Goal: Task Accomplishment & Management: Complete application form

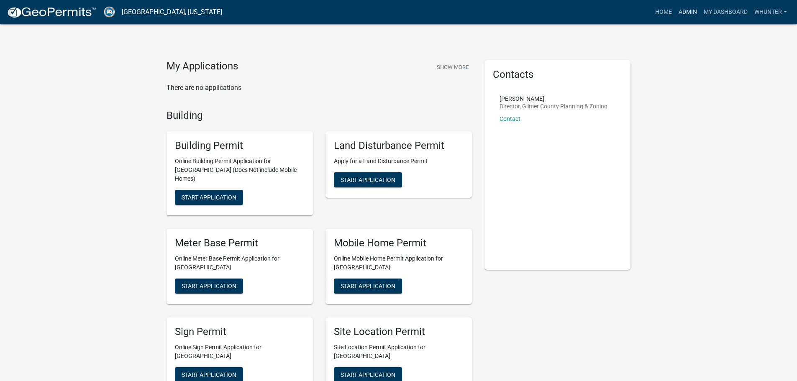
click at [683, 10] on link "Admin" at bounding box center [688, 12] width 25 height 16
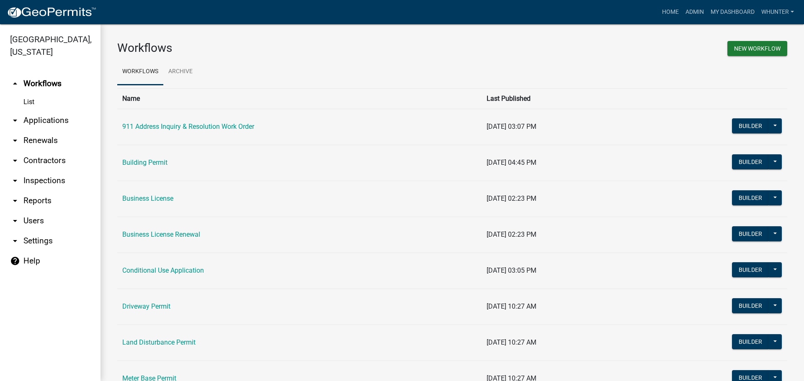
click at [94, 128] on link "arrow_drop_down Applications" at bounding box center [50, 121] width 100 height 20
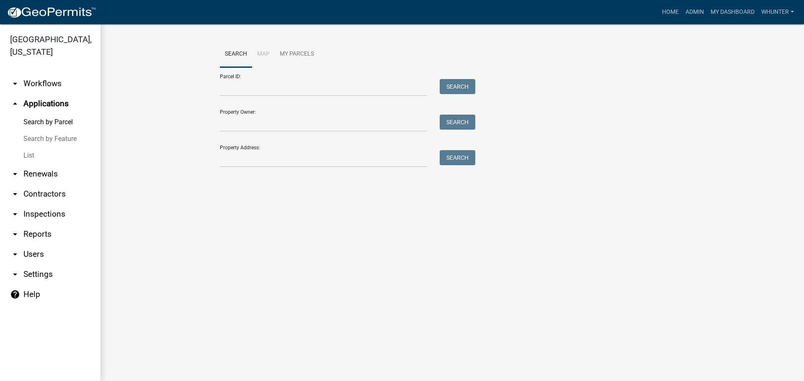
click at [67, 155] on link "List" at bounding box center [50, 155] width 100 height 17
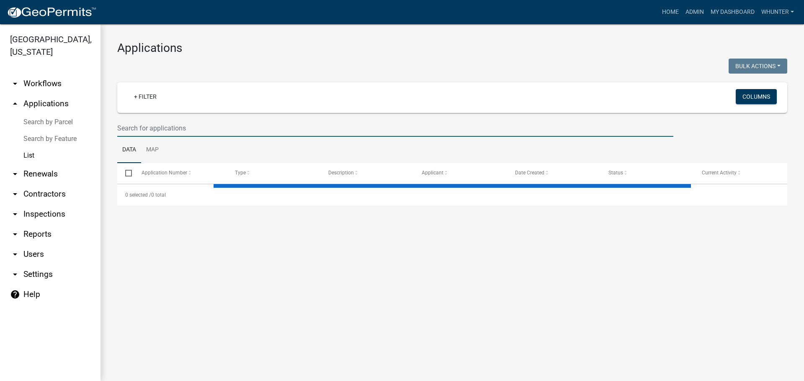
click at [151, 128] on input "text" at bounding box center [395, 128] width 556 height 17
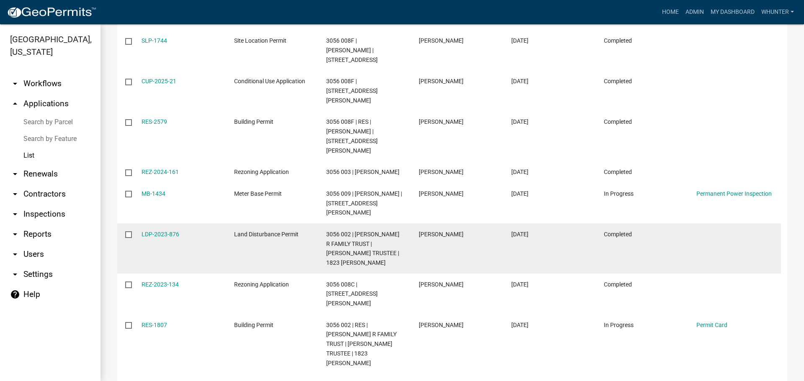
scroll to position [209, 0]
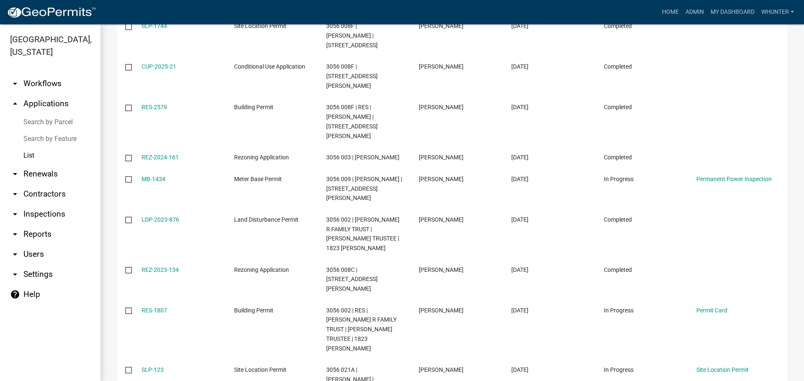
type input "bodie"
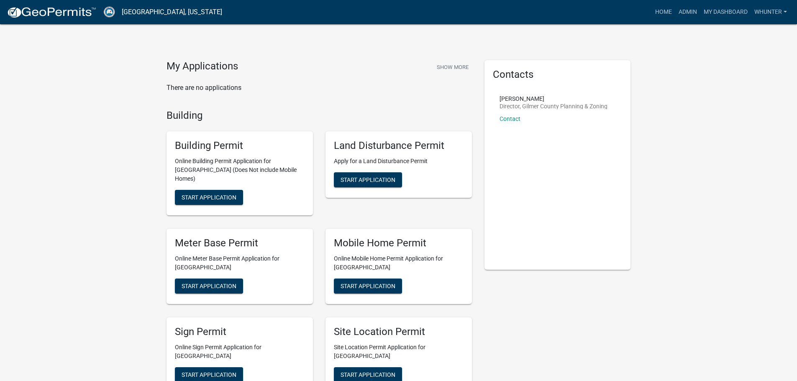
scroll to position [84, 0]
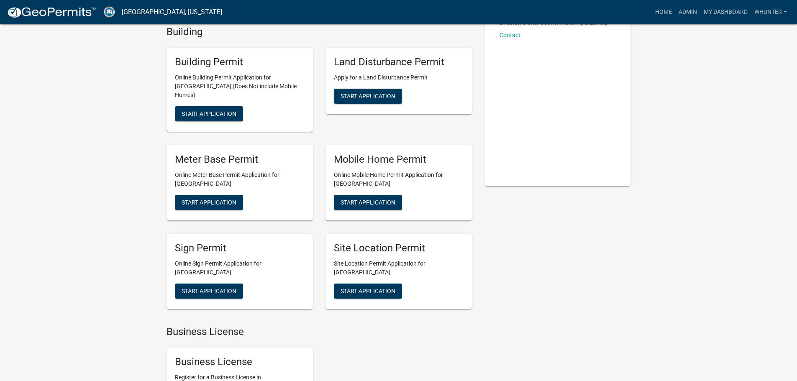
click at [344, 104] on div "Land Disturbance Permit Apply for a Land Disturbance Permit Start Application" at bounding box center [399, 81] width 147 height 67
click at [362, 95] on span "Start Application" at bounding box center [368, 96] width 55 height 7
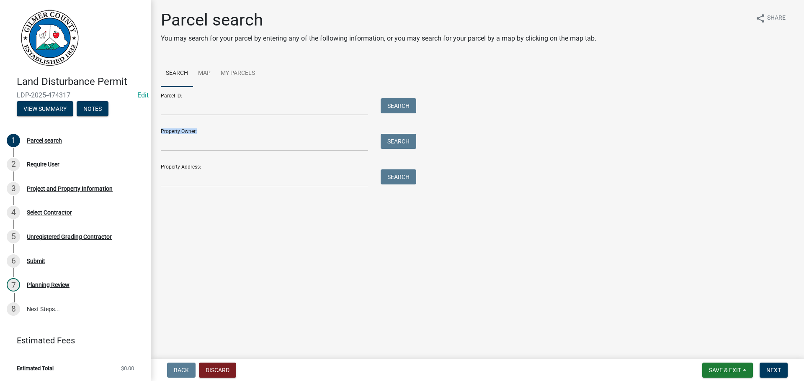
click at [249, 114] on form "Parcel ID: Search Property Owner: Search Property Address: Search" at bounding box center [286, 137] width 251 height 100
click at [258, 116] on form "Parcel ID: Search Property Owner: Search Property Address: Search" at bounding box center [286, 137] width 251 height 100
click at [242, 109] on input "Parcel ID:" at bounding box center [264, 106] width 207 height 17
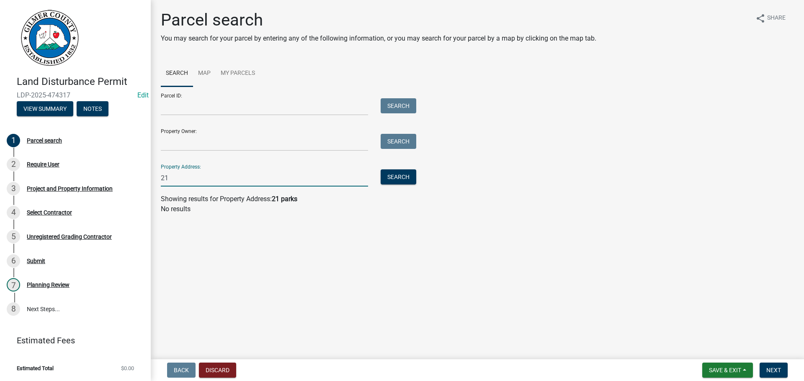
type input "2"
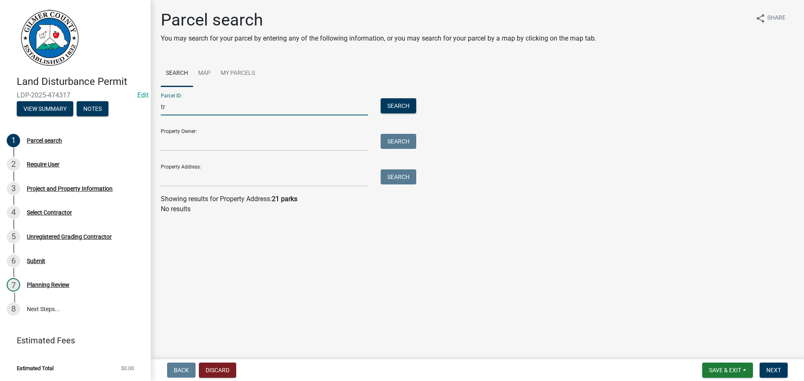
type input "t"
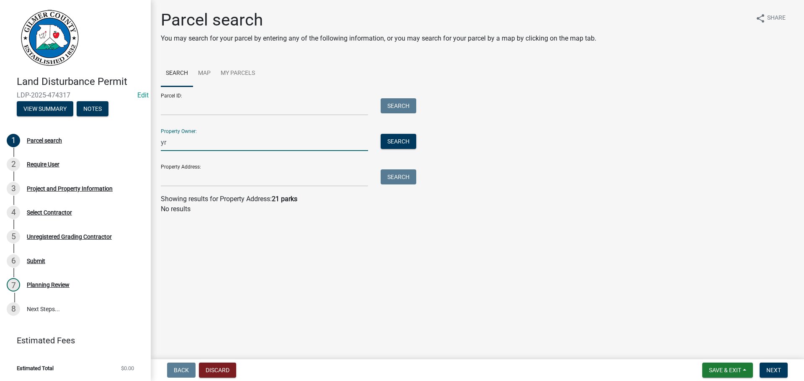
type input "y"
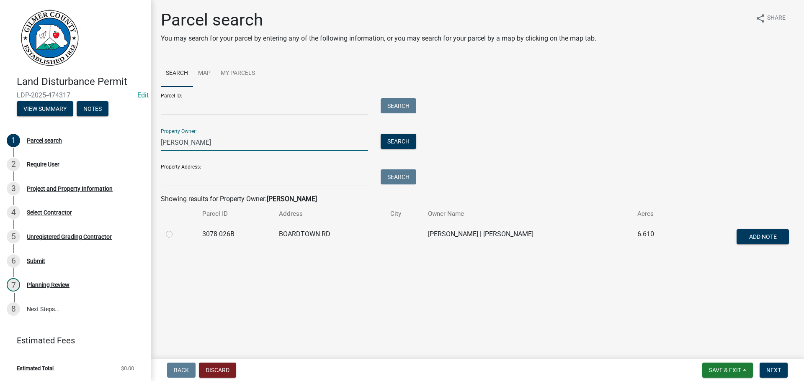
type input "troy brei"
click at [165, 235] on td at bounding box center [179, 238] width 36 height 28
click at [176, 229] on label at bounding box center [176, 229] width 0 height 0
click at [176, 233] on 026B "radio" at bounding box center [178, 231] width 5 height 5
radio 026B "true"
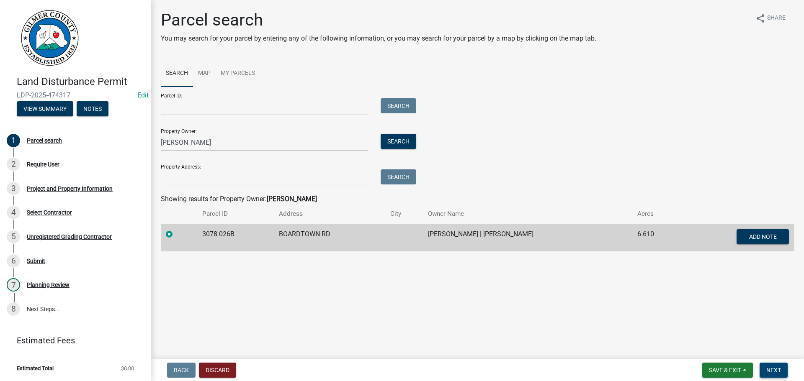
click at [764, 367] on button "Next" at bounding box center [773, 370] width 28 height 15
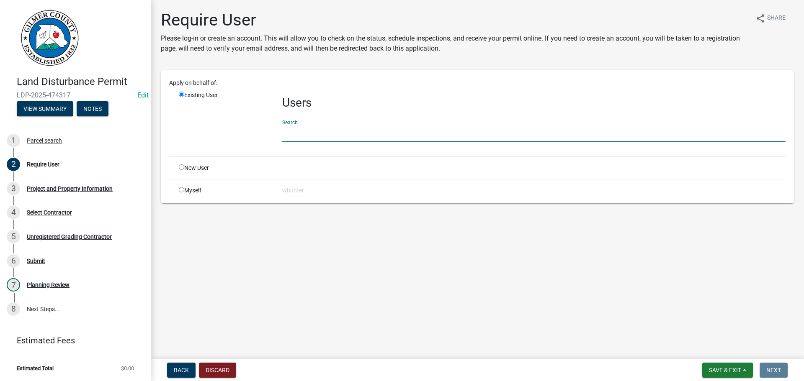
click at [311, 136] on input "text" at bounding box center [533, 133] width 503 height 17
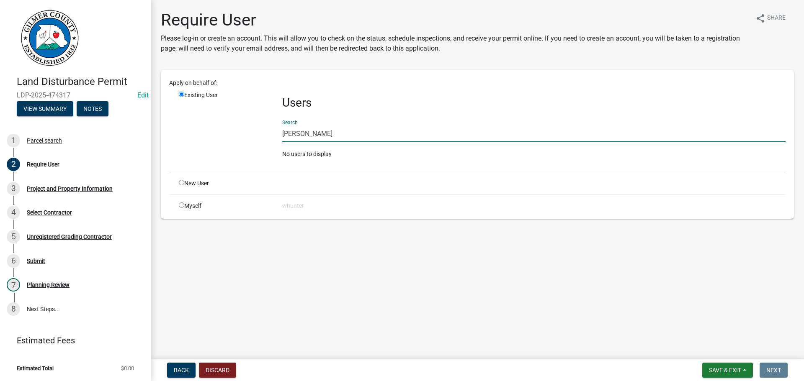
type input "troy breitmann"
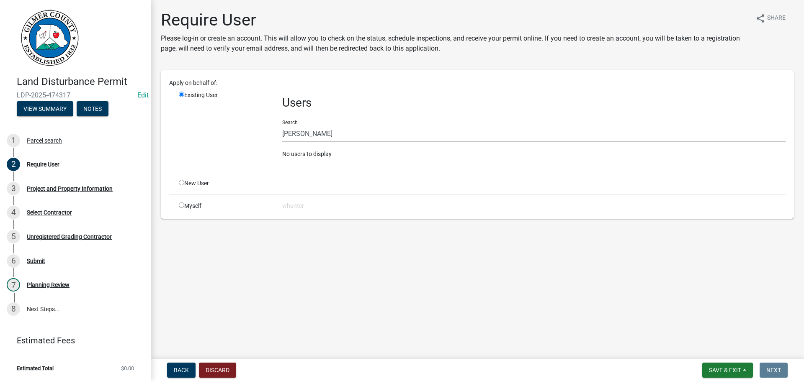
click at [179, 180] on input "radio" at bounding box center [181, 182] width 5 height 5
radio input "true"
radio input "false"
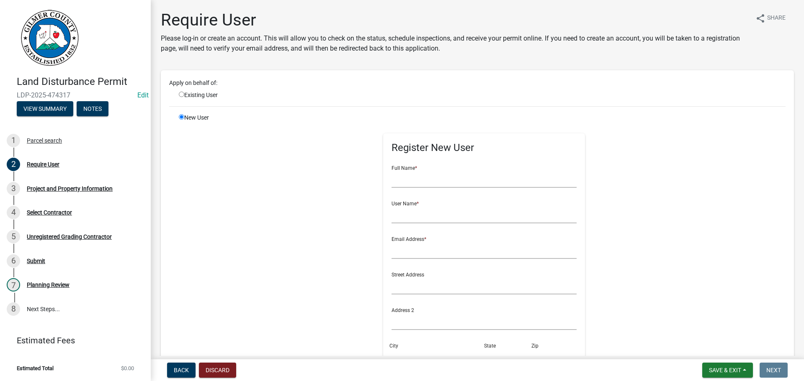
click at [449, 193] on form "Full Name * User Name * Email Address * Street Address Address 2 City State Zip…" at bounding box center [483, 302] width 185 height 287
click at [442, 184] on input "text" at bounding box center [483, 179] width 185 height 17
type input "[PERSON_NAME]"
type input "TBREITMANN"
type input "UNKNOWN@UNKNOWN.COM"
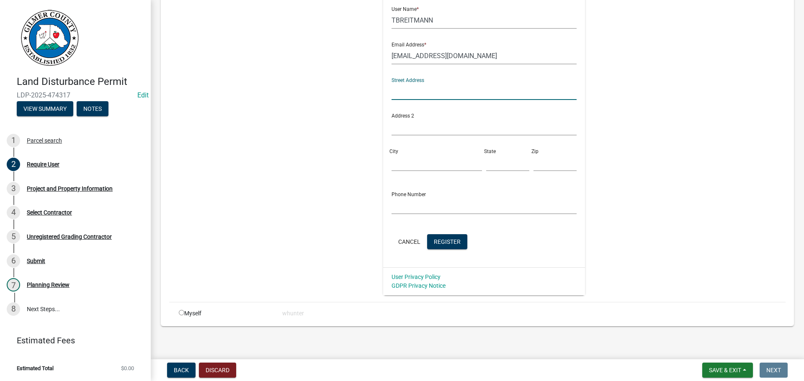
scroll to position [198, 0]
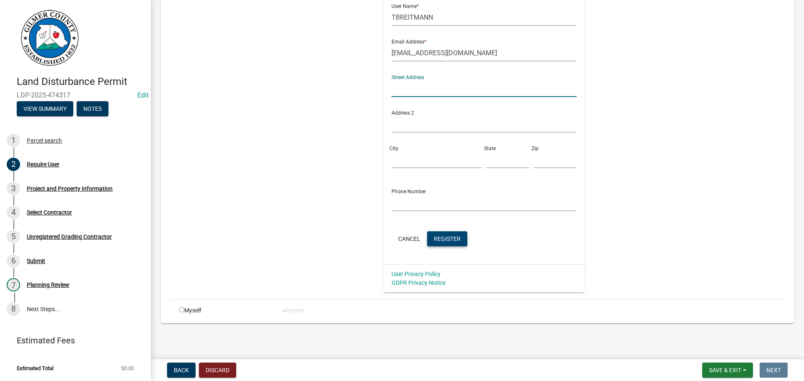
click at [442, 239] on span "Register" at bounding box center [447, 238] width 27 height 7
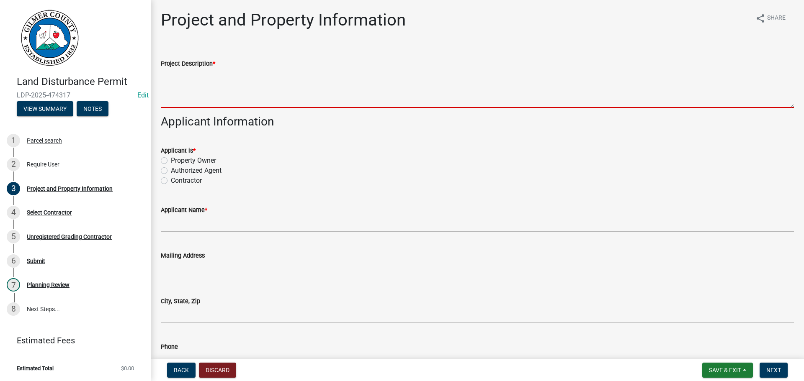
click at [368, 86] on textarea "Project Description *" at bounding box center [477, 88] width 633 height 39
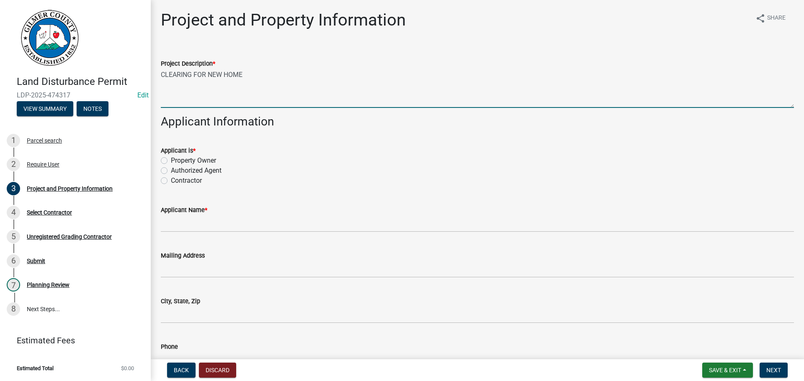
type textarea "CLEARING FOR NEW HOME"
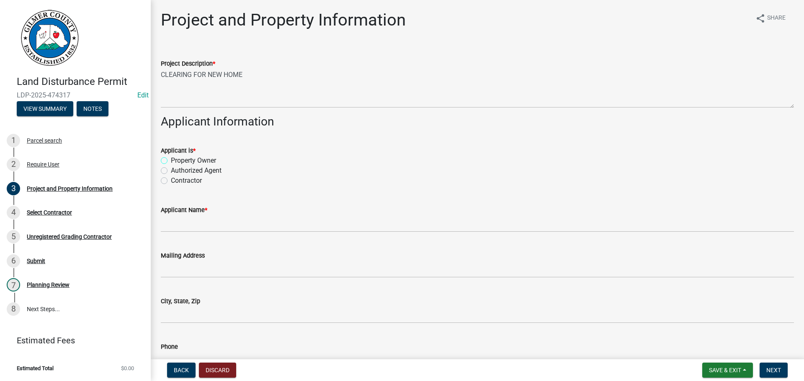
click at [171, 156] on input "Property Owner" at bounding box center [173, 158] width 5 height 5
radio input "true"
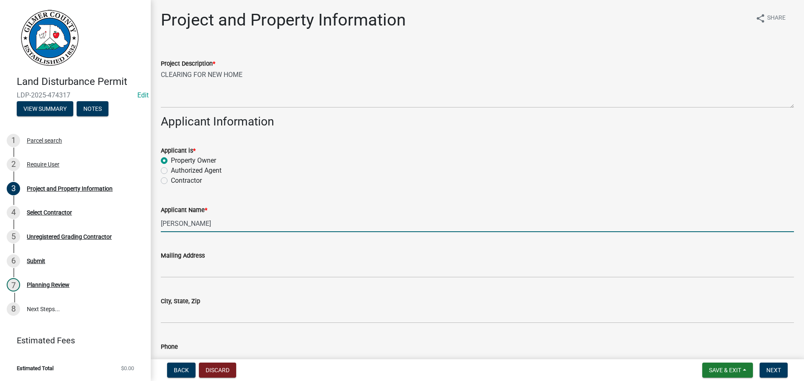
type input "[PERSON_NAME]"
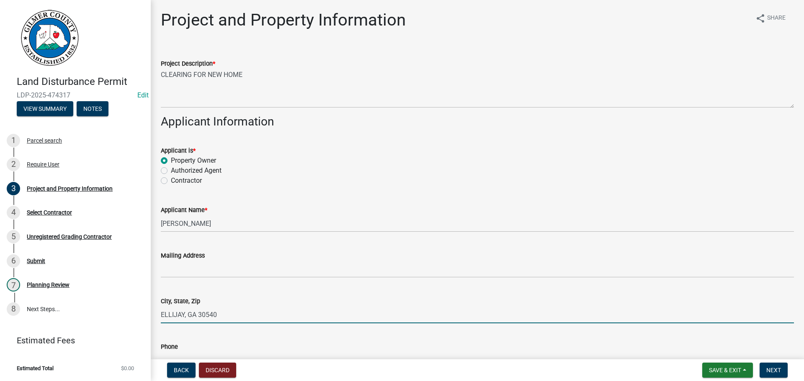
type input "ELLIJAY, GA 30540"
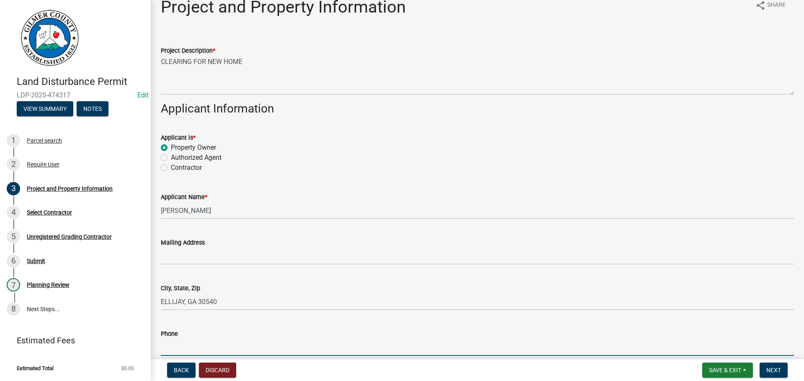
scroll to position [247, 0]
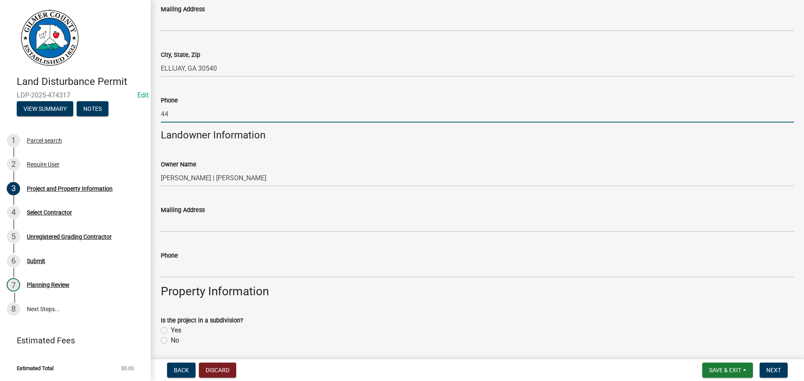
type input "4"
type input "770-825-2482"
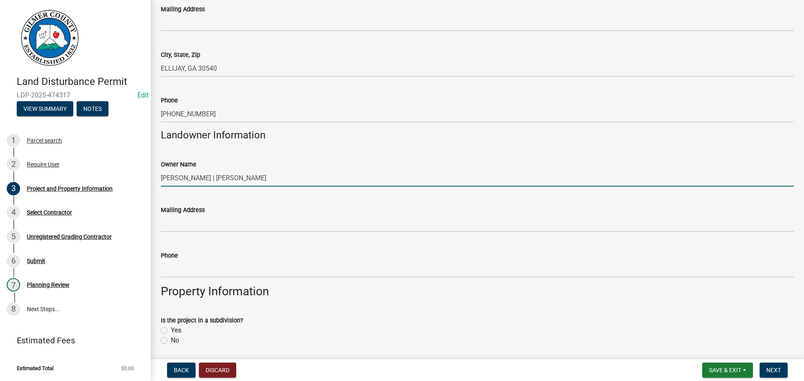
click at [182, 180] on input "TROY BREITMANN | BREITMANN AMY C" at bounding box center [477, 178] width 633 height 17
type input "TROY AND AMY BREITMANN"
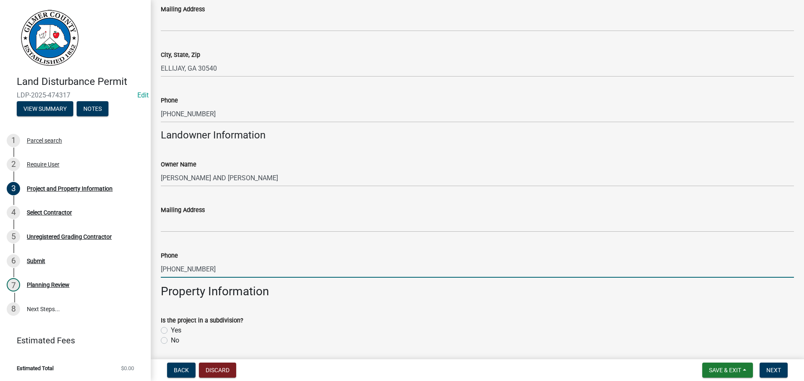
type input "706-691-7564"
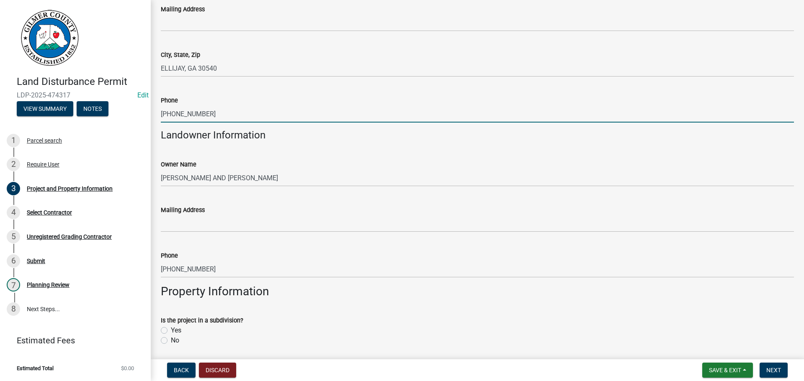
type input "706-691-7564"
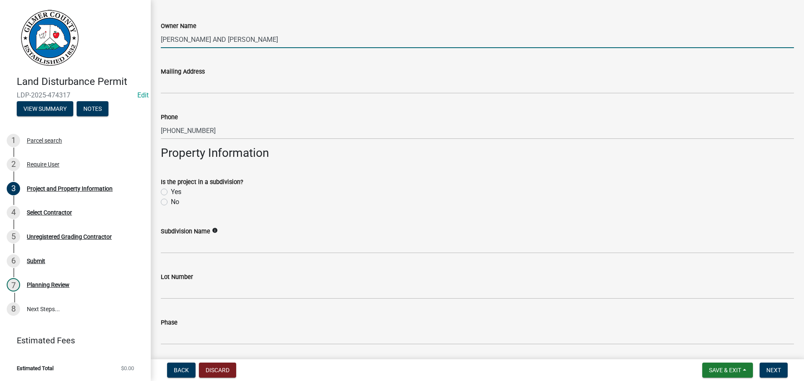
scroll to position [414, 0]
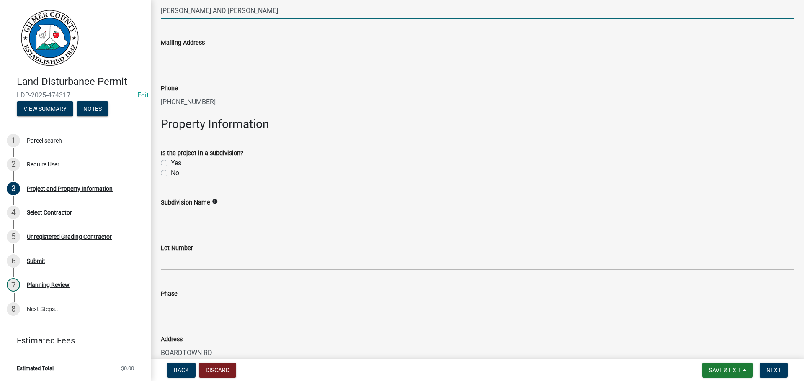
click at [175, 176] on label "No" at bounding box center [175, 173] width 8 height 10
click at [175, 174] on input "No" at bounding box center [173, 170] width 5 height 5
radio input "true"
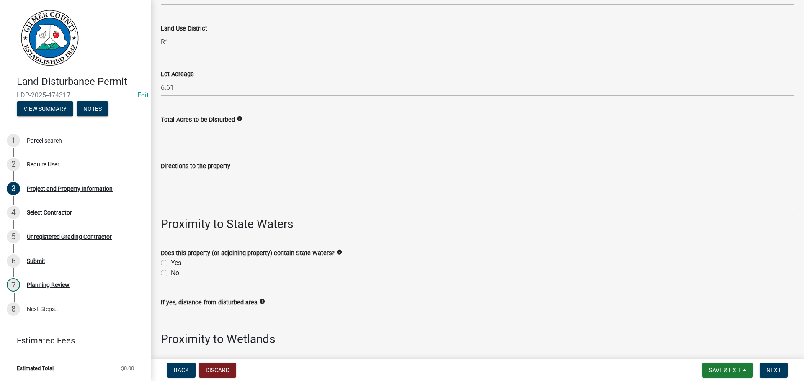
scroll to position [958, 0]
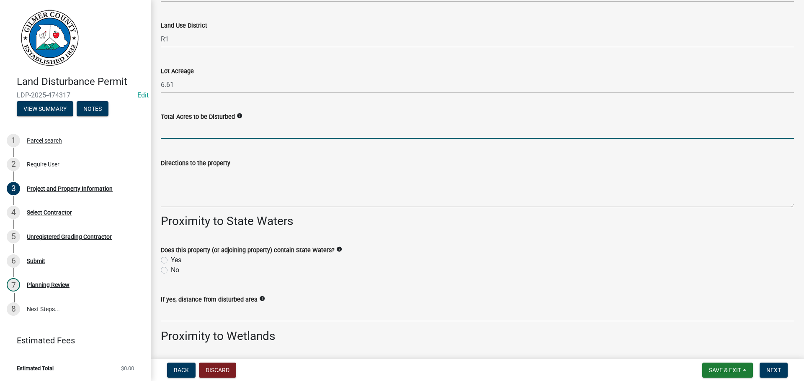
click at [240, 132] on input "text" at bounding box center [477, 130] width 633 height 17
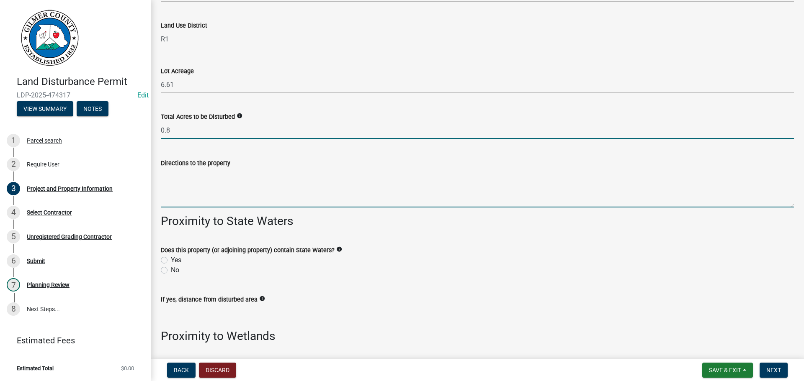
type input "0.80"
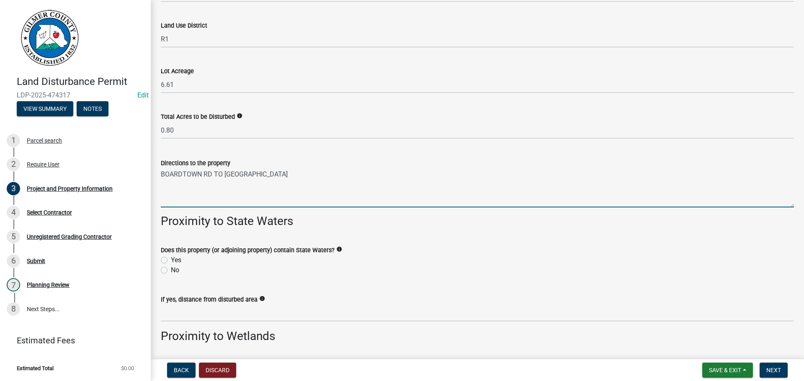
type textarea "BOARDTOWN RD TO PARKS RD"
click at [172, 273] on label "No" at bounding box center [175, 270] width 8 height 10
click at [172, 271] on input "No" at bounding box center [173, 267] width 5 height 5
radio input "true"
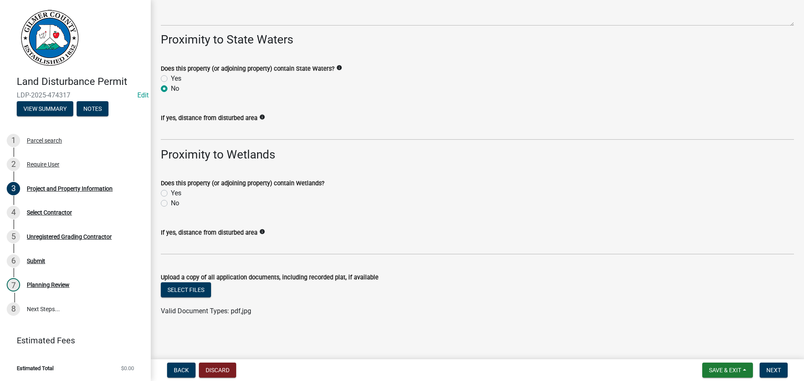
scroll to position [1140, 0]
click at [767, 368] on span "Next" at bounding box center [773, 370] width 15 height 7
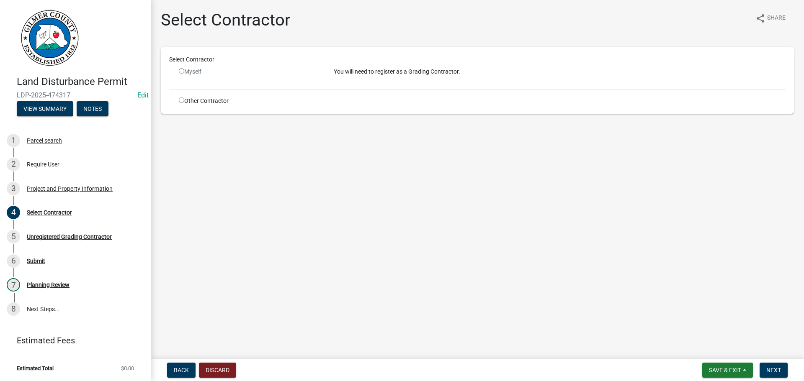
click at [205, 99] on div "Other Contractor" at bounding box center [249, 101] width 155 height 9
click at [180, 99] on input "radio" at bounding box center [181, 100] width 5 height 5
radio input "true"
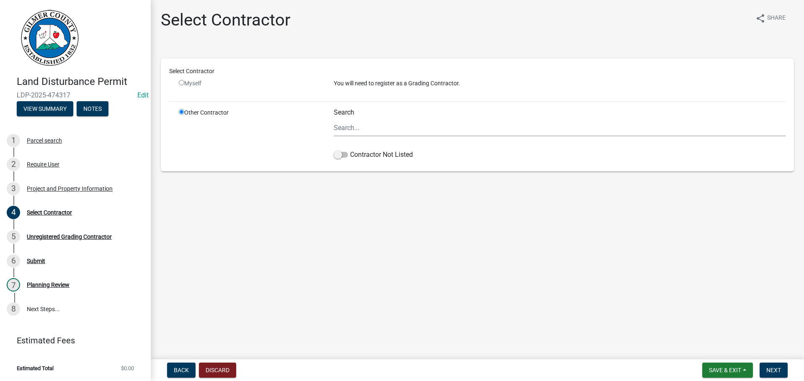
click at [348, 147] on ul at bounding box center [560, 146] width 452 height 7
click at [342, 154] on span at bounding box center [341, 155] width 14 height 6
click at [350, 150] on input "Contractor Not Listed" at bounding box center [350, 150] width 0 height 0
click at [366, 132] on input "Search" at bounding box center [560, 127] width 452 height 17
click at [781, 371] on button "Next" at bounding box center [773, 370] width 28 height 15
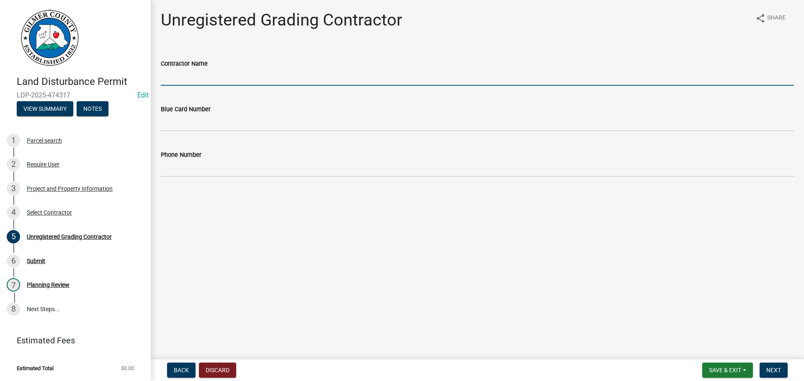
click at [340, 78] on input "Contractor Name" at bounding box center [477, 77] width 633 height 17
type input "HRW LAND SERVICES"
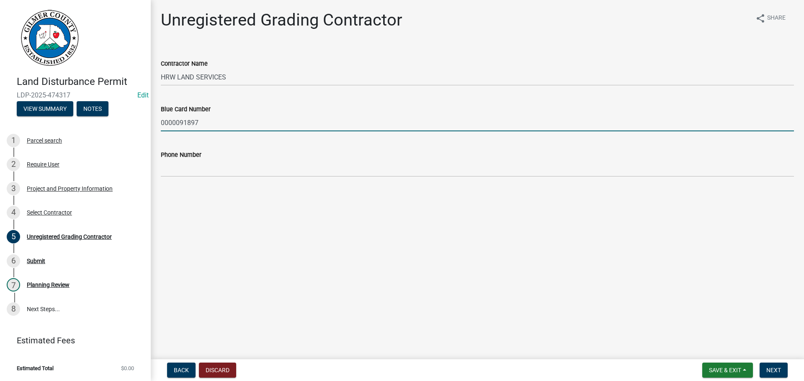
type input "0000091897"
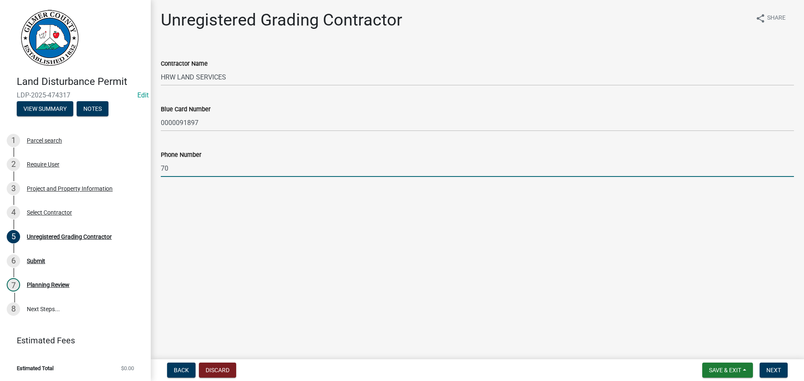
type input "7"
type input "404-326-0708"
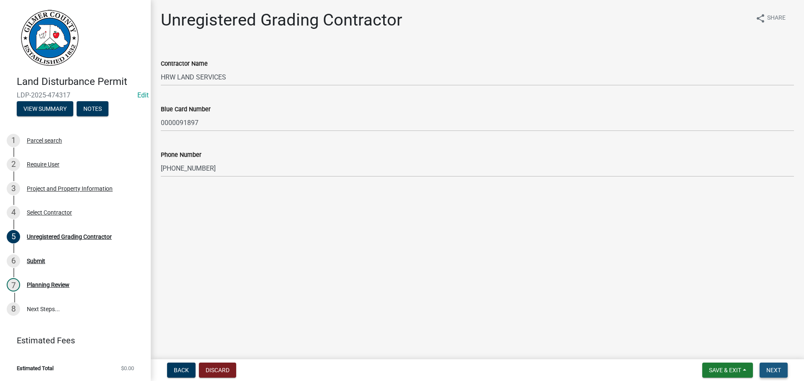
click at [776, 370] on span "Next" at bounding box center [773, 370] width 15 height 7
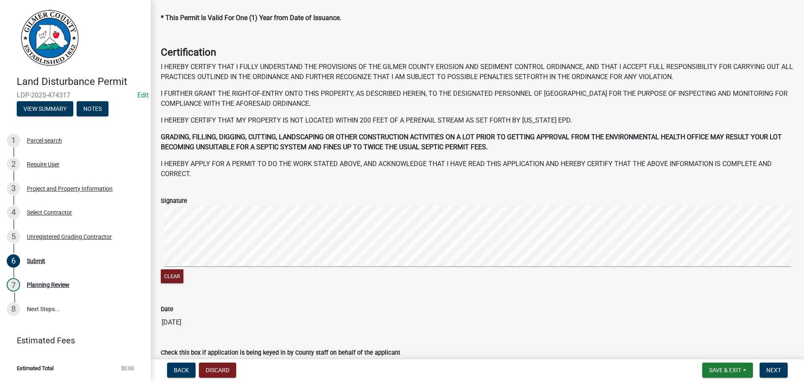
scroll to position [86, 0]
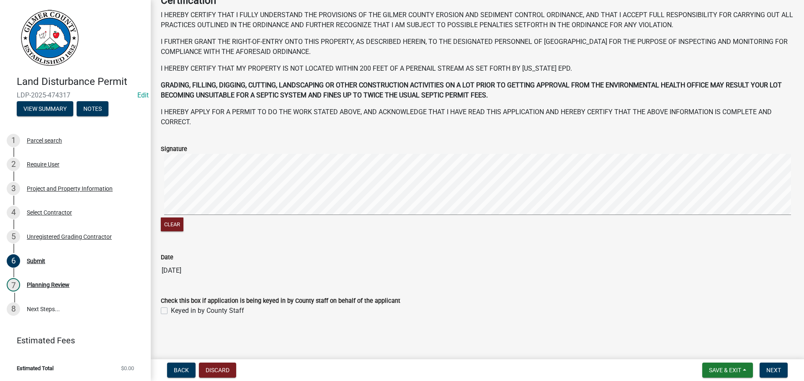
click at [237, 305] on div "Check this box if application is being keyed in by County staff on behalf of th…" at bounding box center [477, 301] width 633 height 10
click at [236, 313] on label "Keyed in by County Staff" at bounding box center [207, 311] width 73 height 10
click at [176, 311] on input "Keyed in by County Staff" at bounding box center [173, 308] width 5 height 5
checkbox input "true"
click at [775, 370] on span "Next" at bounding box center [773, 370] width 15 height 7
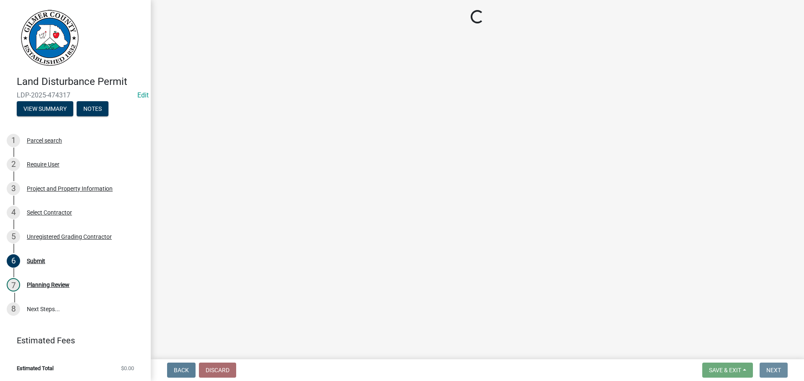
scroll to position [0, 0]
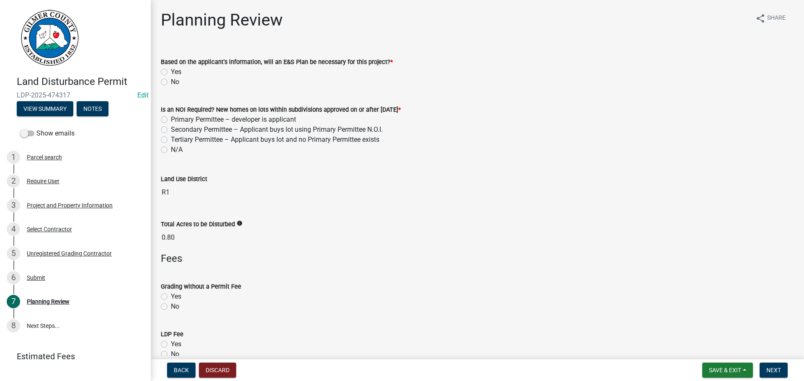
click at [175, 81] on label "No" at bounding box center [175, 82] width 8 height 10
click at [175, 81] on input "No" at bounding box center [173, 79] width 5 height 5
radio input "true"
click at [174, 149] on label "N/A" at bounding box center [177, 150] width 12 height 10
click at [174, 149] on input "N/A" at bounding box center [173, 147] width 5 height 5
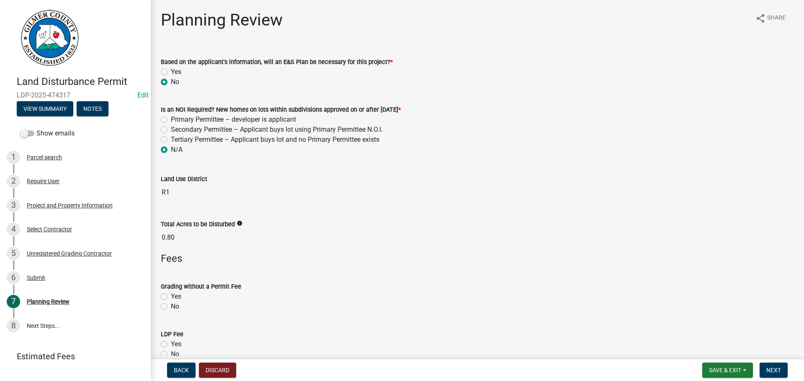
radio input "true"
click at [175, 306] on label "No" at bounding box center [175, 307] width 8 height 10
click at [175, 306] on input "No" at bounding box center [173, 304] width 5 height 5
radio input "true"
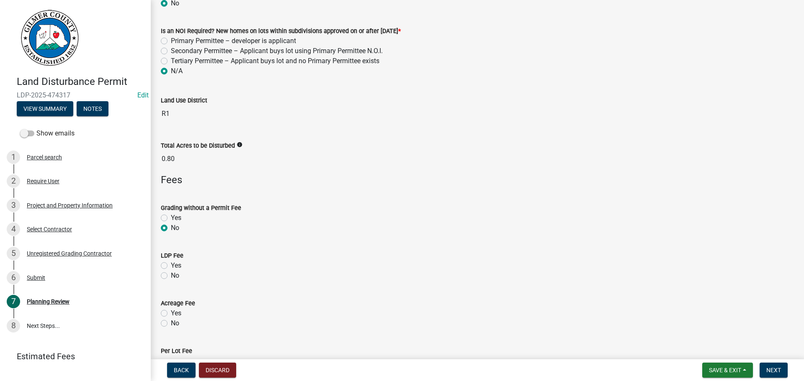
scroll to position [167, 0]
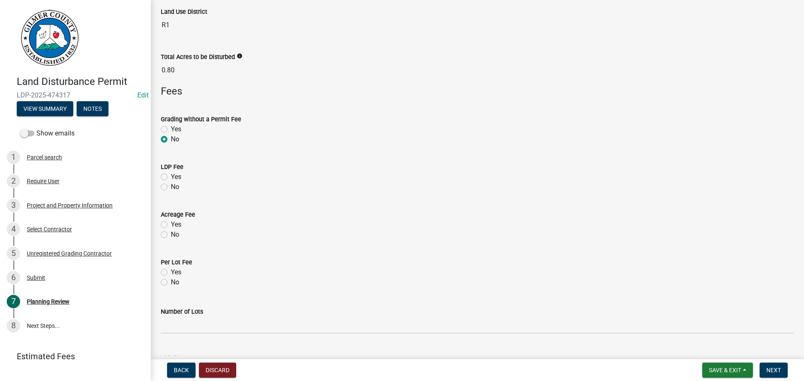
click at [185, 185] on div "No" at bounding box center [477, 187] width 633 height 10
click at [185, 179] on div "Yes" at bounding box center [477, 177] width 633 height 10
click at [185, 175] on div "Yes" at bounding box center [477, 177] width 633 height 10
click at [182, 175] on div "Yes" at bounding box center [477, 177] width 633 height 10
click at [176, 175] on label "Yes" at bounding box center [176, 177] width 10 height 10
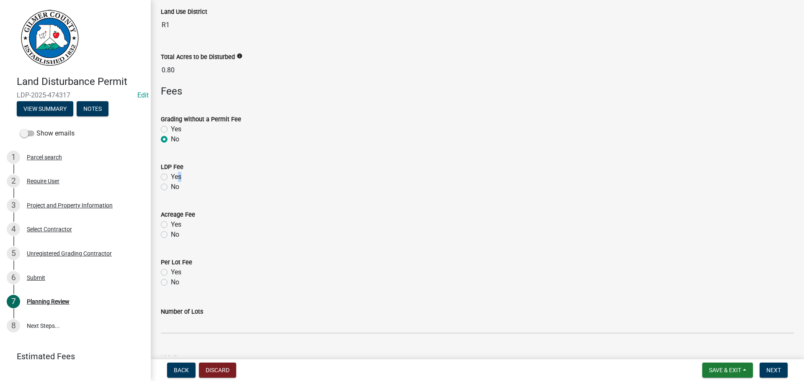
click at [174, 176] on label "Yes" at bounding box center [176, 177] width 10 height 10
click at [174, 176] on input "Yes" at bounding box center [173, 174] width 5 height 5
radio input "true"
click at [170, 236] on div "No" at bounding box center [477, 235] width 633 height 10
drag, startPoint x: 173, startPoint y: 233, endPoint x: 180, endPoint y: 235, distance: 7.4
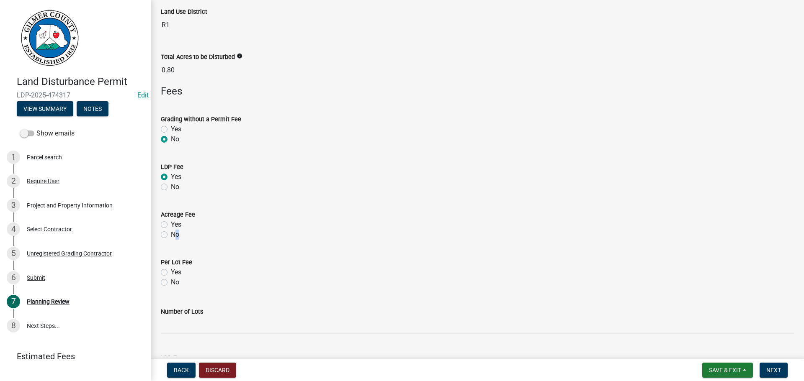
click at [177, 233] on label "No" at bounding box center [175, 235] width 8 height 10
click at [171, 237] on label "No" at bounding box center [175, 235] width 8 height 10
click at [171, 235] on input "No" at bounding box center [173, 232] width 5 height 5
radio input "true"
drag, startPoint x: 168, startPoint y: 272, endPoint x: 168, endPoint y: 277, distance: 5.0
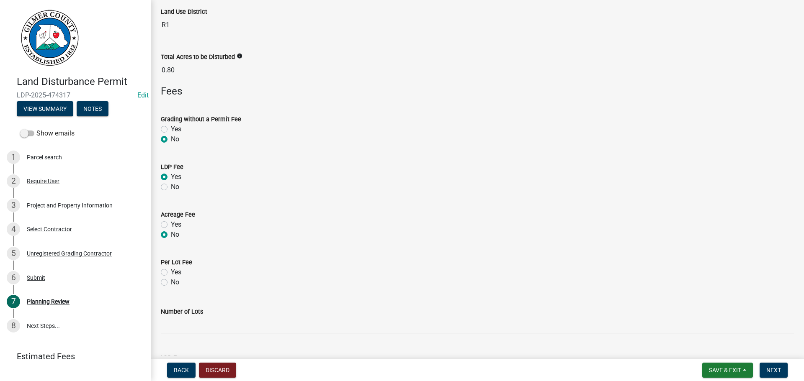
click at [168, 272] on div "Yes" at bounding box center [477, 272] width 633 height 10
click at [164, 287] on div "No" at bounding box center [477, 283] width 633 height 10
drag, startPoint x: 163, startPoint y: 279, endPoint x: 165, endPoint y: 285, distance: 6.9
click at [171, 284] on label "No" at bounding box center [175, 283] width 8 height 10
click at [171, 283] on input "No" at bounding box center [173, 280] width 5 height 5
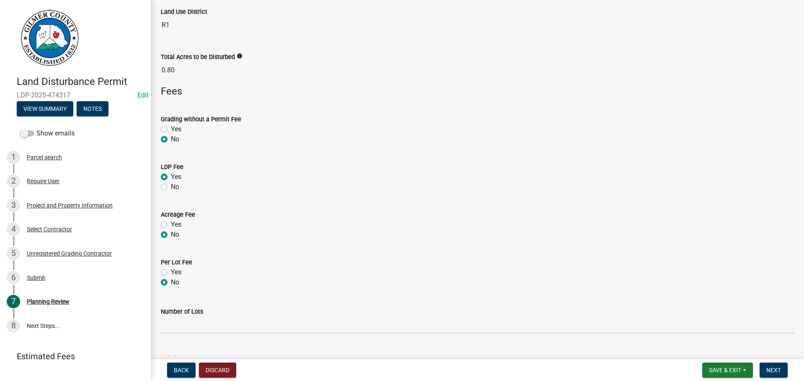
radio input "true"
click at [763, 380] on nav "Back Discard Save & Exit Save Save & Exit Next" at bounding box center [477, 371] width 653 height 22
click at [776, 373] on span "Next" at bounding box center [773, 370] width 15 height 7
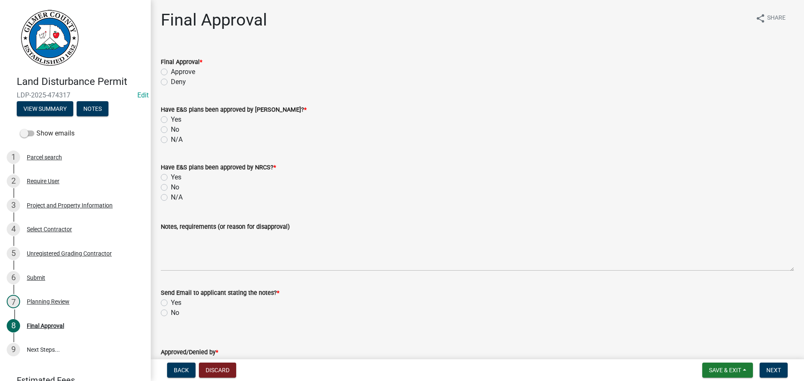
click at [184, 77] on label "Approve" at bounding box center [183, 72] width 24 height 10
click at [176, 72] on input "Approve" at bounding box center [173, 69] width 5 height 5
radio input "true"
click at [180, 139] on label "N/A" at bounding box center [177, 140] width 12 height 10
click at [176, 139] on input "N/A" at bounding box center [173, 137] width 5 height 5
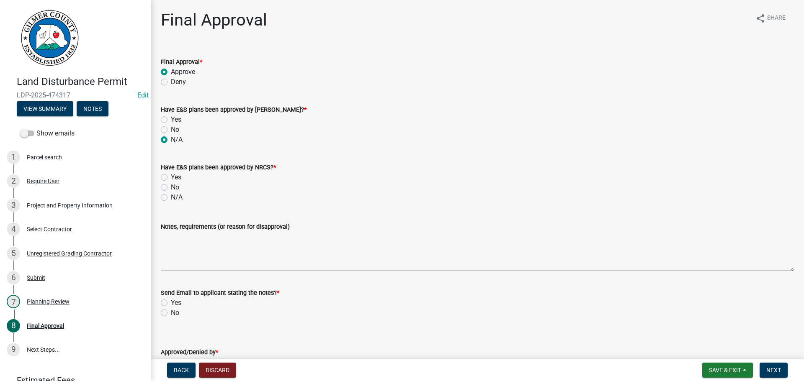
radio input "true"
click at [172, 195] on label "N/A" at bounding box center [177, 198] width 12 height 10
click at [172, 195] on input "N/A" at bounding box center [173, 195] width 5 height 5
radio input "true"
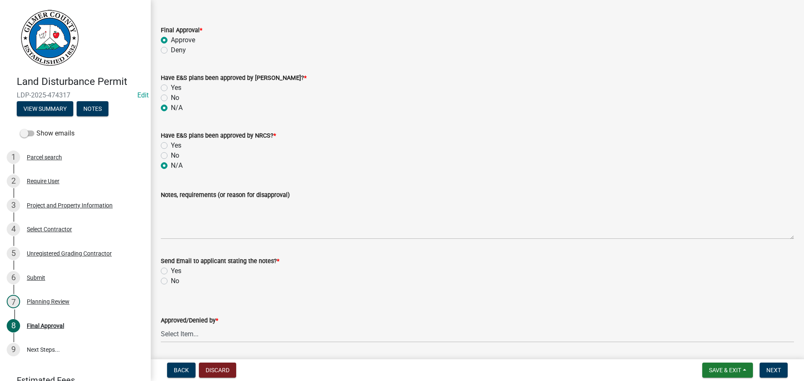
scroll to position [59, 0]
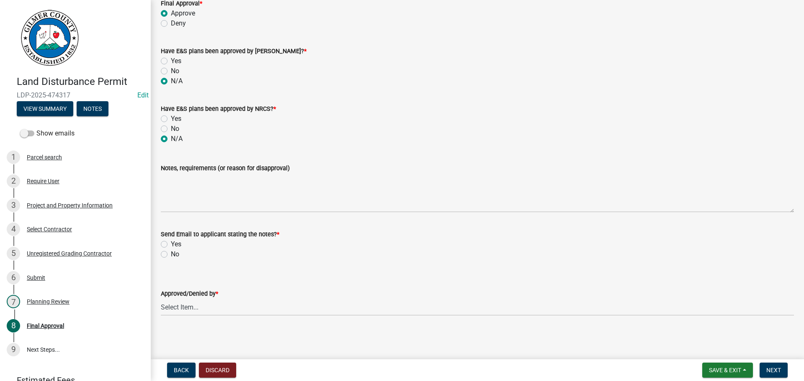
click at [175, 254] on label "No" at bounding box center [175, 254] width 8 height 10
click at [175, 254] on input "No" at bounding box center [173, 251] width 5 height 5
radio input "true"
click at [251, 307] on select "Select Item... Andrew Mathis Art Wlochowski Becky Whitworth Joe Bouhl Karen Hen…" at bounding box center [477, 307] width 633 height 17
click at [161, 299] on select "Select Item... Andrew Mathis Art Wlochowski Becky Whitworth Joe Bouhl Karen Hen…" at bounding box center [477, 307] width 633 height 17
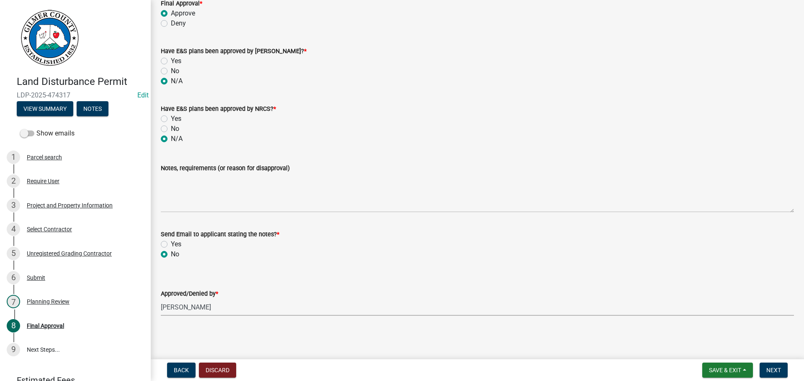
select select "5ce200eb-feb1-496b-8127-7891293955f5"
click at [782, 370] on button "Next" at bounding box center [773, 370] width 28 height 15
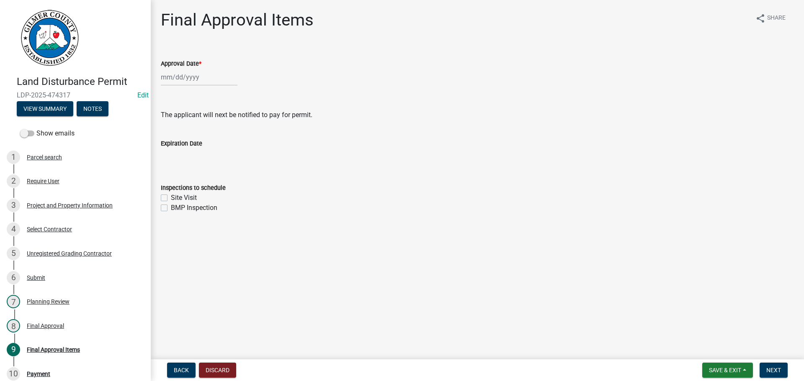
click at [185, 70] on div at bounding box center [199, 77] width 77 height 17
select select "9"
select select "2025"
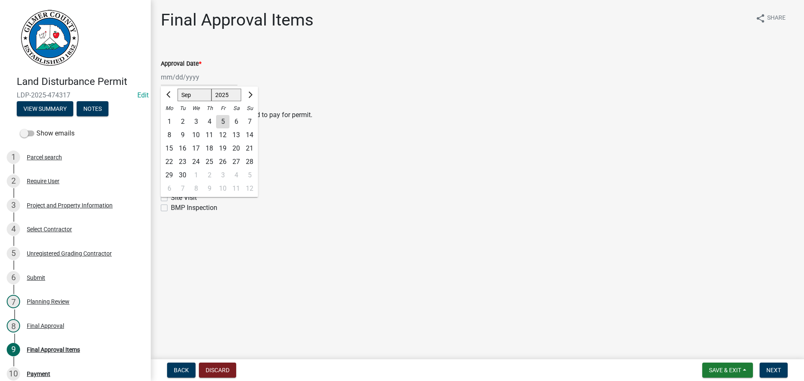
click at [220, 121] on div "5" at bounding box center [222, 121] width 13 height 13
type input "[DATE]"
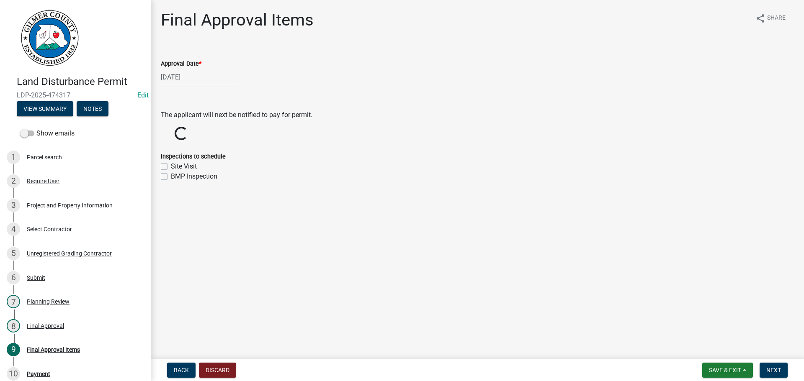
click at [194, 168] on label "Site Visit" at bounding box center [184, 167] width 26 height 10
click at [176, 167] on input "Site Visit" at bounding box center [173, 164] width 5 height 5
checkbox input "true"
checkbox input "false"
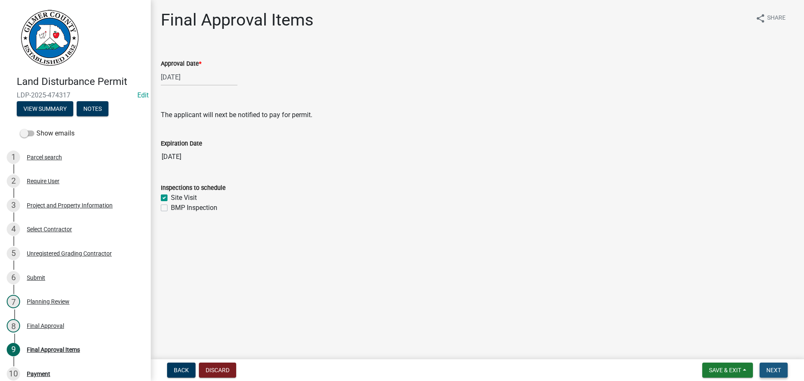
click at [773, 367] on span "Next" at bounding box center [773, 370] width 15 height 7
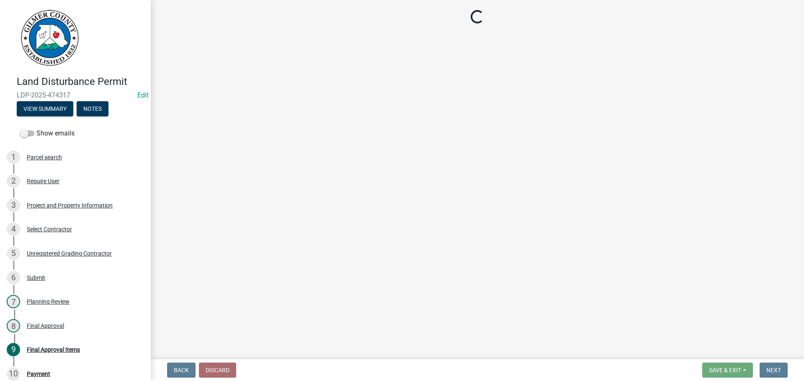
select select "2: 1"
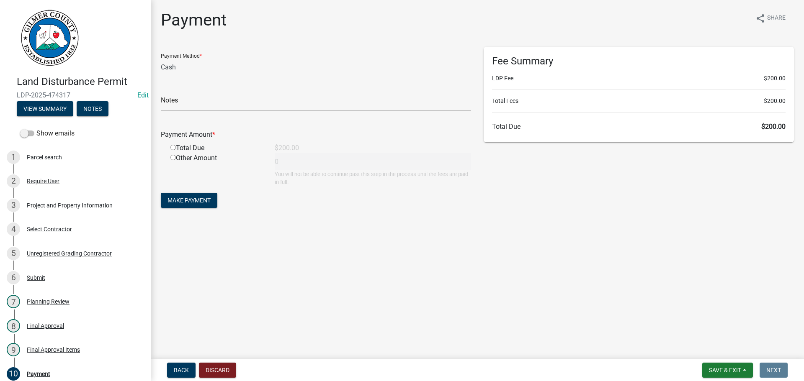
click at [173, 144] on div "Total Due" at bounding box center [216, 148] width 104 height 10
click at [172, 144] on div "Total Due" at bounding box center [216, 148] width 104 height 10
click at [172, 148] on input "radio" at bounding box center [172, 147] width 5 height 5
radio input "true"
type input "200"
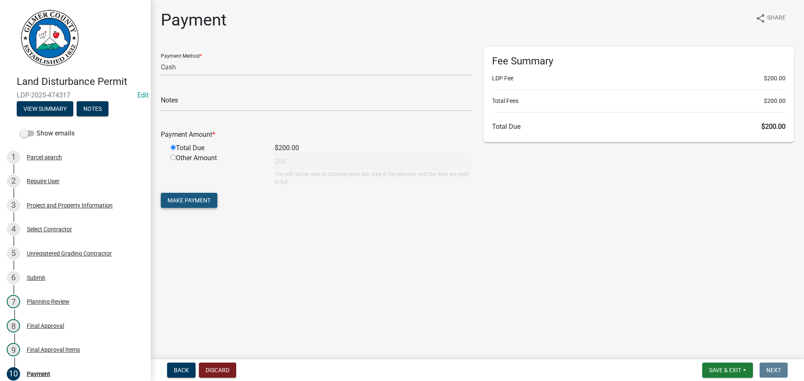
click at [177, 196] on button "Make Payment" at bounding box center [189, 200] width 57 height 15
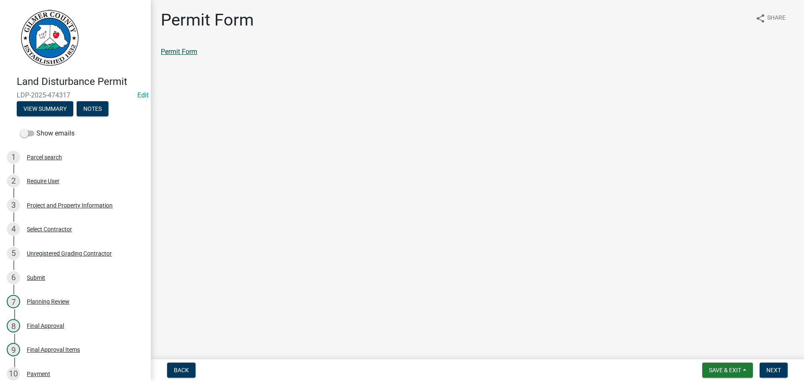
click at [185, 55] on link "Permit Form" at bounding box center [179, 52] width 36 height 8
click at [768, 369] on span "Next" at bounding box center [773, 370] width 15 height 7
click at [177, 54] on link "Permit Card" at bounding box center [178, 52] width 35 height 8
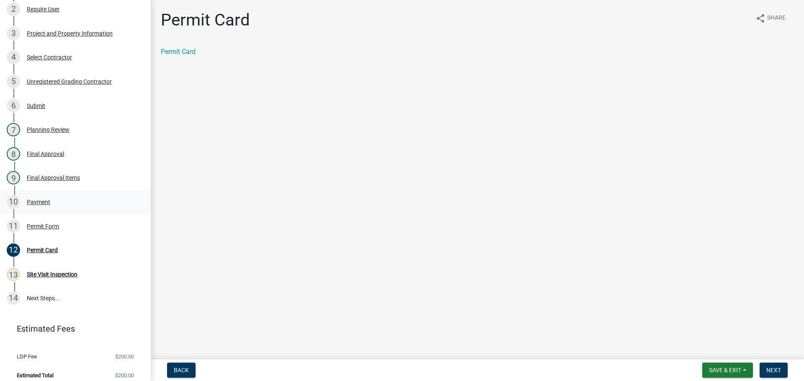
scroll to position [179, 0]
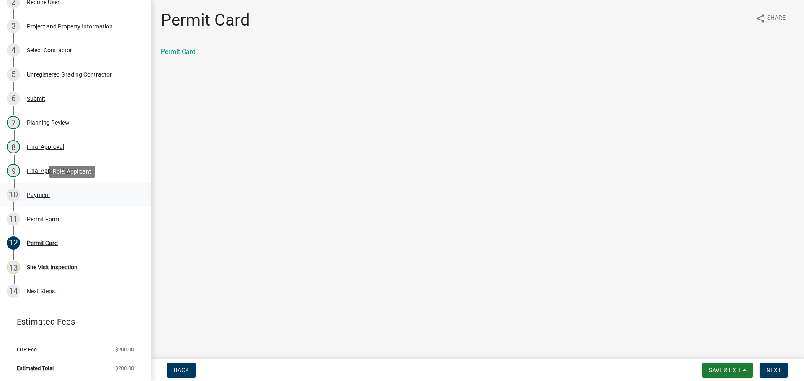
click at [27, 197] on div "Payment" at bounding box center [38, 195] width 23 height 6
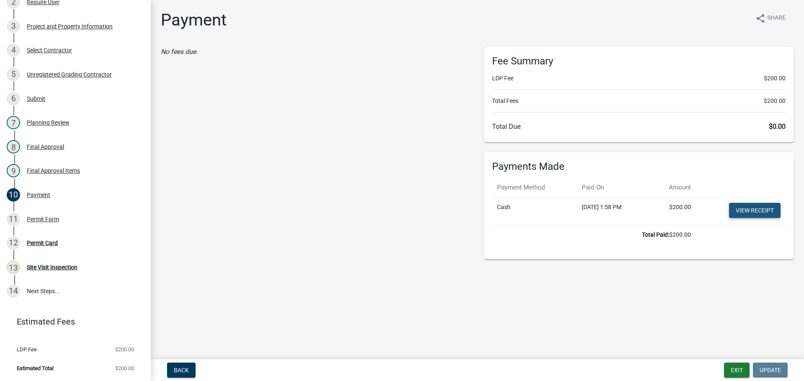
click at [753, 211] on link "View receipt" at bounding box center [754, 210] width 51 height 15
click at [745, 211] on link "View receipt" at bounding box center [754, 210] width 51 height 15
click at [738, 373] on button "Exit" at bounding box center [737, 370] width 26 height 15
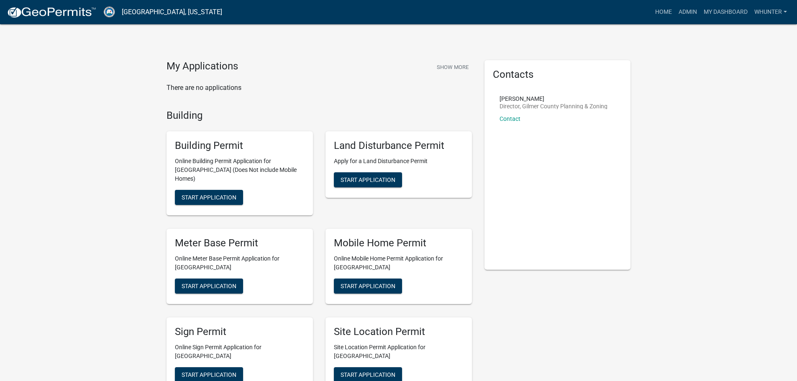
click at [689, 12] on link "Admin" at bounding box center [688, 12] width 25 height 16
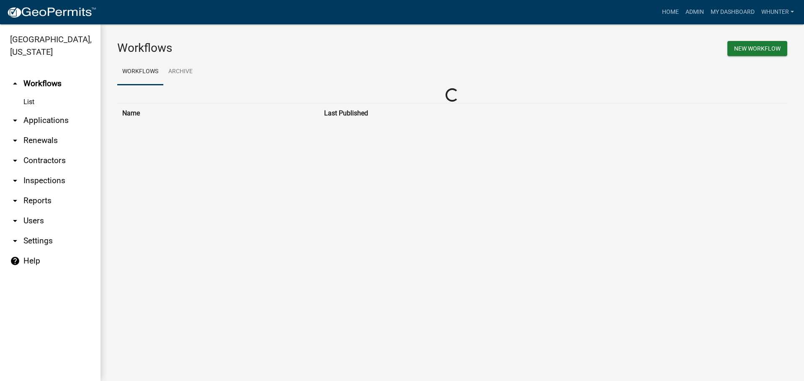
click at [80, 122] on link "arrow_drop_down Applications" at bounding box center [50, 121] width 100 height 20
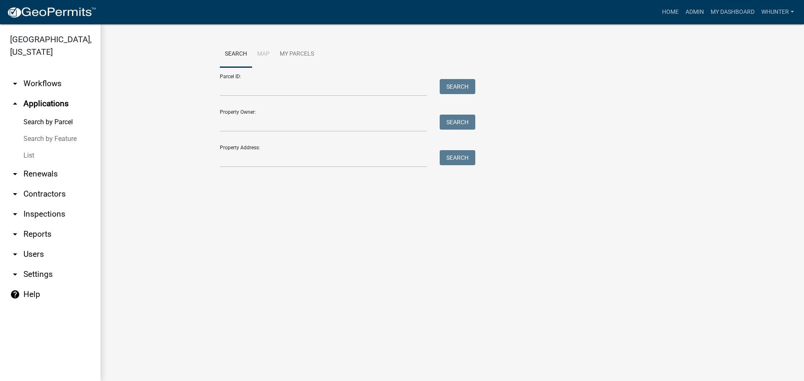
click at [71, 148] on link "List" at bounding box center [50, 155] width 100 height 17
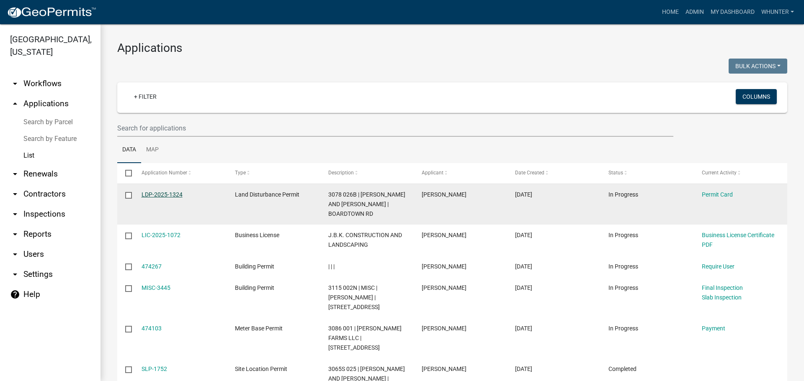
click at [165, 195] on link "LDP-2025-1324" at bounding box center [161, 194] width 41 height 7
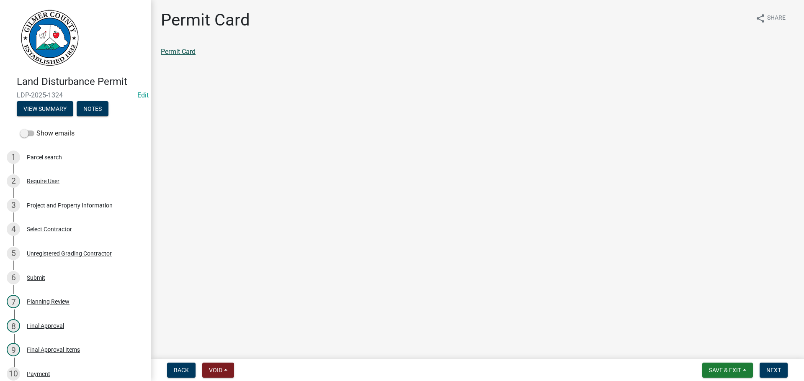
click at [166, 48] on link "Permit Card" at bounding box center [178, 52] width 35 height 8
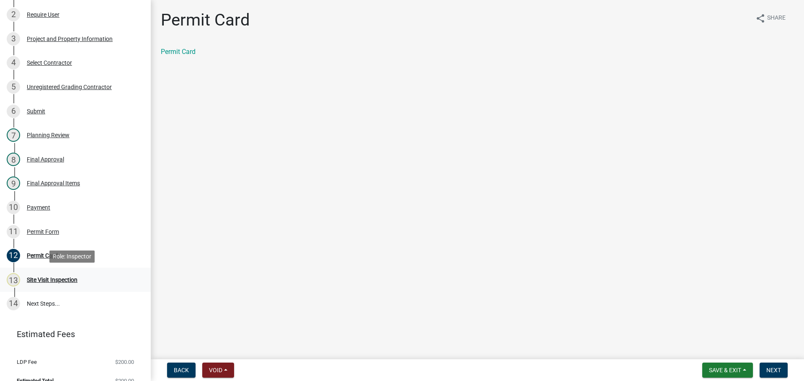
scroll to position [167, 0]
click at [45, 204] on div "Payment" at bounding box center [38, 207] width 23 height 6
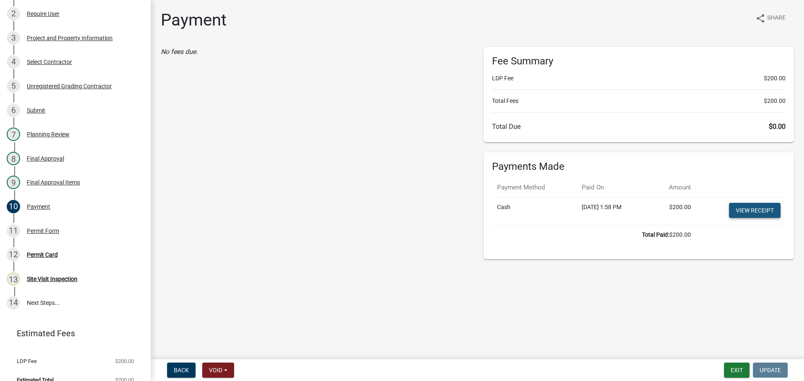
click at [744, 211] on link "View receipt" at bounding box center [754, 210] width 51 height 15
click at [741, 372] on button "Exit" at bounding box center [737, 370] width 26 height 15
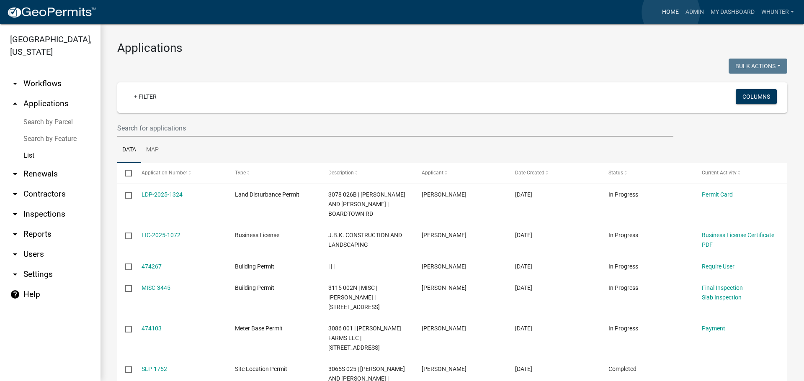
click at [671, 12] on link "Home" at bounding box center [669, 12] width 23 height 16
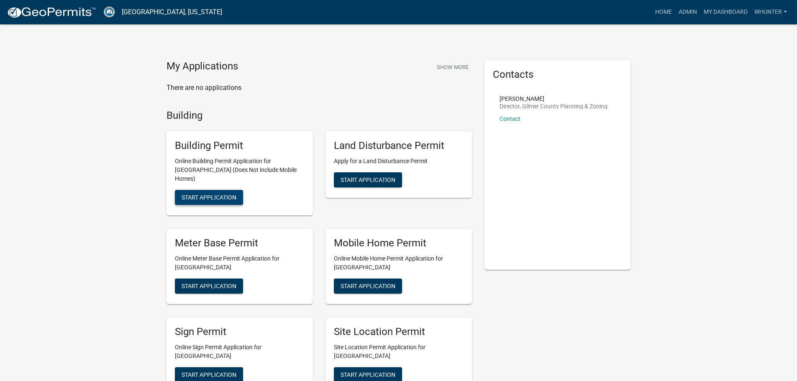
click at [231, 194] on span "Start Application" at bounding box center [209, 197] width 55 height 7
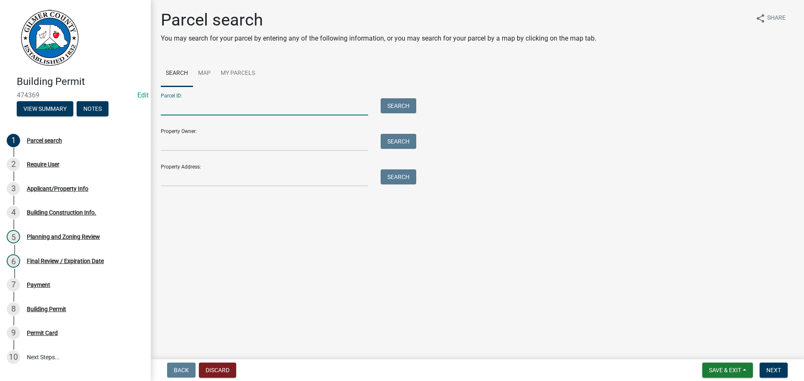
click at [298, 103] on input "Parcel ID:" at bounding box center [264, 106] width 207 height 17
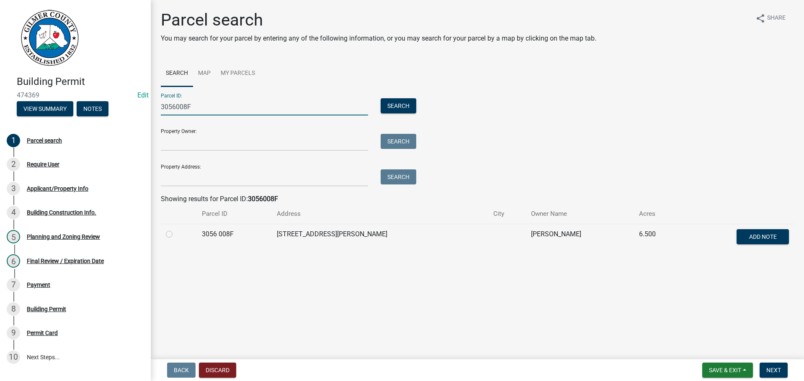
type input "3056008F"
click at [157, 241] on div "Parcel search You may search for your parcel by entering any of the following i…" at bounding box center [476, 134] width 645 height 249
click at [176, 229] on label at bounding box center [176, 229] width 0 height 0
click at [176, 234] on 008F "radio" at bounding box center [178, 231] width 5 height 5
radio 008F "true"
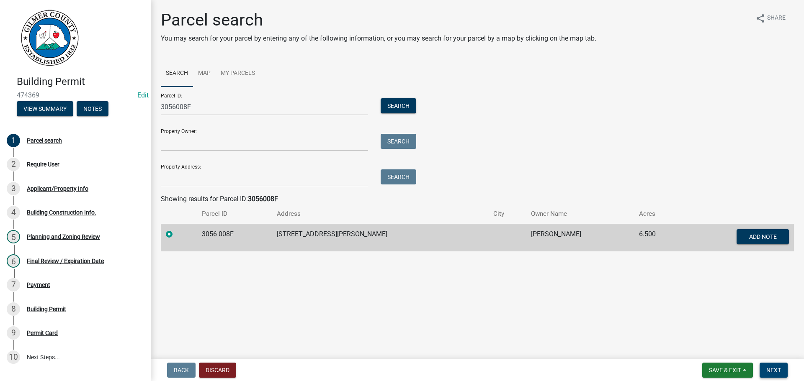
click at [770, 369] on span "Next" at bounding box center [773, 370] width 15 height 7
click at [776, 372] on span "Next" at bounding box center [773, 370] width 15 height 7
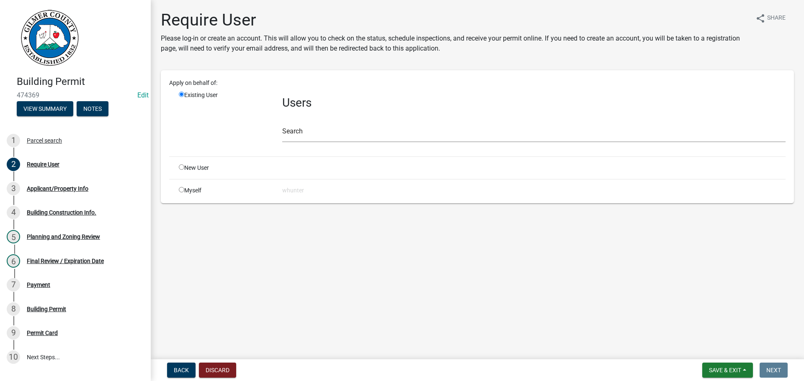
click at [293, 124] on div "Search" at bounding box center [533, 127] width 503 height 29
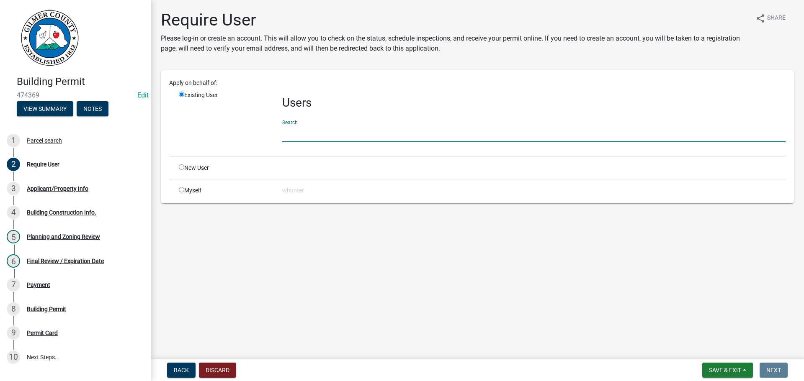
click at [298, 131] on input "text" at bounding box center [533, 133] width 503 height 17
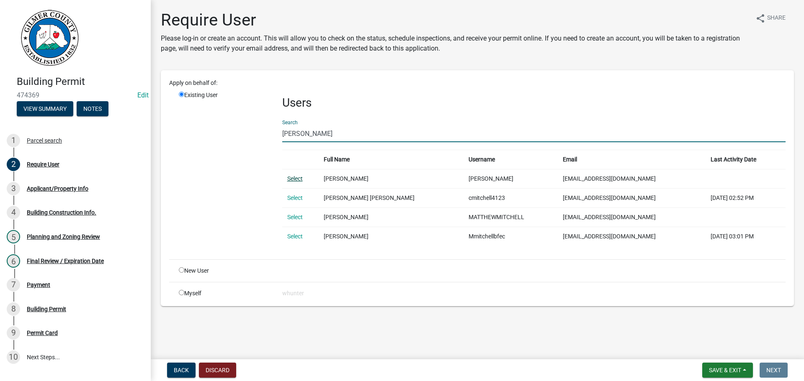
type input "MATTHEW MITCHELL"
click at [301, 177] on link "Select" at bounding box center [294, 178] width 15 height 7
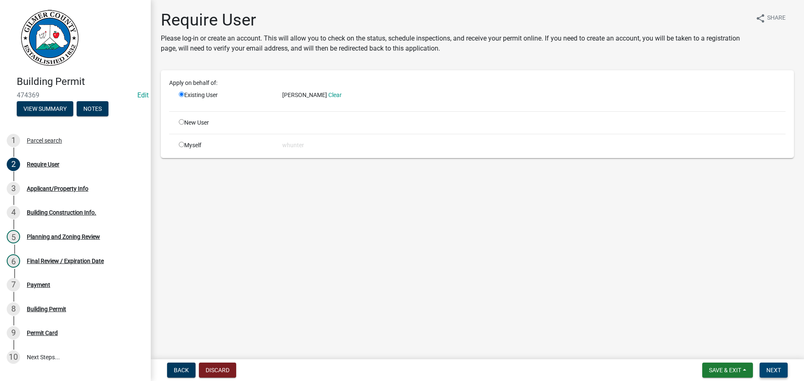
click at [766, 373] on span "Next" at bounding box center [773, 370] width 15 height 7
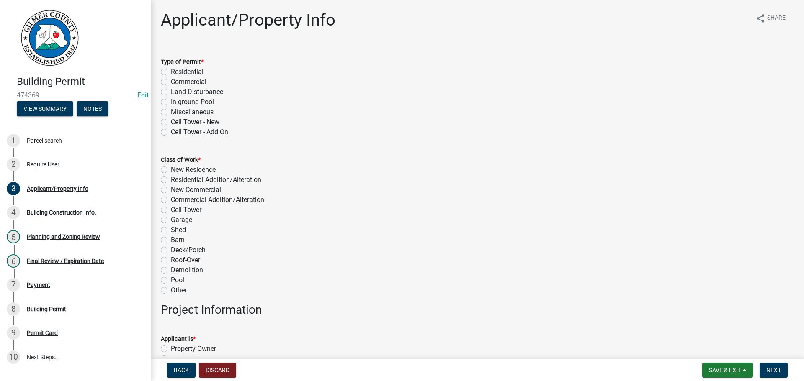
click at [203, 115] on label "Miscellaneous" at bounding box center [192, 112] width 43 height 10
click at [176, 113] on input "Miscellaneous" at bounding box center [173, 109] width 5 height 5
radio input "true"
click at [185, 259] on label "Roof-Over" at bounding box center [185, 260] width 29 height 10
click at [176, 259] on input "Roof-Over" at bounding box center [173, 257] width 5 height 5
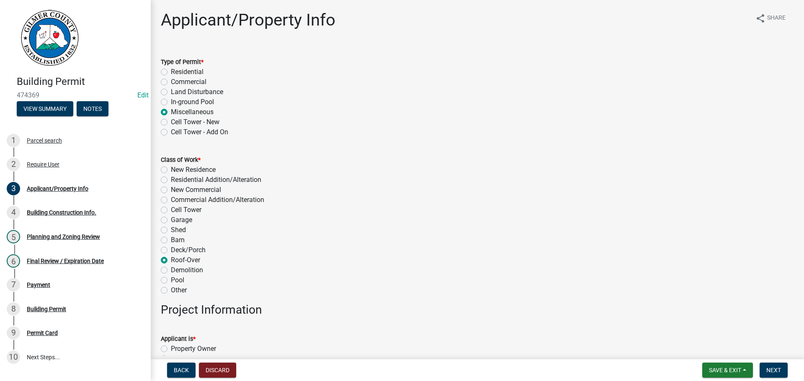
radio input "true"
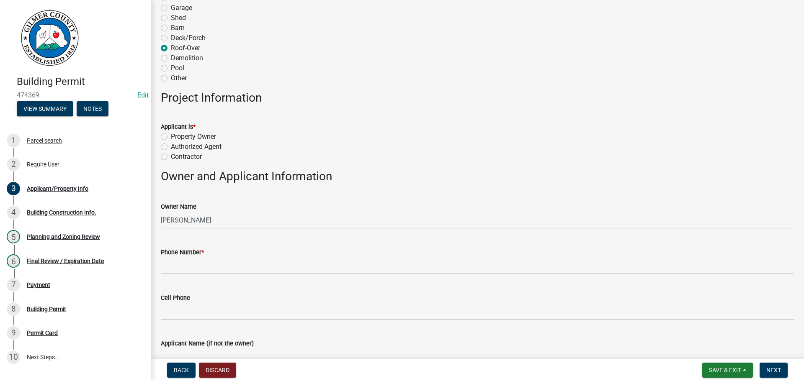
scroll to position [167, 0]
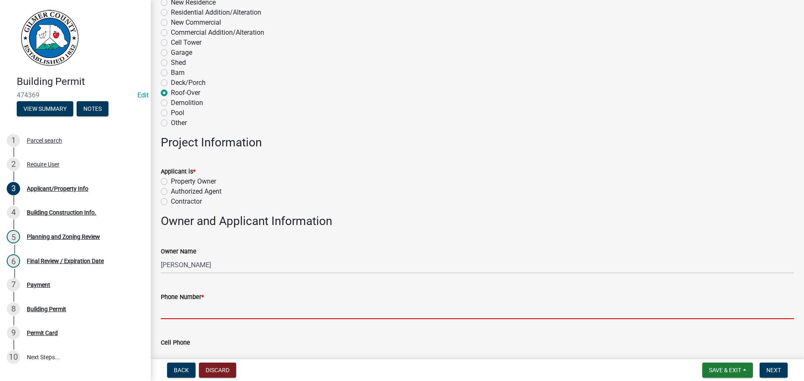
click at [209, 315] on input "Phone Number *" at bounding box center [477, 310] width 633 height 17
click at [213, 311] on input "Phone Number *" at bounding box center [477, 310] width 633 height 17
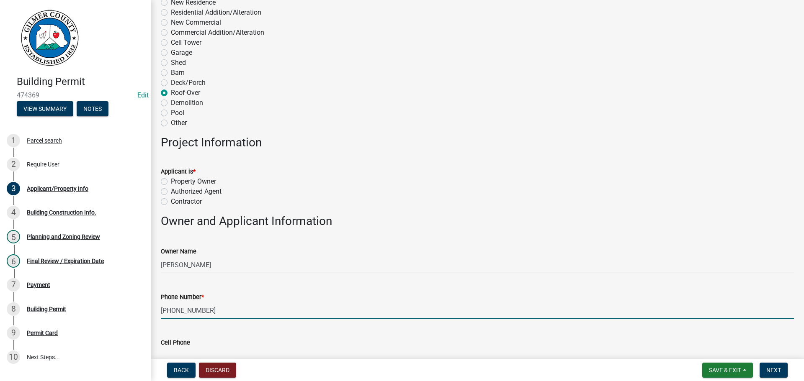
type input "352-275-8085"
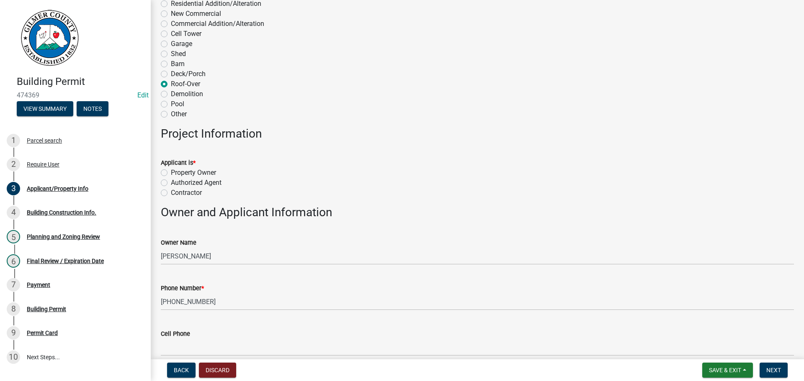
scroll to position [391, 0]
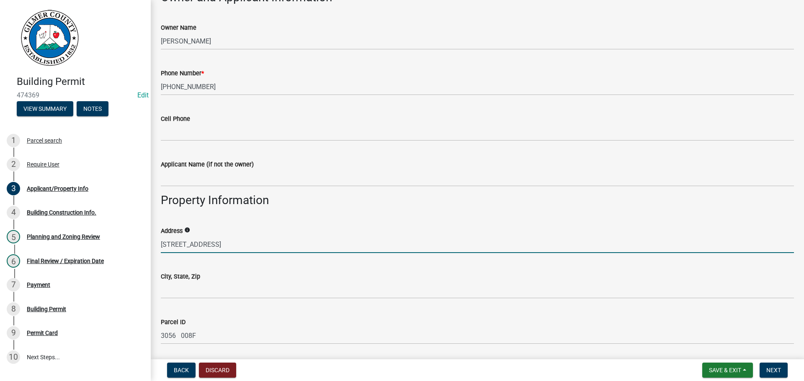
type input "5804 OLD HWY 5 SOUTH"
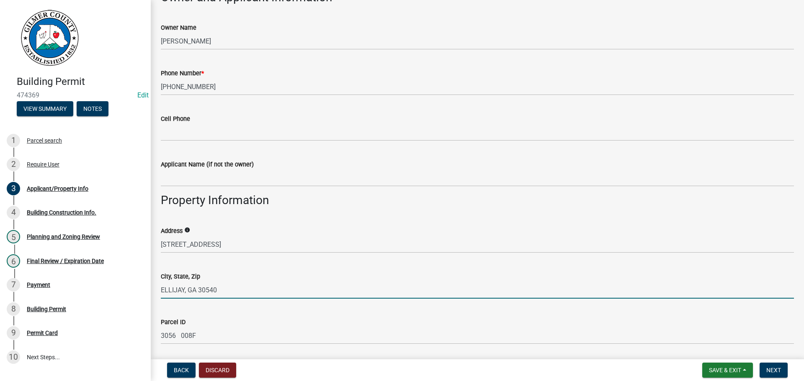
type input "ELLIJAY, GA 30540"
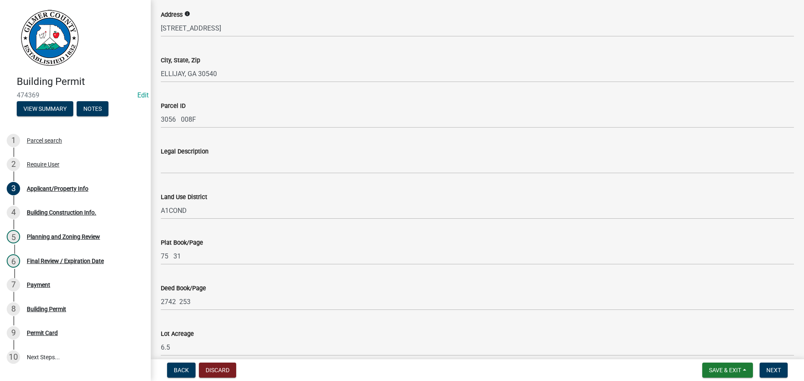
scroll to position [823, 0]
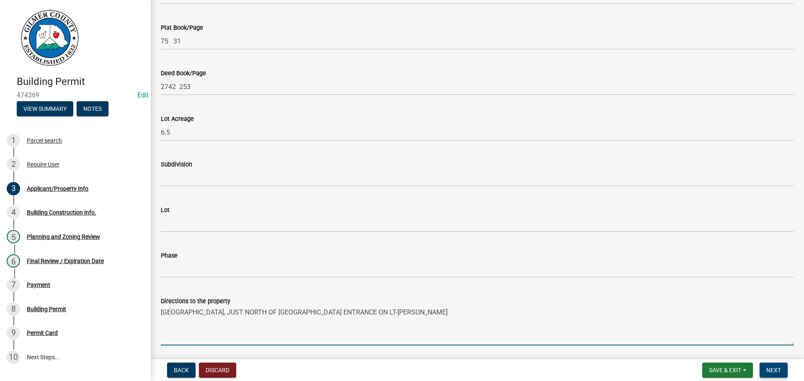
type textarea "OLD HWY 5 SOUTH, JUST NORTH OF BODIE-GATED ENTRANCE ON LT-DUMBIE LOCKED"
click at [783, 375] on button "Next" at bounding box center [773, 370] width 28 height 15
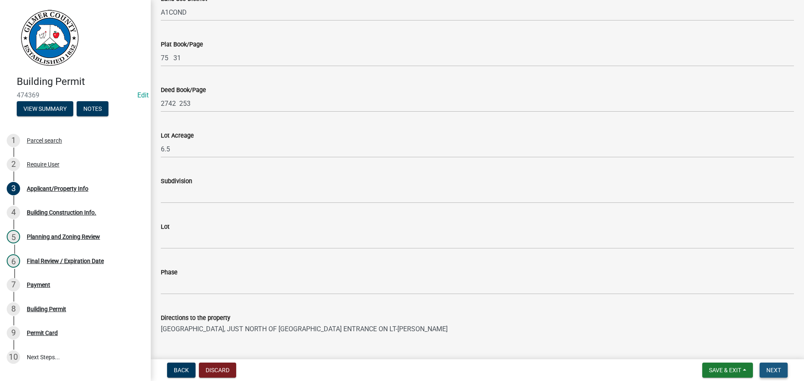
scroll to position [840, 0]
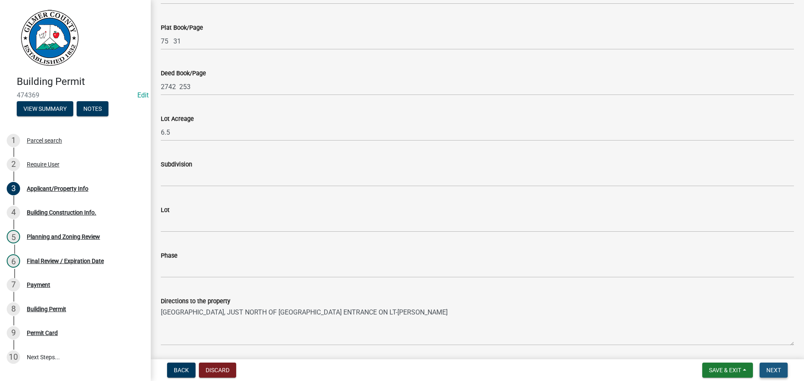
click at [766, 375] on button "Next" at bounding box center [773, 370] width 28 height 15
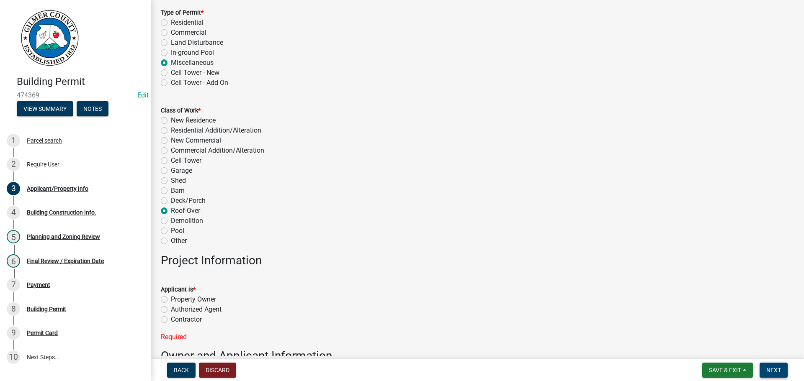
scroll to position [126, 0]
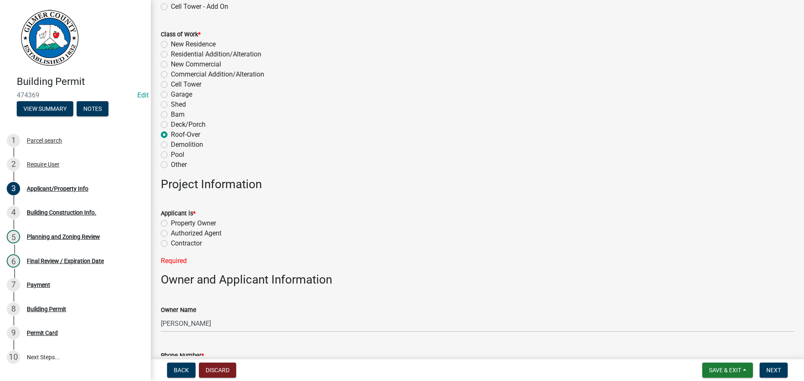
click at [195, 220] on label "Property Owner" at bounding box center [193, 223] width 45 height 10
click at [176, 220] on input "Property Owner" at bounding box center [173, 220] width 5 height 5
radio input "true"
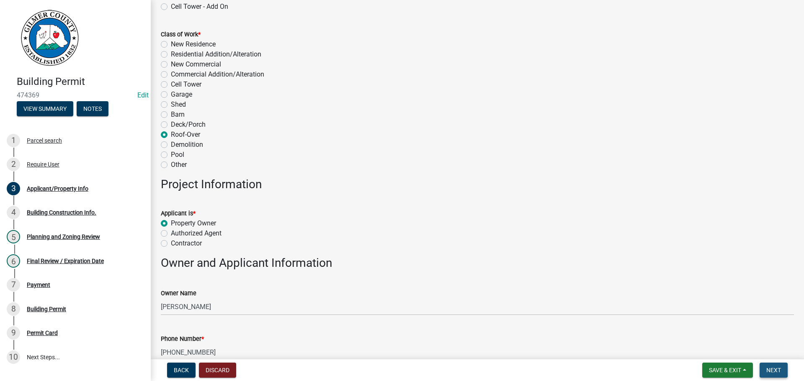
click at [782, 372] on button "Next" at bounding box center [773, 370] width 28 height 15
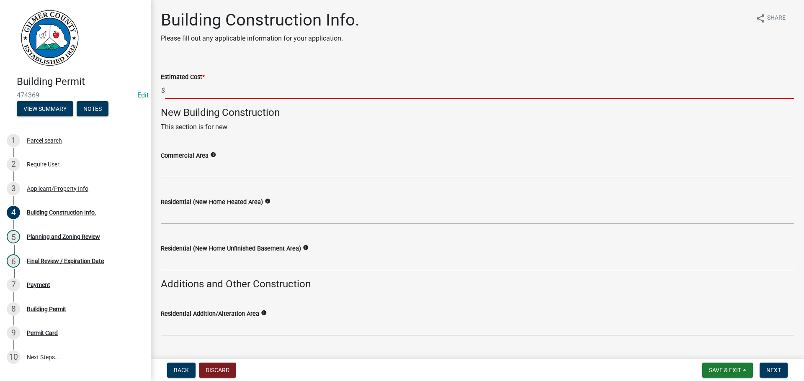
click at [220, 95] on input "text" at bounding box center [479, 90] width 629 height 17
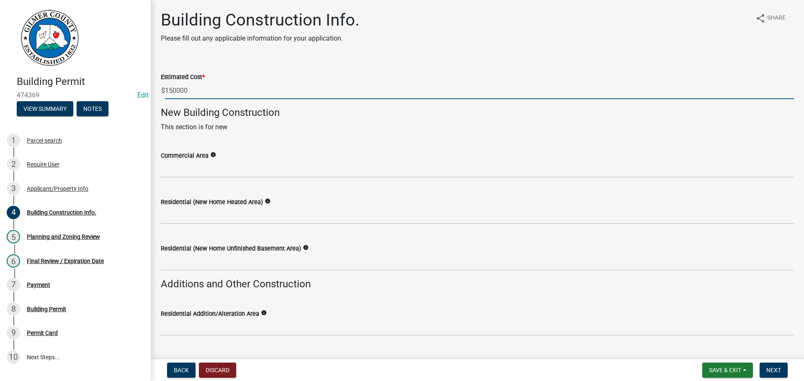
type input "150000"
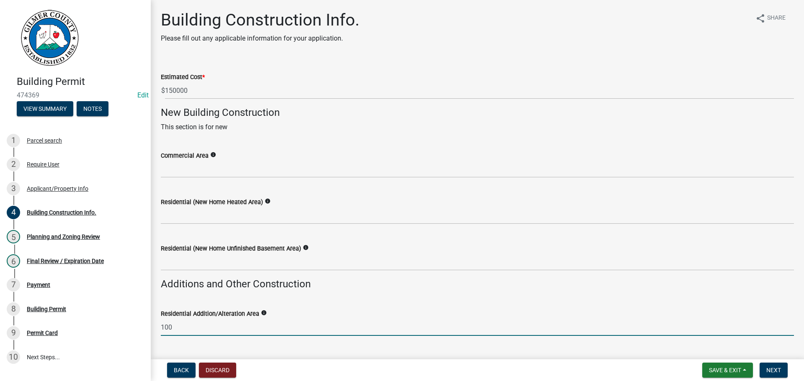
type input "100"
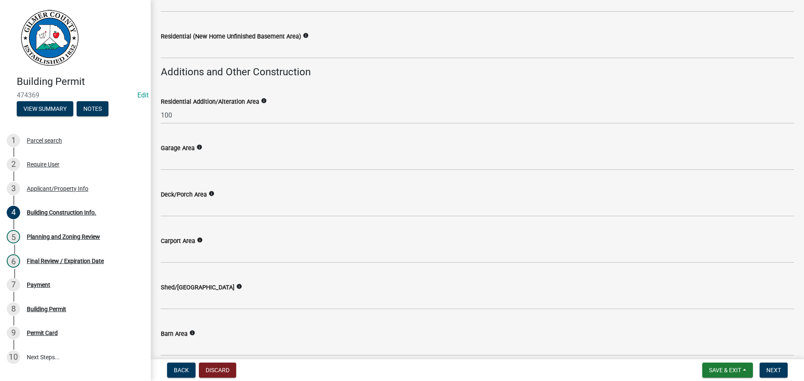
scroll to position [391, 0]
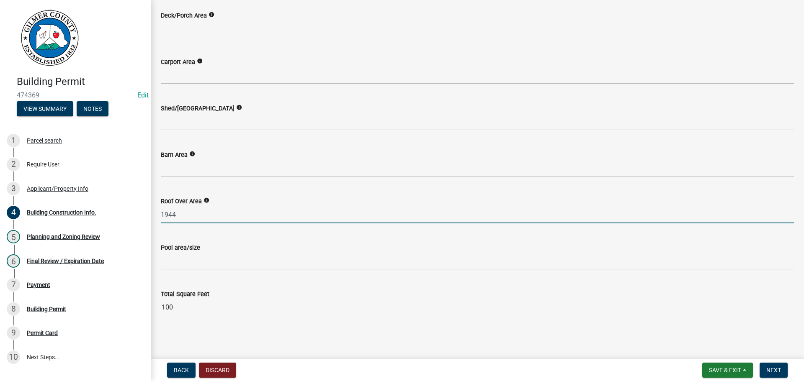
type input "1944"
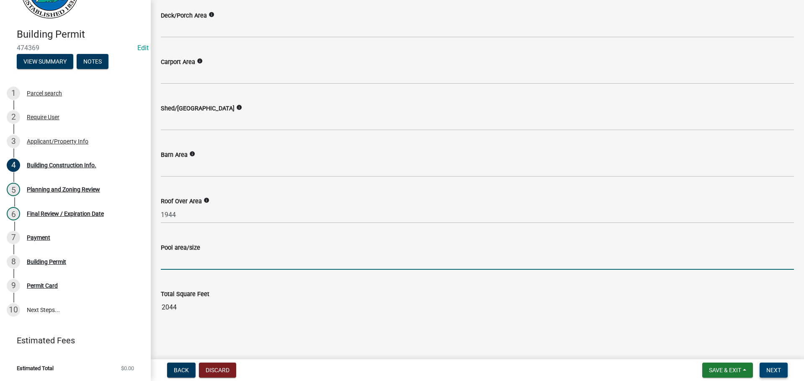
click at [774, 367] on span "Next" at bounding box center [773, 370] width 15 height 7
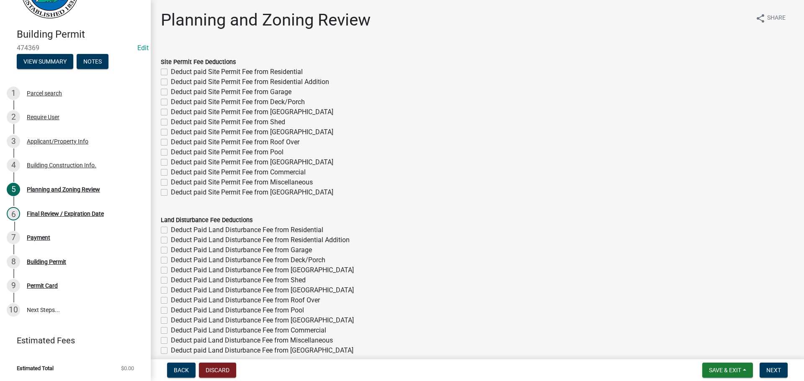
click at [298, 145] on label "Deduct paid Site Permit Fee from Roof Over" at bounding box center [235, 142] width 129 height 10
click at [176, 143] on input "Deduct paid Site Permit Fee from Roof Over" at bounding box center [173, 139] width 5 height 5
checkbox input "true"
checkbox input "false"
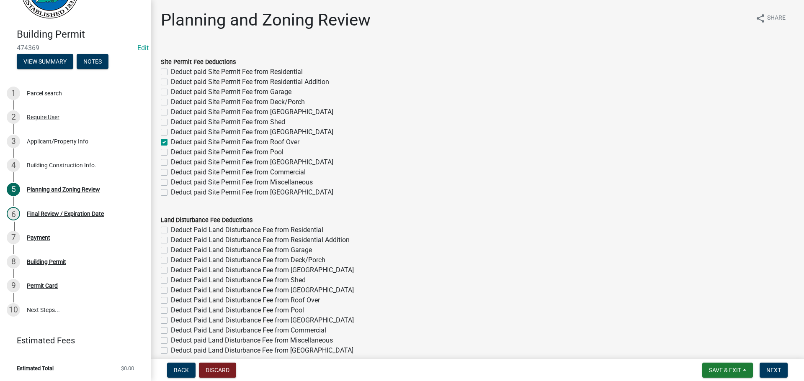
checkbox input "false"
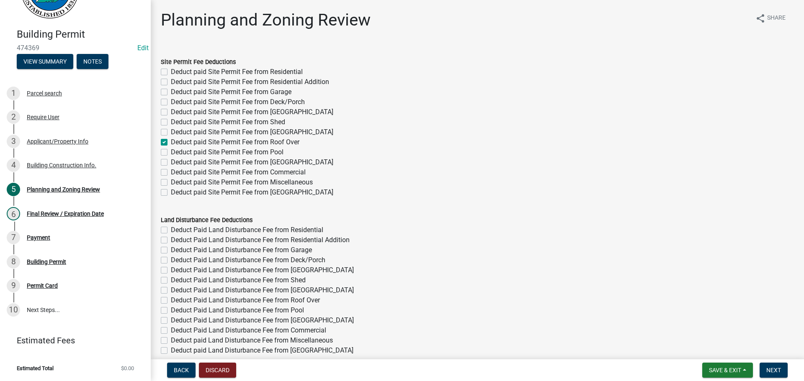
checkbox input "true"
checkbox input "false"
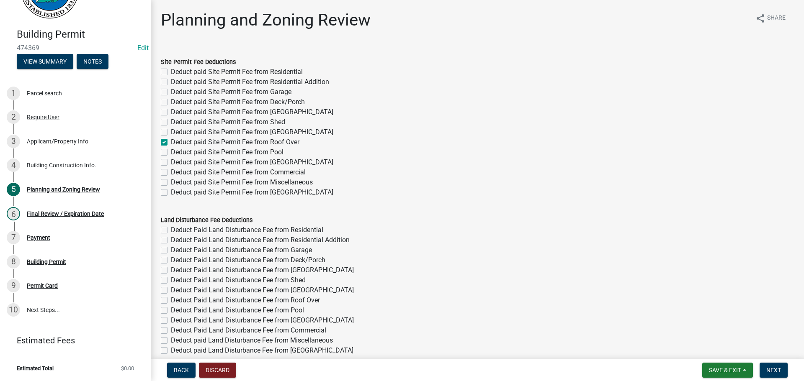
checkbox input "false"
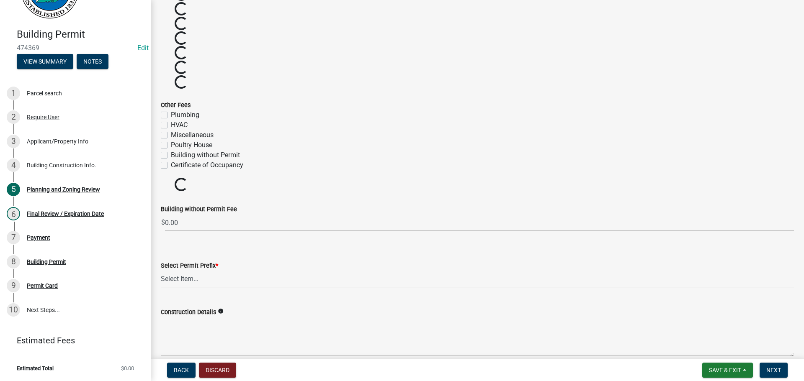
scroll to position [1303, 0]
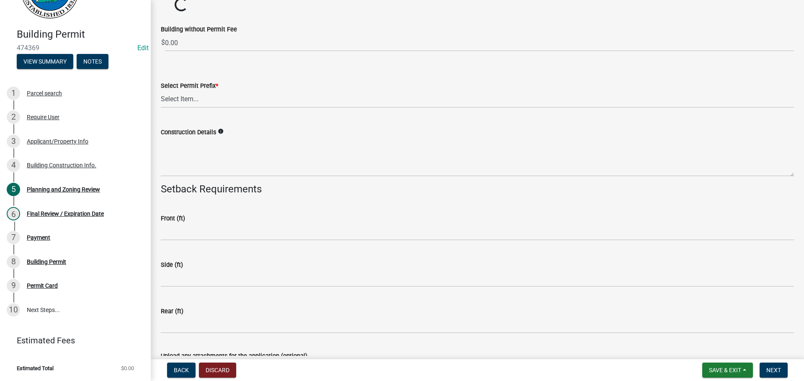
click at [211, 115] on wm-data-entity-input "Select Permit Prefix * Select Item... RES COMM MB LAND POOL MISC CELL TOWER - N…" at bounding box center [477, 87] width 633 height 57
click at [210, 104] on select "Select Item... RES COMM MB LAND POOL MISC CELL TOWER - NEW CELL TOWER - ADD ON" at bounding box center [477, 99] width 633 height 17
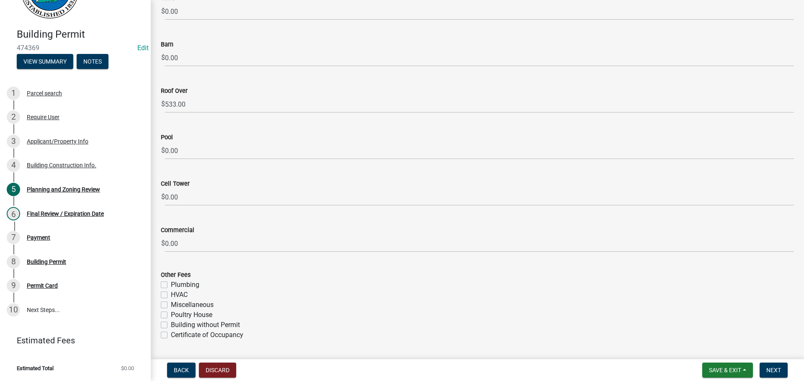
scroll to position [1699, 0]
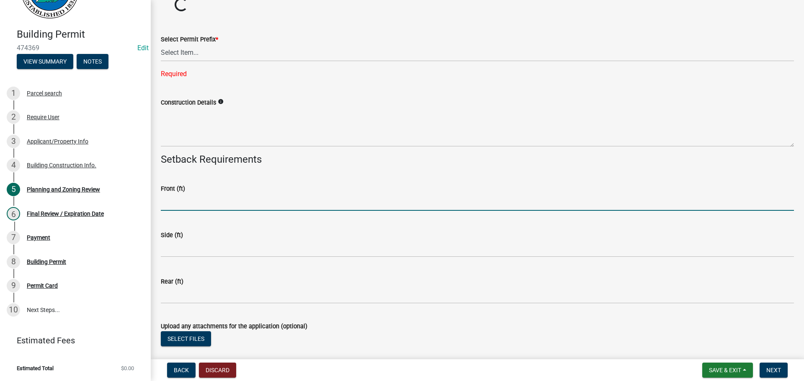
drag, startPoint x: 200, startPoint y: 180, endPoint x: 199, endPoint y: 161, distance: 19.3
click at [187, 55] on select "Select Item... RES COMM MB LAND POOL MISC CELL TOWER - NEW CELL TOWER - ADD ON" at bounding box center [477, 52] width 633 height 17
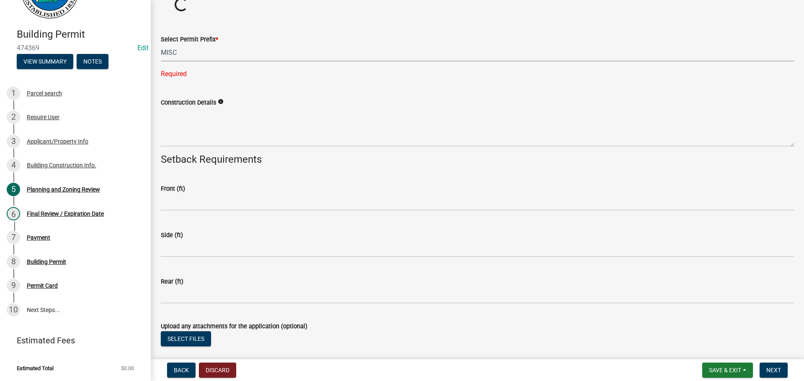
click at [161, 44] on select "Select Item... RES COMM MB LAND POOL MISC CELL TOWER - NEW CELL TOWER - ADD ON" at bounding box center [477, 52] width 633 height 17
select select "d8142ddf-27f7-42b0-ba1e-04fee764576f"
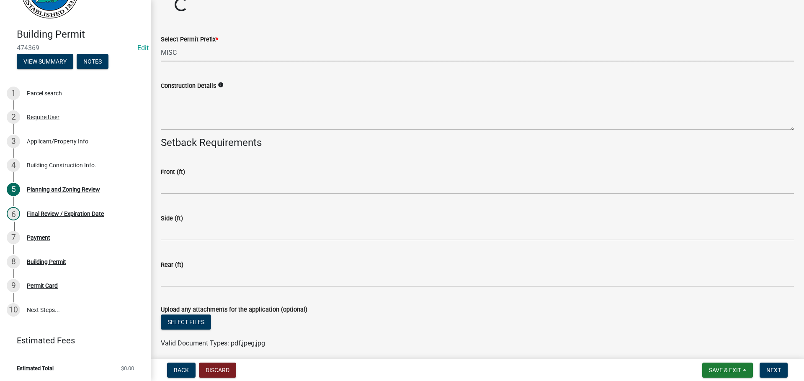
click at [194, 133] on wm-data-entity-input "Construction Details info" at bounding box center [477, 103] width 633 height 68
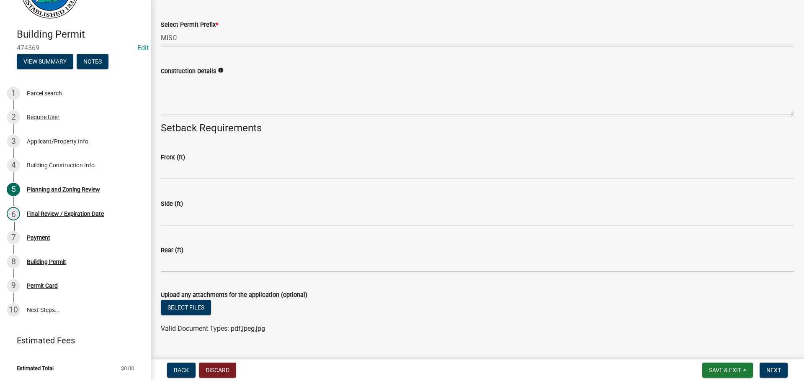
drag, startPoint x: 199, startPoint y: 122, endPoint x: 203, endPoint y: 116, distance: 7.3
click at [200, 122] on h4 "Setback Requirements" at bounding box center [477, 128] width 633 height 12
click at [203, 116] on wm-data-entity-input "Construction Details info" at bounding box center [477, 88] width 633 height 68
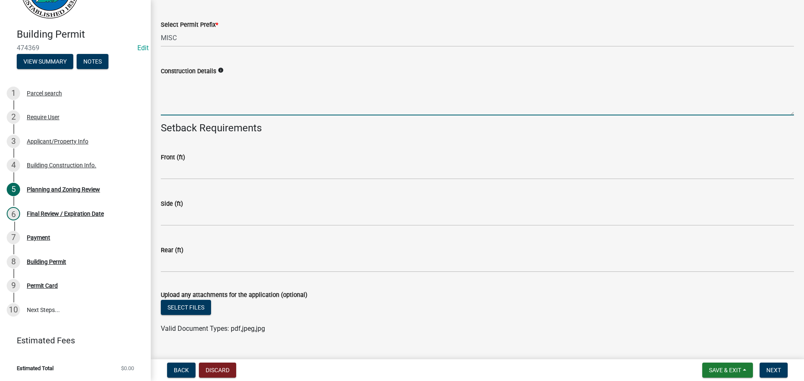
drag, startPoint x: 204, startPoint y: 112, endPoint x: 219, endPoint y: 105, distance: 16.3
click at [204, 111] on textarea "Construction Details" at bounding box center [477, 95] width 633 height 39
type textarea "36X54 PAVILLION AND ENCLOSING PORCH TO ADD BATHROOM"
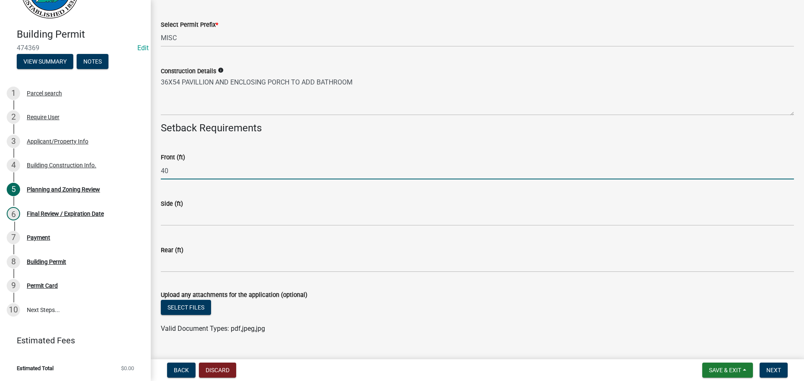
type input "40"
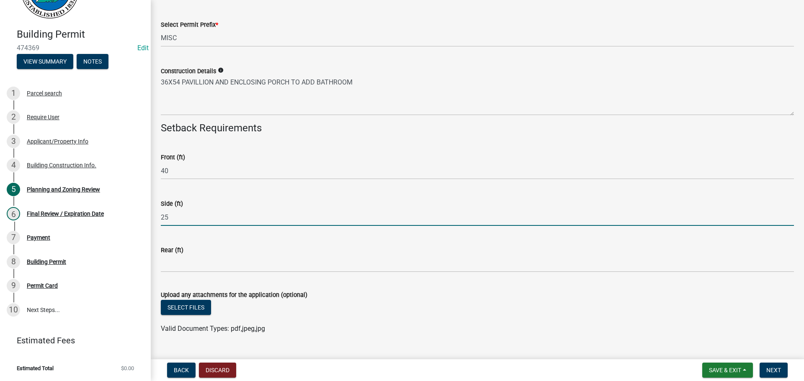
type input "25"
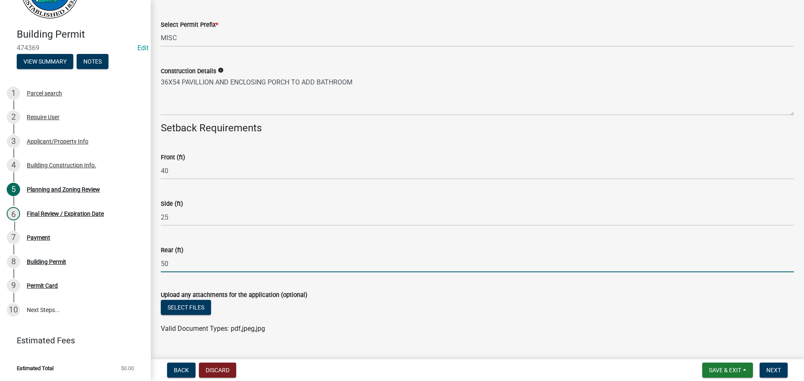
type input "50"
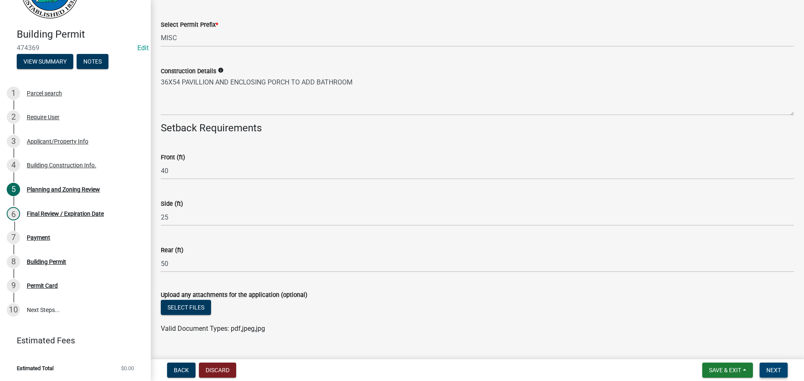
click at [776, 365] on button "Next" at bounding box center [773, 370] width 28 height 15
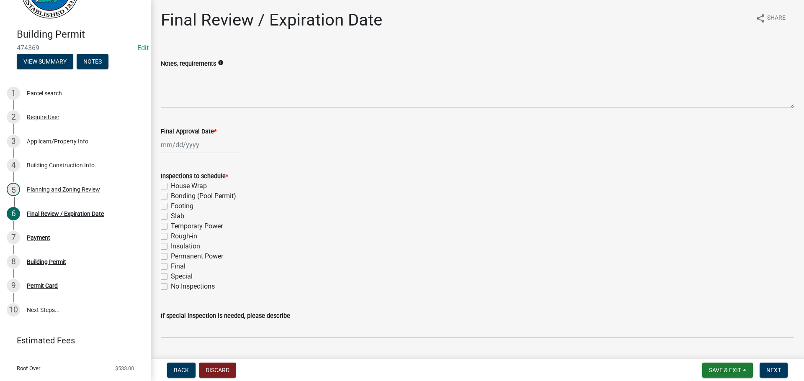
click at [185, 206] on label "Footing" at bounding box center [182, 206] width 23 height 10
click at [176, 206] on input "Footing" at bounding box center [173, 203] width 5 height 5
checkbox input "true"
checkbox input "false"
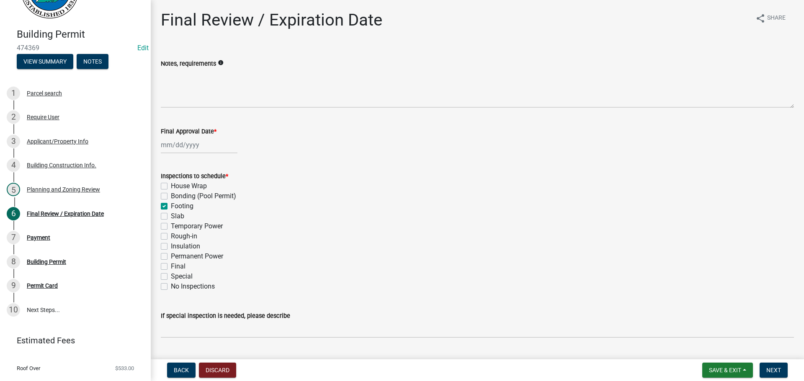
checkbox input "true"
checkbox input "false"
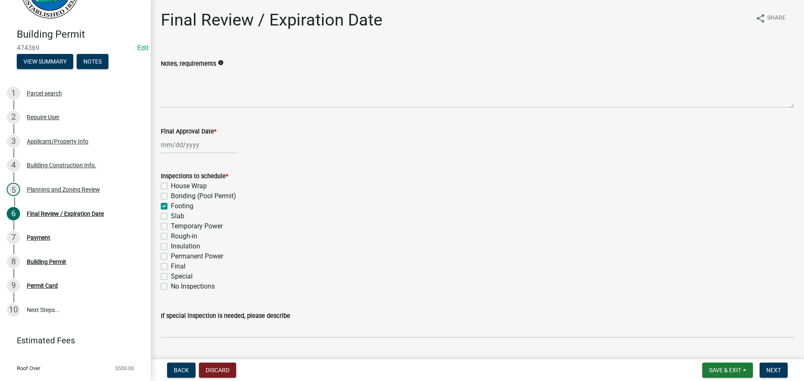
checkbox input "false"
click at [186, 239] on label "Rough-in" at bounding box center [184, 236] width 26 height 10
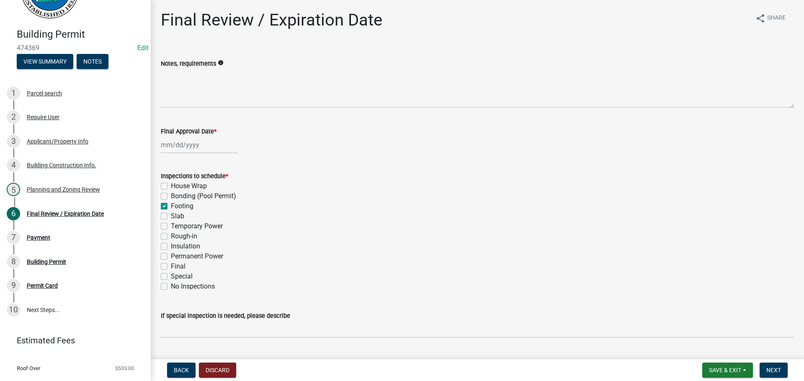
click at [176, 237] on input "Rough-in" at bounding box center [173, 233] width 5 height 5
checkbox input "true"
checkbox input "false"
checkbox input "true"
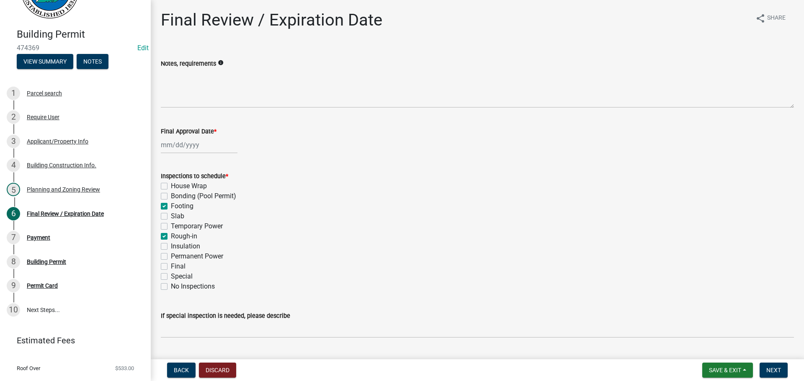
checkbox input "false"
checkbox input "true"
checkbox input "false"
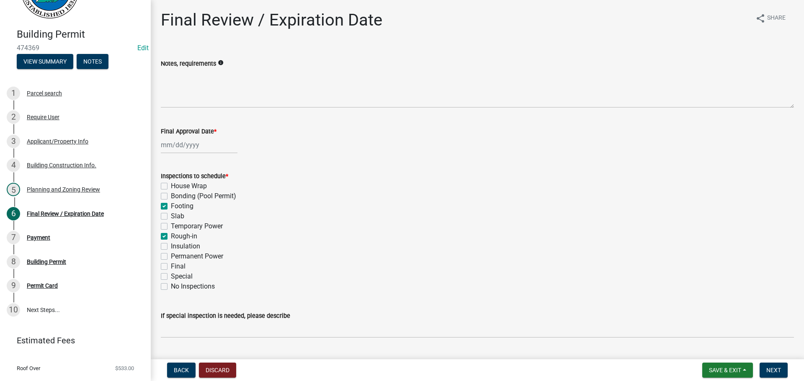
checkbox input "false"
click at [188, 254] on label "Permanent Power" at bounding box center [197, 257] width 52 height 10
click at [176, 254] on input "Permanent Power" at bounding box center [173, 254] width 5 height 5
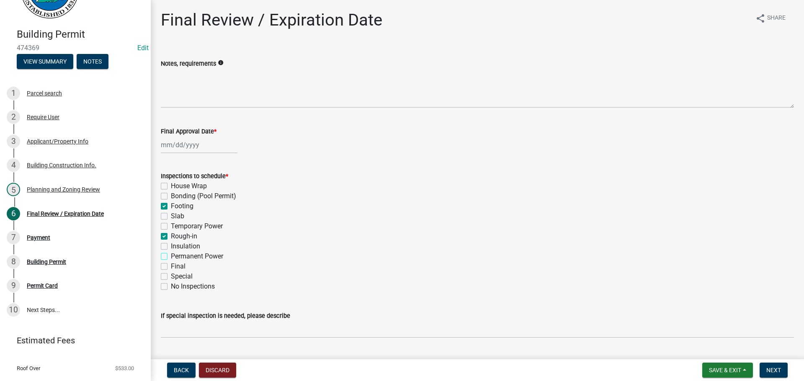
checkbox input "true"
checkbox input "false"
checkbox input "true"
checkbox input "false"
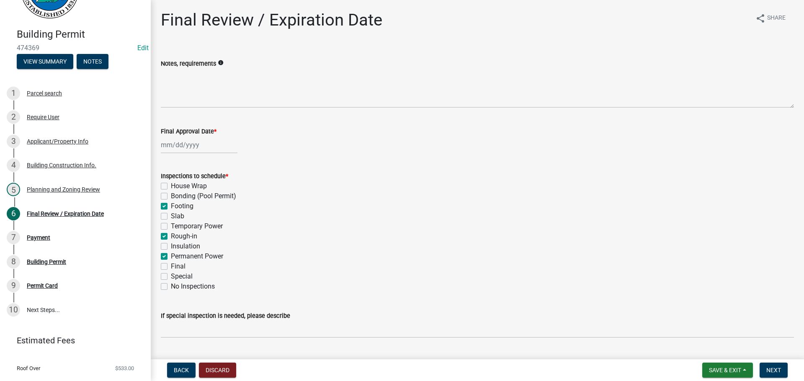
checkbox input "false"
checkbox input "true"
checkbox input "false"
checkbox input "true"
checkbox input "false"
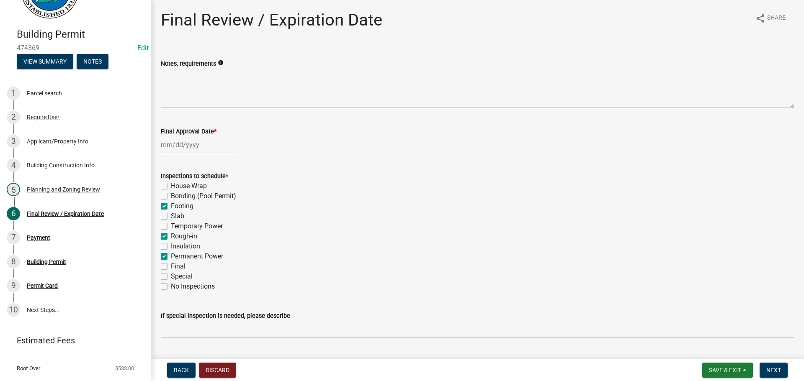
checkbox input "false"
click at [187, 254] on label "Permanent Power" at bounding box center [197, 257] width 52 height 10
click at [176, 254] on input "Permanent Power" at bounding box center [173, 254] width 5 height 5
checkbox input "false"
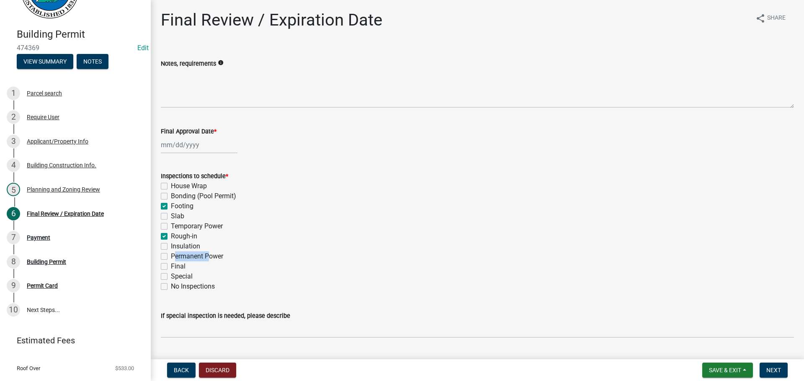
checkbox input "false"
checkbox input "true"
checkbox input "false"
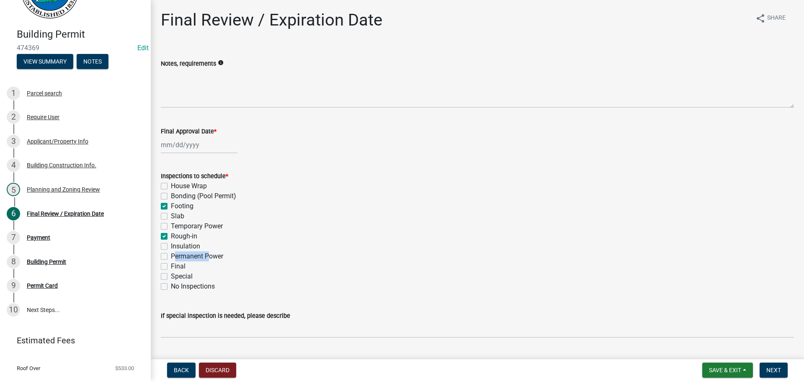
checkbox input "true"
checkbox input "false"
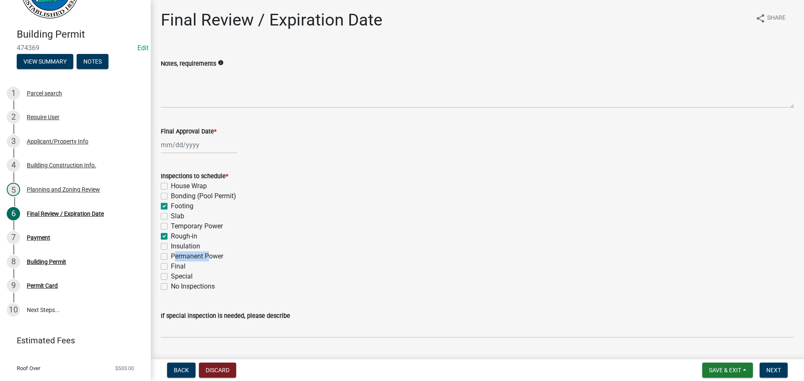
checkbox input "false"
click at [178, 263] on label "Final" at bounding box center [178, 267] width 15 height 10
click at [176, 263] on input "Final" at bounding box center [173, 264] width 5 height 5
checkbox input "true"
checkbox input "false"
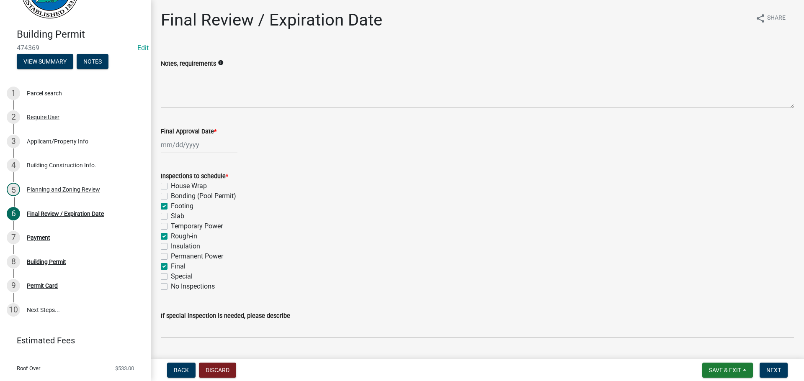
checkbox input "false"
checkbox input "true"
checkbox input "false"
checkbox input "true"
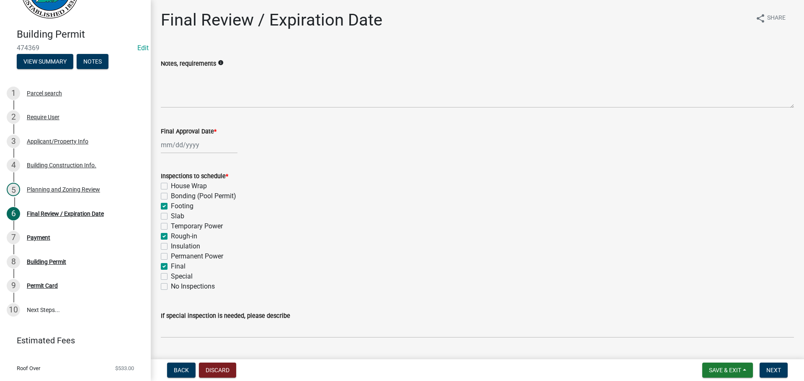
checkbox input "false"
checkbox input "true"
checkbox input "false"
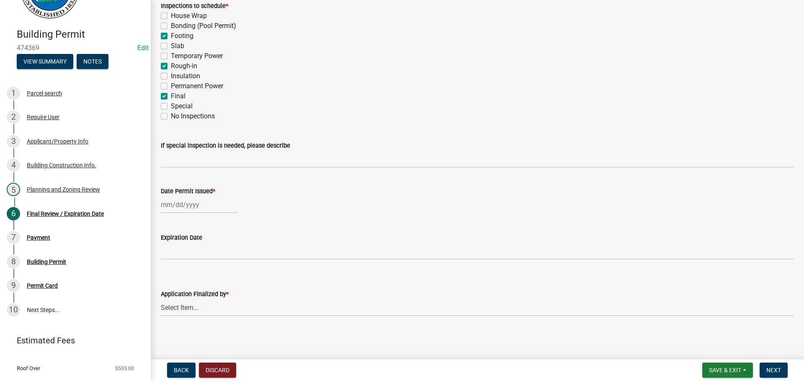
scroll to position [171, 0]
click at [175, 210] on div at bounding box center [199, 204] width 77 height 17
select select "9"
select select "2025"
click at [220, 250] on div "5" at bounding box center [222, 248] width 13 height 13
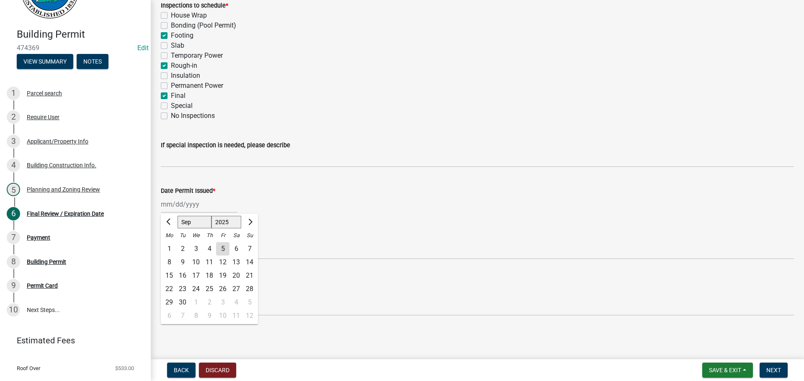
type input "[DATE]"
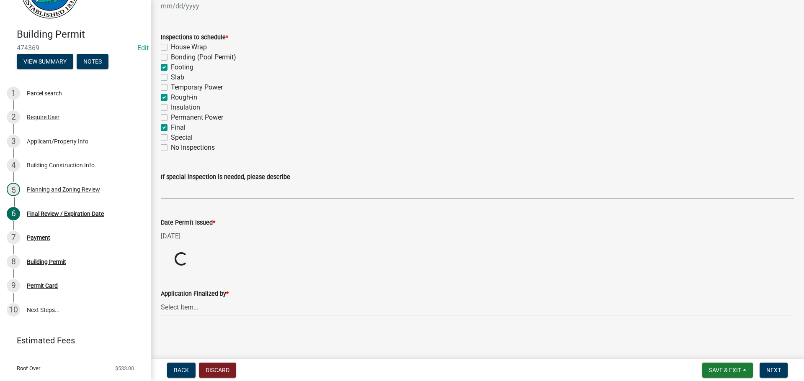
scroll to position [139, 0]
click at [211, 303] on select "Select Item... Andrew Mathis Art Wlochowski Becky Whitworth Joe Bouhl Karen Hen…" at bounding box center [477, 307] width 633 height 17
click at [161, 331] on select "Select Item... Andrew Mathis Art Wlochowski Becky Whitworth Joe Bouhl Karen Hen…" at bounding box center [477, 339] width 633 height 17
select select "5ce200eb-feb1-496b-8127-7891293955f5"
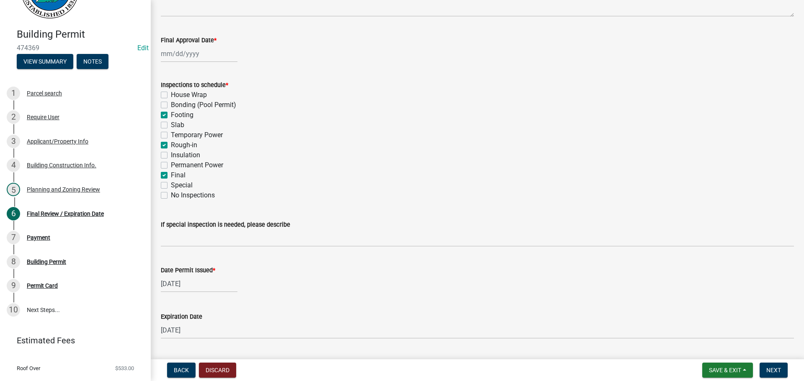
scroll to position [0, 0]
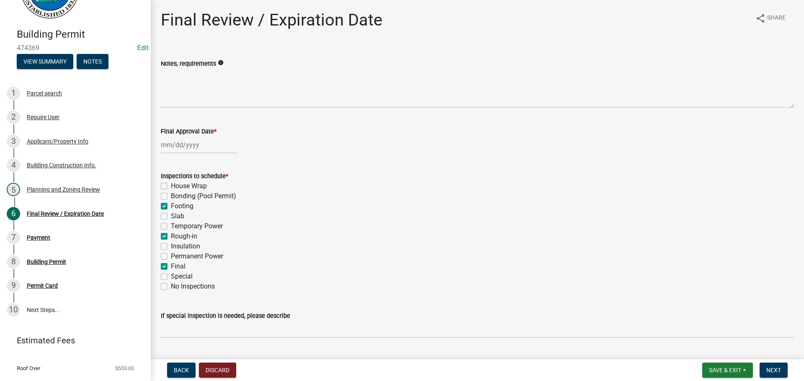
click at [183, 140] on div at bounding box center [199, 144] width 77 height 17
select select "9"
select select "2025"
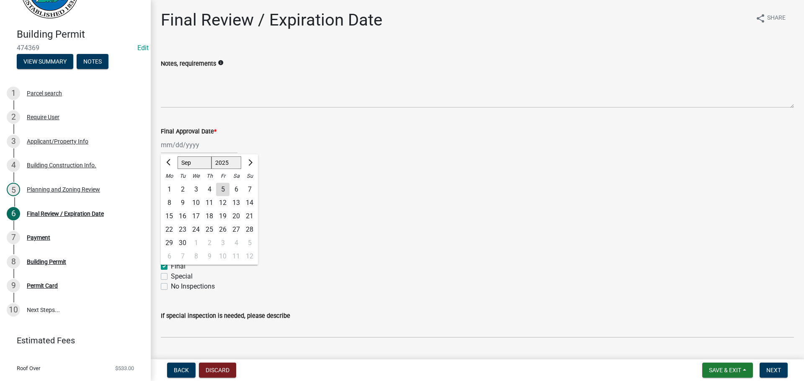
click at [224, 190] on div "5" at bounding box center [222, 189] width 13 height 13
type input "[DATE]"
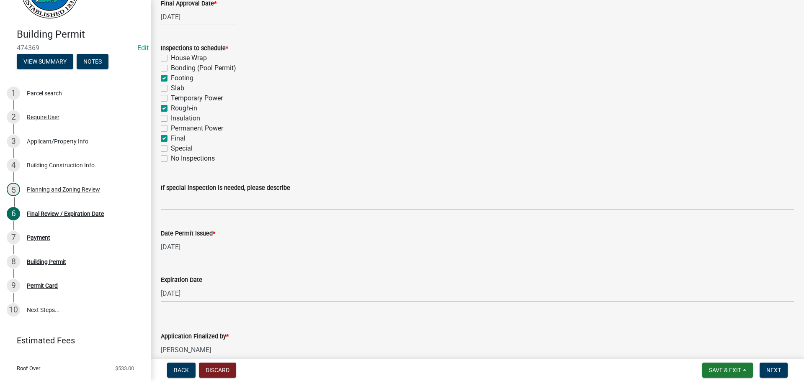
scroll to position [171, 0]
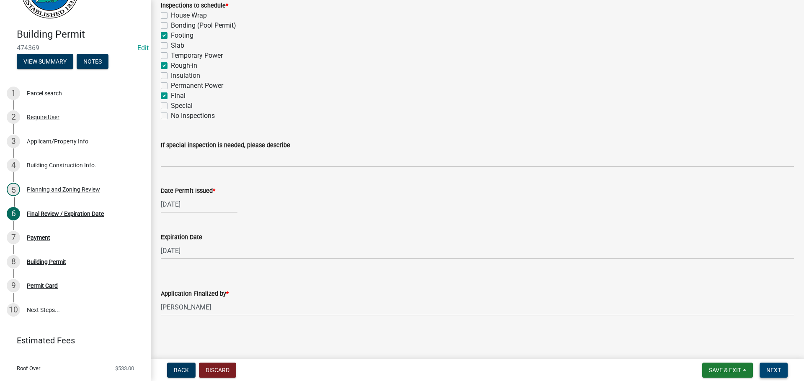
click at [768, 372] on span "Next" at bounding box center [773, 370] width 15 height 7
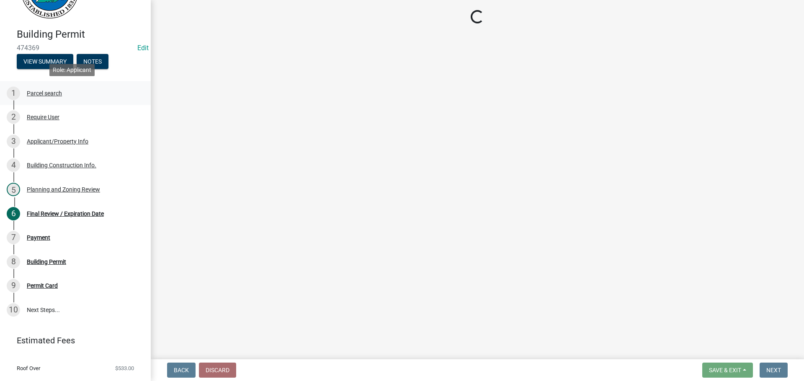
select select "2: 1"
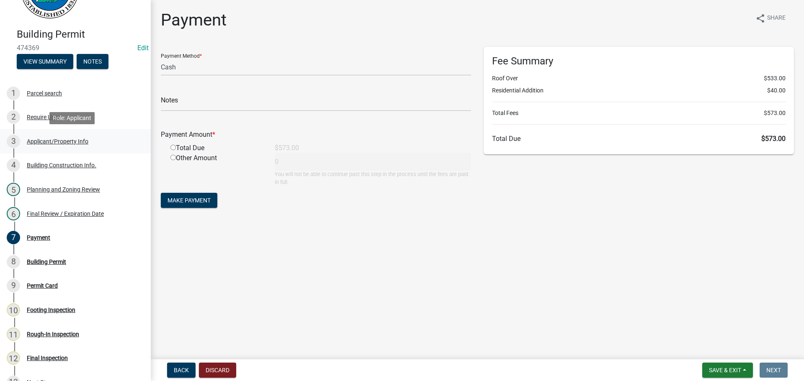
click at [109, 150] on link "3 Applicant/Property Info" at bounding box center [75, 141] width 151 height 24
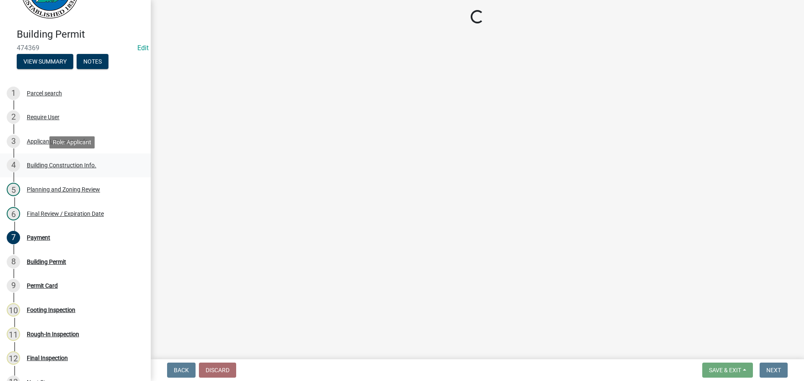
click at [104, 162] on div "4 Building Construction Info." at bounding box center [72, 165] width 131 height 13
click at [92, 135] on div "3 Applicant/Property Info" at bounding box center [72, 141] width 131 height 13
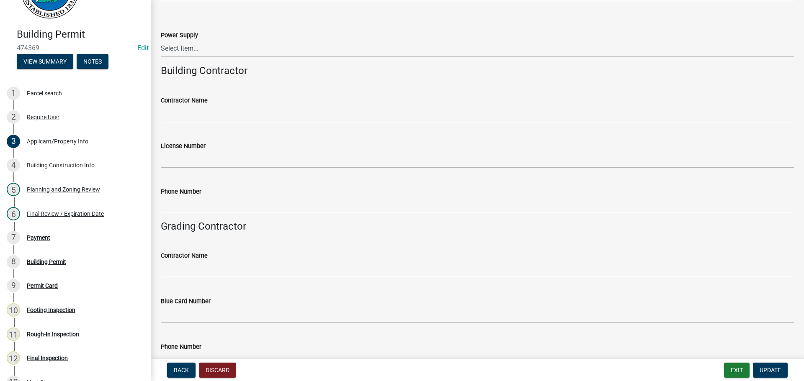
scroll to position [1252, 0]
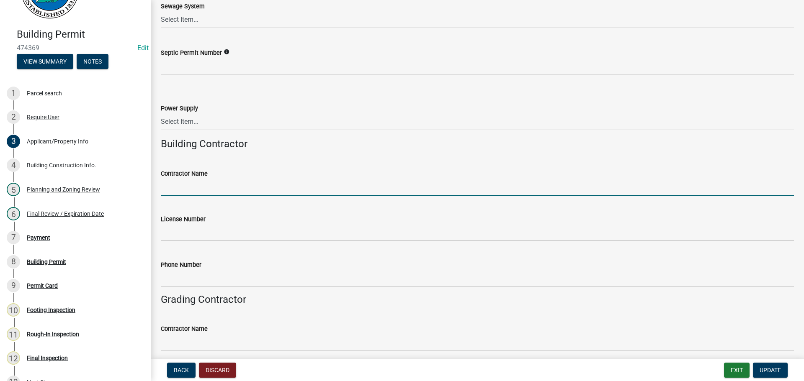
click at [226, 186] on input "Contractor Name" at bounding box center [477, 187] width 633 height 17
type input "TRIMAN ENTERPRISES"
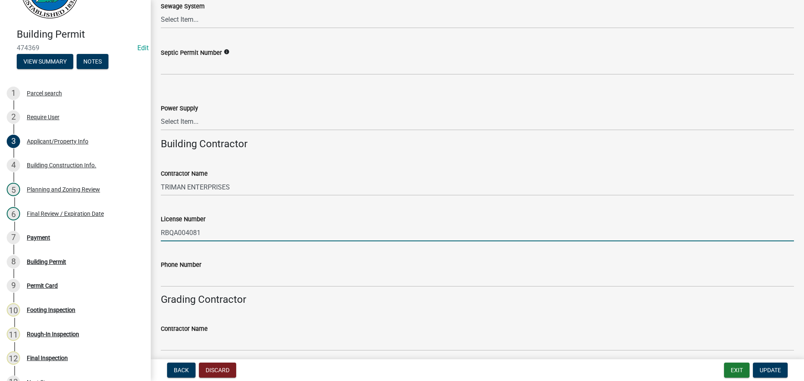
type input "RBQA004081"
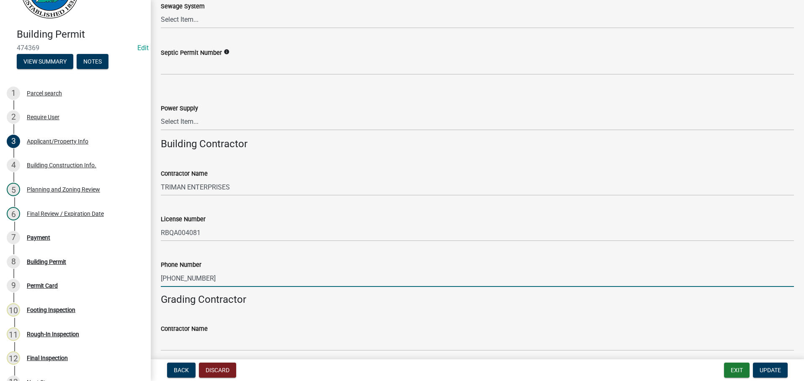
type input "678-438-2461"
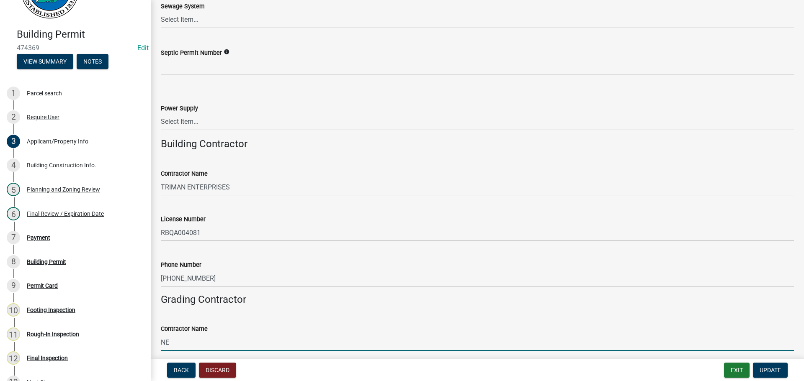
type input "N"
type input "BENNETTS GRADING"
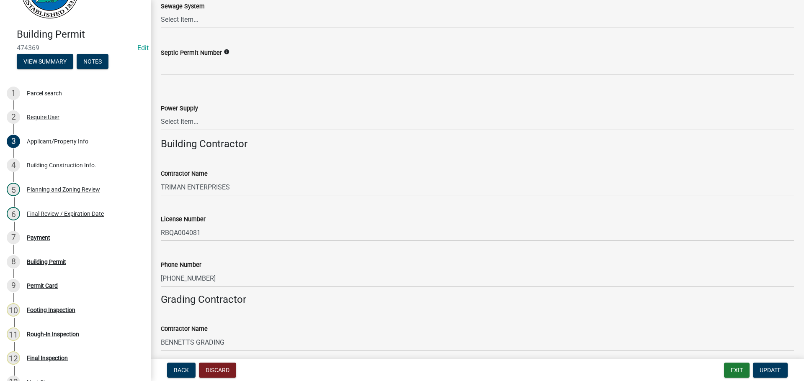
scroll to position [1378, 0]
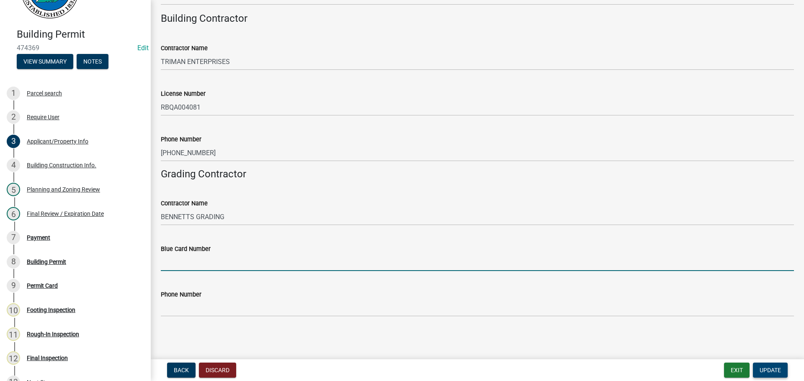
click at [769, 367] on span "Update" at bounding box center [769, 370] width 21 height 7
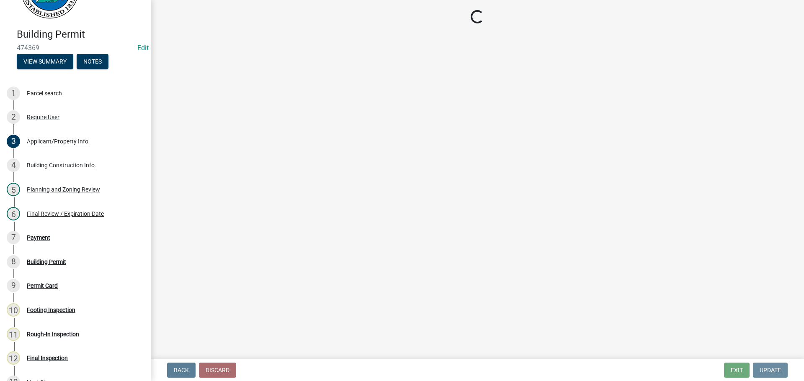
scroll to position [0, 0]
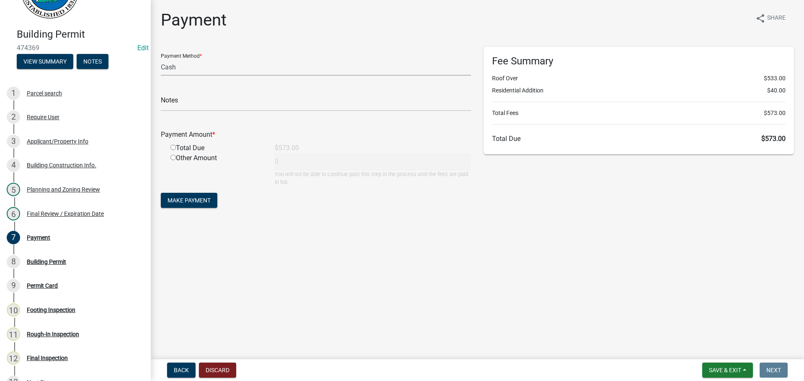
click at [291, 73] on select "Credit Card POS Check Cash" at bounding box center [316, 67] width 310 height 17
select select "1: 0"
click at [161, 59] on select "Credit Card POS Check Cash" at bounding box center [316, 67] width 310 height 17
click at [237, 100] on input "text" at bounding box center [316, 102] width 310 height 17
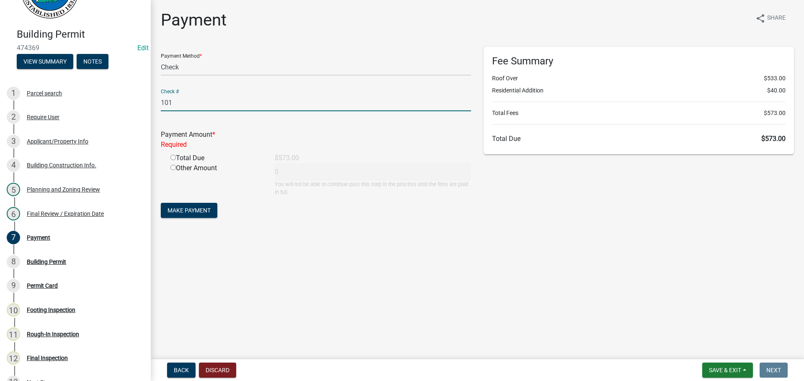
type input "101"
click at [170, 155] on input "radio" at bounding box center [172, 157] width 5 height 5
radio input "true"
type input "573"
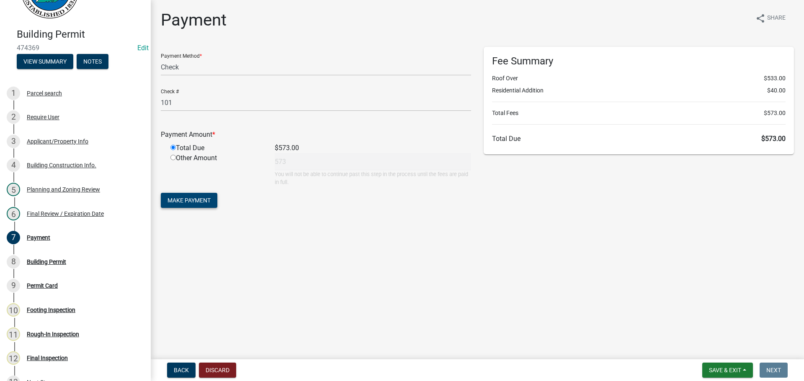
click at [188, 199] on span "Make Payment" at bounding box center [188, 200] width 43 height 7
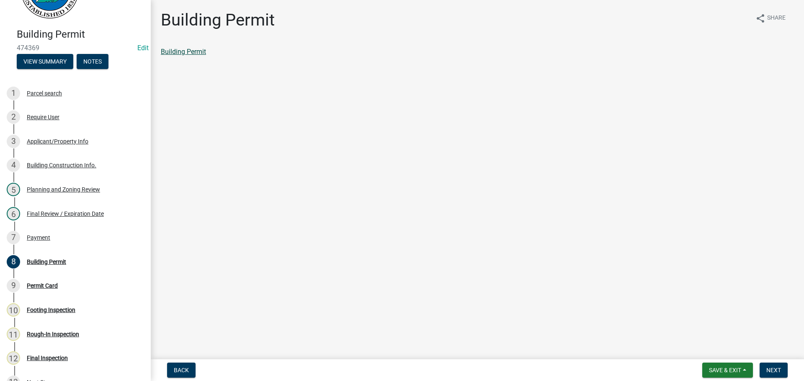
click at [196, 52] on link "Building Permit" at bounding box center [183, 52] width 45 height 8
click at [770, 367] on span "Next" at bounding box center [773, 370] width 15 height 7
click at [192, 52] on link "Permit Card" at bounding box center [178, 52] width 35 height 8
click at [81, 263] on div "8 Building Permit" at bounding box center [72, 261] width 131 height 13
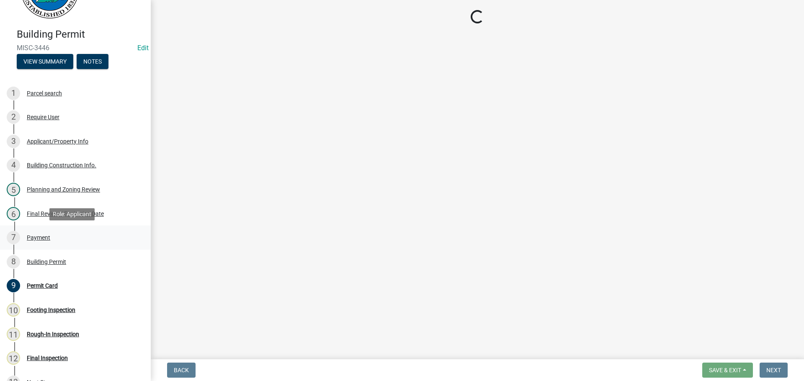
click at [69, 248] on link "7 Payment" at bounding box center [75, 238] width 151 height 24
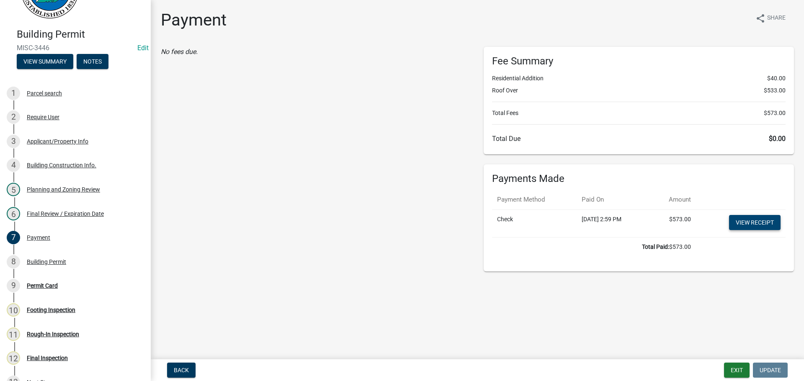
click at [751, 224] on link "View receipt" at bounding box center [754, 222] width 51 height 15
click at [81, 195] on div "5 Planning and Zoning Review" at bounding box center [72, 189] width 131 height 13
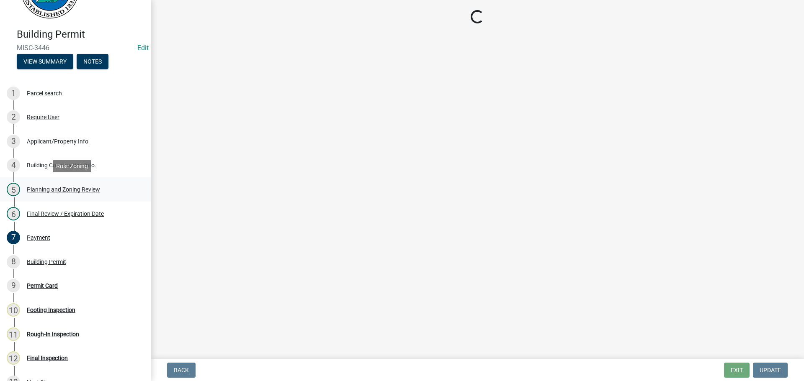
select select "d8142ddf-27f7-42b0-ba1e-04fee764576f"
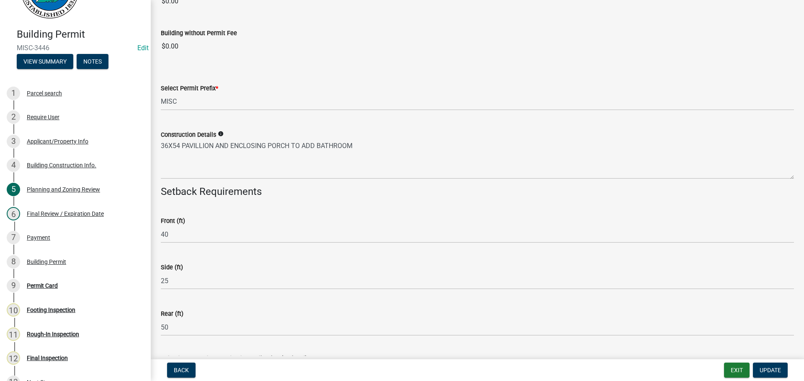
scroll to position [1419, 0]
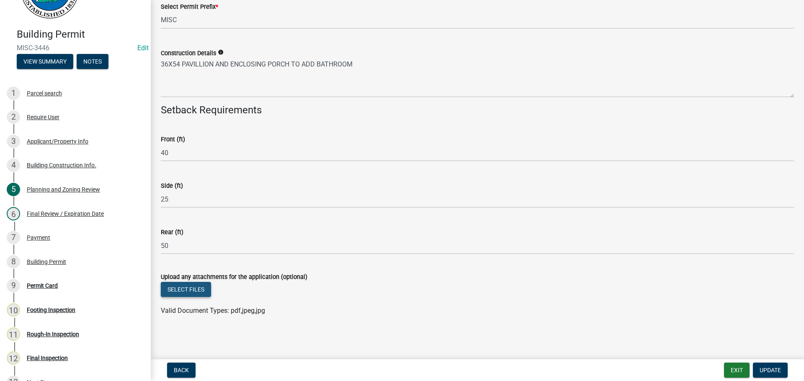
click at [199, 290] on button "Select files" at bounding box center [186, 289] width 50 height 15
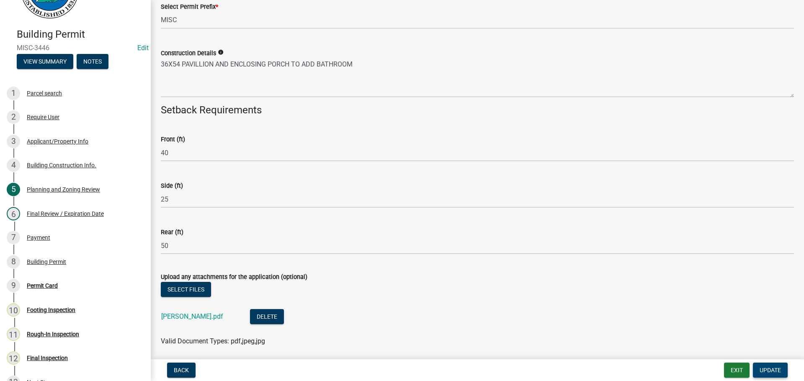
click at [770, 372] on span "Update" at bounding box center [769, 370] width 21 height 7
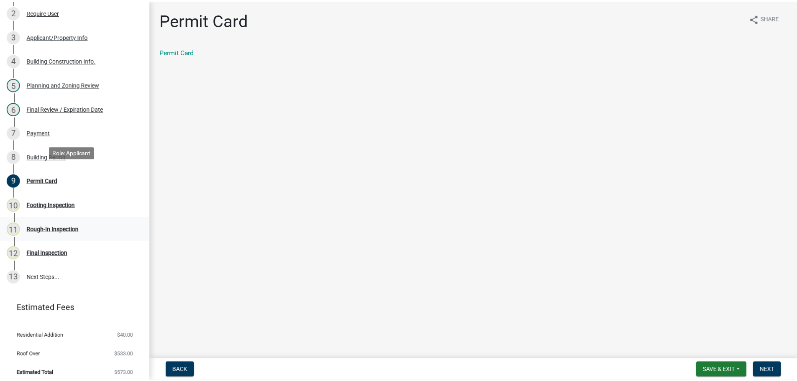
scroll to position [157, 0]
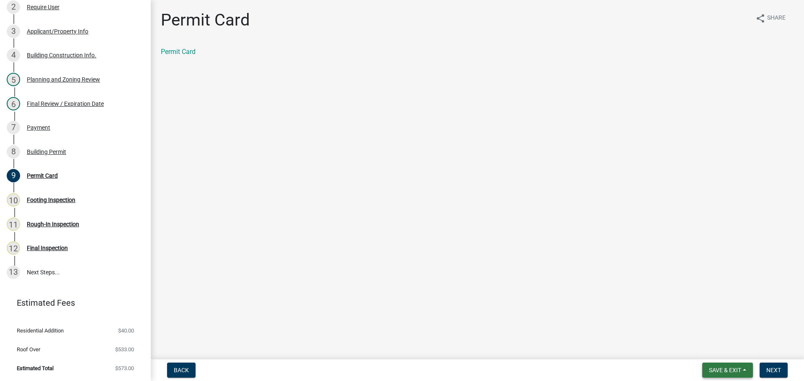
click at [731, 375] on button "Save & Exit" at bounding box center [727, 370] width 51 height 15
click at [714, 354] on button "Save & Exit" at bounding box center [719, 349] width 67 height 20
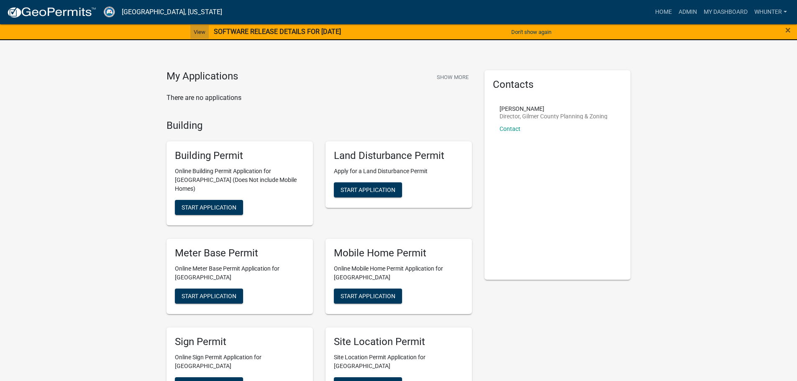
click at [190, 35] on link "View" at bounding box center [199, 32] width 18 height 14
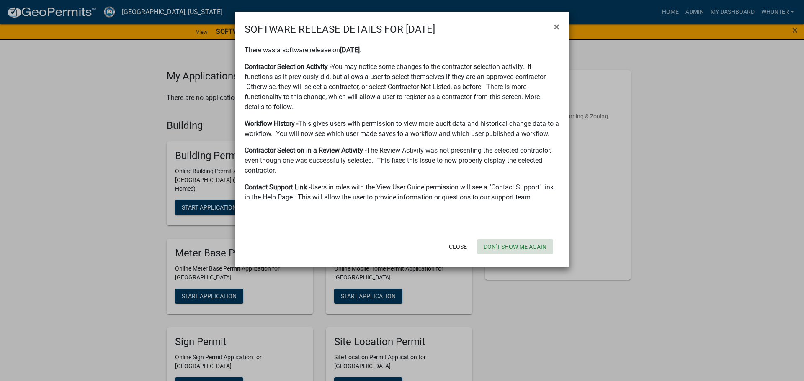
click at [505, 247] on button "Don't show me again" at bounding box center [515, 246] width 76 height 15
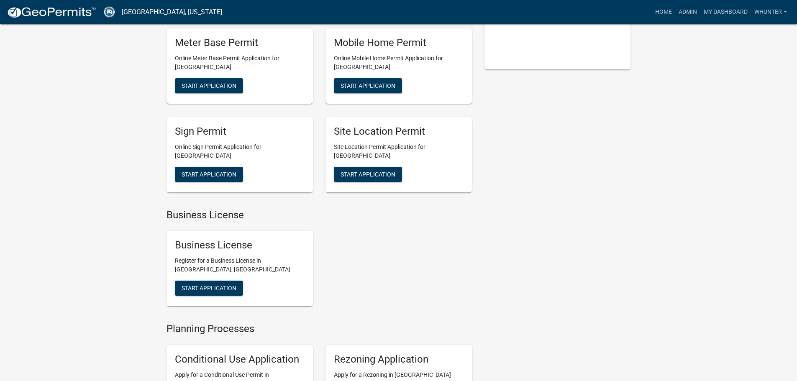
scroll to position [209, 0]
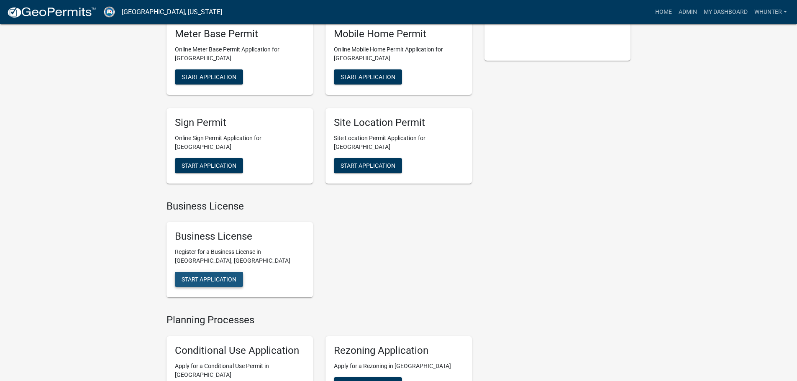
click at [227, 276] on span "Start Application" at bounding box center [209, 279] width 55 height 7
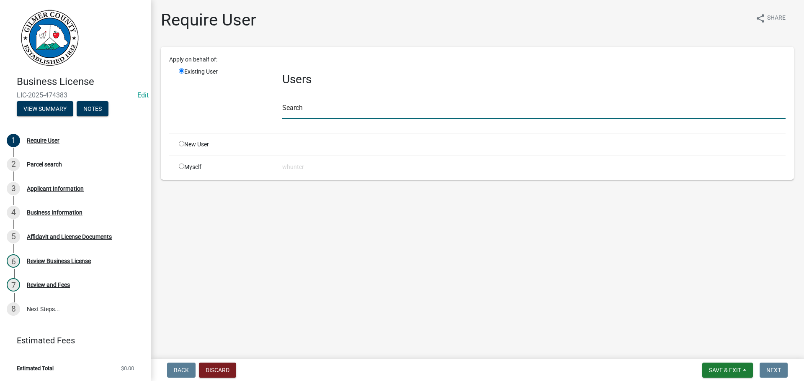
click at [308, 111] on input "text" at bounding box center [533, 110] width 503 height 17
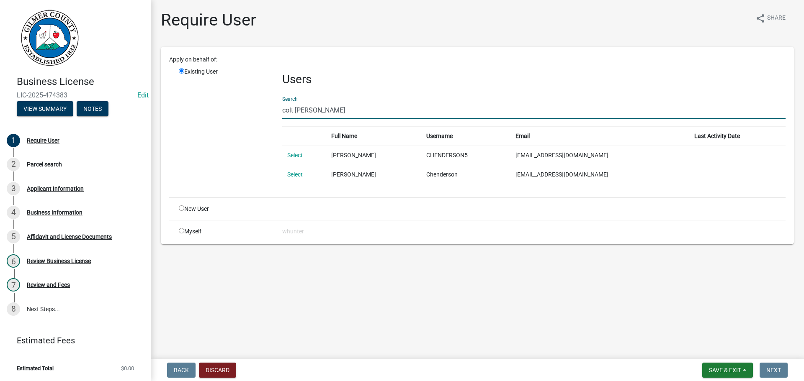
type input "colt henders"
click at [181, 206] on input "radio" at bounding box center [181, 208] width 5 height 5
radio input "true"
radio input "false"
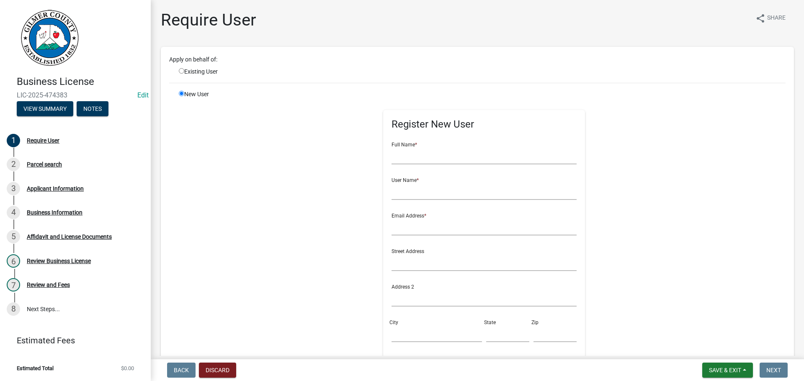
click at [383, 146] on div "Register New User Full Name * User Name * Email Address * Street Address Addres…" at bounding box center [484, 274] width 202 height 329
click at [409, 156] on input "text" at bounding box center [483, 155] width 185 height 17
type input "[PERSON_NAME]"
type input "COLTHENDERSON1"
type input "CHENDERSON@SEGENERATION.COM"
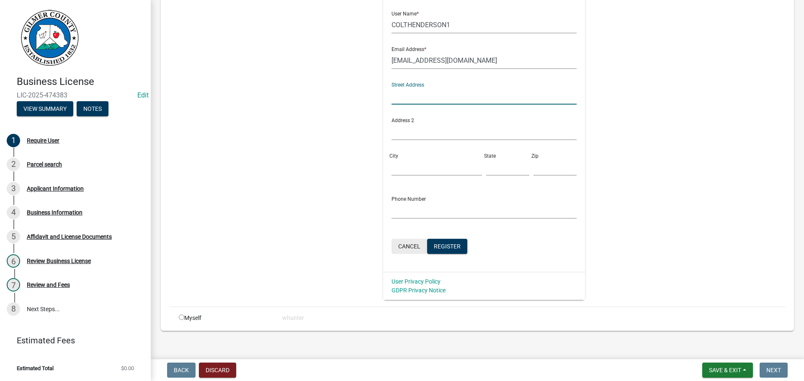
scroll to position [174, 0]
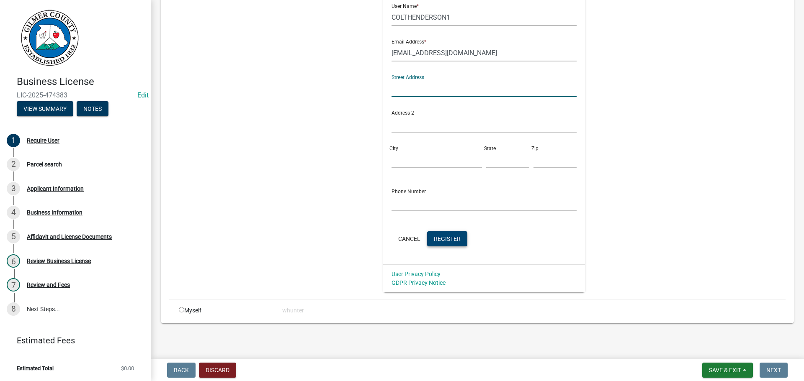
click at [447, 239] on span "Register" at bounding box center [447, 238] width 27 height 7
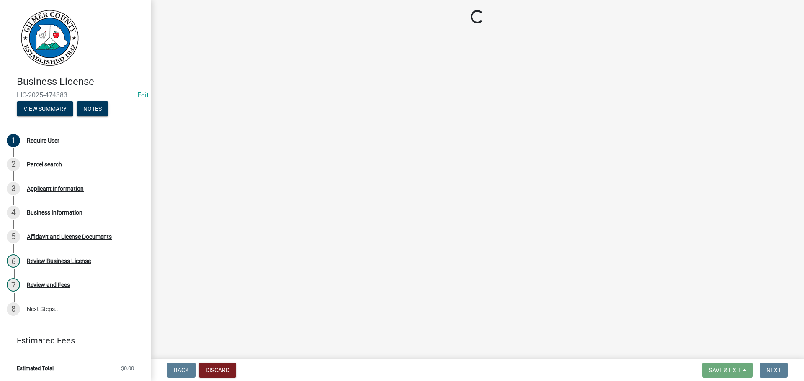
scroll to position [0, 0]
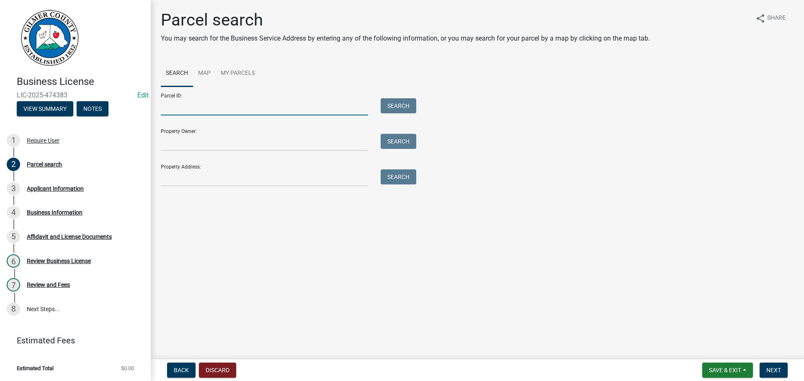
click at [242, 105] on input "Parcel ID:" at bounding box center [264, 106] width 207 height 17
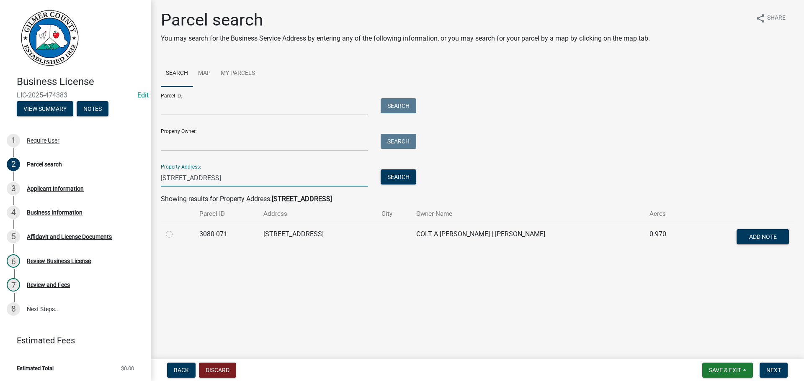
type input "419 OLD HWY"
click at [173, 230] on div at bounding box center [177, 234] width 23 height 10
click at [173, 232] on div at bounding box center [177, 234] width 23 height 10
click at [176, 229] on label at bounding box center [176, 229] width 0 height 0
click at [176, 233] on 071 "radio" at bounding box center [178, 231] width 5 height 5
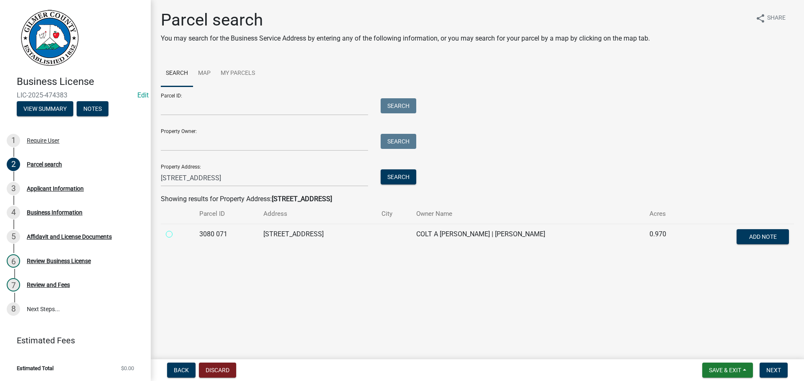
radio 071 "true"
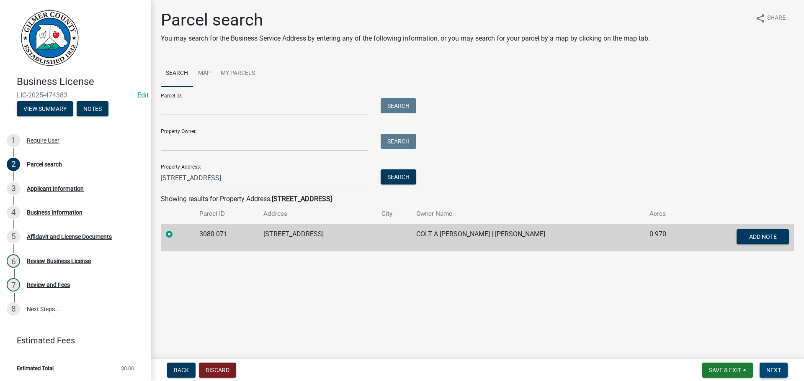
click at [776, 369] on span "Next" at bounding box center [773, 370] width 15 height 7
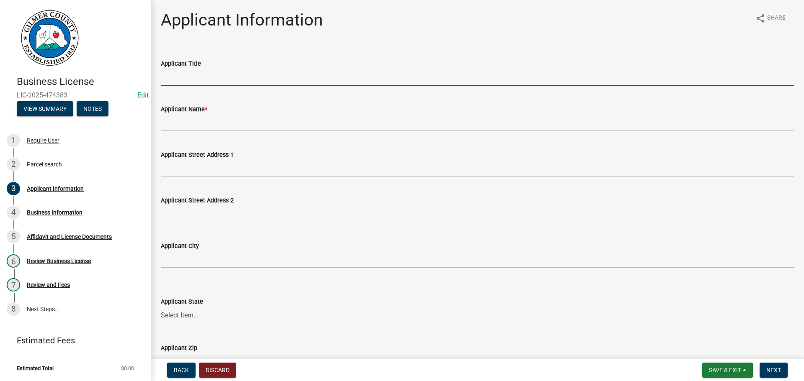
click at [213, 72] on input "Applicant Title" at bounding box center [477, 77] width 633 height 17
type input "OWNER"
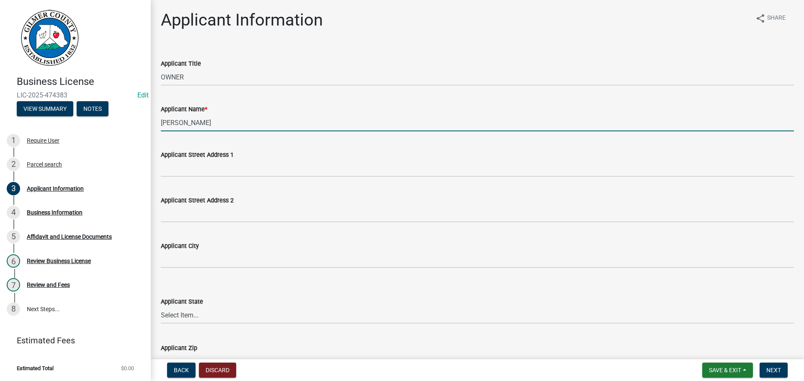
type input "[PERSON_NAME]"
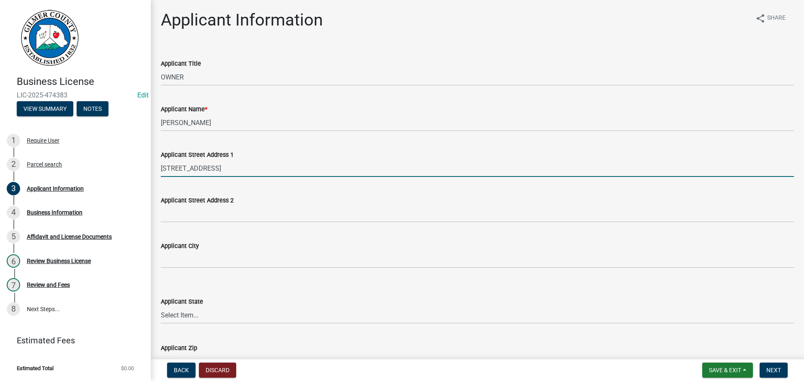
type input "419 OLD HIGHWAY 5 N"
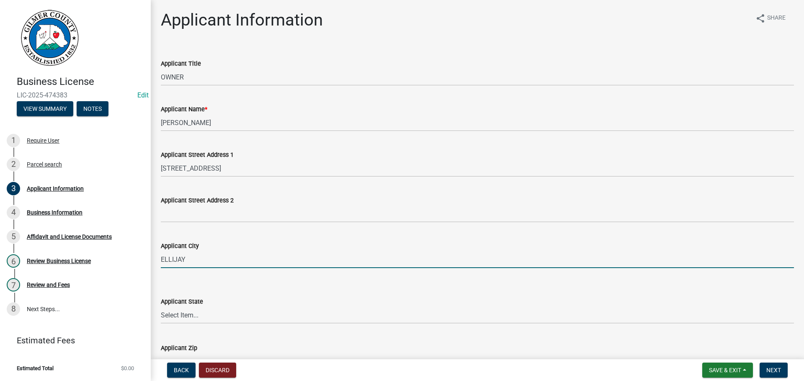
type input "ELLIJAY"
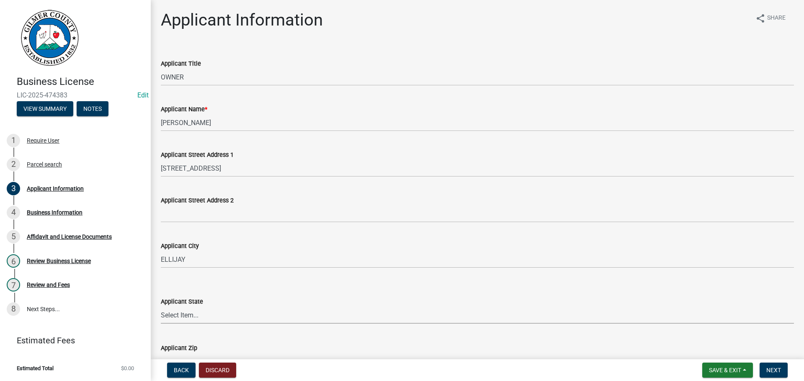
select select "GA"
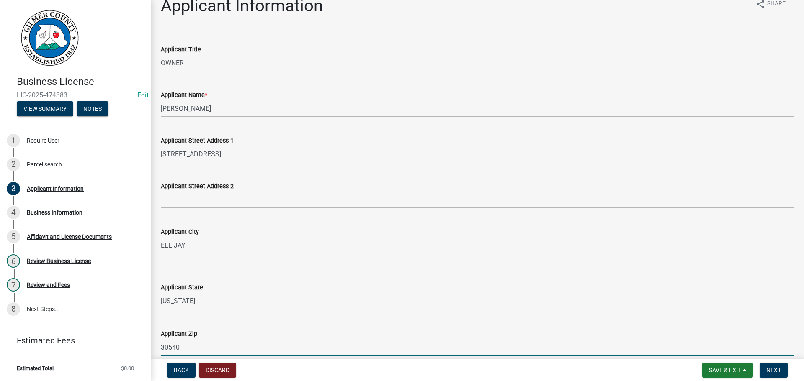
type input "30540"
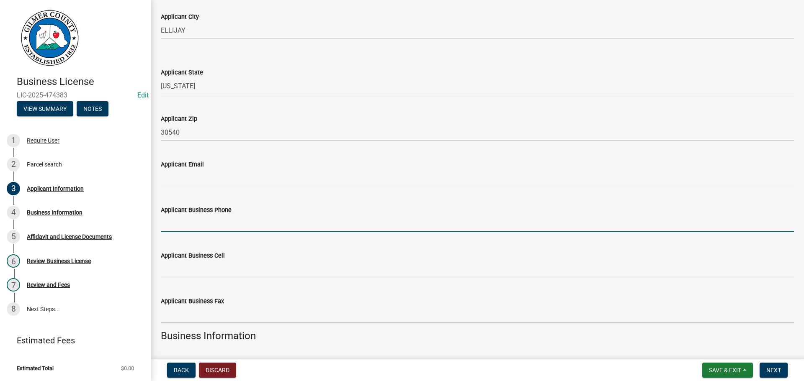
click at [209, 222] on input "Applicant Business Phone" at bounding box center [477, 223] width 633 height 17
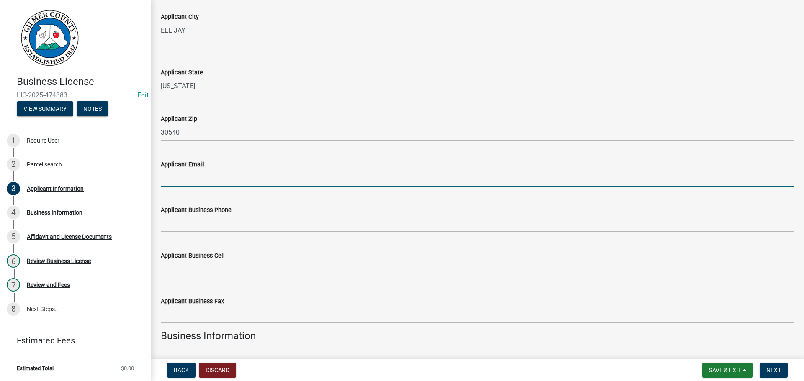
click at [216, 182] on input "Applicant Email" at bounding box center [477, 178] width 633 height 17
type input "CHENDERSON@SEGENERATION.COM"
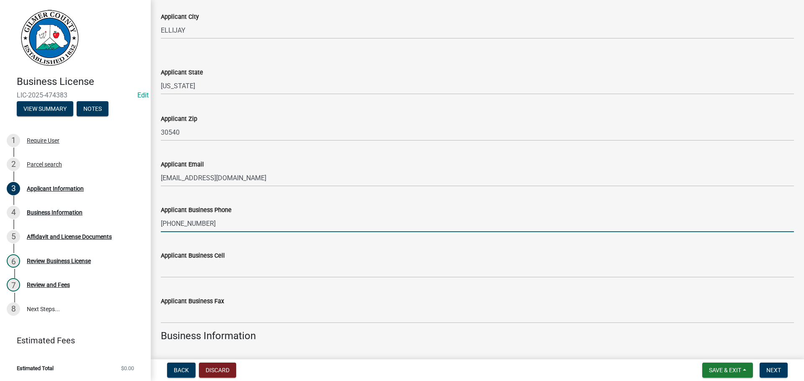
type input "706-889-5168"
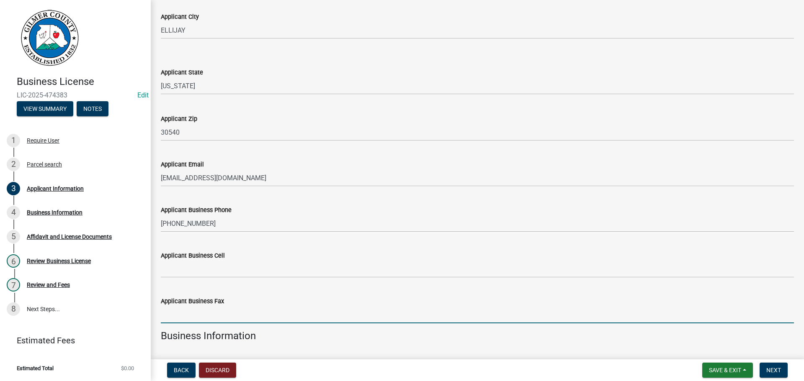
scroll to position [431, 0]
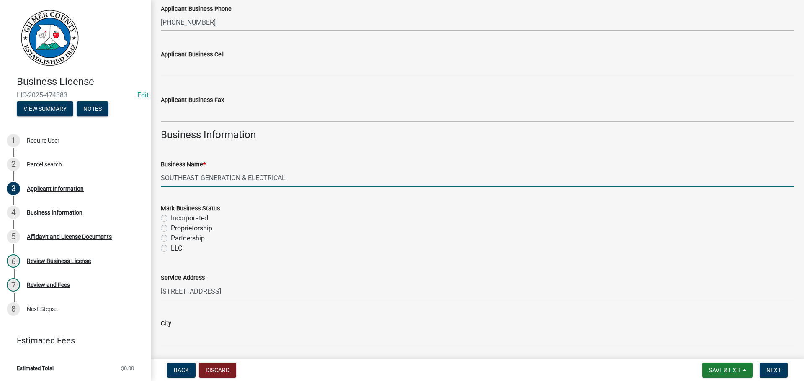
type input "SOUTHEAST GENERATION & ELECTRICAL"
click at [171, 247] on label "LLC" at bounding box center [176, 249] width 11 height 10
click at [171, 247] on input "LLC" at bounding box center [173, 246] width 5 height 5
radio input "true"
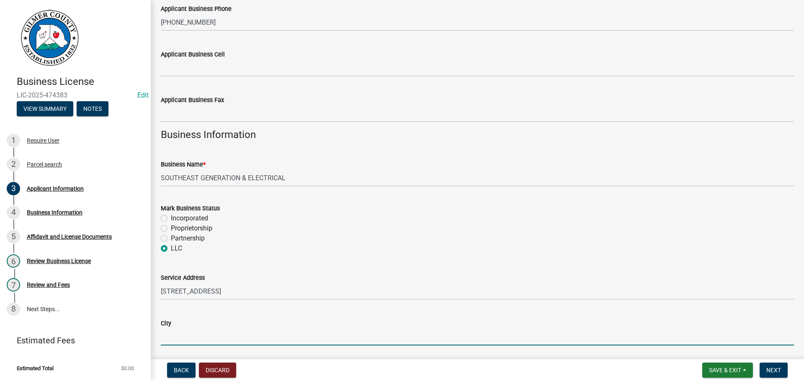
click at [209, 331] on input "City" at bounding box center [477, 337] width 633 height 17
type input "ELLIJAY, GA 30540"
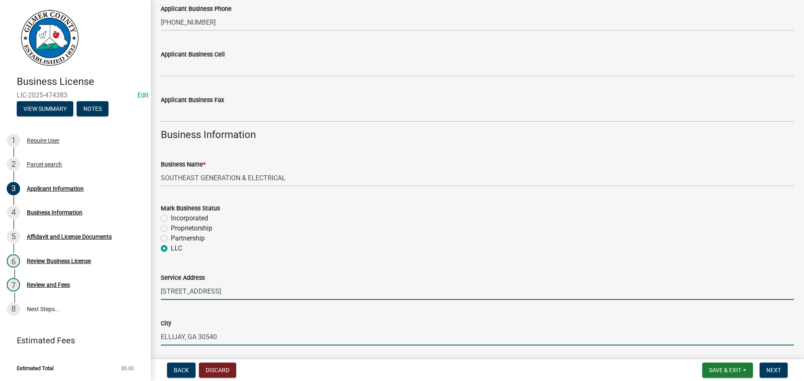
click at [185, 291] on input "419 N OLD HWY 5" at bounding box center [477, 291] width 633 height 17
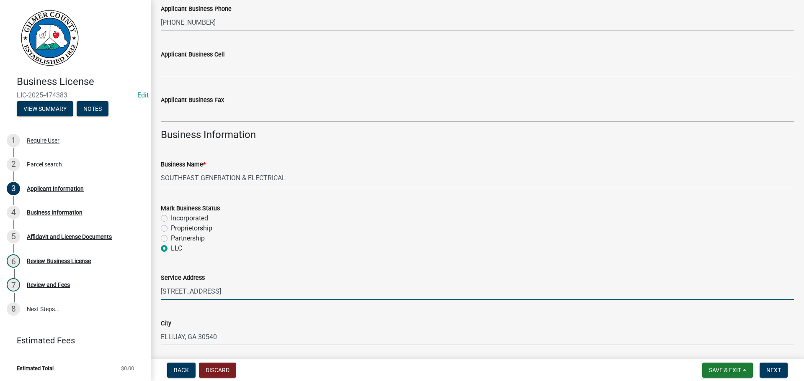
click at [180, 292] on input "419 N OLD HWY 5" at bounding box center [477, 291] width 633 height 17
click at [293, 283] on input "419 OLD HWY 5" at bounding box center [477, 291] width 633 height 17
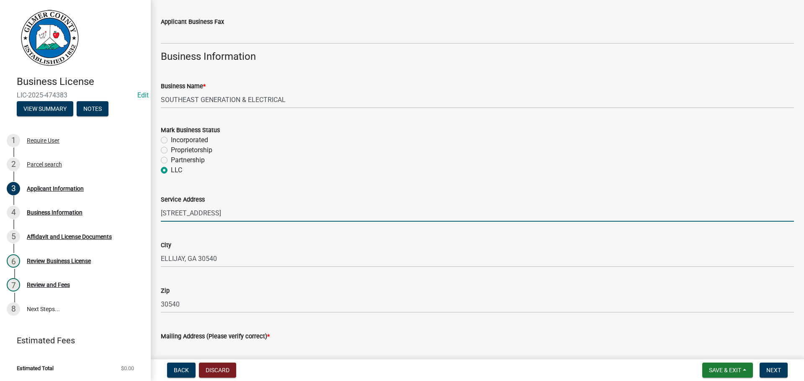
scroll to position [597, 0]
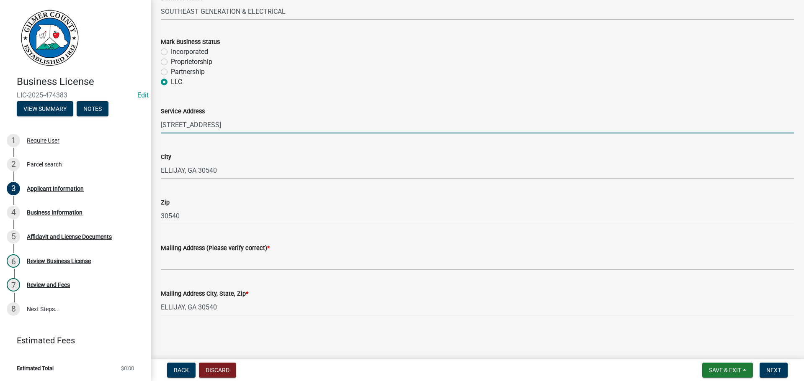
drag, startPoint x: 224, startPoint y: 122, endPoint x: 128, endPoint y: 120, distance: 96.3
click at [128, 120] on div "Business License LIC-2025-474383 Edit View Summary Notes 1 Require User 2 Parce…" at bounding box center [402, 190] width 804 height 381
type input "419 OLD HWY 5 N"
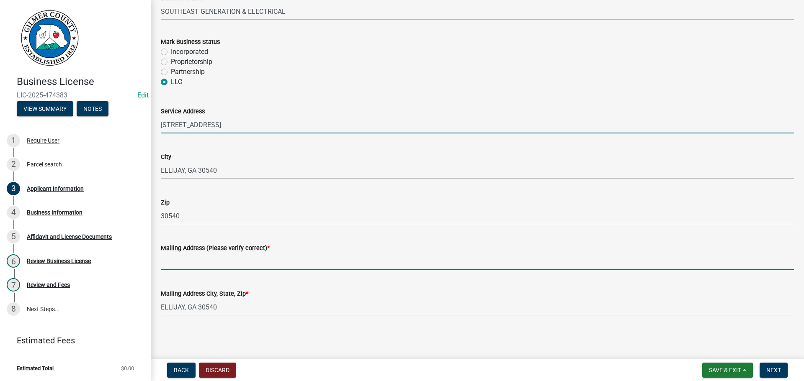
click at [193, 263] on input "Mailing Address (Please verify correct) *" at bounding box center [477, 261] width 633 height 17
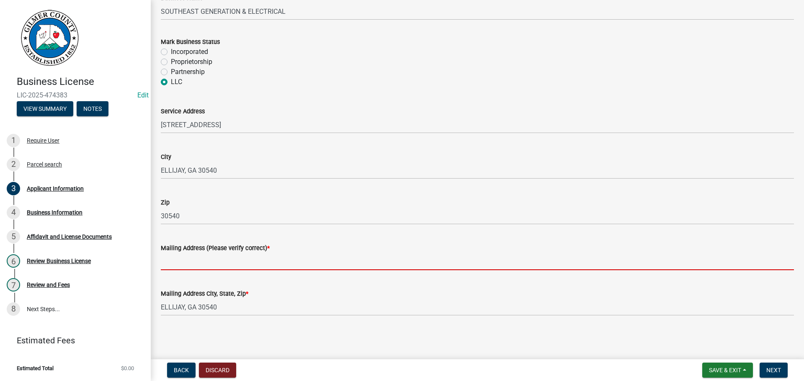
paste input "419 OLD HWY 5 N"
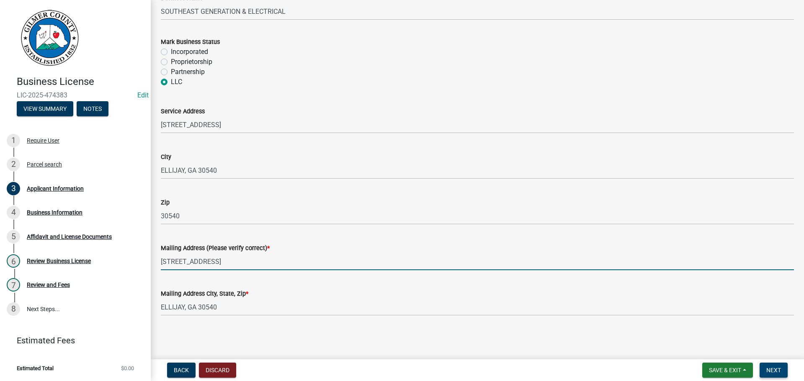
type input "419 OLD HWY 5 N"
click at [766, 370] on button "Next" at bounding box center [773, 370] width 28 height 15
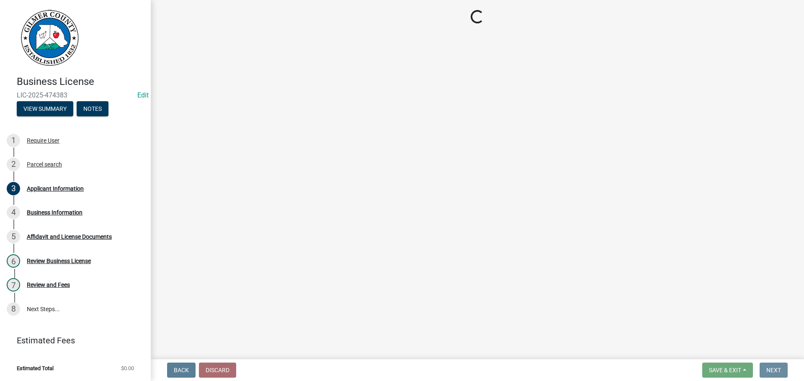
scroll to position [0, 0]
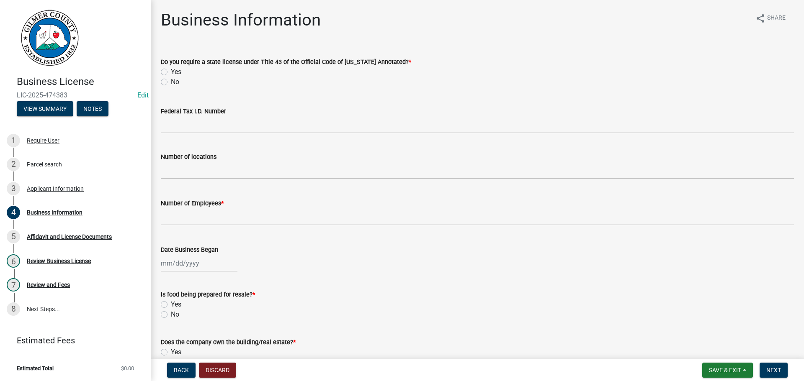
drag, startPoint x: 262, startPoint y: 111, endPoint x: 261, endPoint y: 119, distance: 8.1
click at [262, 112] on div "Federal Tax I.D. Number" at bounding box center [477, 111] width 633 height 10
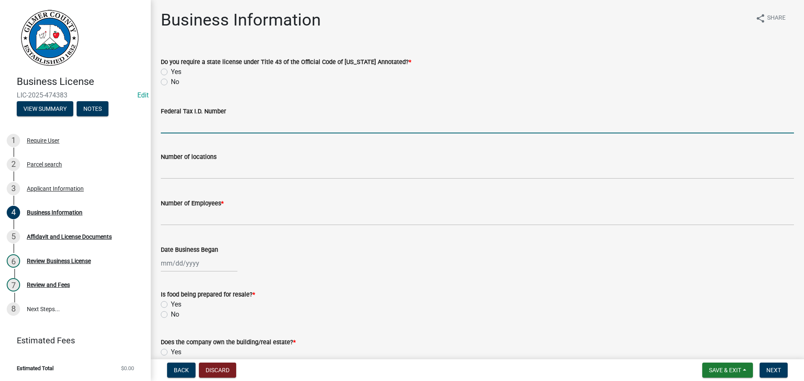
click at [261, 121] on input "Federal Tax I.D. Number" at bounding box center [477, 124] width 633 height 17
type input "86-2303893"
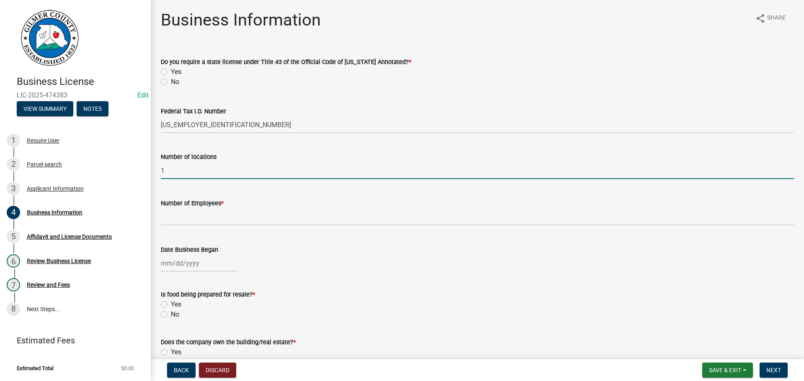
type input "1"
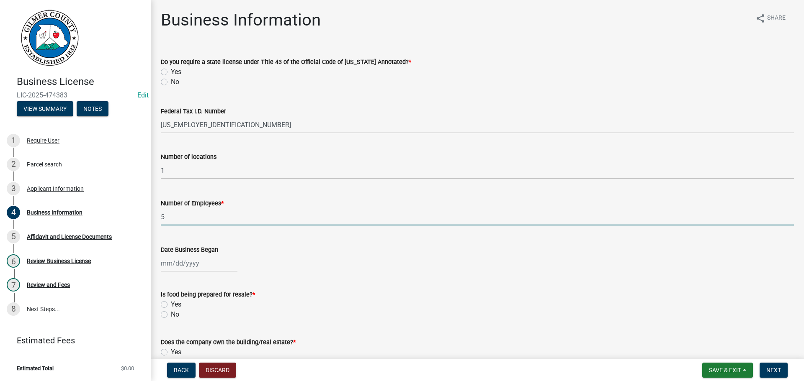
type input "5"
select select "9"
select select "2025"
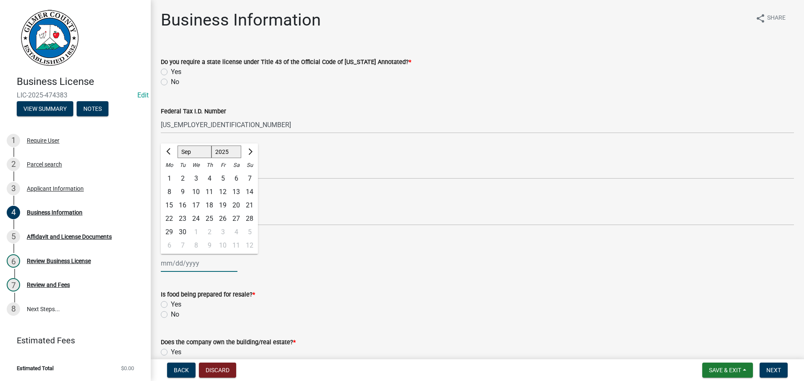
click at [200, 152] on select "Jan Feb Mar Apr May Jun Jul Aug Sep Oct Nov Dec" at bounding box center [194, 152] width 34 height 13
select select "1"
click at [177, 146] on select "Jan Feb Mar Apr May Jun Jul Aug Sep Oct Nov Dec" at bounding box center [194, 152] width 34 height 13
click at [218, 155] on select "1525 1526 1527 1528 1529 1530 1531 1532 1533 1534 1535 1536 1537 1538 1539 1540…" at bounding box center [226, 152] width 30 height 13
select select "2023"
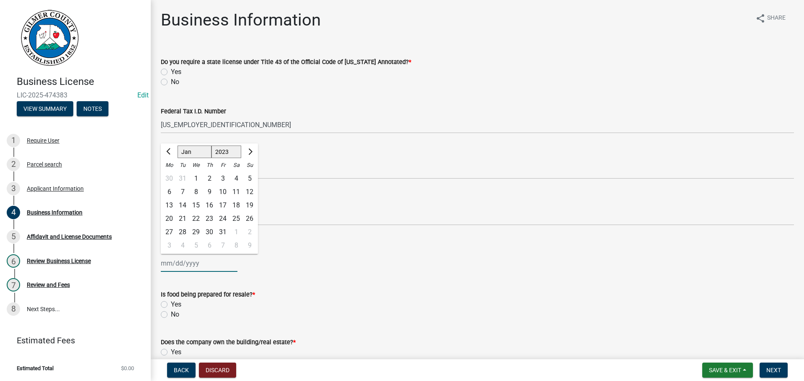
click at [211, 146] on select "1525 1526 1527 1528 1529 1530 1531 1532 1533 1534 1535 1536 1537 1538 1539 1540…" at bounding box center [226, 152] width 30 height 13
click at [249, 180] on div "1" at bounding box center [249, 178] width 13 height 13
type input "01/01/2023"
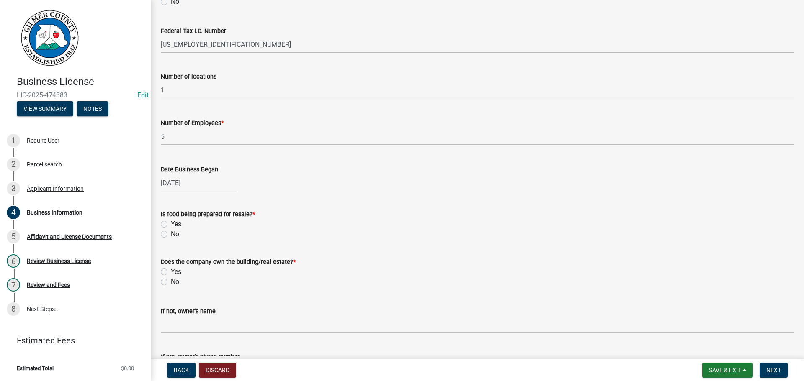
scroll to position [84, 0]
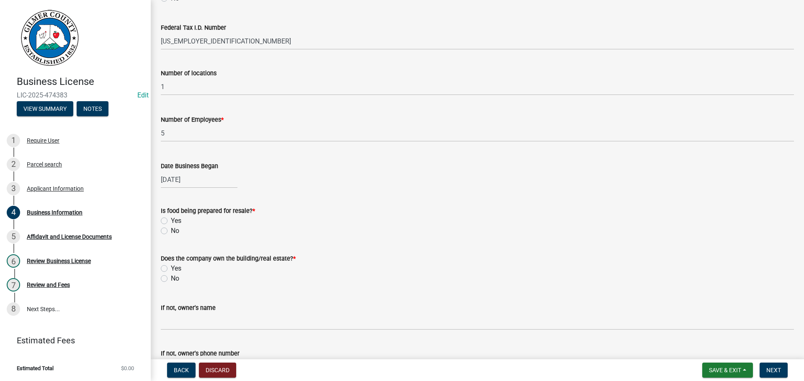
click at [171, 233] on label "No" at bounding box center [175, 231] width 8 height 10
click at [171, 231] on input "No" at bounding box center [173, 228] width 5 height 5
radio input "true"
click at [180, 265] on label "Yes" at bounding box center [176, 269] width 10 height 10
click at [176, 265] on input "Yes" at bounding box center [173, 266] width 5 height 5
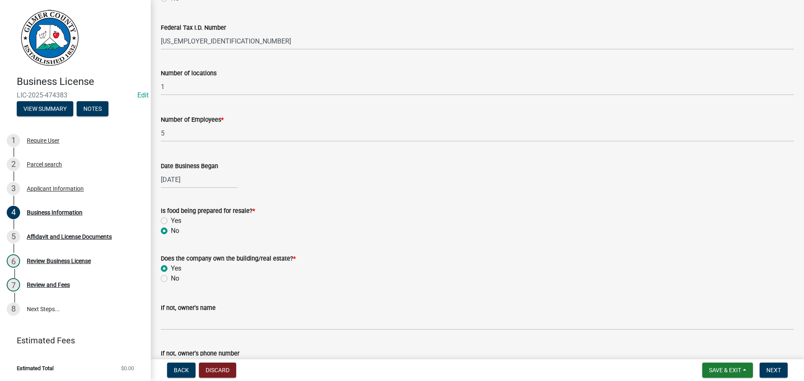
radio input "true"
click at [180, 267] on label "Yes" at bounding box center [176, 269] width 10 height 10
click at [176, 267] on input "Yes" at bounding box center [173, 266] width 5 height 5
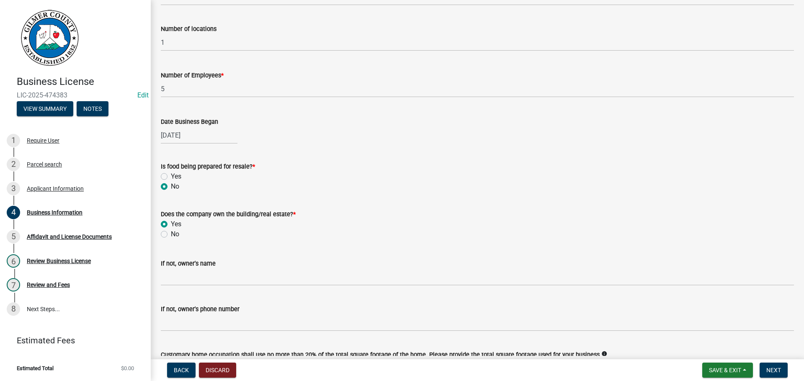
scroll to position [188, 0]
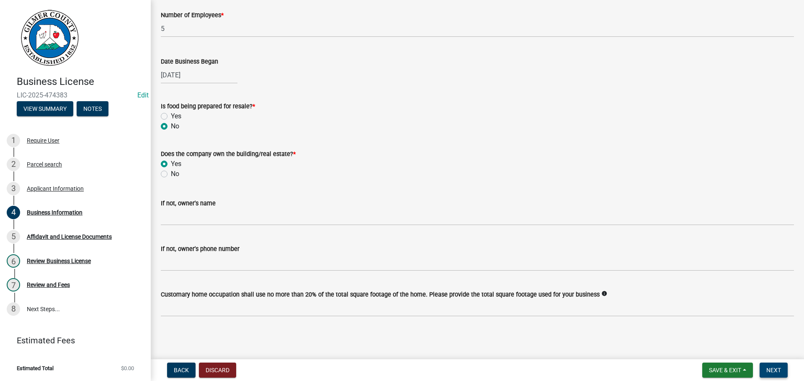
drag, startPoint x: 777, startPoint y: 370, endPoint x: 772, endPoint y: 368, distance: 5.2
click at [776, 369] on span "Next" at bounding box center [773, 370] width 15 height 7
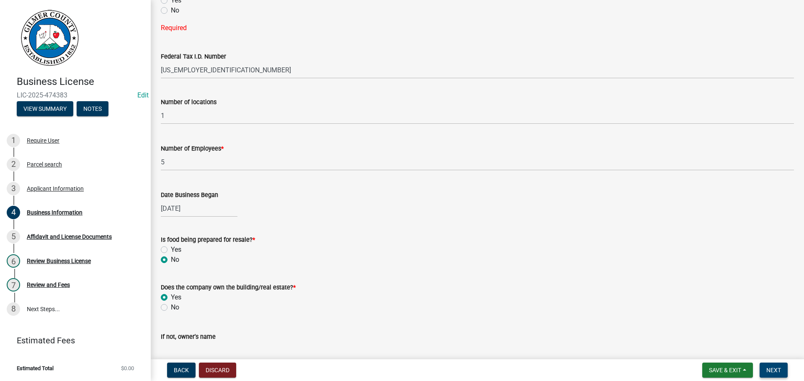
scroll to position [0, 0]
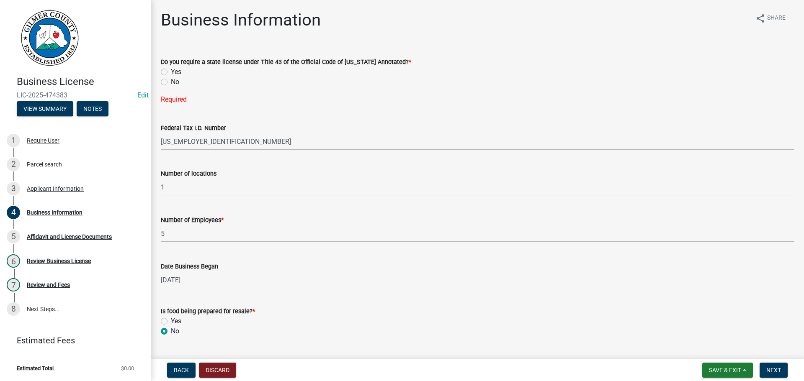
click at [170, 82] on div "No" at bounding box center [477, 82] width 633 height 10
drag, startPoint x: 171, startPoint y: 77, endPoint x: 175, endPoint y: 79, distance: 4.5
click at [171, 77] on label "No" at bounding box center [175, 82] width 8 height 10
click at [171, 77] on input "No" at bounding box center [173, 79] width 5 height 5
radio input "true"
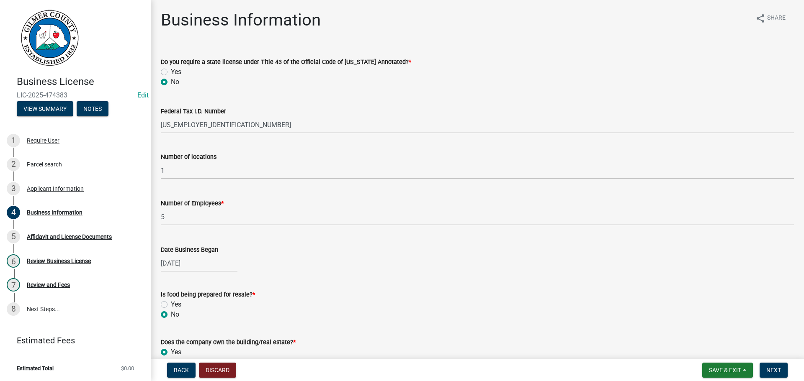
click at [177, 80] on label "No" at bounding box center [175, 82] width 8 height 10
click at [176, 80] on input "No" at bounding box center [173, 79] width 5 height 5
click at [778, 371] on span "Next" at bounding box center [773, 370] width 15 height 7
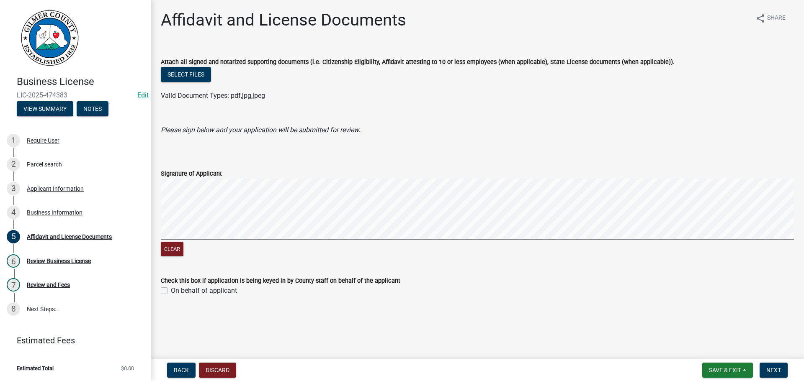
click at [235, 288] on label "On behalf of applicant" at bounding box center [204, 291] width 66 height 10
click at [176, 288] on input "On behalf of applicant" at bounding box center [173, 288] width 5 height 5
checkbox input "true"
click at [776, 372] on span "Next" at bounding box center [773, 370] width 15 height 7
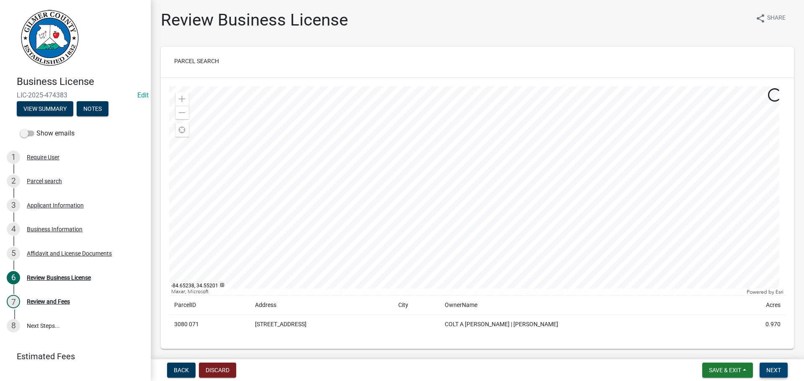
click at [766, 367] on button "Next" at bounding box center [773, 370] width 28 height 15
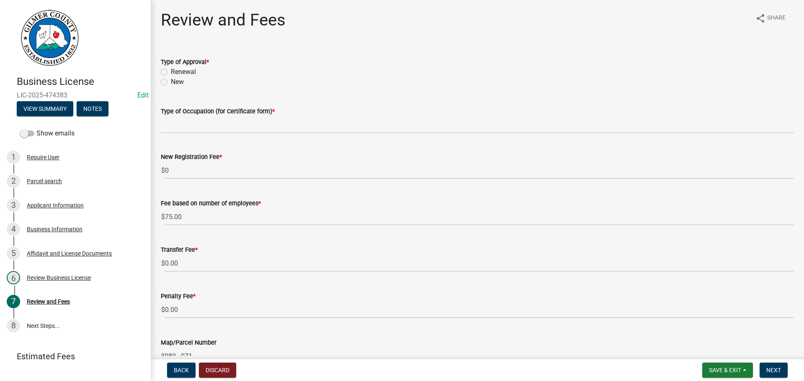
click at [173, 83] on label "New" at bounding box center [177, 82] width 13 height 10
click at [173, 82] on input "New" at bounding box center [173, 79] width 5 height 5
radio input "true"
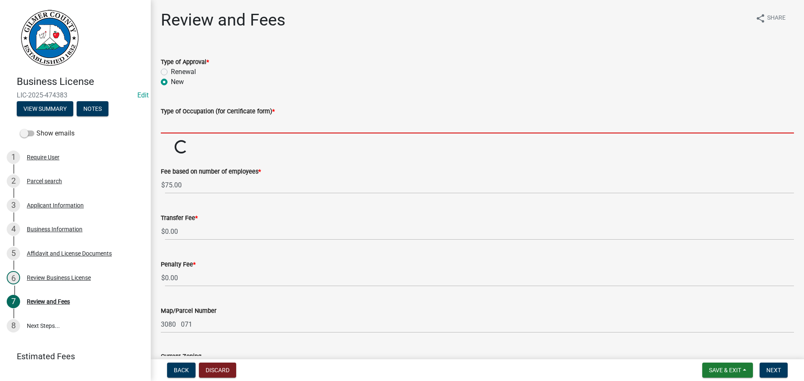
click at [198, 120] on input "Type of Occupation (for Certificate form) *" at bounding box center [477, 124] width 633 height 17
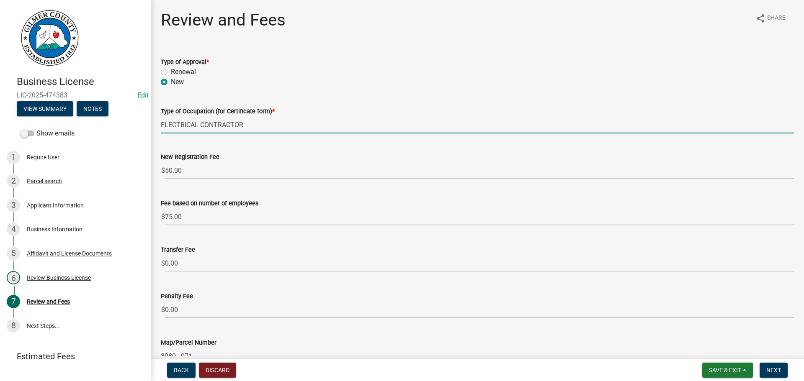
type input "ELECTRICAL CONTRACTOR"
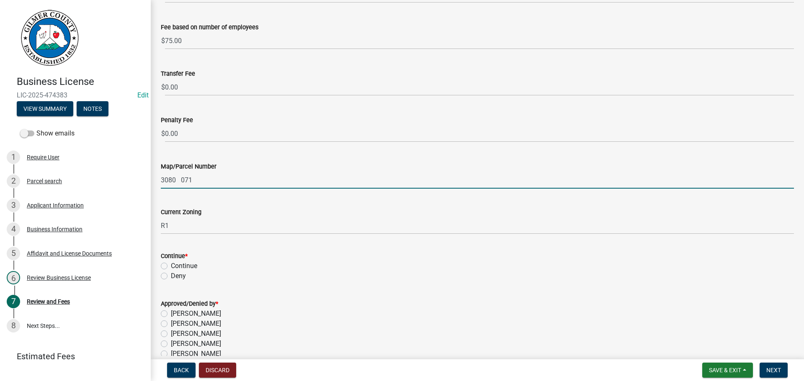
scroll to position [260, 0]
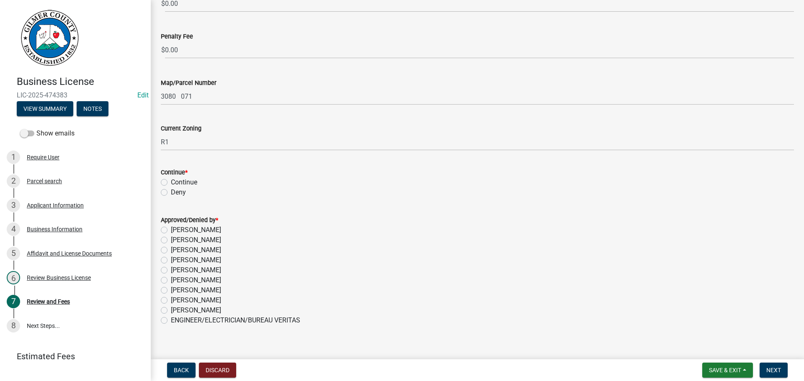
click at [186, 183] on label "Continue" at bounding box center [184, 182] width 26 height 10
click at [176, 183] on input "Continue" at bounding box center [173, 179] width 5 height 5
radio input "true"
click at [208, 299] on label "Whitney Hunter" at bounding box center [196, 301] width 50 height 10
click at [176, 299] on input "Whitney Hunter" at bounding box center [173, 298] width 5 height 5
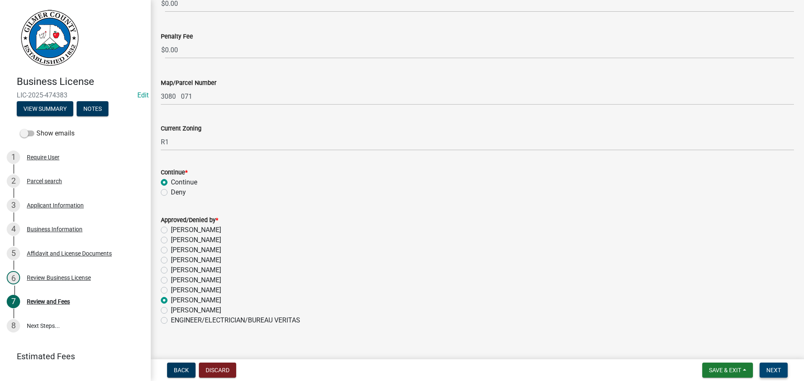
click at [770, 373] on span "Next" at bounding box center [773, 370] width 15 height 7
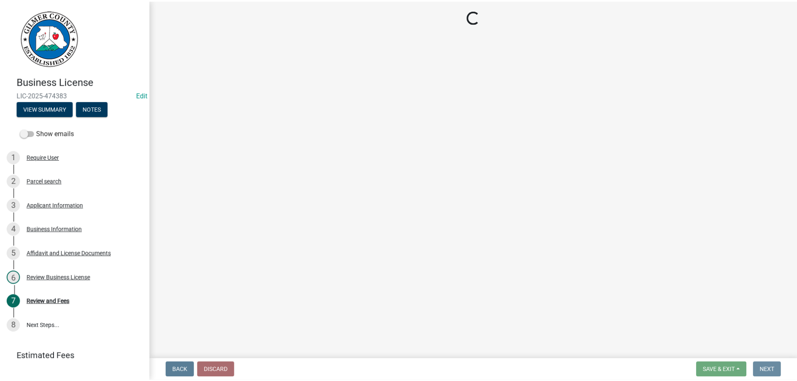
scroll to position [0, 0]
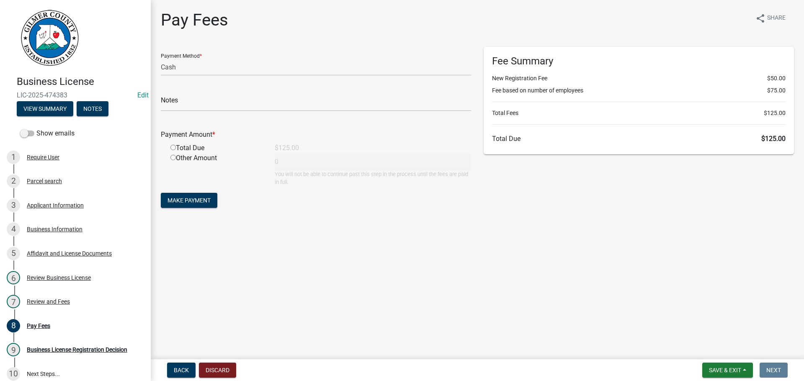
click at [293, 77] on form "Payment Method * Credit Card POS Check Cash Notes Payment Amount * Total Due $1…" at bounding box center [316, 128] width 310 height 163
click at [271, 66] on select "Credit Card POS Check Cash" at bounding box center [316, 67] width 310 height 17
click at [161, 59] on select "Credit Card POS Check Cash" at bounding box center [316, 67] width 310 height 17
click at [265, 97] on input "text" at bounding box center [316, 102] width 310 height 17
click at [170, 145] on input "radio" at bounding box center [172, 147] width 5 height 5
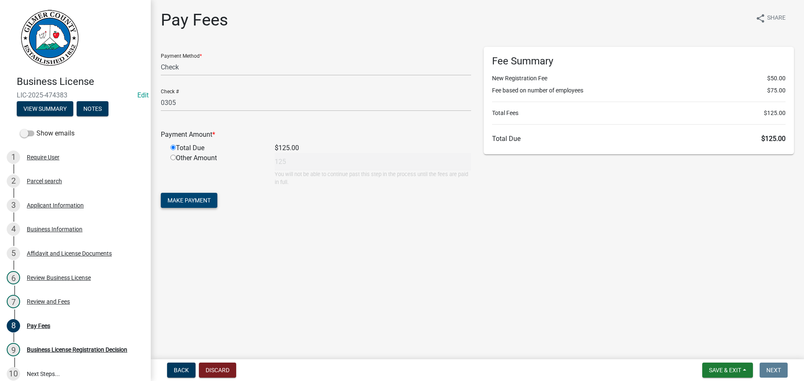
click at [197, 206] on button "Make Payment" at bounding box center [189, 200] width 57 height 15
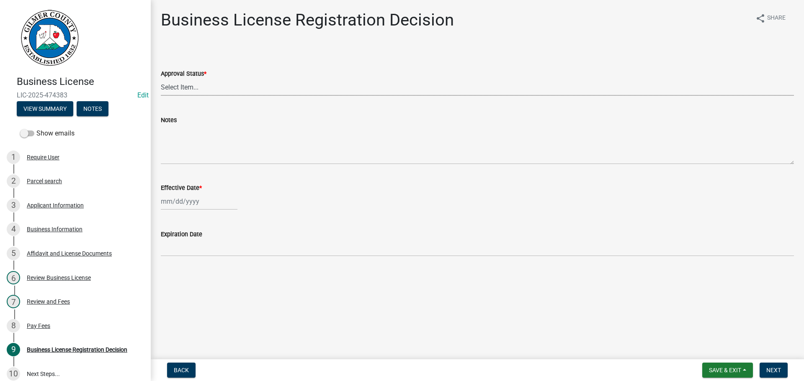
click at [199, 90] on select "Select Item... Approved Denied" at bounding box center [477, 87] width 633 height 17
click at [161, 79] on select "Select Item... Approved Denied" at bounding box center [477, 87] width 633 height 17
click at [198, 198] on div at bounding box center [199, 201] width 77 height 17
click at [227, 247] on div "5" at bounding box center [222, 245] width 13 height 13
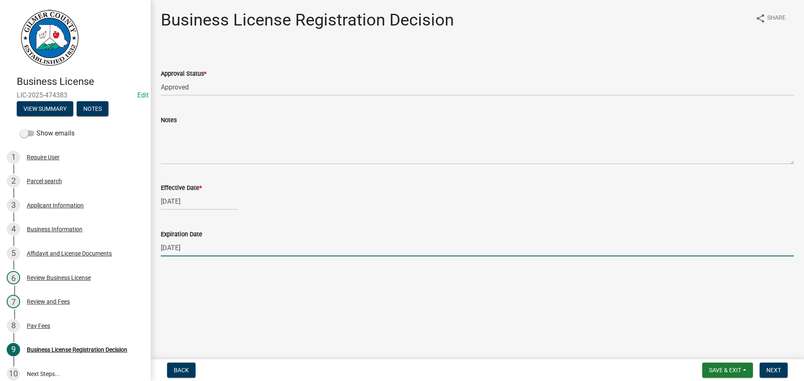
click at [201, 252] on input "12/31/2025" at bounding box center [477, 247] width 633 height 17
click at [771, 369] on span "Next" at bounding box center [773, 370] width 15 height 7
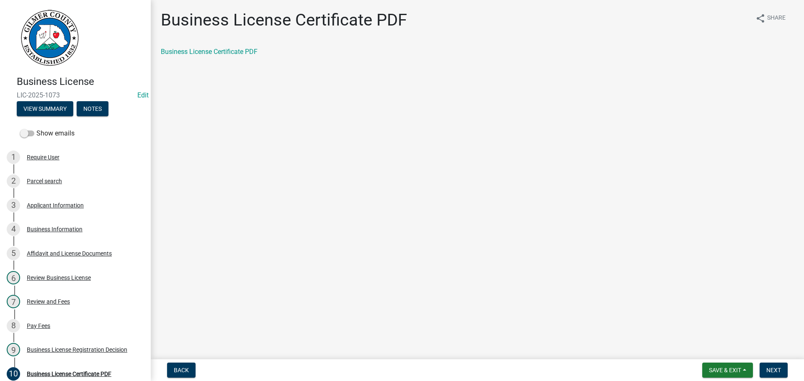
click at [260, 53] on div "Business License Certificate PDF" at bounding box center [477, 52] width 633 height 10
click at [246, 51] on link "Business License Certificate PDF" at bounding box center [209, 52] width 97 height 8
click at [775, 368] on span "Next" at bounding box center [773, 370] width 15 height 7
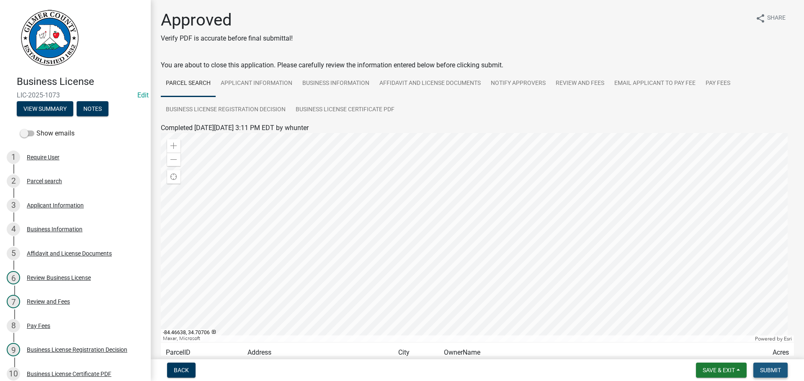
click at [770, 372] on span "Submit" at bounding box center [770, 370] width 21 height 7
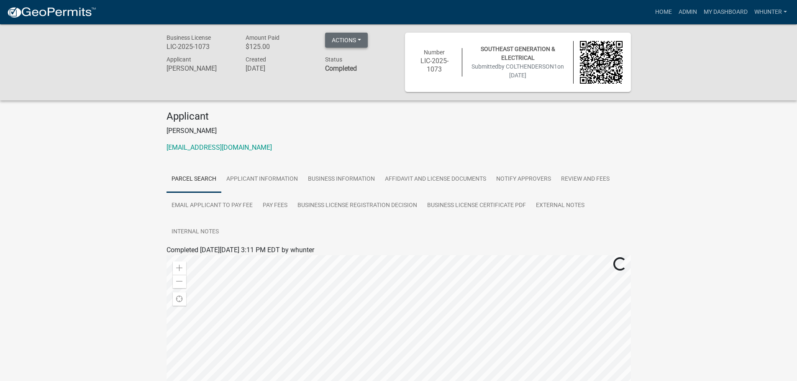
click at [356, 43] on button "Actions" at bounding box center [346, 40] width 43 height 15
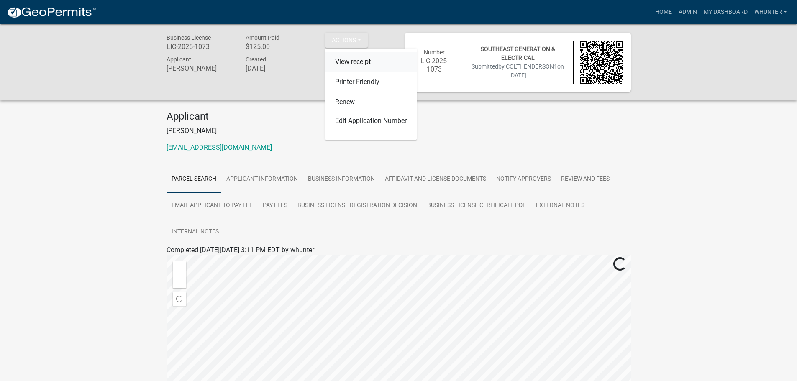
click at [362, 55] on link "View receipt" at bounding box center [371, 62] width 92 height 20
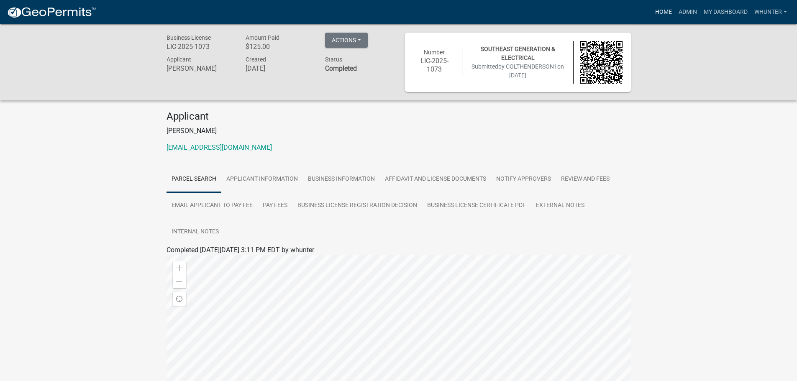
click at [658, 10] on link "Home" at bounding box center [663, 12] width 23 height 16
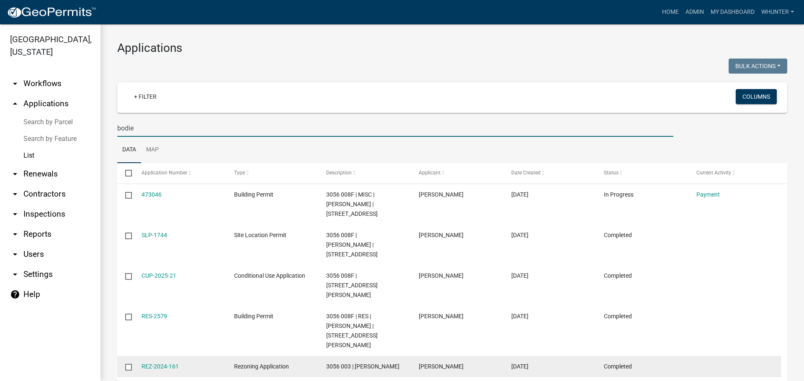
scroll to position [209, 0]
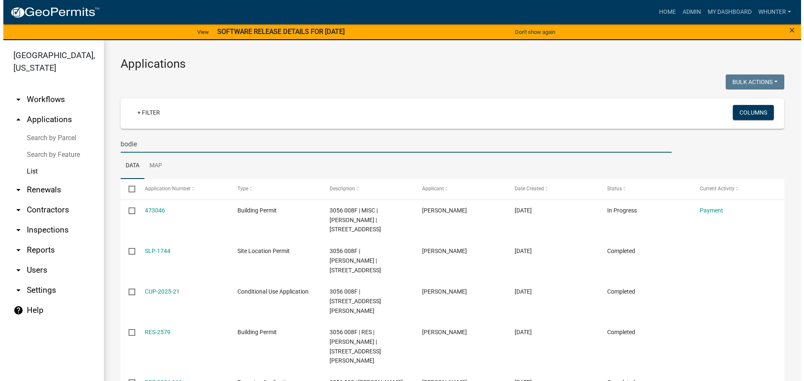
scroll to position [209, 0]
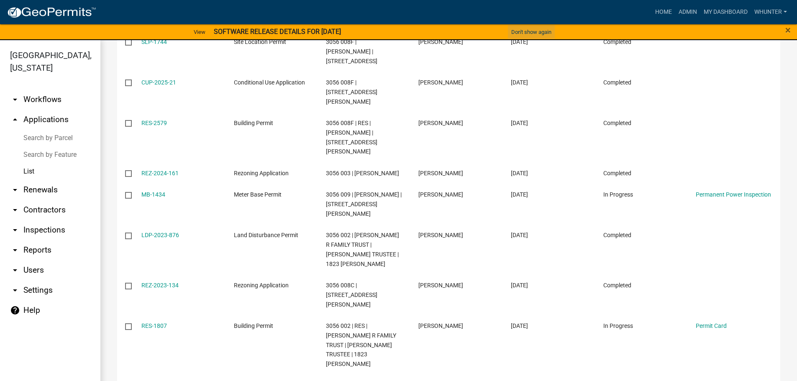
click at [531, 31] on button "Don't show again" at bounding box center [531, 32] width 47 height 14
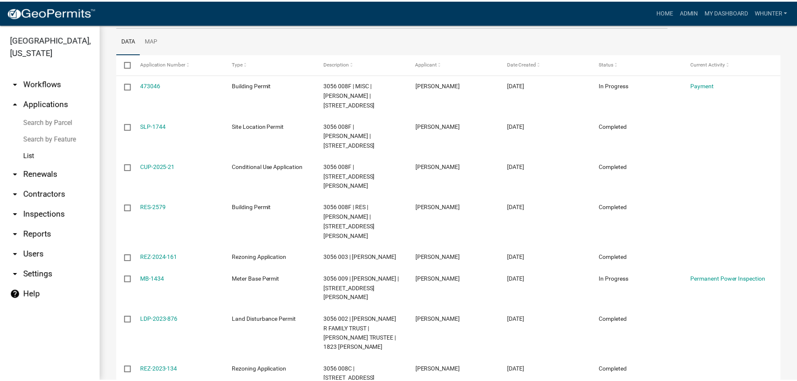
scroll to position [0, 0]
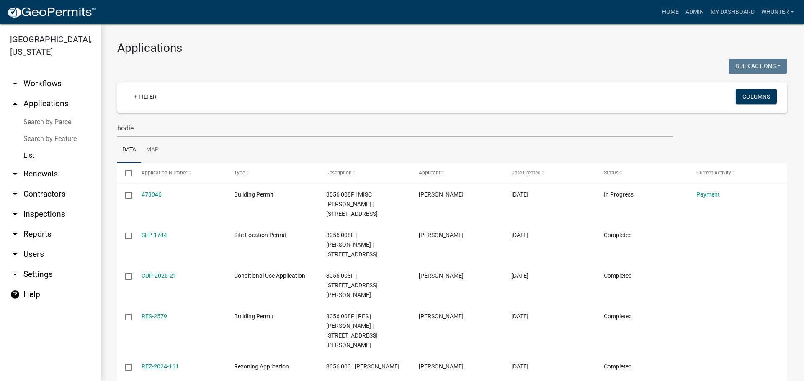
click at [666, 21] on nav "Toggle drawer menu more_horiz Home Admin My Dashboard whunter Admin Account Log…" at bounding box center [402, 12] width 804 height 24
click at [665, 10] on link "Home" at bounding box center [669, 12] width 23 height 16
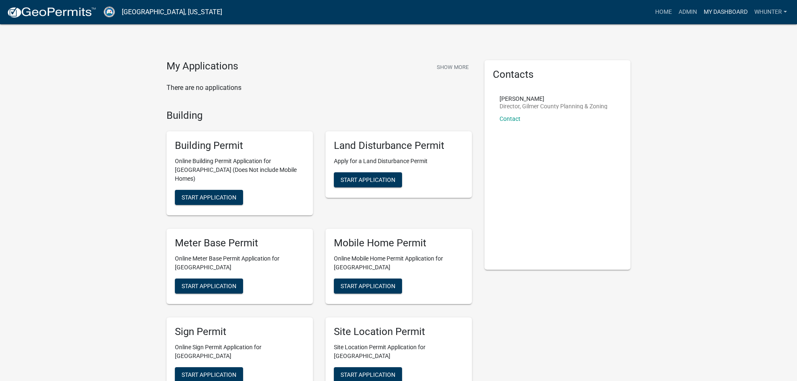
click at [701, 13] on link "My Dashboard" at bounding box center [726, 12] width 51 height 16
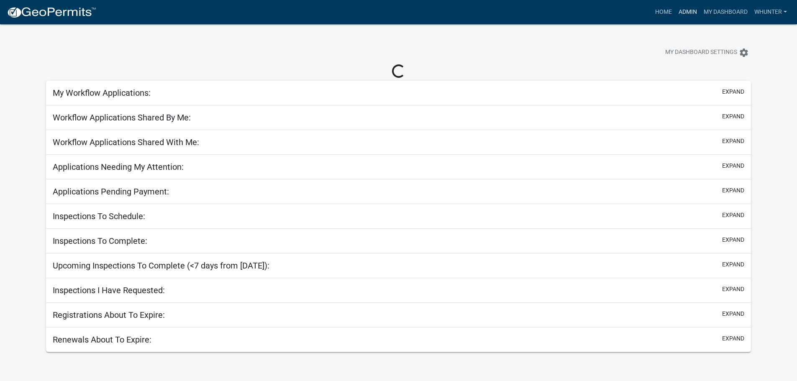
click at [689, 13] on link "Admin" at bounding box center [688, 12] width 25 height 16
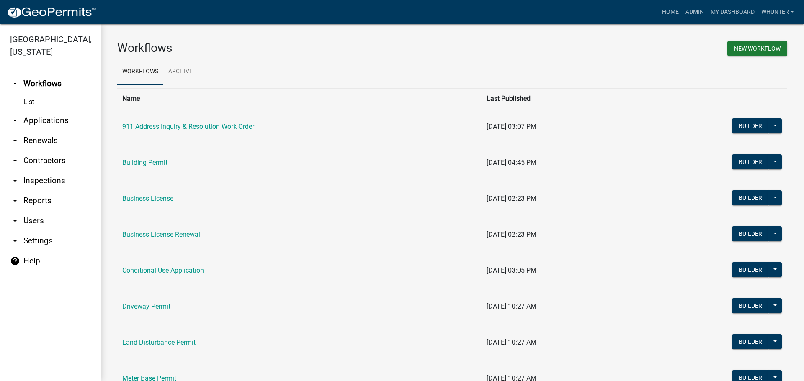
click at [33, 119] on link "arrow_drop_down Applications" at bounding box center [50, 121] width 100 height 20
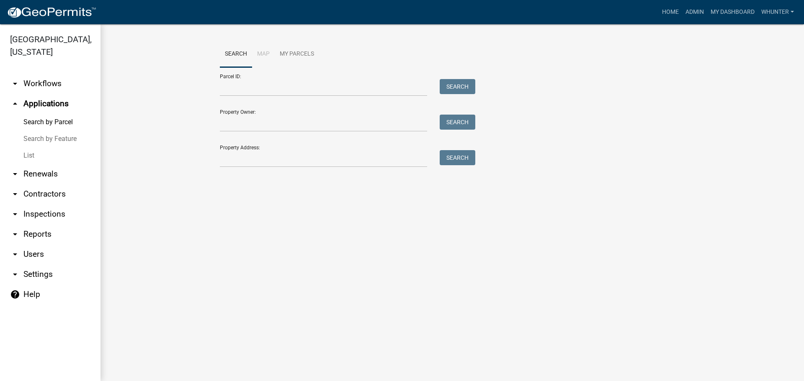
click at [44, 156] on link "List" at bounding box center [50, 155] width 100 height 17
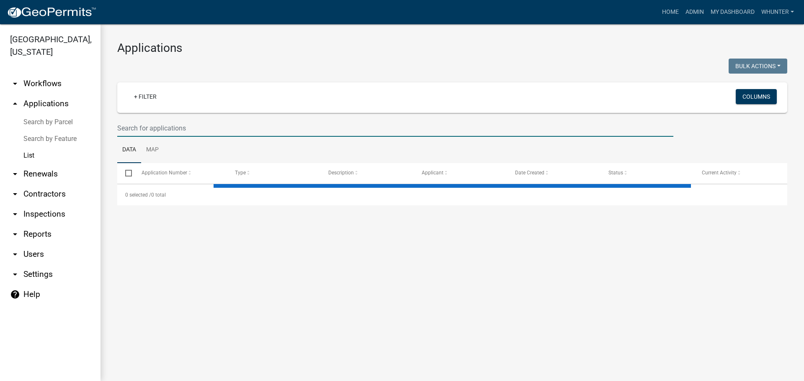
drag, startPoint x: 183, startPoint y: 136, endPoint x: 641, endPoint y: 210, distance: 463.9
click at [186, 136] on input "text" at bounding box center [395, 128] width 556 height 17
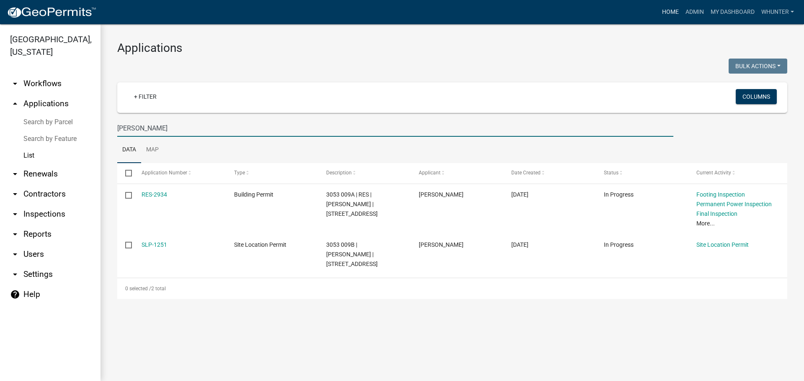
type input "lucas bram"
click at [673, 15] on link "Home" at bounding box center [669, 12] width 23 height 16
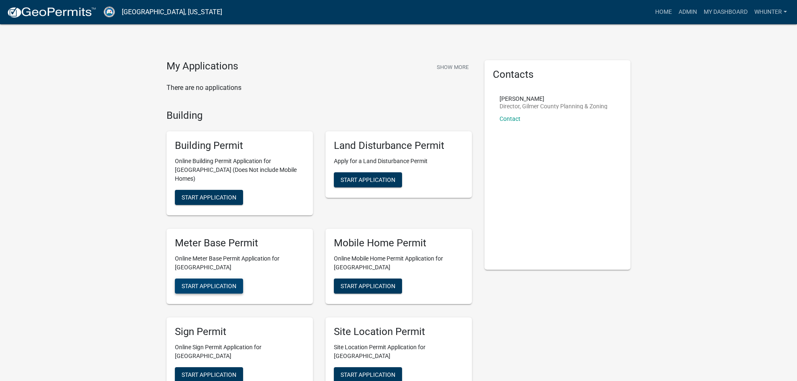
click at [217, 283] on span "Start Application" at bounding box center [209, 286] width 55 height 7
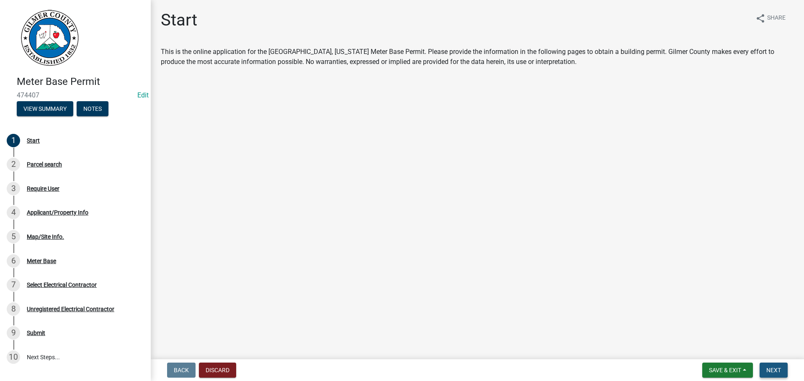
click at [770, 370] on span "Next" at bounding box center [773, 370] width 15 height 7
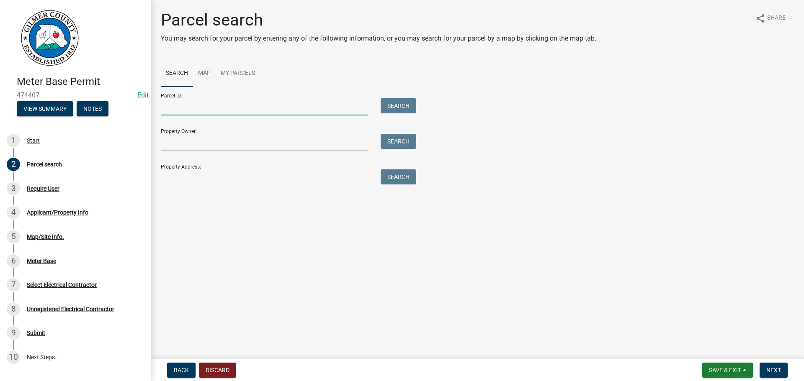
click at [237, 114] on input "Parcel ID:" at bounding box center [264, 106] width 207 height 17
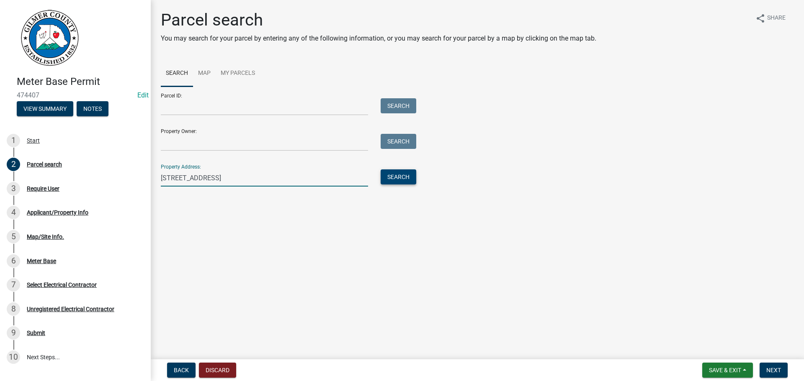
type input "37 vista dr"
click at [408, 177] on button "Search" at bounding box center [398, 177] width 36 height 15
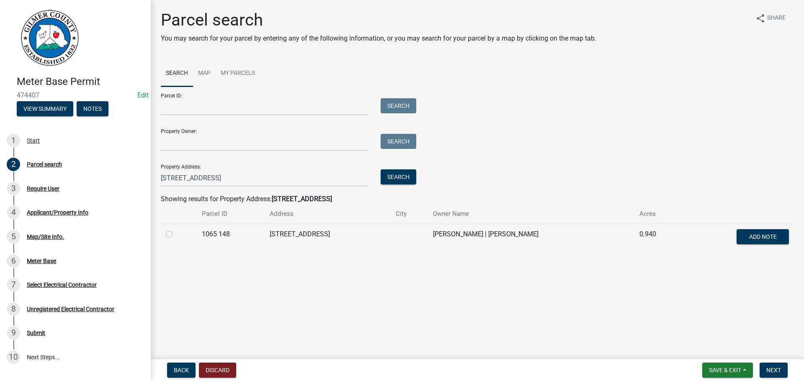
click at [176, 229] on label at bounding box center [176, 229] width 0 height 0
click at [176, 235] on 148 "radio" at bounding box center [178, 231] width 5 height 5
radio 148 "true"
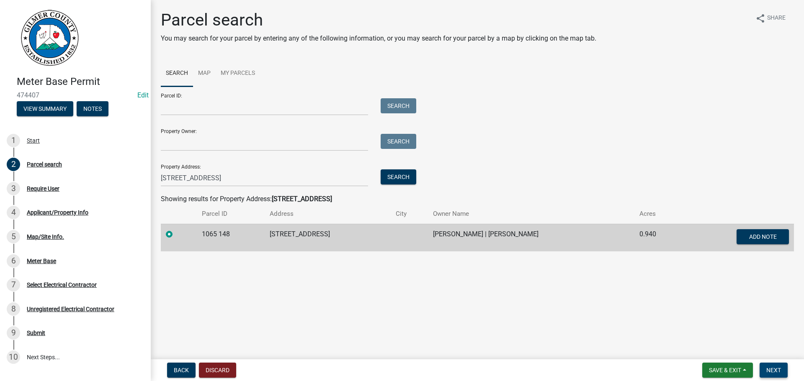
click at [764, 370] on button "Next" at bounding box center [773, 370] width 28 height 15
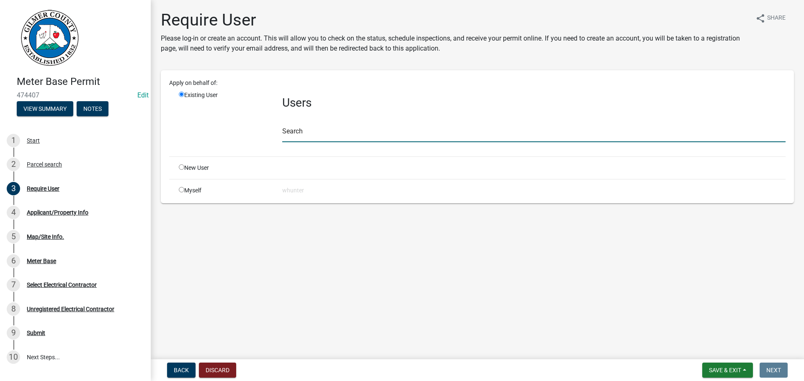
click at [393, 131] on input "text" at bounding box center [533, 133] width 503 height 17
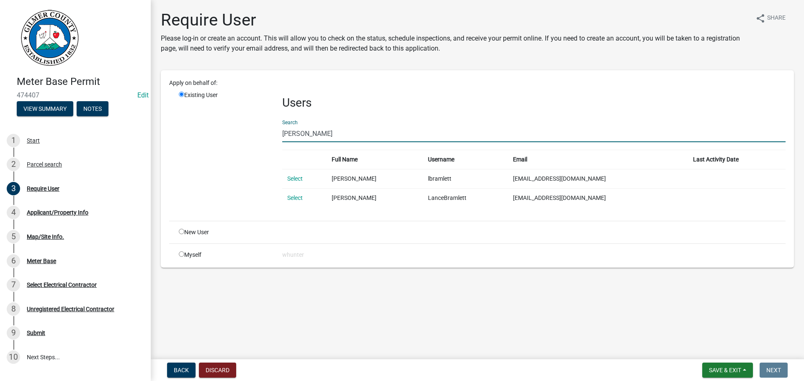
type input "lance bramlet"
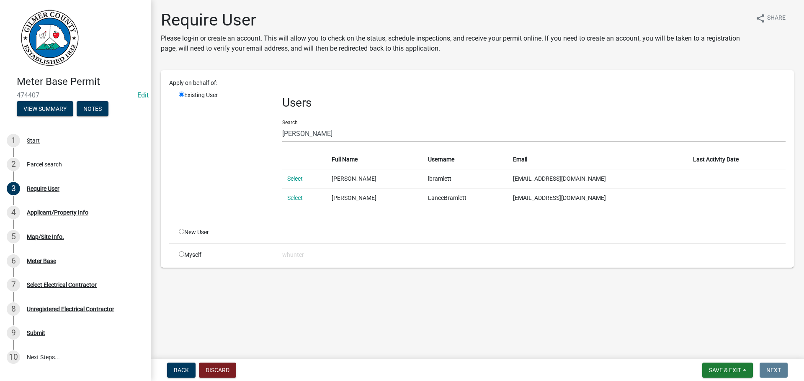
click at [290, 173] on td "Select" at bounding box center [304, 178] width 45 height 19
click at [291, 177] on link "Select" at bounding box center [294, 178] width 15 height 7
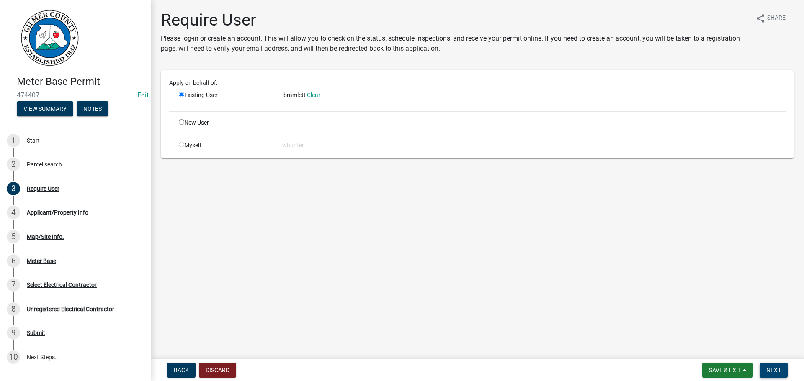
click at [774, 368] on span "Next" at bounding box center [773, 370] width 15 height 7
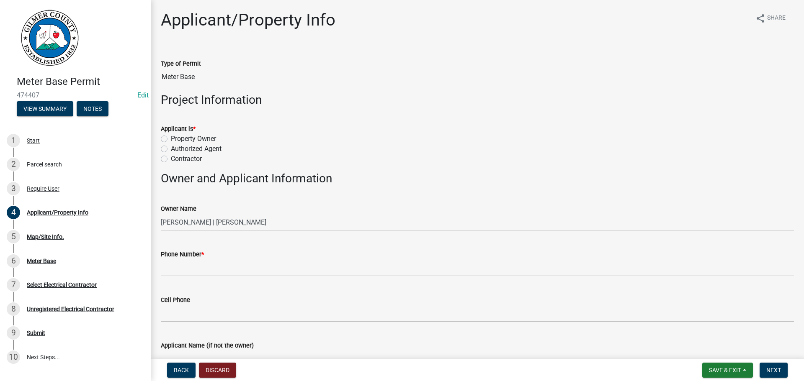
click at [211, 139] on label "Property Owner" at bounding box center [193, 139] width 45 height 10
click at [176, 139] on input "Property Owner" at bounding box center [173, 136] width 5 height 5
radio input "true"
click at [188, 155] on label "Contractor" at bounding box center [186, 159] width 31 height 10
click at [176, 155] on input "Contractor" at bounding box center [173, 156] width 5 height 5
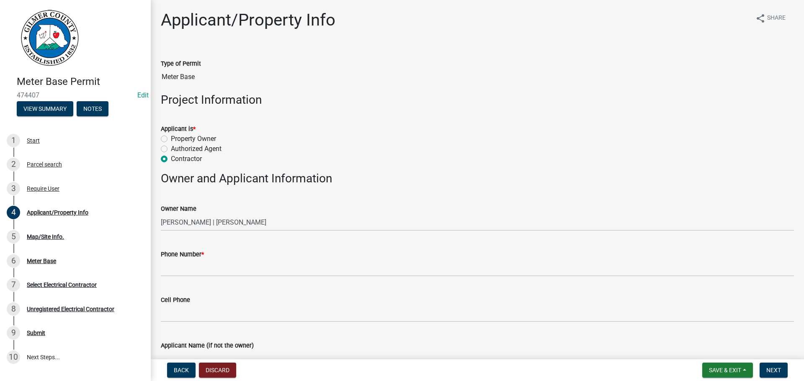
radio input "true"
drag, startPoint x: 254, startPoint y: 180, endPoint x: 331, endPoint y: 171, distance: 76.7
click at [331, 171] on wm-data-entity-input "Applicant is * Property Owner Authorized Agent Contractor" at bounding box center [477, 143] width 633 height 58
click at [81, 165] on div "2 Parcel search" at bounding box center [72, 164] width 131 height 13
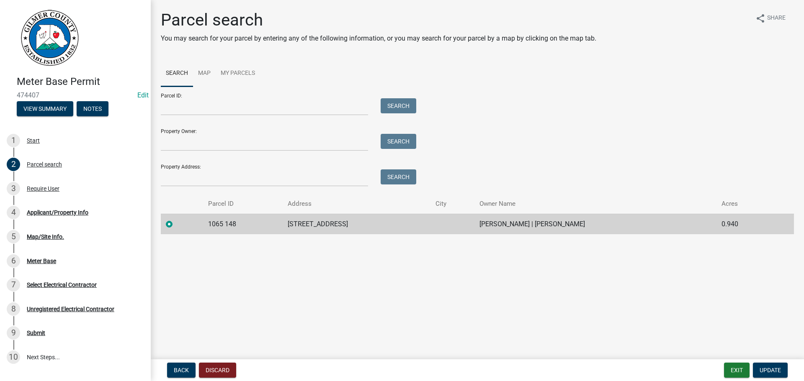
click at [242, 160] on div "Property Address: Search" at bounding box center [286, 172] width 251 height 29
click at [242, 171] on input "Property Address:" at bounding box center [264, 178] width 207 height 17
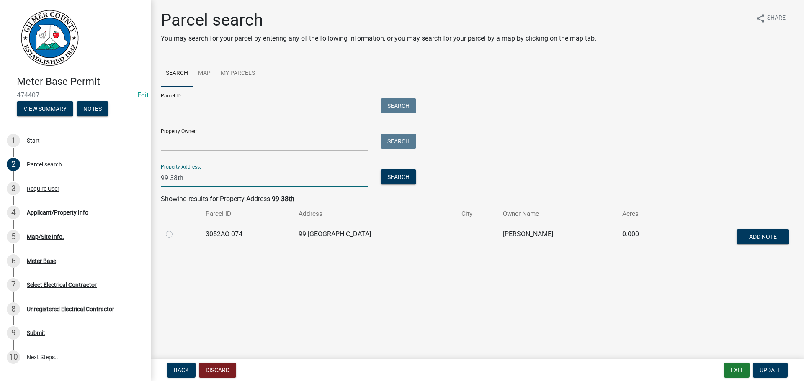
type input "99 38th"
click at [171, 239] on div at bounding box center [181, 234] width 30 height 10
click at [176, 229] on label at bounding box center [176, 229] width 0 height 0
click at [176, 234] on 074 "radio" at bounding box center [178, 231] width 5 height 5
radio 074 "true"
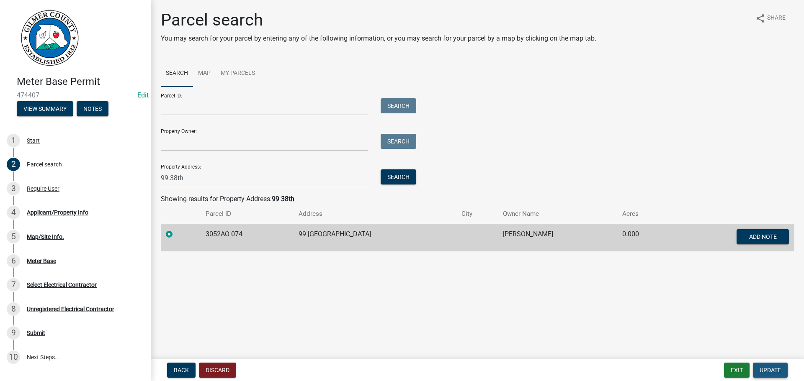
click at [761, 368] on span "Update" at bounding box center [769, 370] width 21 height 7
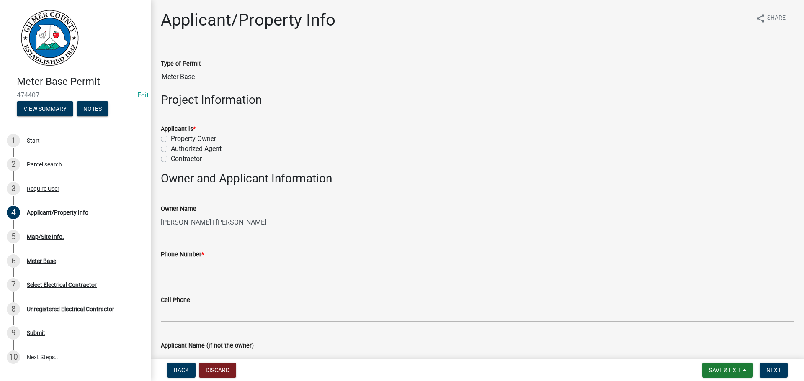
click at [203, 141] on label "Property Owner" at bounding box center [193, 139] width 45 height 10
click at [176, 139] on input "Property Owner" at bounding box center [173, 136] width 5 height 5
radio input "true"
click at [72, 186] on div "3 Require User" at bounding box center [72, 188] width 131 height 13
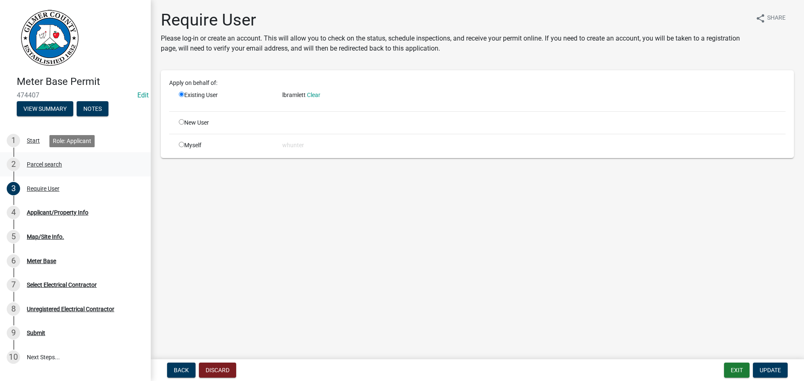
click at [68, 175] on link "2 Parcel search" at bounding box center [75, 164] width 151 height 24
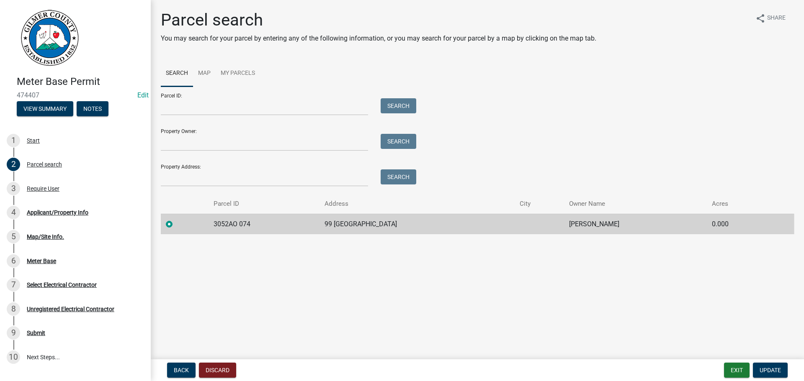
click at [231, 220] on td "3052AO 074" at bounding box center [263, 224] width 111 height 21
click at [780, 372] on span "Update" at bounding box center [769, 370] width 21 height 7
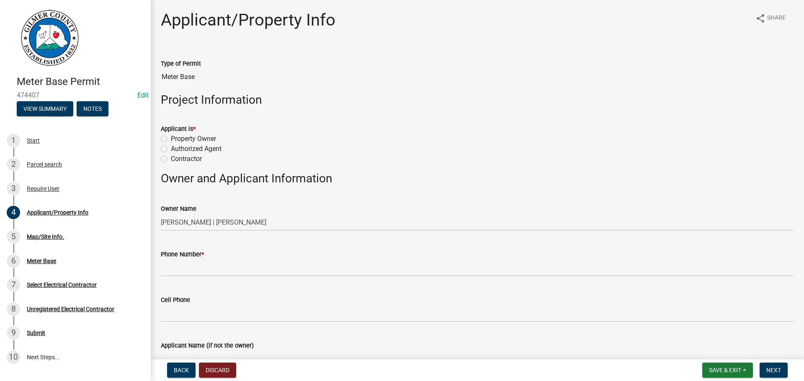
click at [311, 211] on div "Owner Name" at bounding box center [477, 209] width 633 height 10
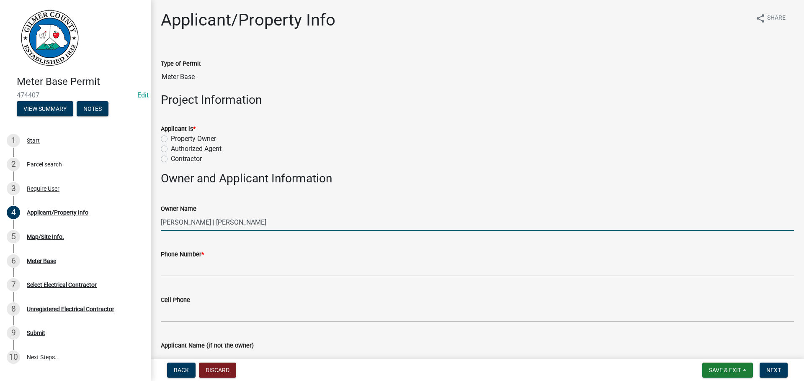
drag, startPoint x: 311, startPoint y: 216, endPoint x: 150, endPoint y: 196, distance: 162.8
click at [140, 195] on div "Meter Base Permit 474407 Edit View Summary Notes 1 Start 2 Parcel search 3 Requ…" at bounding box center [402, 190] width 804 height 381
type input "99 38TH ST"
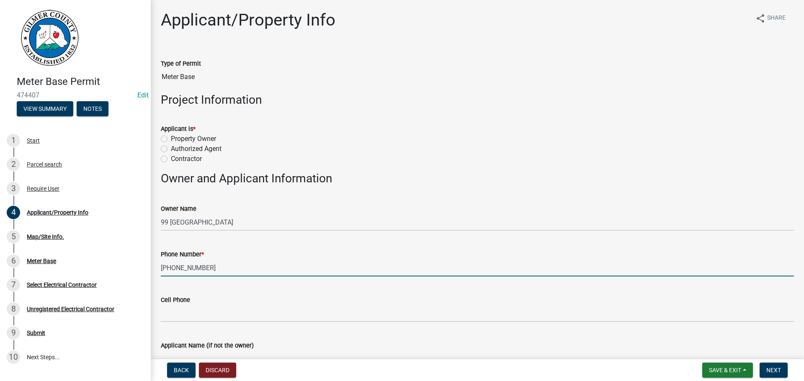
type input "706-669-0787"
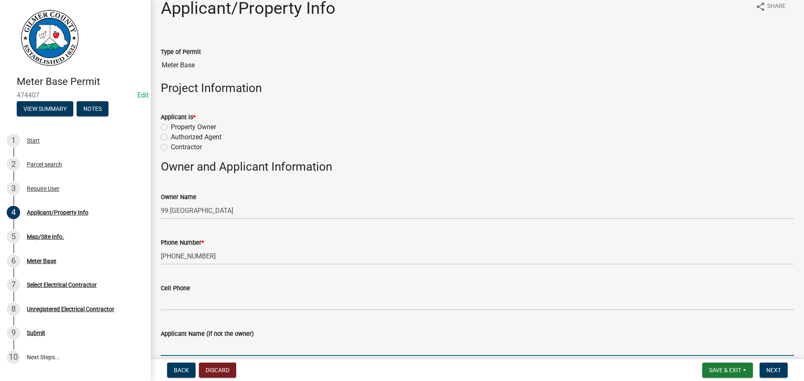
scroll to position [227, 0]
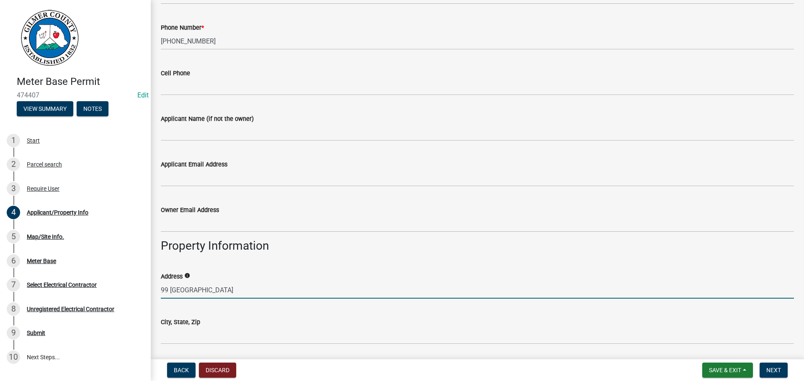
type input "99 38TH ST"
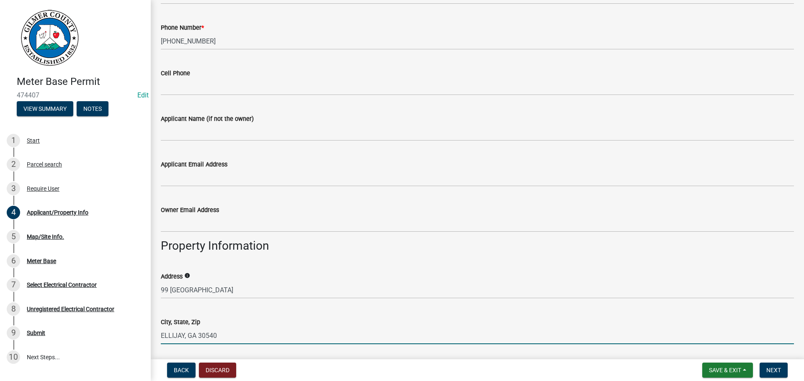
type input "ELLIJAY, GA 30540"
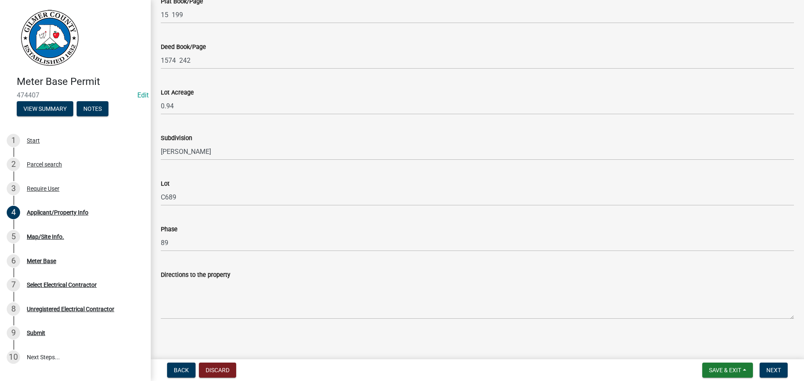
scroll to position [733, 0]
click at [446, 319] on wm-data-entity-input "Directions to the property" at bounding box center [477, 290] width 633 height 68
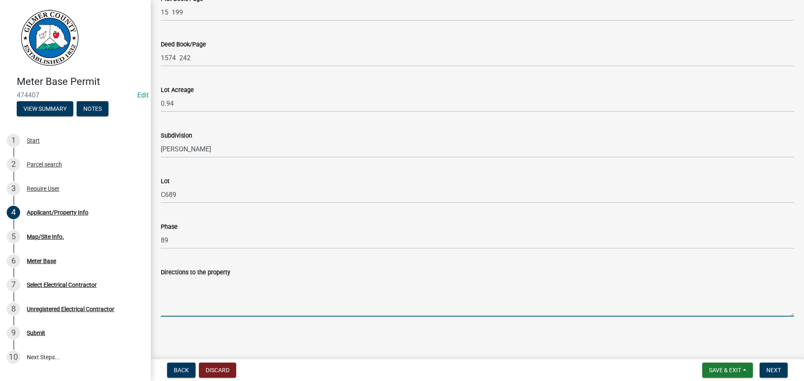
click at [445, 316] on textarea "Directions to the property" at bounding box center [477, 297] width 633 height 39
click at [770, 367] on span "Next" at bounding box center [773, 370] width 15 height 7
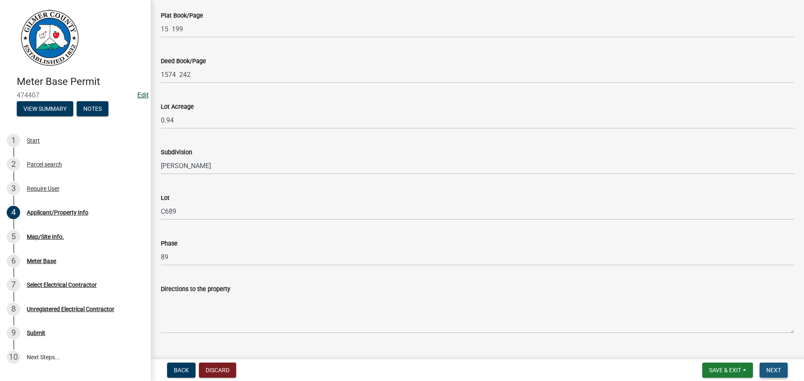
scroll to position [750, 0]
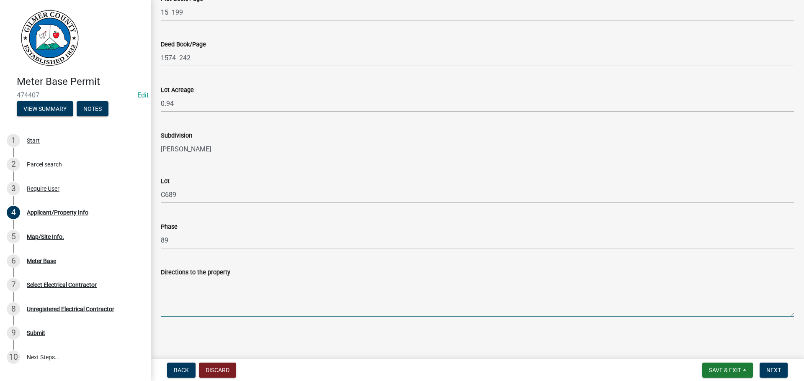
click at [331, 296] on textarea "Directions to the property" at bounding box center [477, 297] width 633 height 39
click at [766, 370] on button "Next" at bounding box center [773, 370] width 28 height 15
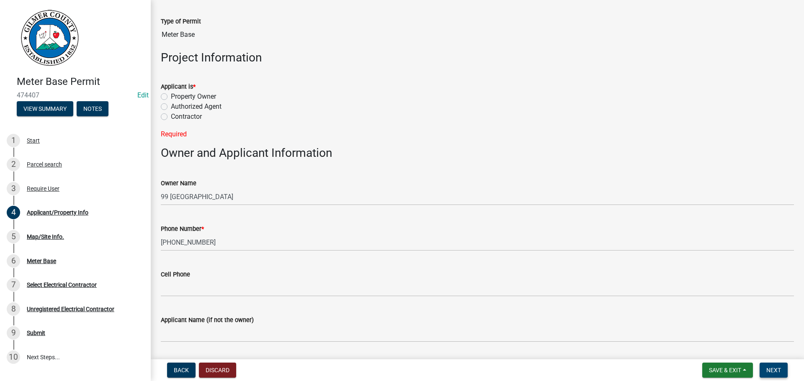
scroll to position [0, 0]
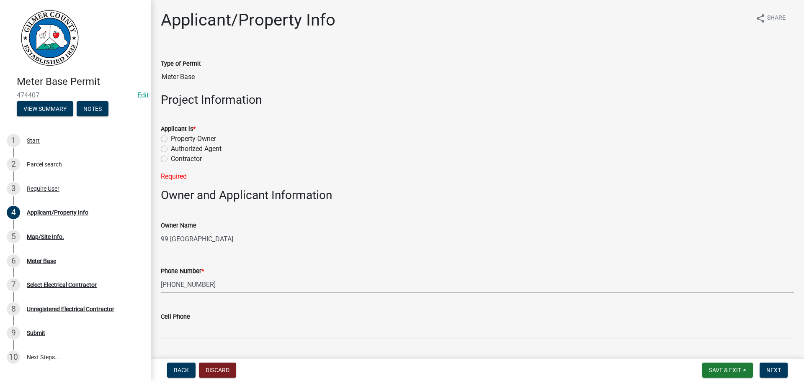
click at [197, 141] on label "Property Owner" at bounding box center [193, 139] width 45 height 10
click at [176, 139] on input "Property Owner" at bounding box center [173, 136] width 5 height 5
radio input "true"
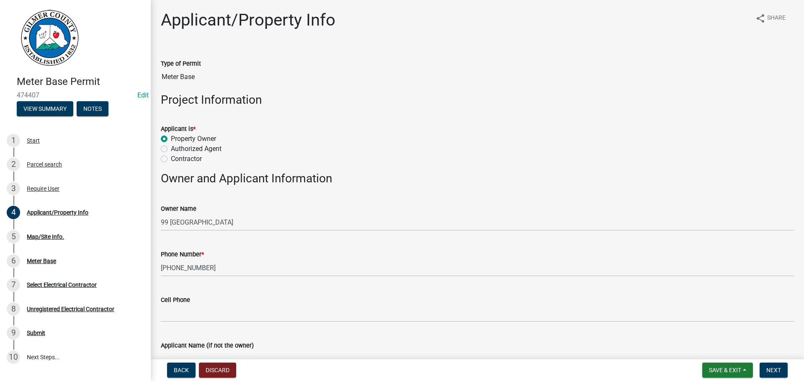
click at [196, 161] on label "Contractor" at bounding box center [186, 159] width 31 height 10
click at [176, 159] on input "Contractor" at bounding box center [173, 156] width 5 height 5
radio input "true"
click at [775, 370] on span "Next" at bounding box center [773, 370] width 15 height 7
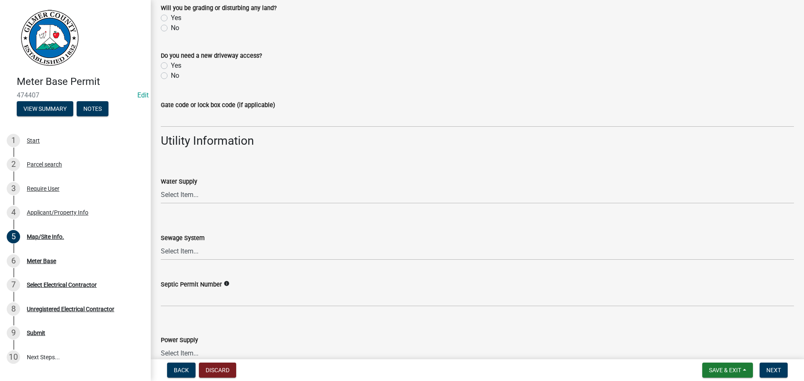
scroll to position [634, 0]
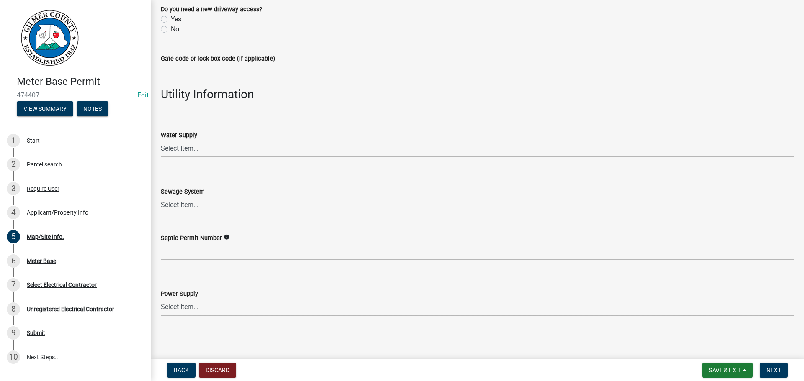
click at [242, 311] on select "Select Item... Amicalola EMC Blue Ridge EMC Tri-State Power Georgia Power" at bounding box center [477, 307] width 633 height 17
click at [161, 299] on select "Select Item... Amicalola EMC Blue Ridge EMC Tri-State Power Georgia Power" at bounding box center [477, 307] width 633 height 17
select select "c53c881c-384b-498d-8db1-c5ad9b2cb057"
click at [773, 366] on button "Next" at bounding box center [773, 370] width 28 height 15
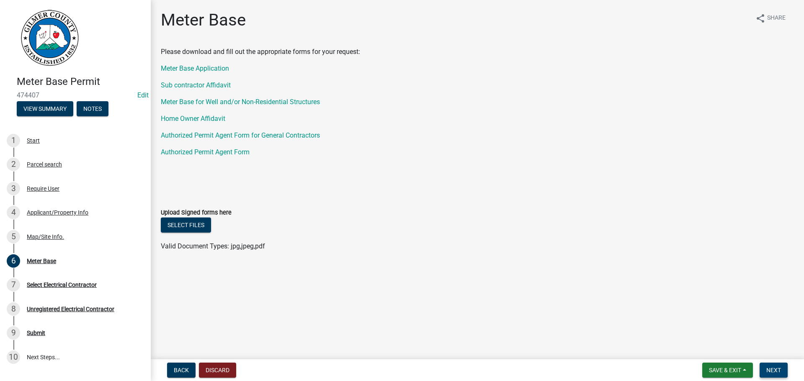
click at [776, 370] on span "Next" at bounding box center [773, 370] width 15 height 7
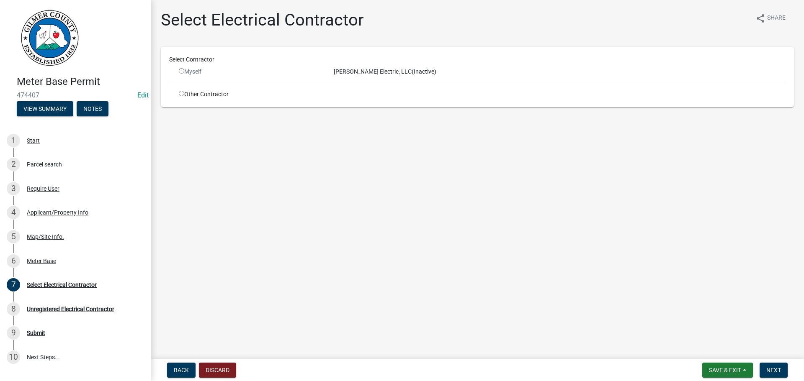
click at [181, 70] on input "radio" at bounding box center [181, 70] width 5 height 5
radio input "false"
click at [180, 93] on input "radio" at bounding box center [181, 93] width 5 height 5
radio input "true"
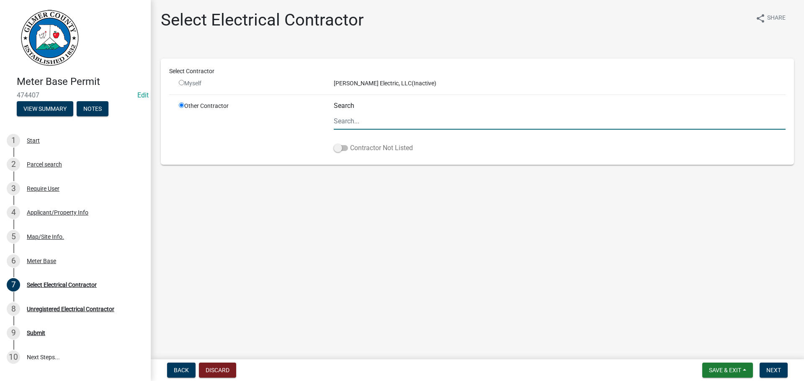
click at [363, 147] on label "Contractor Not Listed" at bounding box center [373, 148] width 79 height 10
click at [350, 143] on input "Contractor Not Listed" at bounding box center [350, 143] width 0 height 0
click at [361, 121] on input "Search" at bounding box center [560, 121] width 452 height 17
click at [782, 375] on button "Next" at bounding box center [773, 370] width 28 height 15
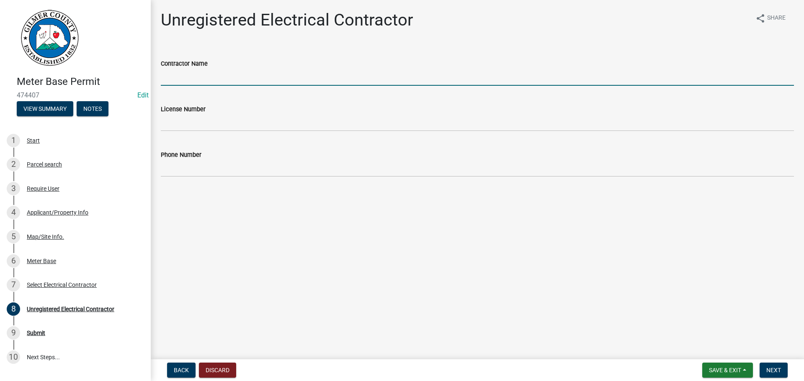
click at [216, 76] on input "Contractor Name" at bounding box center [477, 77] width 633 height 17
type input "b"
type input "BRAMLETT ELECTRIC"
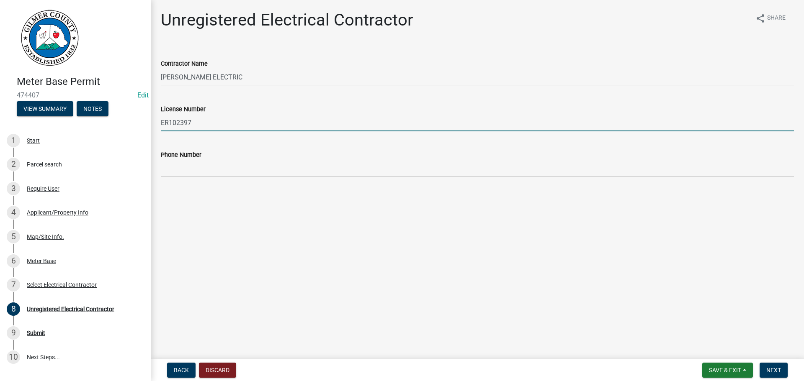
type input "ER102397"
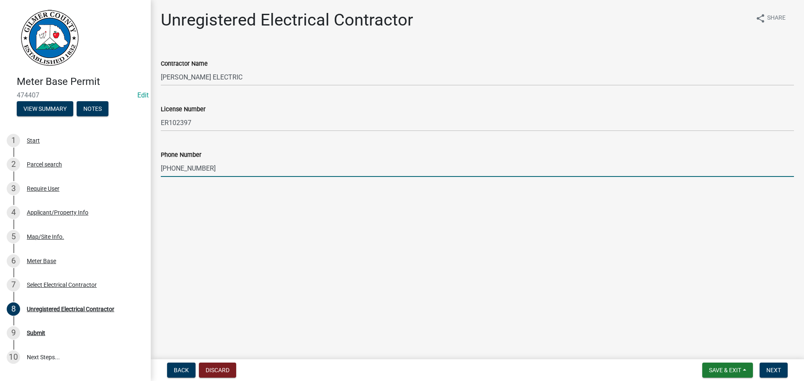
type input "706-669-0787"
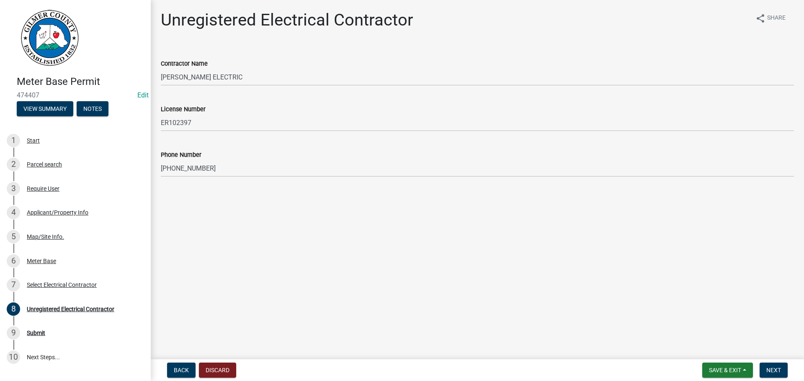
click at [758, 373] on form "Save & Exit Save Save & Exit Next" at bounding box center [745, 370] width 92 height 15
click at [767, 370] on span "Next" at bounding box center [773, 370] width 15 height 7
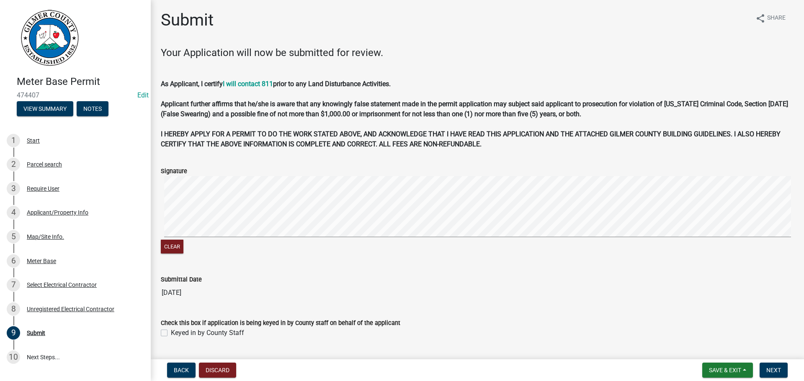
click at [241, 333] on label "Keyed in by County Staff" at bounding box center [207, 333] width 73 height 10
click at [176, 333] on input "Keyed in by County Staff" at bounding box center [173, 330] width 5 height 5
checkbox input "true"
click at [776, 371] on span "Next" at bounding box center [773, 370] width 15 height 7
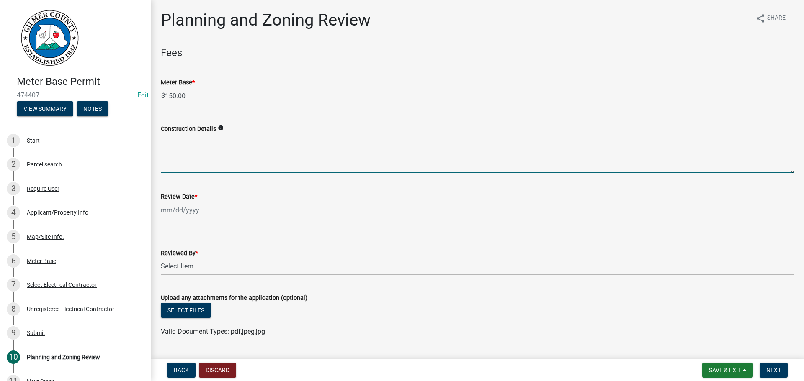
click at [253, 159] on textarea "Construction Details" at bounding box center [477, 153] width 633 height 39
click at [194, 206] on div at bounding box center [199, 210] width 77 height 17
select select "9"
select select "2025"
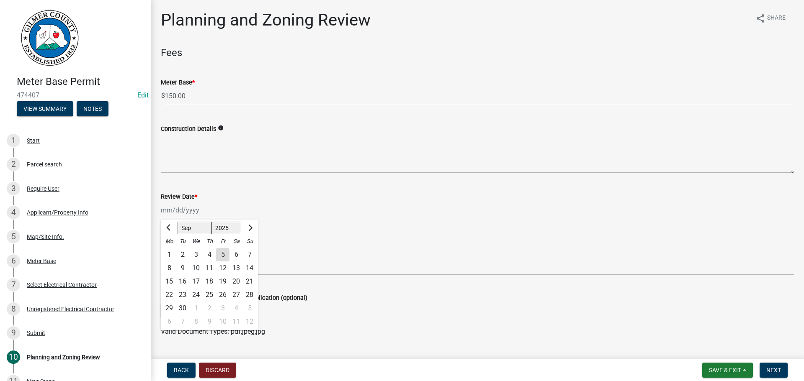
click at [223, 257] on div "5" at bounding box center [222, 254] width 13 height 13
type input "[DATE]"
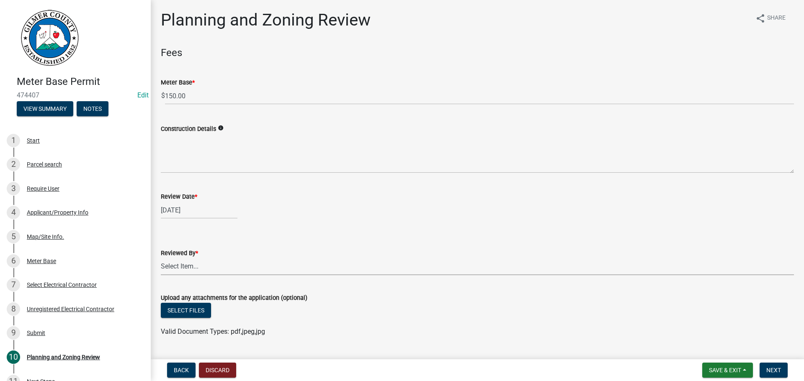
click at [222, 266] on select "Select Item... Andrew Mathis Art Wlochowski Becky Whitworth Joe Bouhl Karen Hen…" at bounding box center [477, 266] width 633 height 17
click at [161, 258] on select "Select Item... Andrew Mathis Art Wlochowski Becky Whitworth Joe Bouhl Karen Hen…" at bounding box center [477, 266] width 633 height 17
select select "5ce200eb-feb1-496b-8127-7891293955f5"
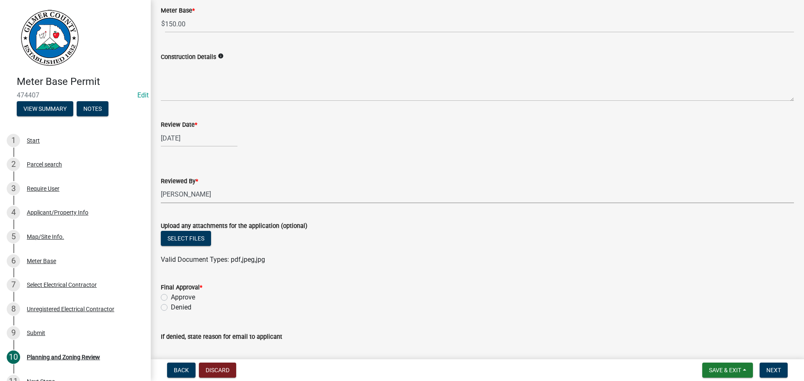
scroll to position [136, 0]
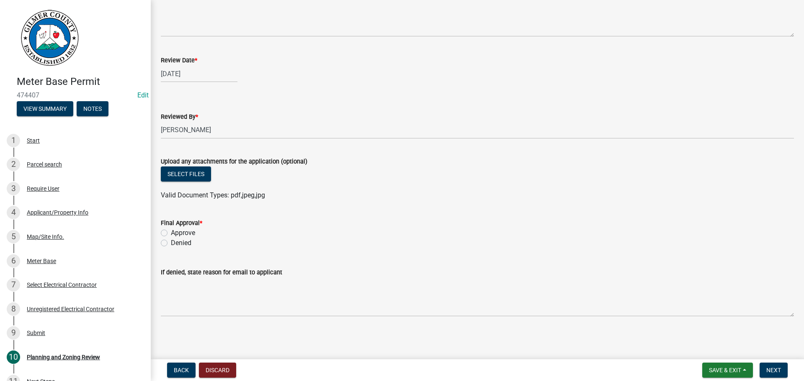
click at [185, 230] on label "Approve" at bounding box center [183, 233] width 24 height 10
click at [176, 230] on input "Approve" at bounding box center [173, 230] width 5 height 5
radio input "true"
click at [774, 364] on button "Next" at bounding box center [773, 370] width 28 height 15
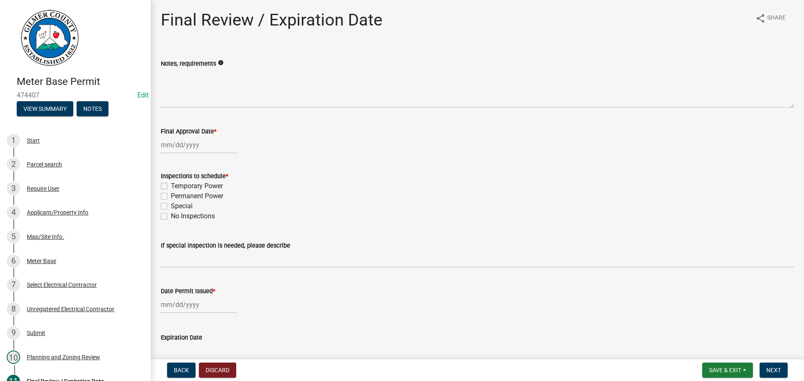
click at [195, 151] on div at bounding box center [199, 144] width 77 height 17
select select "9"
select select "2025"
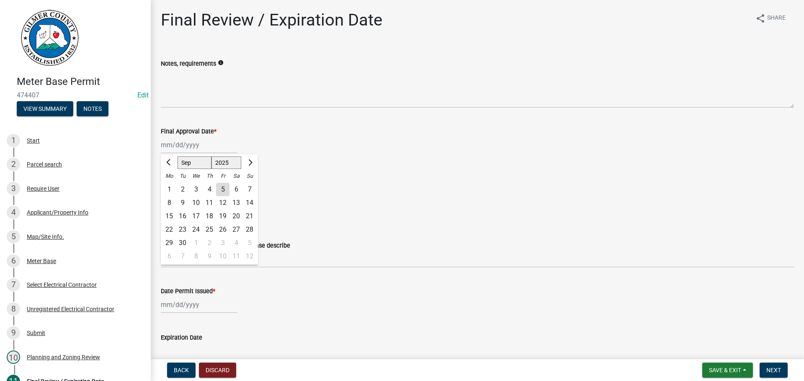
click at [225, 188] on div "5" at bounding box center [222, 189] width 13 height 13
type input "[DATE]"
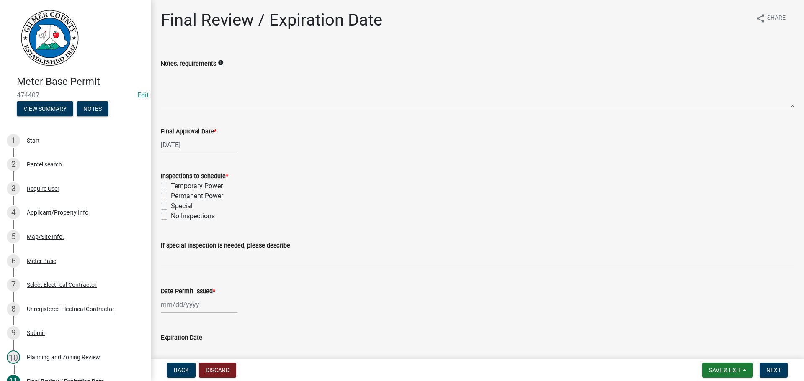
click at [193, 194] on label "Permanent Power" at bounding box center [197, 196] width 52 height 10
click at [176, 194] on input "Permanent Power" at bounding box center [173, 193] width 5 height 5
checkbox input "true"
checkbox input "false"
checkbox input "true"
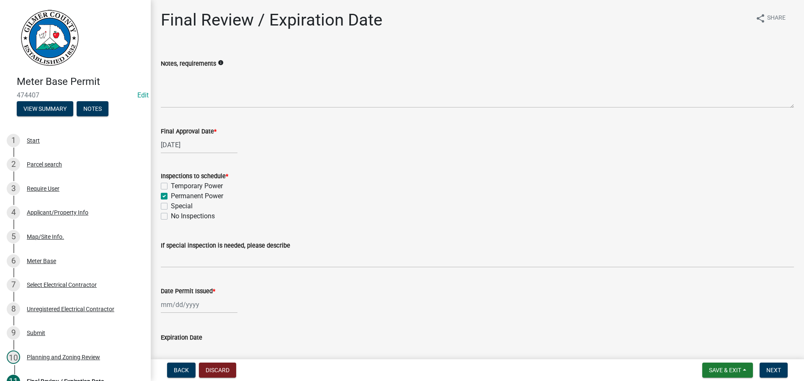
checkbox input "false"
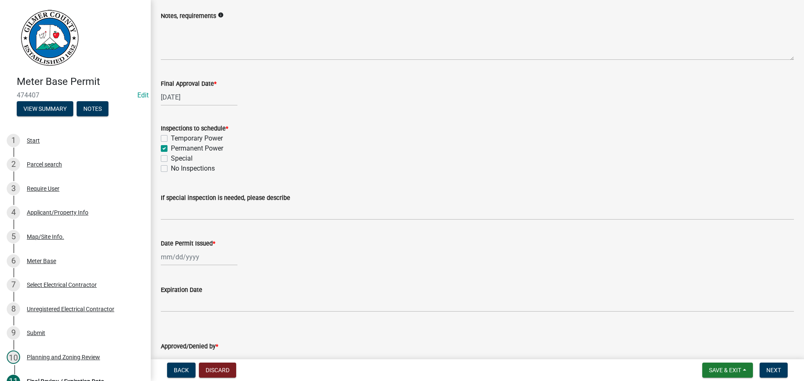
scroll to position [100, 0]
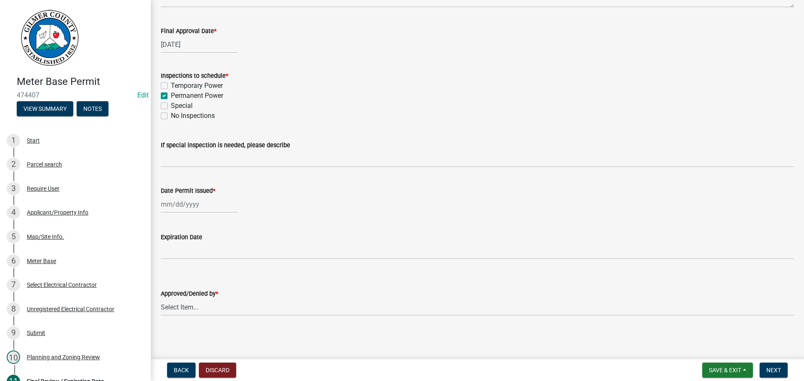
click at [164, 205] on div at bounding box center [199, 204] width 77 height 17
select select "9"
select select "2025"
click at [224, 250] on div "5" at bounding box center [222, 248] width 13 height 13
type input "[DATE]"
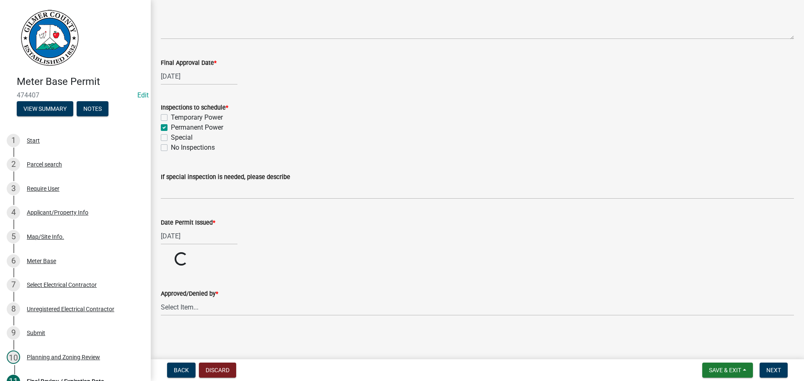
scroll to position [69, 0]
click at [243, 315] on select "Select Item... Andrew Mathis Art Wlochowski Becky Whitworth Joe Bouhl Karen Hen…" at bounding box center [477, 307] width 633 height 17
click at [161, 331] on select "Select Item... Andrew Mathis Art Wlochowski Becky Whitworth Joe Bouhl Karen Hen…" at bounding box center [477, 339] width 633 height 17
select select "5ce200eb-feb1-496b-8127-7891293955f5"
click at [772, 373] on span "Next" at bounding box center [773, 370] width 15 height 7
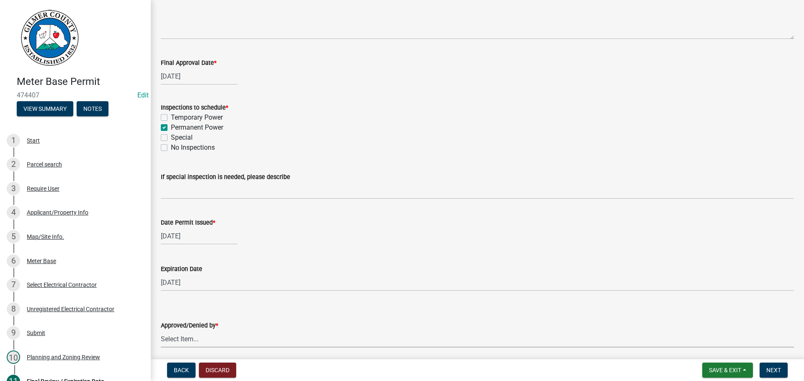
scroll to position [0, 0]
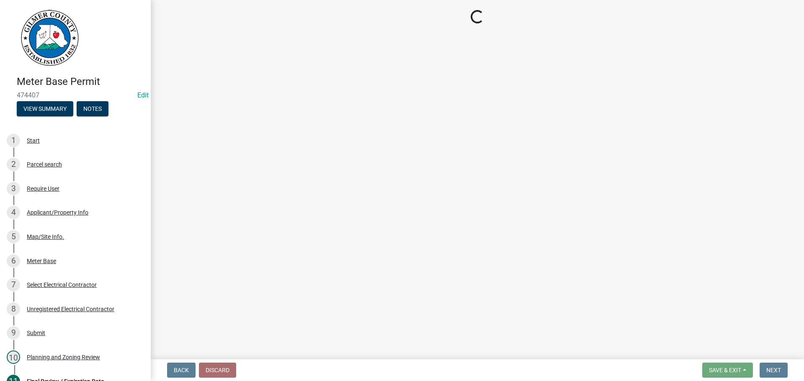
select select "2: 1"
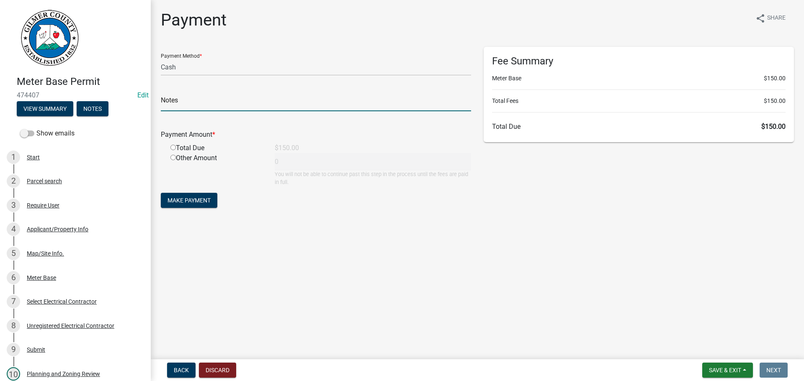
click at [265, 104] on input "text" at bounding box center [316, 102] width 310 height 17
type input "1140"
click at [170, 145] on input "radio" at bounding box center [172, 147] width 5 height 5
radio input "true"
type input "150"
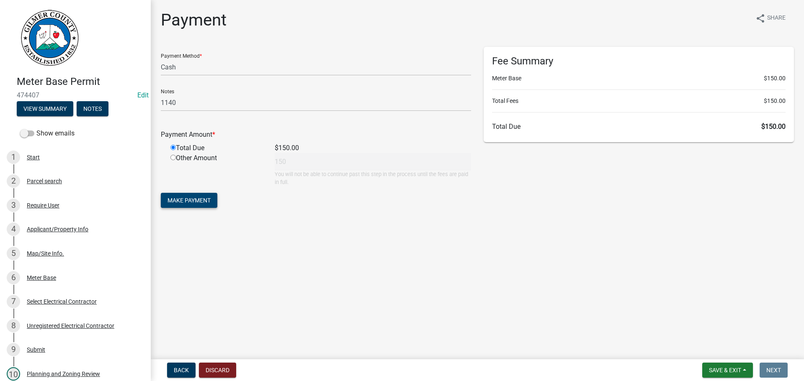
click at [198, 197] on span "Make Payment" at bounding box center [188, 200] width 43 height 7
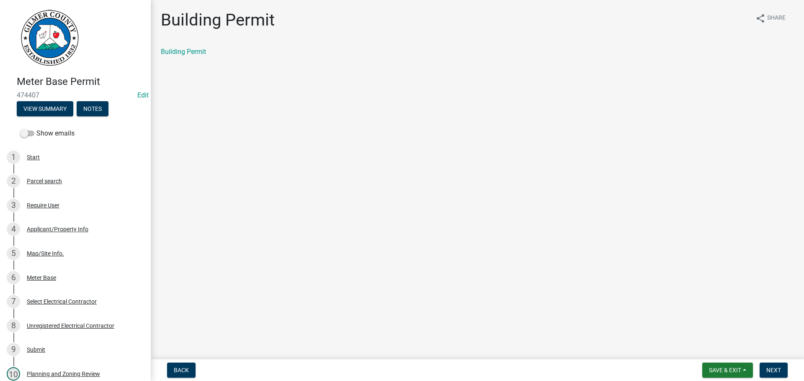
click at [182, 47] on div "Building Permit" at bounding box center [477, 52] width 633 height 10
click at [182, 49] on link "Building Permit" at bounding box center [183, 52] width 45 height 8
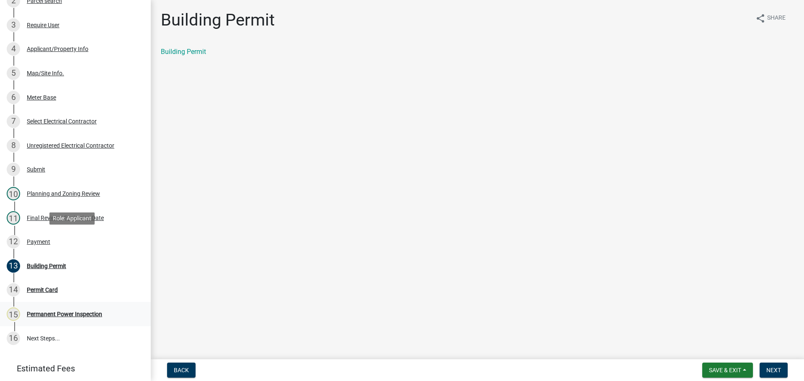
scroll to position [227, 0]
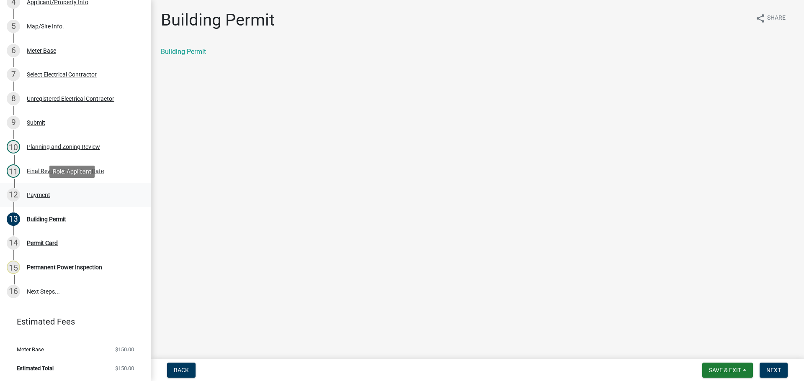
click at [37, 201] on div "12 Payment" at bounding box center [72, 194] width 131 height 13
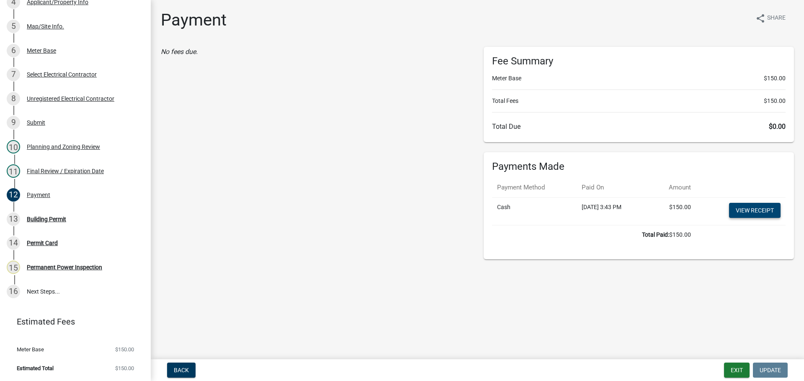
click at [736, 216] on link "View receipt" at bounding box center [754, 210] width 51 height 15
click at [741, 377] on button "Exit" at bounding box center [737, 370] width 26 height 15
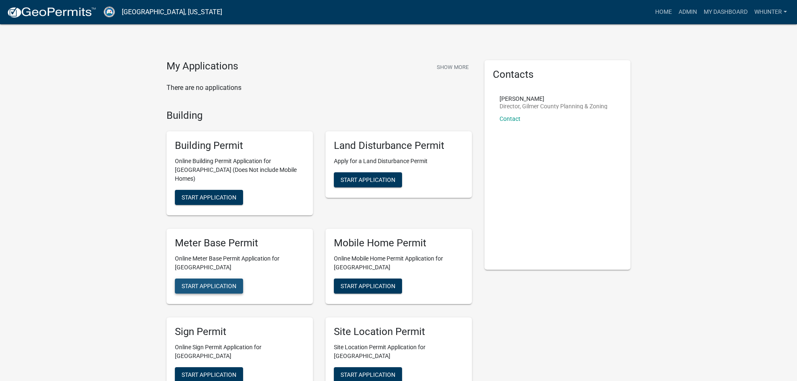
click at [221, 283] on span "Start Application" at bounding box center [209, 286] width 55 height 7
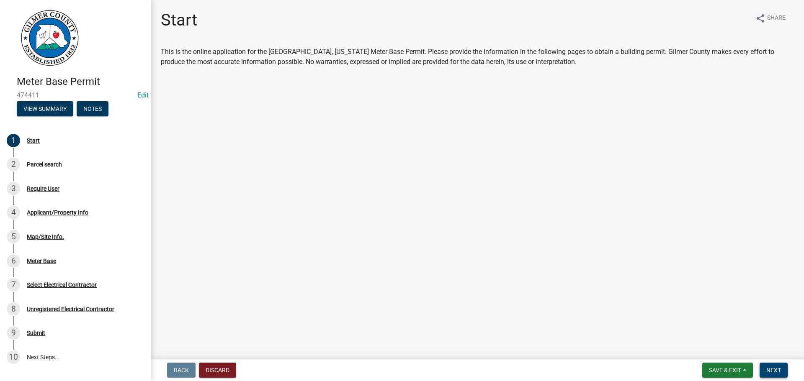
click at [769, 377] on button "Next" at bounding box center [773, 370] width 28 height 15
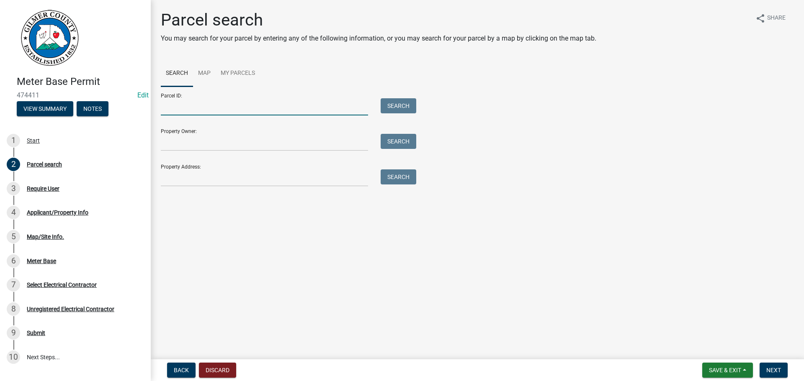
click at [258, 107] on input "Parcel ID:" at bounding box center [264, 106] width 207 height 17
drag, startPoint x: 203, startPoint y: 166, endPoint x: 196, endPoint y: 175, distance: 11.1
click at [202, 167] on div "Property Address: Search" at bounding box center [286, 172] width 251 height 29
click at [195, 176] on input "Property Address:" at bounding box center [264, 178] width 207 height 17
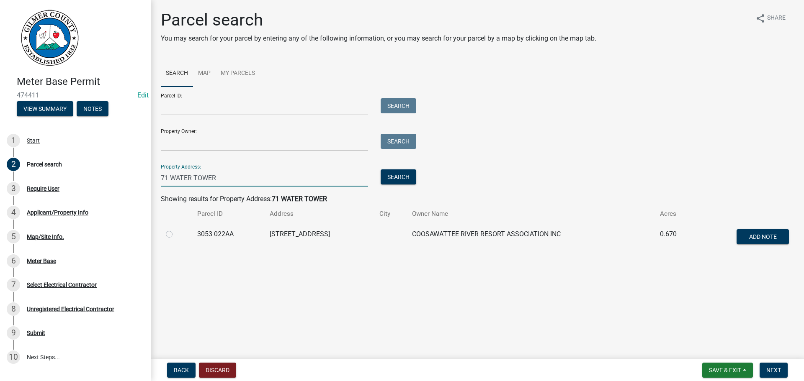
type input "71 WATER TOWER"
click at [176, 229] on label at bounding box center [176, 229] width 0 height 0
click at [176, 235] on 022AA "radio" at bounding box center [178, 231] width 5 height 5
radio 022AA "true"
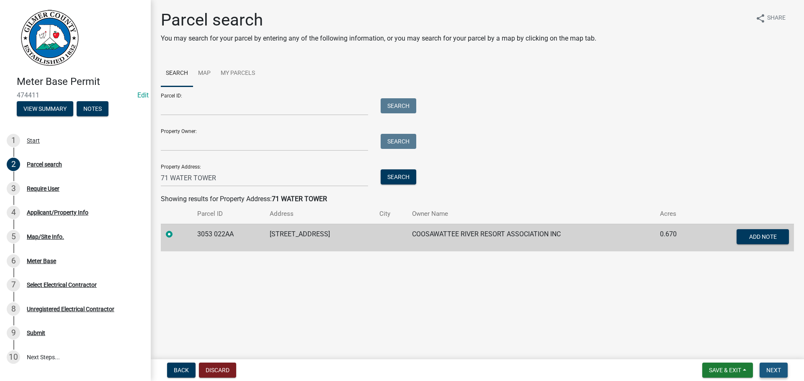
click at [779, 368] on span "Next" at bounding box center [773, 370] width 15 height 7
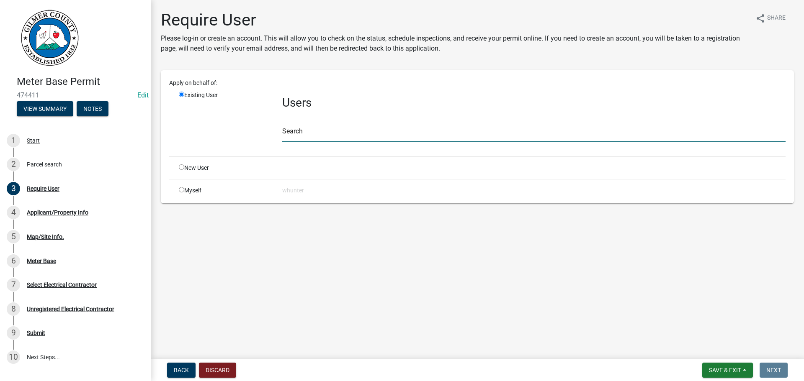
click at [331, 138] on input "text" at bounding box center [533, 133] width 503 height 17
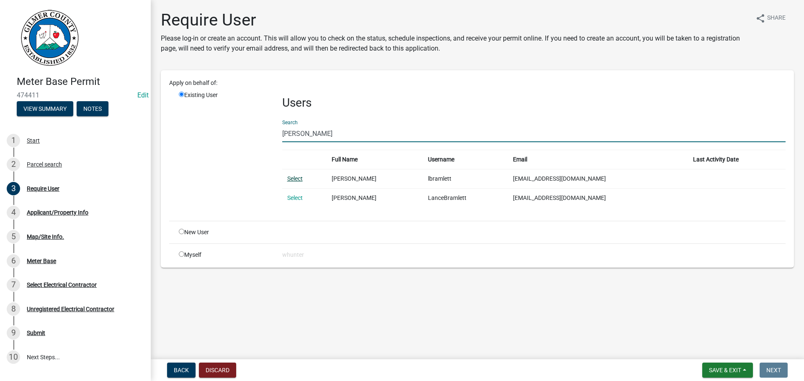
type input "LANCE BRAMLETT"
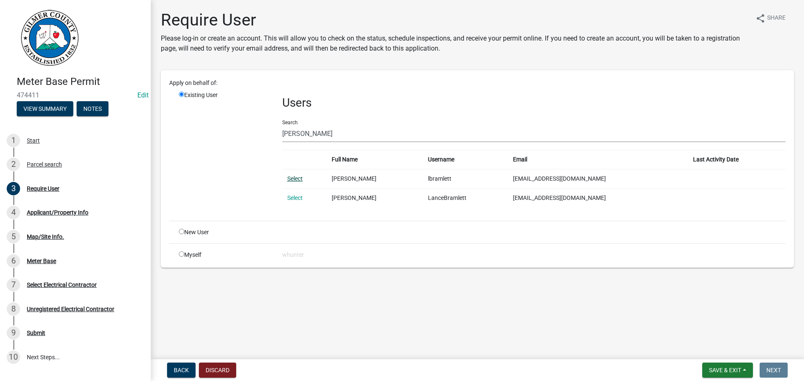
click at [300, 179] on link "Select" at bounding box center [294, 178] width 15 height 7
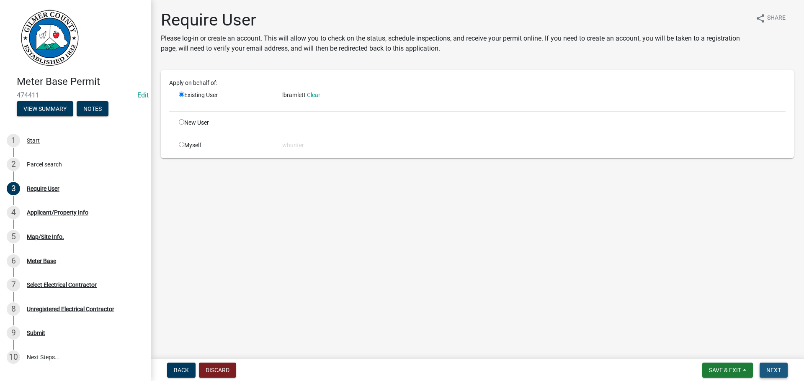
click at [768, 369] on span "Next" at bounding box center [773, 370] width 15 height 7
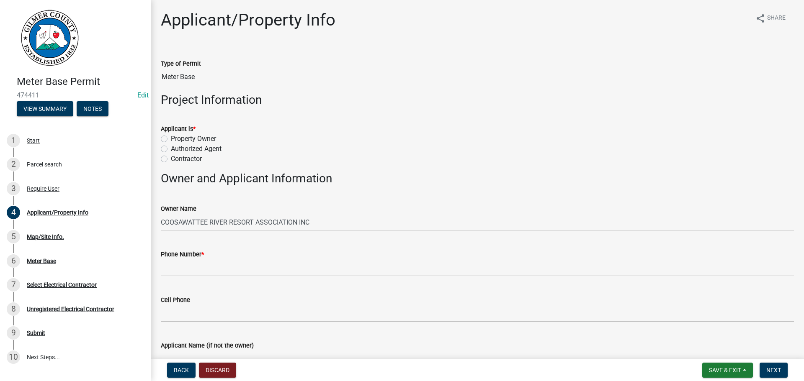
click at [185, 161] on label "Contractor" at bounding box center [186, 159] width 31 height 10
click at [176, 159] on input "Contractor" at bounding box center [173, 156] width 5 height 5
radio input "true"
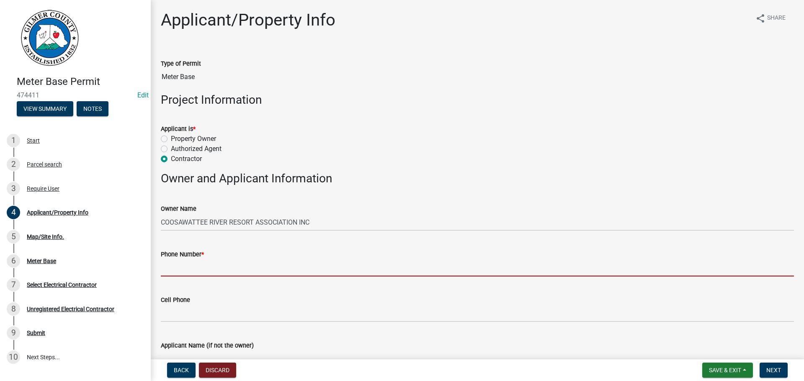
click at [186, 272] on input "Phone Number *" at bounding box center [477, 268] width 633 height 17
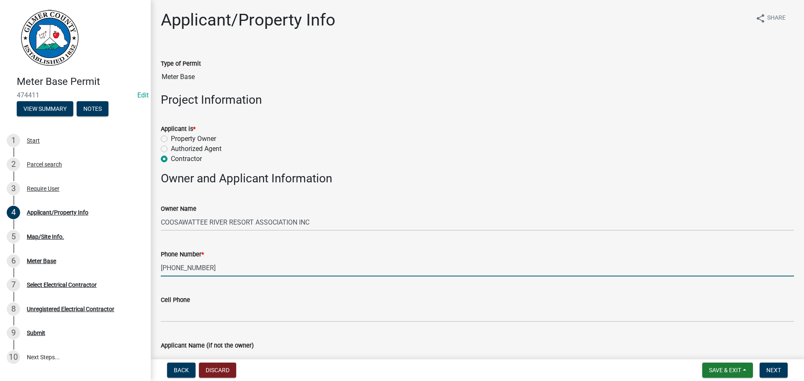
type input "706-669-0787"
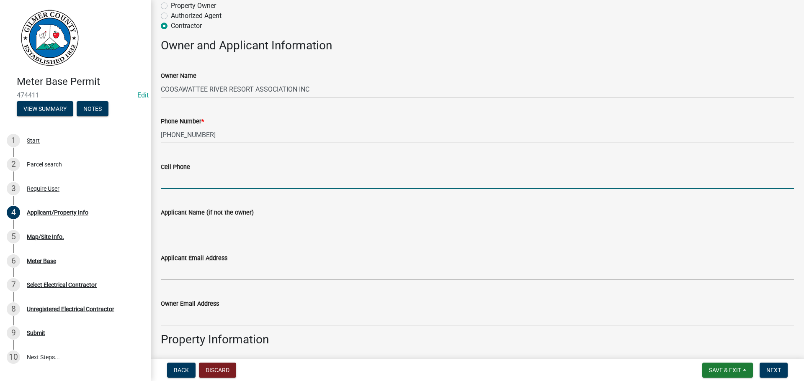
scroll to position [167, 0]
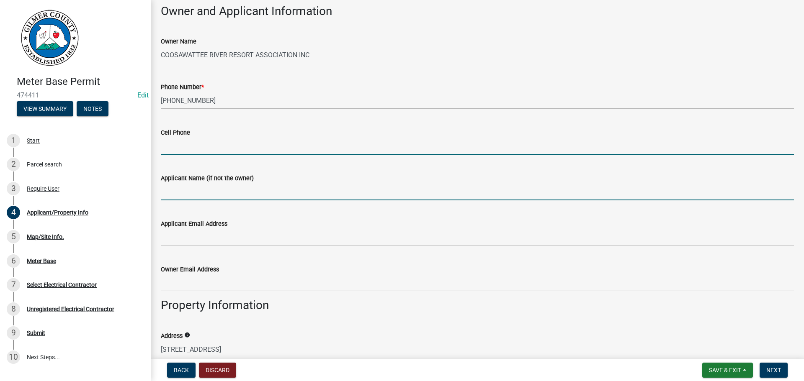
click at [165, 187] on input "Applicant Name (if not the owner)" at bounding box center [477, 191] width 633 height 17
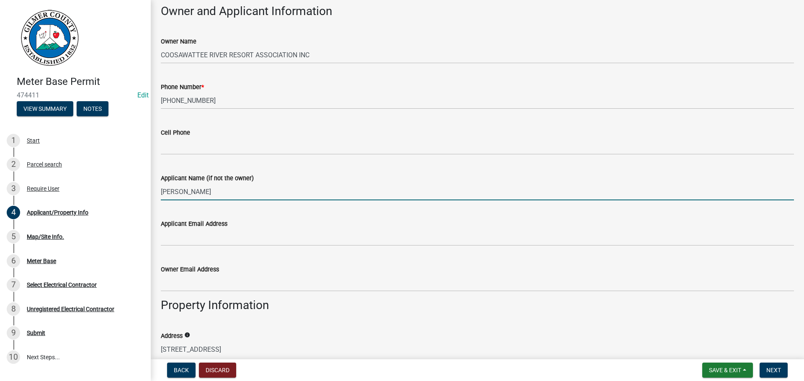
type input "LANCE BRAMLETT"
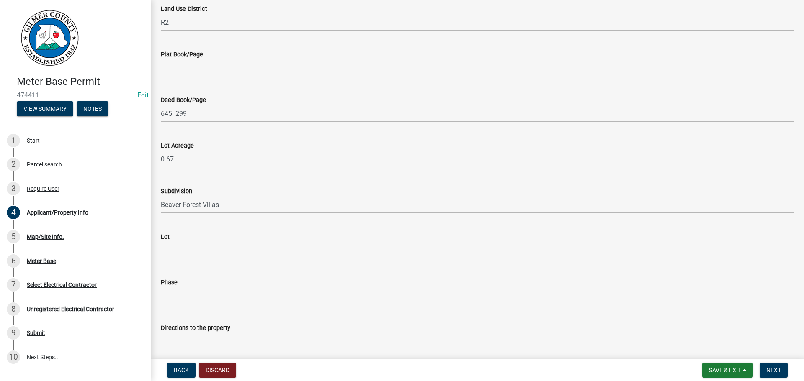
scroll to position [733, 0]
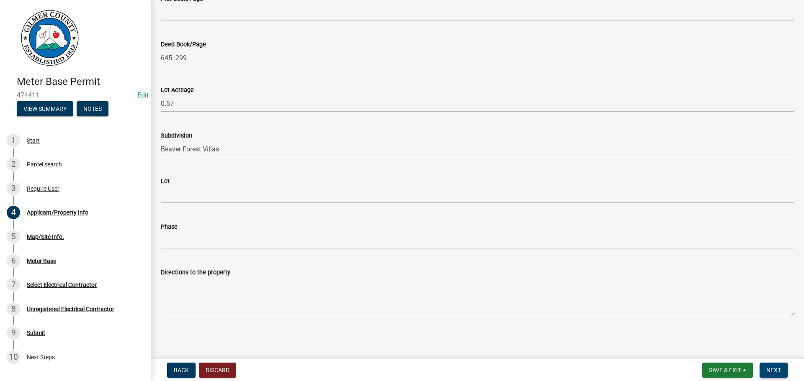
type input "ELLIJAY, GA 30540"
drag, startPoint x: 776, startPoint y: 368, endPoint x: 769, endPoint y: 358, distance: 12.9
click at [774, 368] on span "Next" at bounding box center [773, 370] width 15 height 7
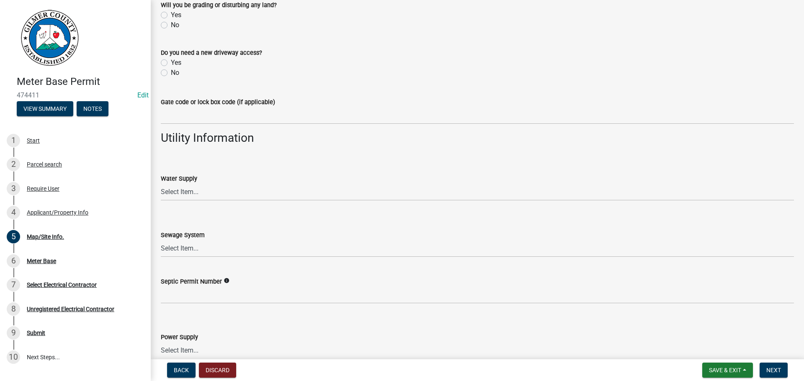
scroll to position [628, 0]
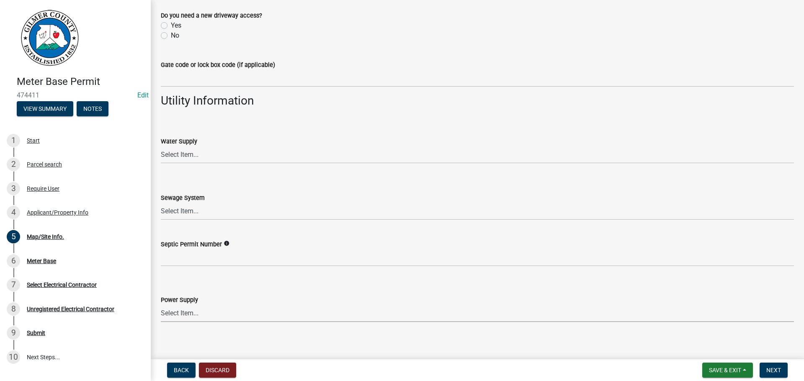
click at [209, 316] on select "Select Item... Amicalola EMC Blue Ridge EMC Tri-State Power Georgia Power" at bounding box center [477, 313] width 633 height 17
click at [161, 305] on select "Select Item... Amicalola EMC Blue Ridge EMC Tri-State Power Georgia Power" at bounding box center [477, 313] width 633 height 17
select select "c53c881c-384b-498d-8db1-c5ad9b2cb057"
click at [778, 372] on span "Next" at bounding box center [773, 370] width 15 height 7
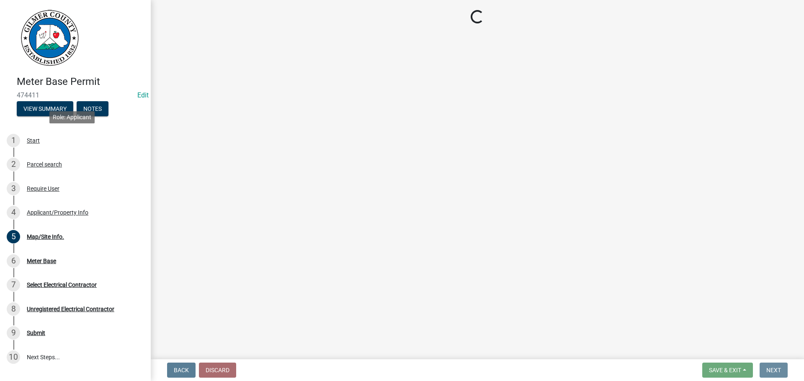
scroll to position [0, 0]
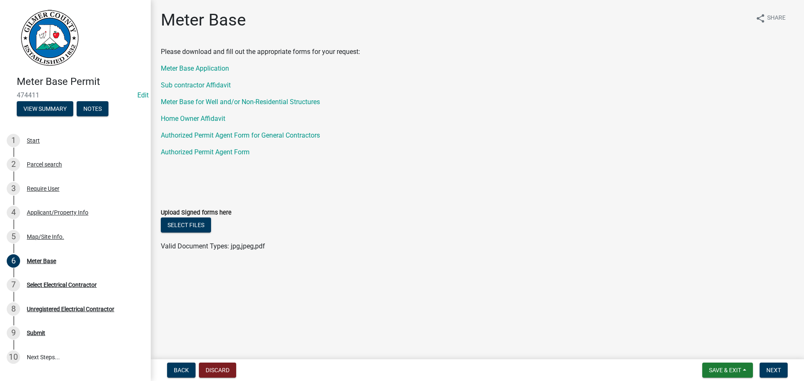
drag, startPoint x: 759, startPoint y: 356, endPoint x: 769, endPoint y: 362, distance: 11.5
click at [763, 358] on div "Meter Base Permit 474411 Edit View Summary Notes 1 Start 2 Parcel search 3 Requ…" at bounding box center [402, 190] width 804 height 381
click at [771, 365] on button "Next" at bounding box center [773, 370] width 28 height 15
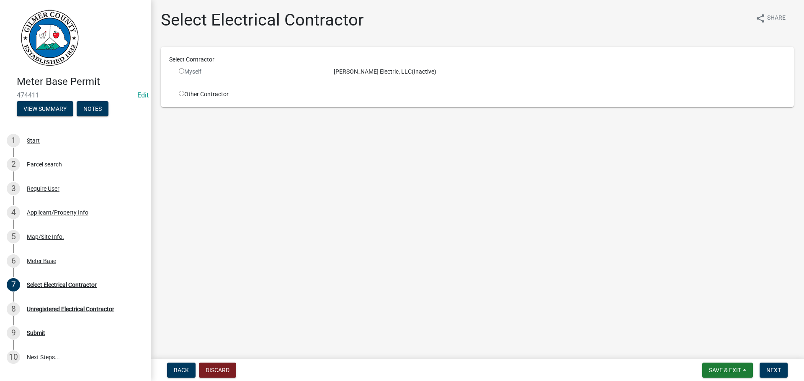
click at [208, 91] on div "Other Contractor" at bounding box center [249, 94] width 155 height 9
click at [184, 94] on div "Other Contractor" at bounding box center [249, 94] width 155 height 9
click at [181, 96] on input "radio" at bounding box center [181, 93] width 5 height 5
radio input "true"
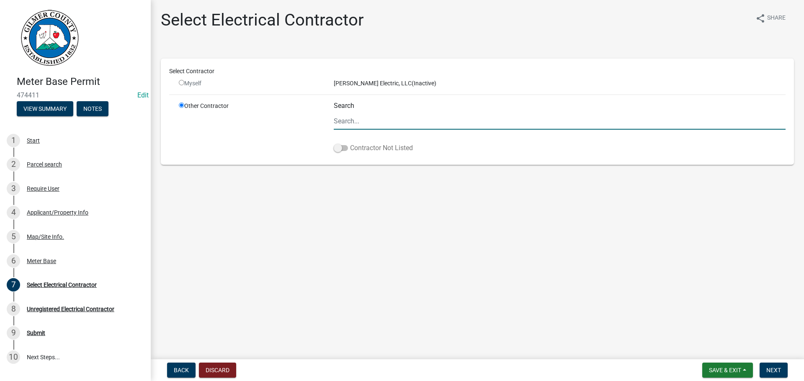
click at [354, 148] on label "Contractor Not Listed" at bounding box center [373, 148] width 79 height 10
click at [350, 143] on input "Contractor Not Listed" at bounding box center [350, 143] width 0 height 0
click at [370, 86] on div "Bramlett Electric, LLC (Inactive)" at bounding box center [559, 83] width 464 height 9
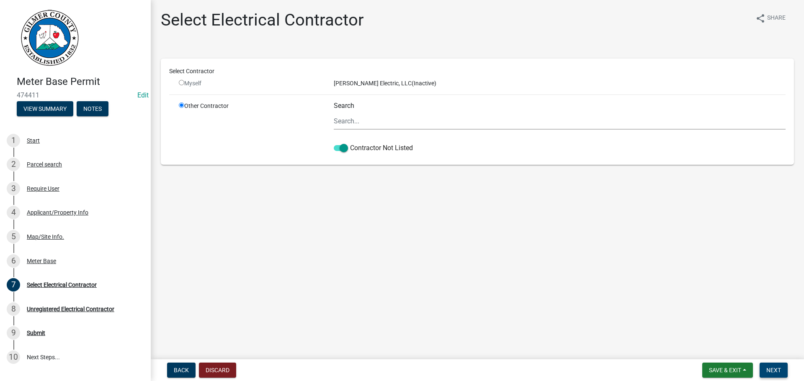
click at [766, 368] on span "Next" at bounding box center [773, 370] width 15 height 7
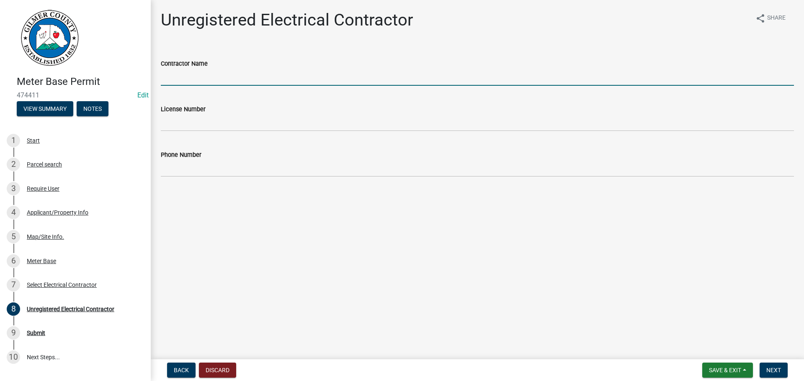
click at [208, 72] on input "Contractor Name" at bounding box center [477, 77] width 633 height 17
type input "BRAMLETT ELECTRIC"
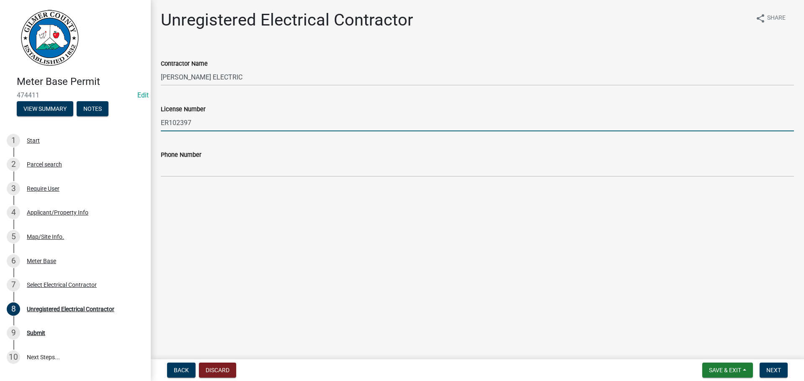
type input "ER102397"
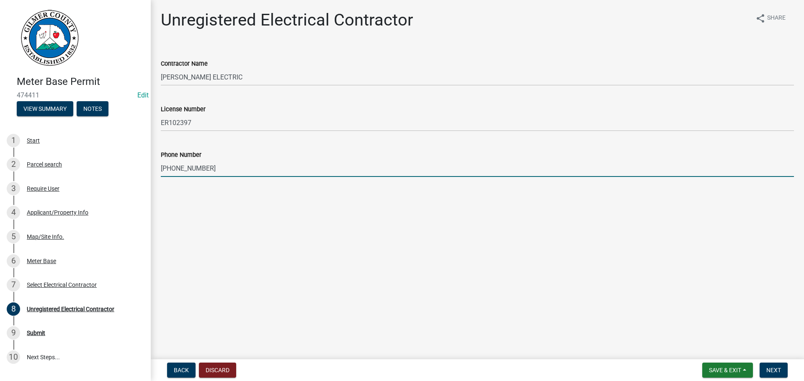
type input "706-669-0787"
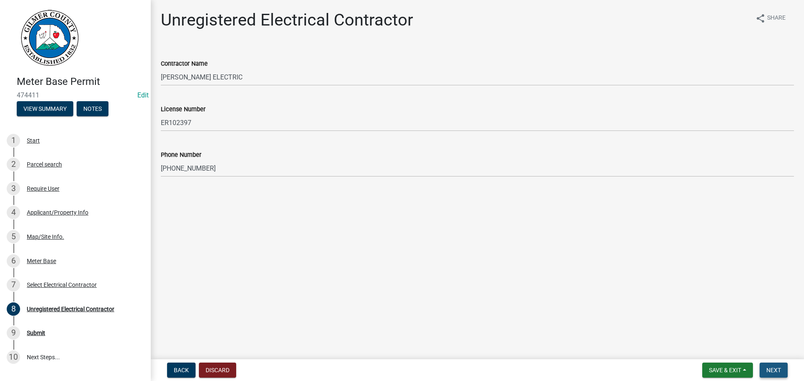
click at [760, 368] on button "Next" at bounding box center [773, 370] width 28 height 15
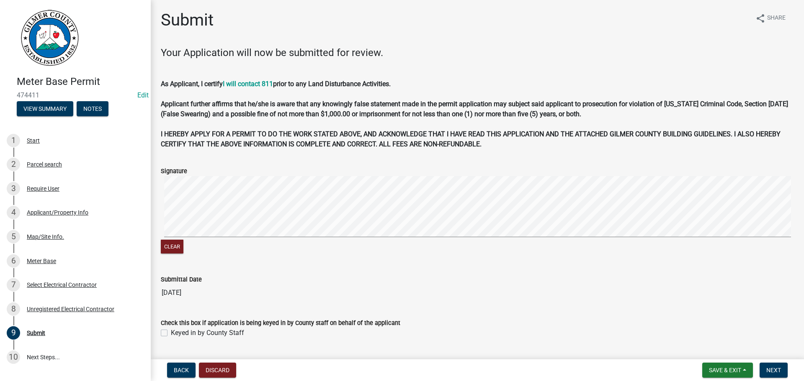
scroll to position [22, 0]
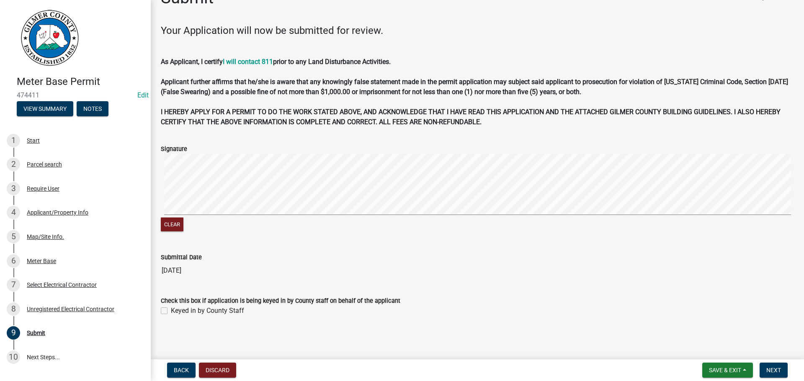
click at [251, 313] on div "Keyed in by County Staff" at bounding box center [477, 311] width 633 height 10
click at [230, 310] on label "Keyed in by County Staff" at bounding box center [207, 311] width 73 height 10
click at [176, 310] on input "Keyed in by County Staff" at bounding box center [173, 308] width 5 height 5
checkbox input "true"
click at [771, 373] on span "Next" at bounding box center [773, 370] width 15 height 7
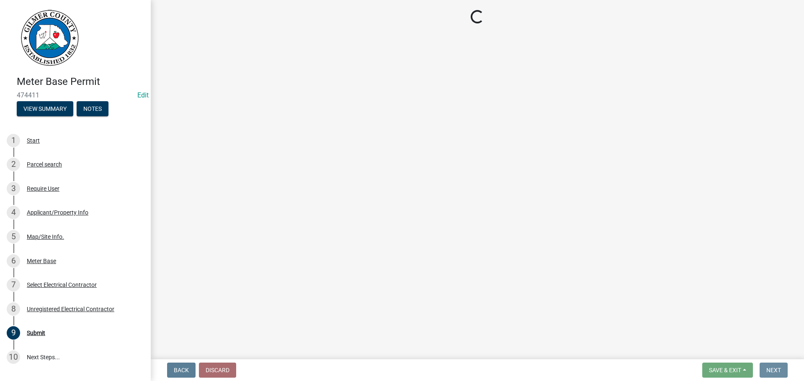
scroll to position [0, 0]
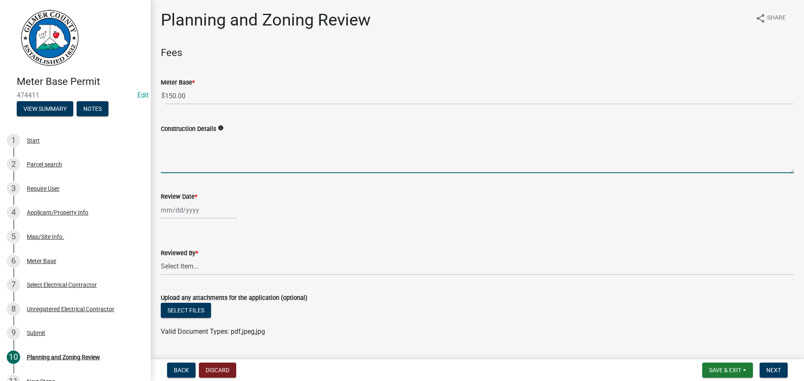
click at [260, 173] on textarea "Construction Details" at bounding box center [477, 153] width 633 height 39
click at [201, 203] on div at bounding box center [199, 210] width 77 height 17
select select "9"
select select "2025"
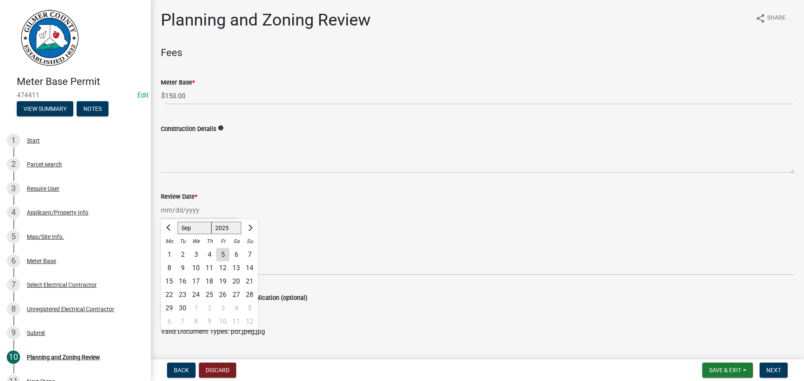
click at [223, 252] on div "5" at bounding box center [222, 254] width 13 height 13
type input "[DATE]"
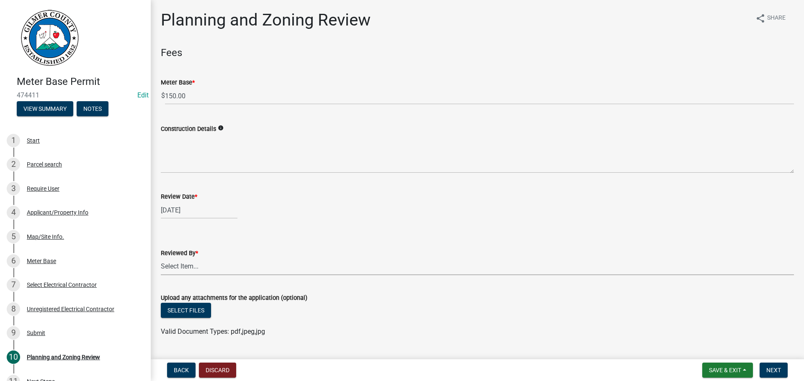
click at [206, 263] on select "Select Item... Andrew Mathis Art Wlochowski Becky Whitworth Joe Bouhl Karen Hen…" at bounding box center [477, 266] width 633 height 17
click at [161, 258] on select "Select Item... Andrew Mathis Art Wlochowski Becky Whitworth Joe Bouhl Karen Hen…" at bounding box center [477, 266] width 633 height 17
select select "5ce200eb-feb1-496b-8127-7891293955f5"
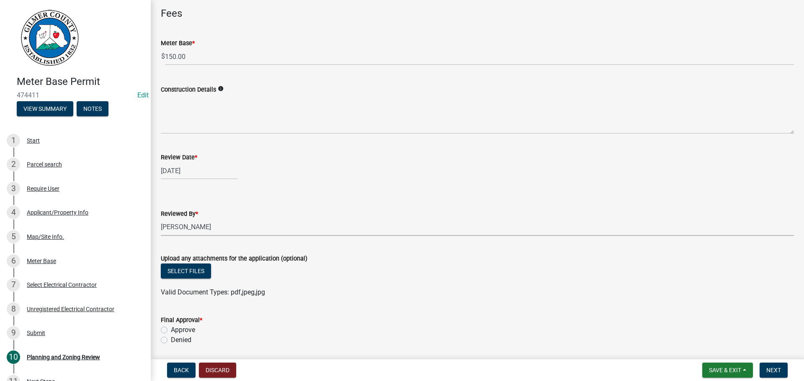
scroll to position [136, 0]
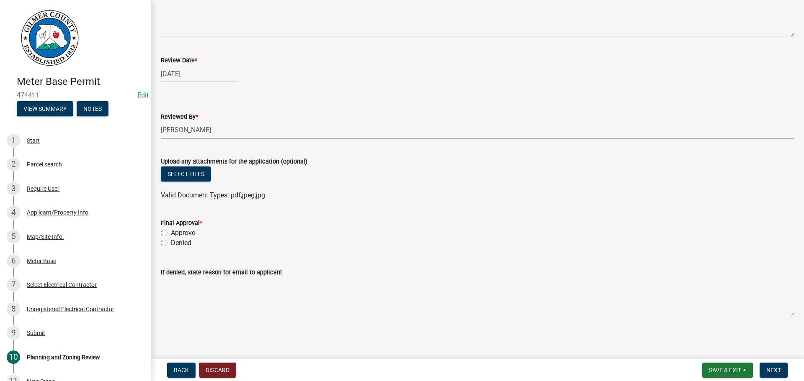
click at [193, 229] on label "Approve" at bounding box center [183, 233] width 24 height 10
click at [176, 229] on input "Approve" at bounding box center [173, 230] width 5 height 5
radio input "true"
click at [194, 232] on label "Approve" at bounding box center [183, 233] width 24 height 10
click at [176, 232] on input "Approve" at bounding box center [173, 230] width 5 height 5
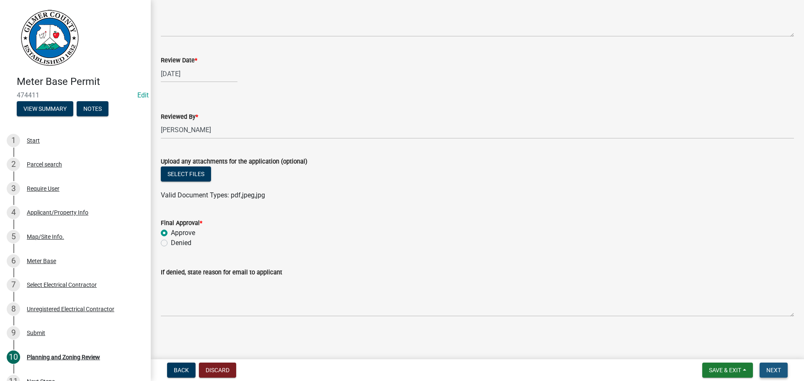
click at [768, 373] on span "Next" at bounding box center [773, 370] width 15 height 7
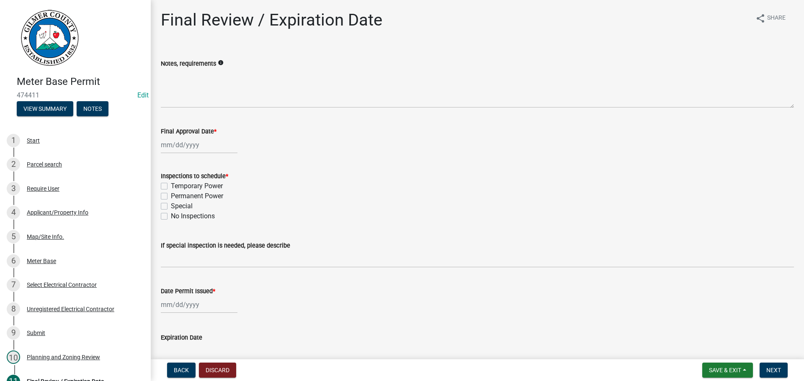
click at [210, 195] on label "Permanent Power" at bounding box center [197, 196] width 52 height 10
click at [176, 195] on input "Permanent Power" at bounding box center [173, 193] width 5 height 5
checkbox input "true"
checkbox input "false"
checkbox input "true"
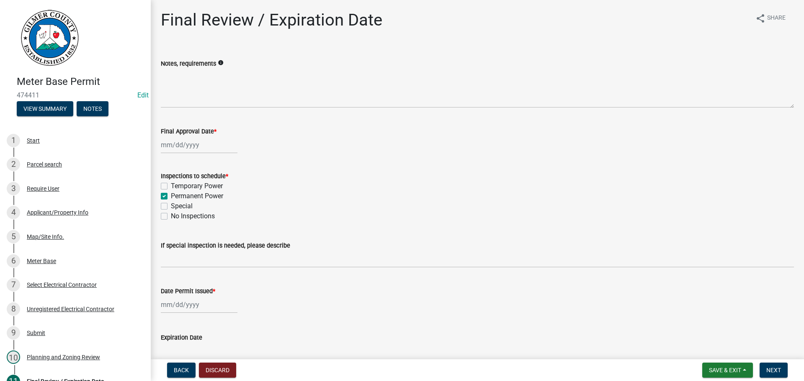
checkbox input "false"
click at [194, 148] on div at bounding box center [199, 144] width 77 height 17
select select "9"
select select "2025"
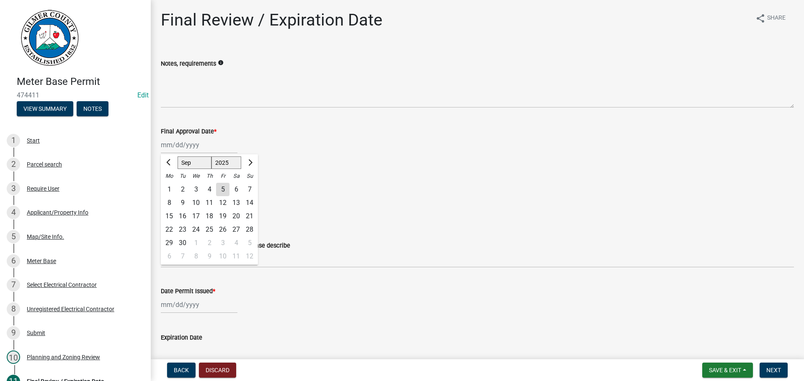
click at [226, 189] on div "5" at bounding box center [222, 189] width 13 height 13
type input "[DATE]"
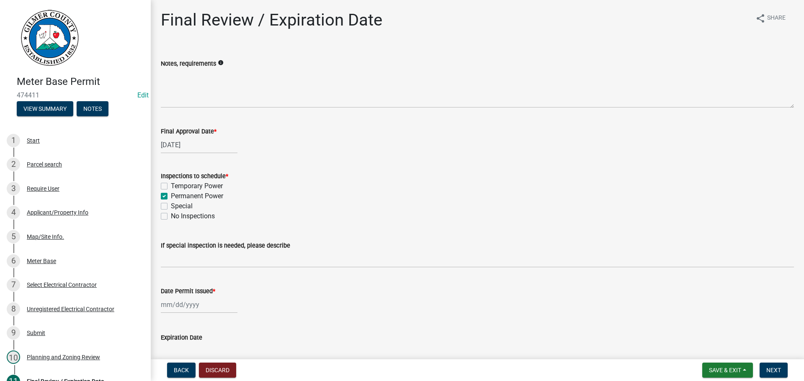
select select "9"
select select "2025"
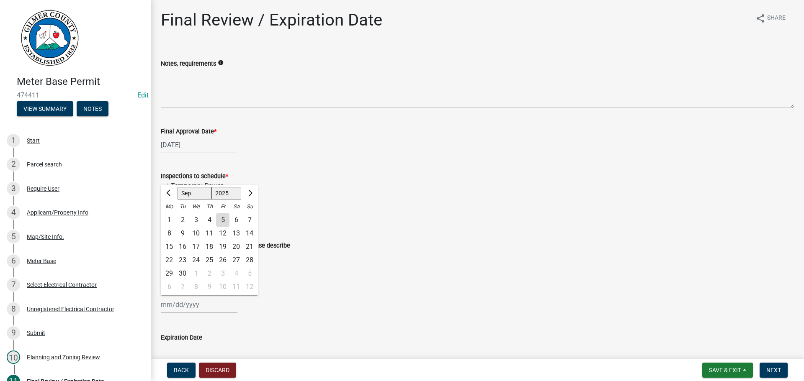
click at [191, 312] on div "Jan Feb Mar Apr May Jun Jul Aug Sep Oct Nov Dec 1525 1526 1527 1528 1529 1530 1…" at bounding box center [199, 304] width 77 height 17
click at [221, 221] on div "5" at bounding box center [222, 219] width 13 height 13
type input "[DATE]"
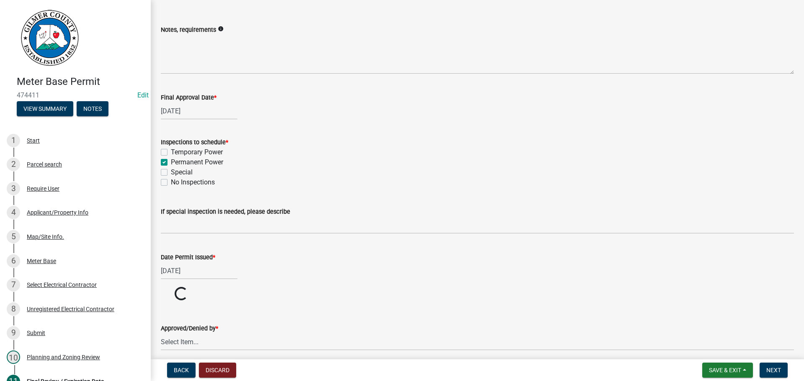
scroll to position [69, 0]
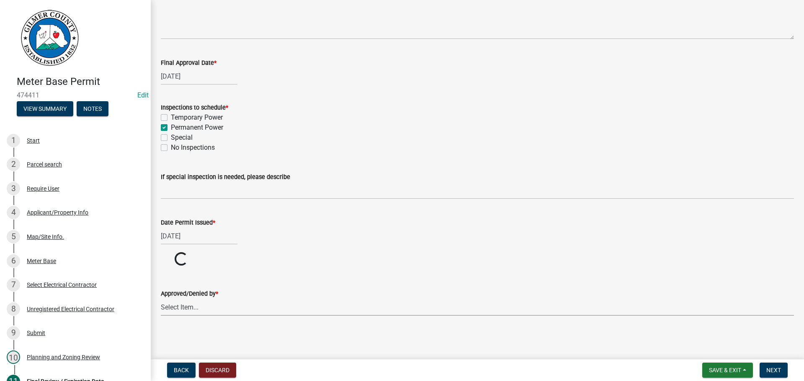
click at [192, 307] on select "Select Item... Andrew Mathis Art Wlochowski Becky Whitworth Joe Bouhl Karen Hen…" at bounding box center [477, 307] width 633 height 17
click at [161, 331] on select "Select Item... Andrew Mathis Art Wlochowski Becky Whitworth Joe Bouhl Karen Hen…" at bounding box center [477, 339] width 633 height 17
select select "5ce200eb-feb1-496b-8127-7891293955f5"
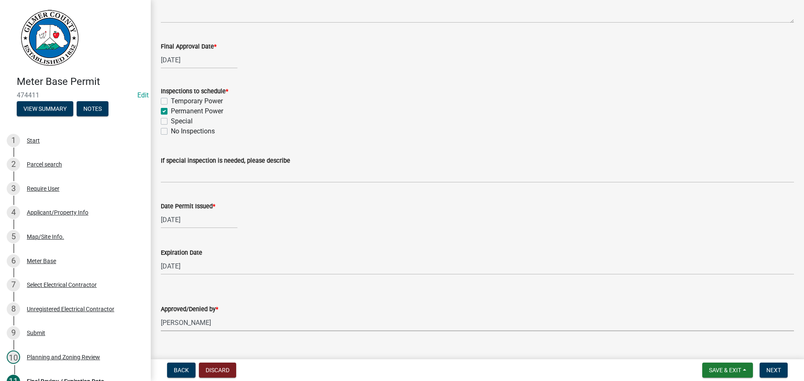
scroll to position [100, 0]
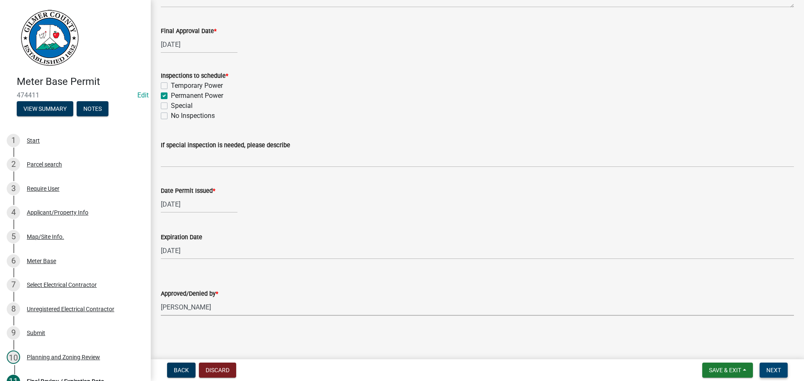
click at [781, 373] on span "Next" at bounding box center [773, 370] width 15 height 7
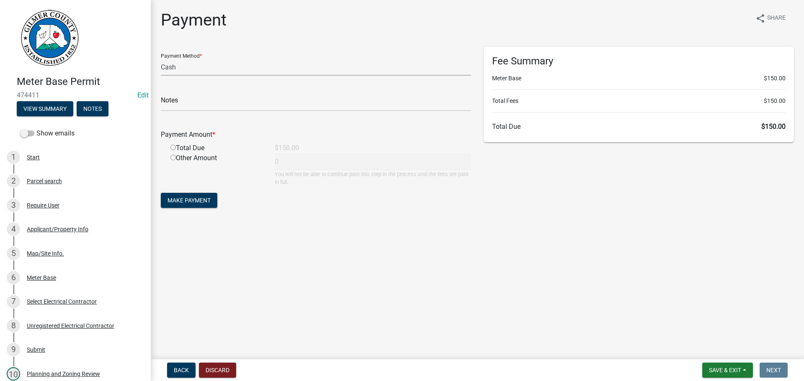
click at [413, 65] on select "Credit Card POS Check Cash" at bounding box center [316, 67] width 310 height 17
select select "1: 0"
click at [161, 59] on select "Credit Card POS Check Cash" at bounding box center [316, 67] width 310 height 17
click at [385, 90] on div "Check #" at bounding box center [316, 96] width 310 height 29
click at [384, 100] on input "text" at bounding box center [316, 102] width 310 height 17
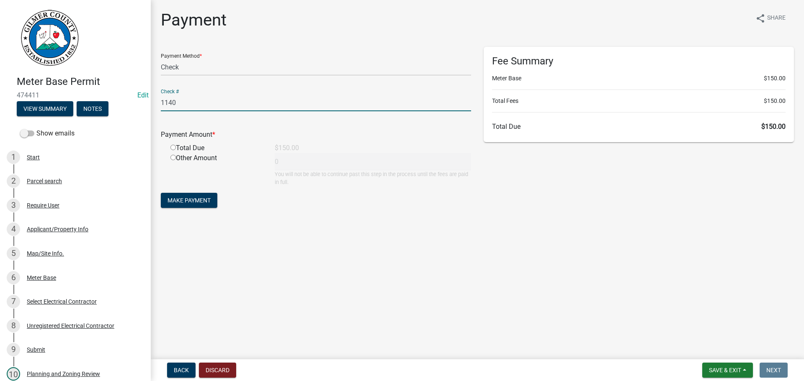
type input "1140"
click at [175, 147] on input "radio" at bounding box center [172, 147] width 5 height 5
radio input "true"
type input "150"
click at [180, 209] on form "Payment Method * Credit Card POS Check Cash Check # 1140 Payment Amount * Total…" at bounding box center [316, 128] width 310 height 163
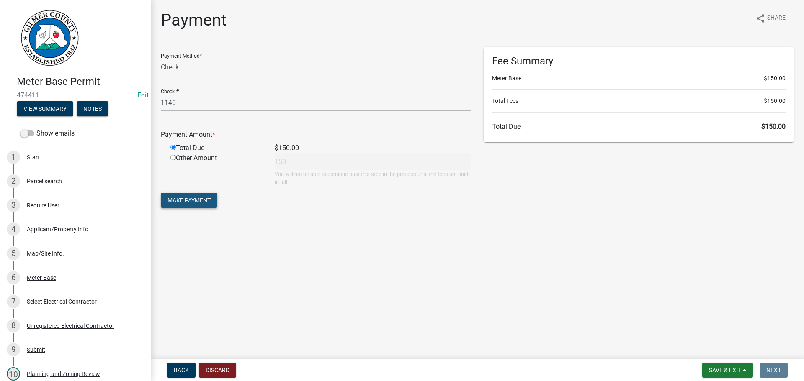
click at [182, 204] on span "Make Payment" at bounding box center [188, 200] width 43 height 7
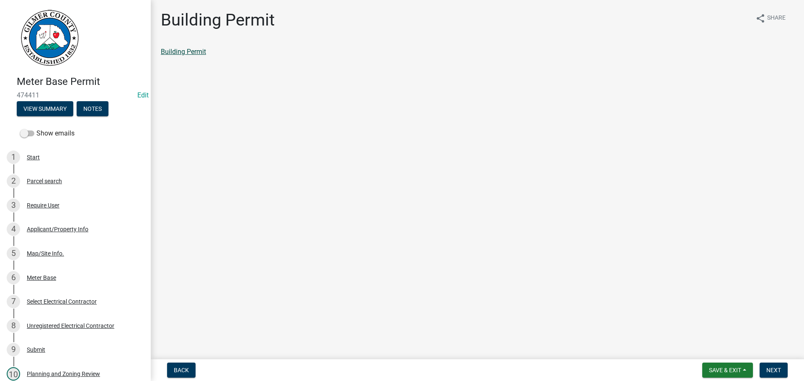
click at [200, 51] on link "Building Permit" at bounding box center [183, 52] width 45 height 8
click at [771, 375] on button "Next" at bounding box center [773, 370] width 28 height 15
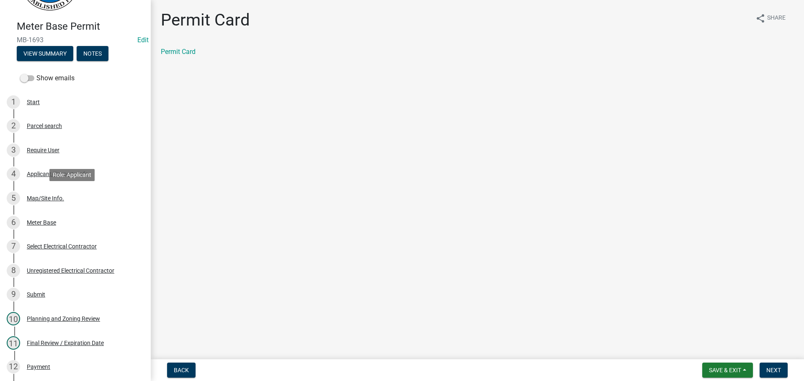
scroll to position [167, 0]
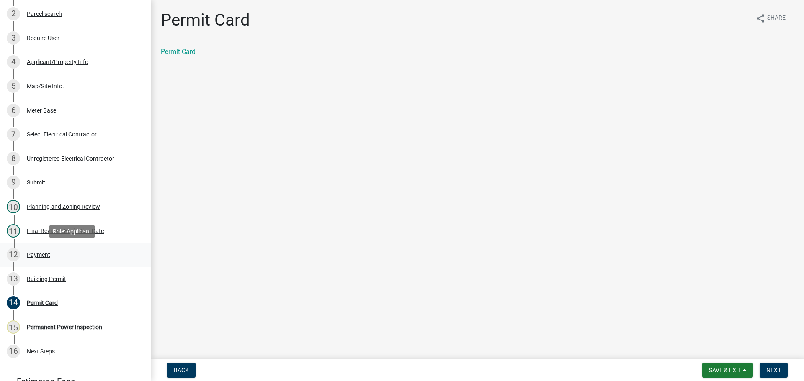
click at [50, 250] on div "12 Payment" at bounding box center [72, 254] width 131 height 13
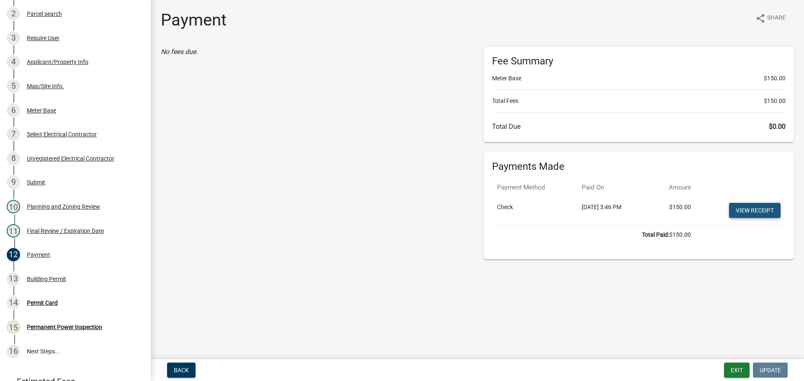
click at [746, 213] on link "View receipt" at bounding box center [754, 210] width 51 height 15
click at [732, 372] on button "Exit" at bounding box center [737, 370] width 26 height 15
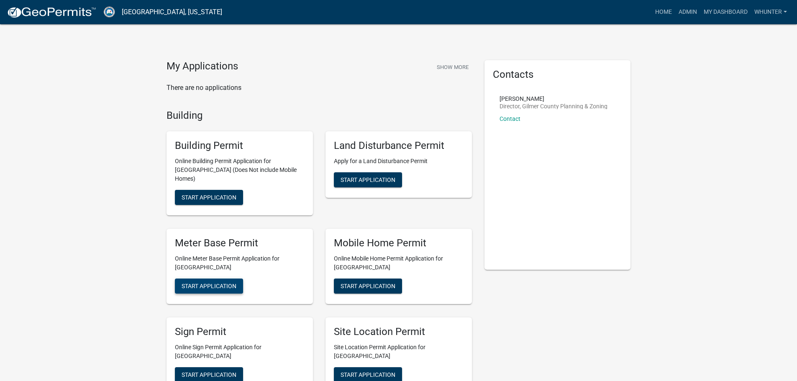
click at [194, 283] on button "Start Application" at bounding box center [209, 286] width 68 height 15
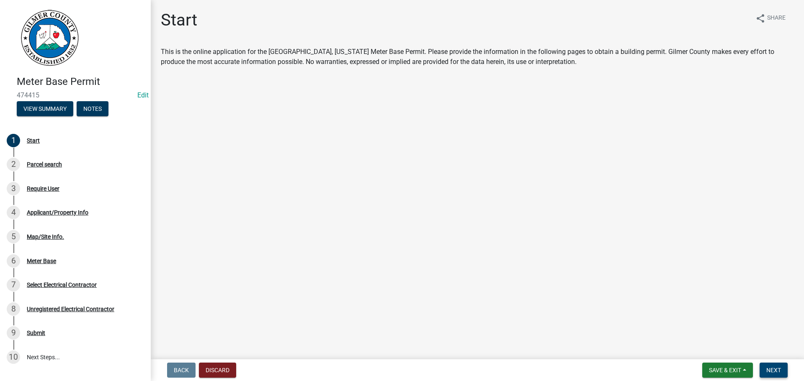
click at [776, 371] on span "Next" at bounding box center [773, 370] width 15 height 7
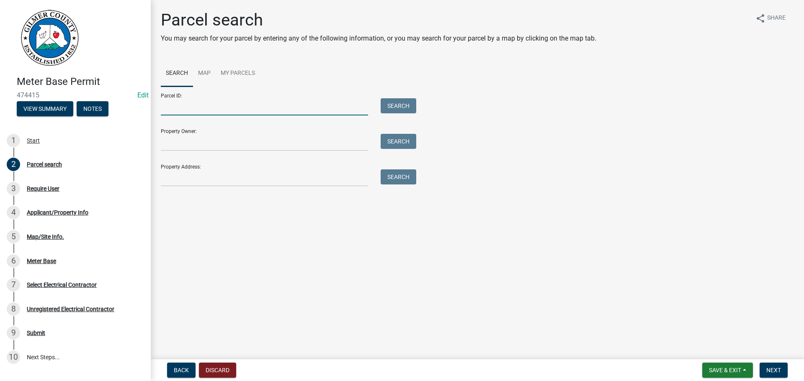
click at [185, 111] on input "Parcel ID:" at bounding box center [264, 106] width 207 height 17
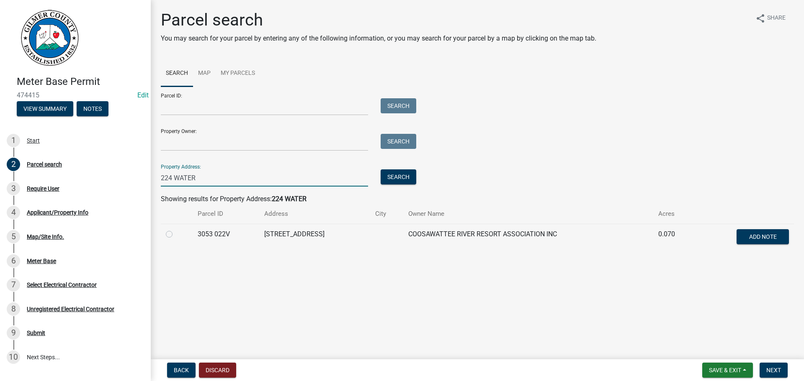
type input "224 WATER"
drag, startPoint x: 172, startPoint y: 236, endPoint x: 181, endPoint y: 240, distance: 9.4
click at [172, 236] on div at bounding box center [177, 234] width 22 height 10
click at [176, 229] on label at bounding box center [176, 229] width 0 height 0
click at [176, 231] on 022V "radio" at bounding box center [178, 231] width 5 height 5
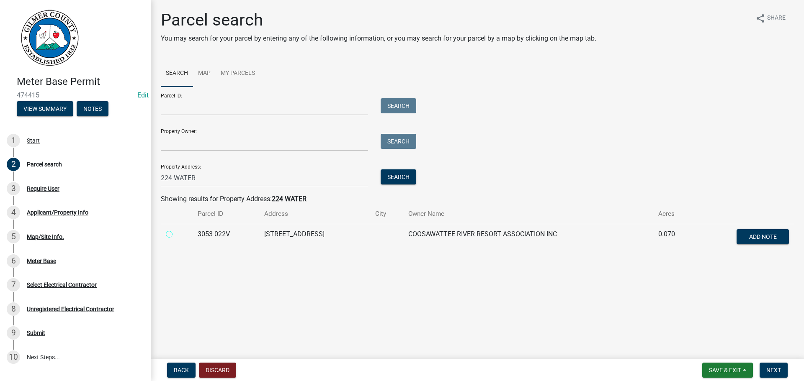
radio 022V "true"
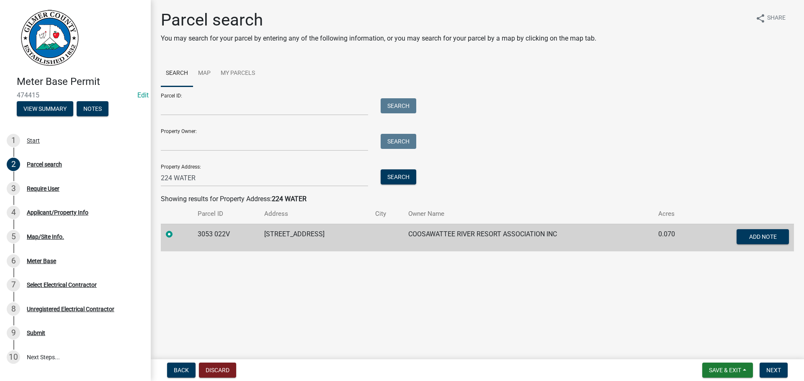
click at [176, 229] on label at bounding box center [176, 229] width 0 height 0
click at [176, 235] on 022V "radio" at bounding box center [178, 231] width 5 height 5
click at [769, 376] on button "Next" at bounding box center [773, 370] width 28 height 15
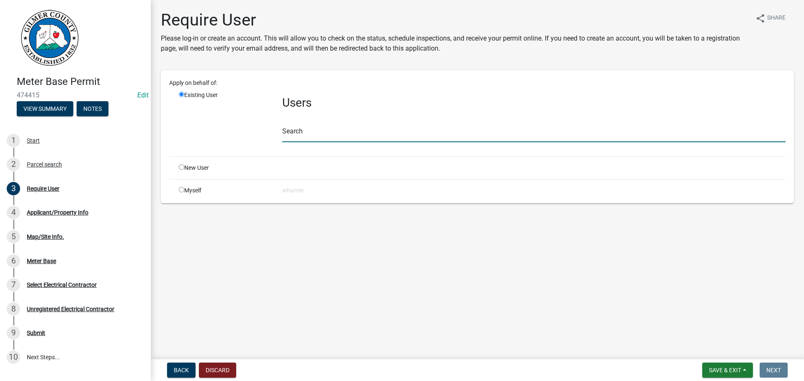
click at [346, 130] on input "text" at bounding box center [533, 133] width 503 height 17
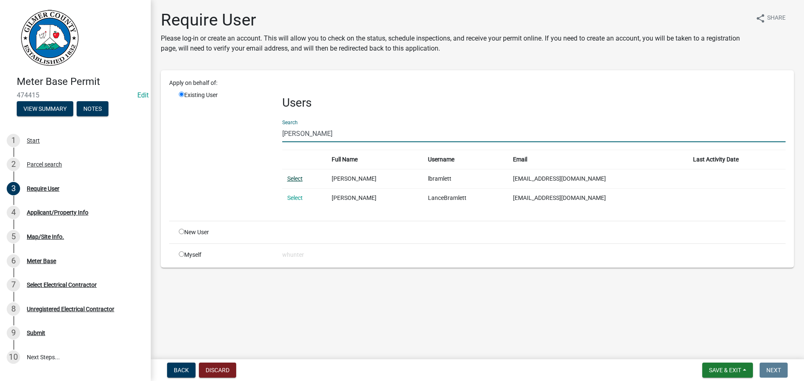
type input "LANCE BRAMLETT"
click at [300, 181] on link "Select" at bounding box center [294, 178] width 15 height 7
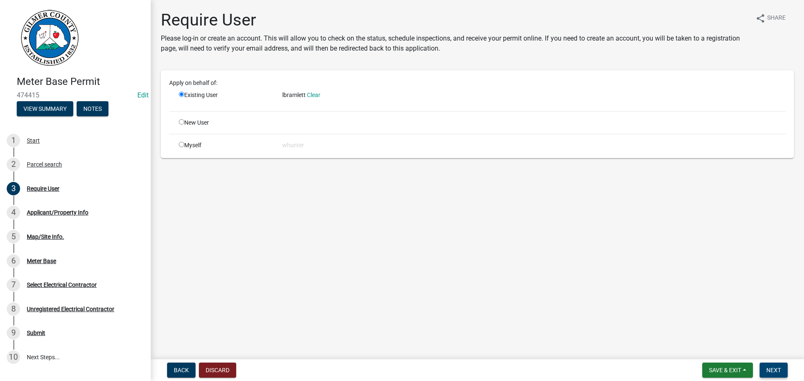
click at [773, 370] on span "Next" at bounding box center [773, 370] width 15 height 7
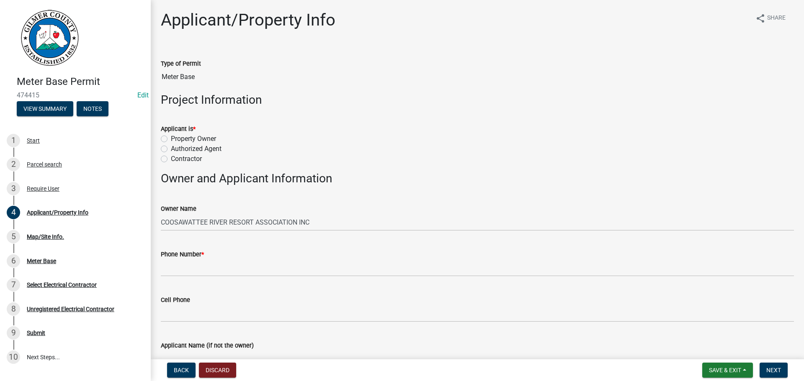
click at [175, 158] on label "Contractor" at bounding box center [186, 159] width 31 height 10
click at [175, 158] on input "Contractor" at bounding box center [173, 156] width 5 height 5
radio input "true"
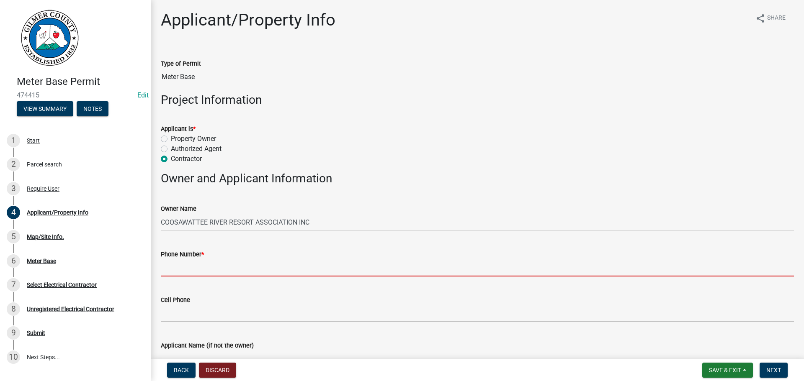
click at [197, 265] on input "Phone Number *" at bounding box center [477, 268] width 633 height 17
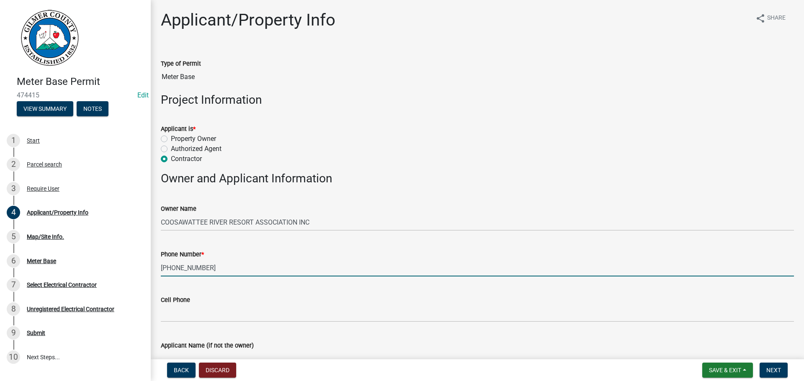
type input "706-669-0787"
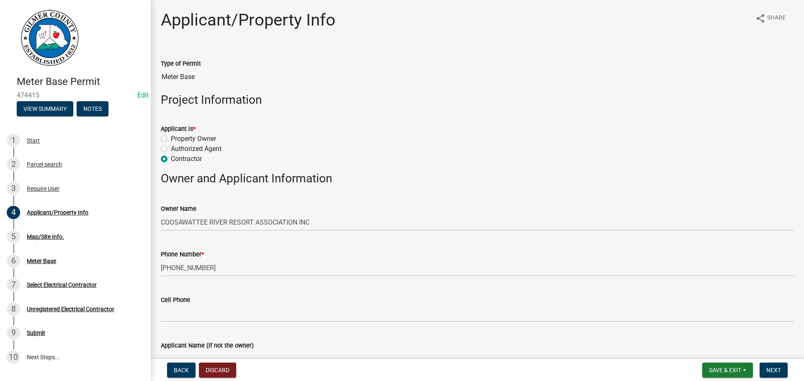
scroll to position [12, 0]
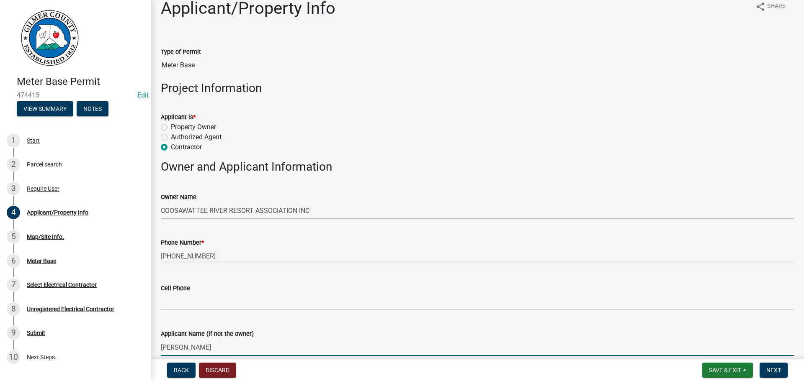
type input "LANCE BRAMLETT"
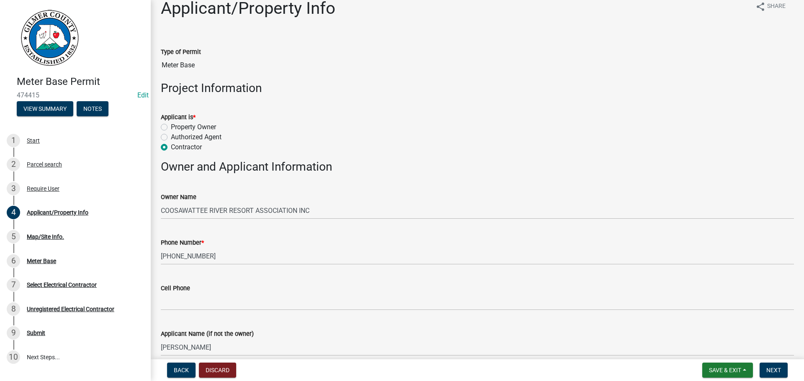
scroll to position [227, 0]
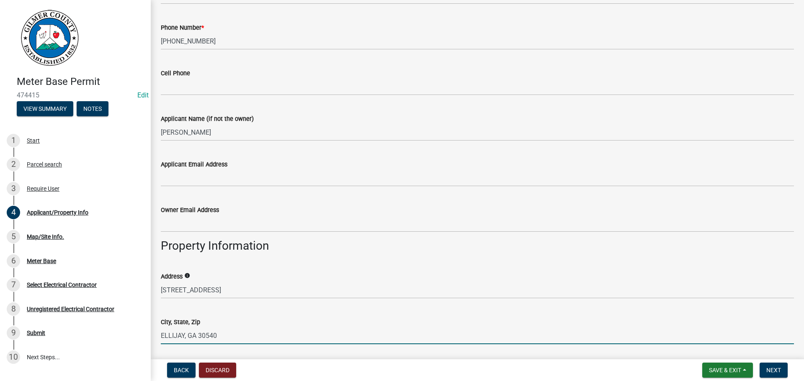
type input "ELLIJAY, GA 30540"
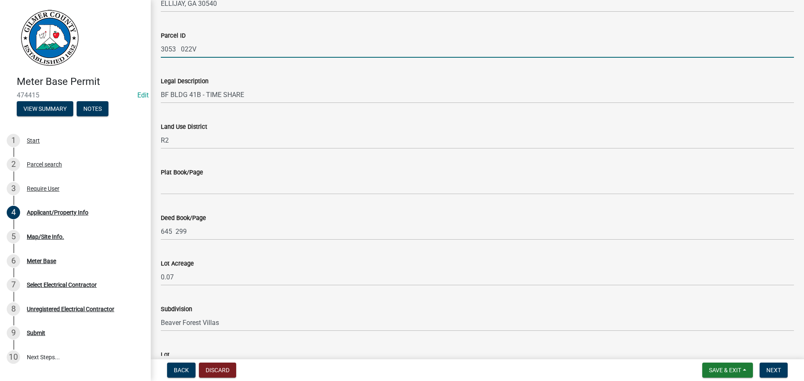
scroll to position [723, 0]
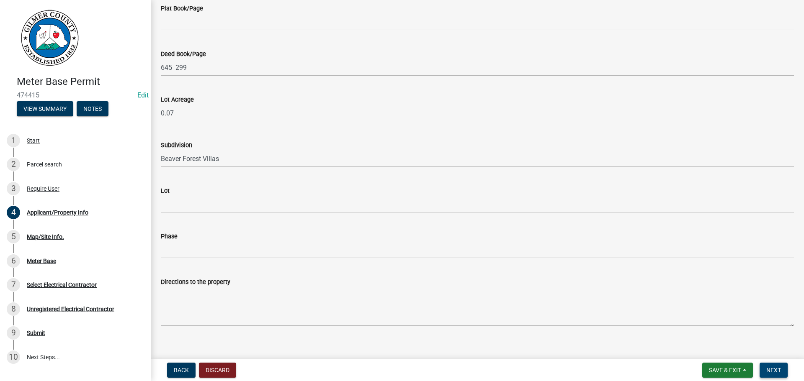
click at [781, 376] on button "Next" at bounding box center [773, 370] width 28 height 15
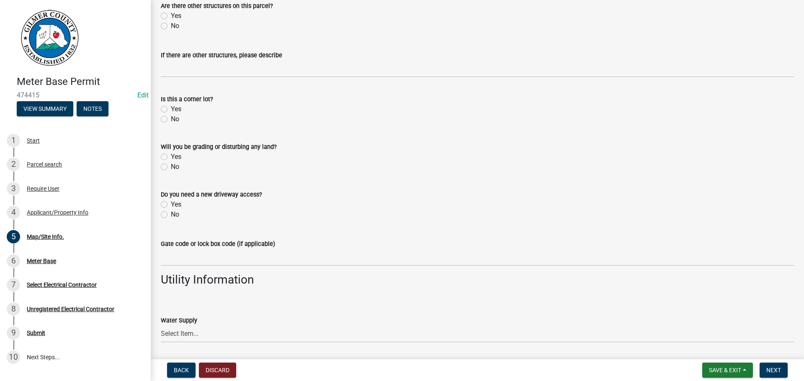
scroll to position [634, 0]
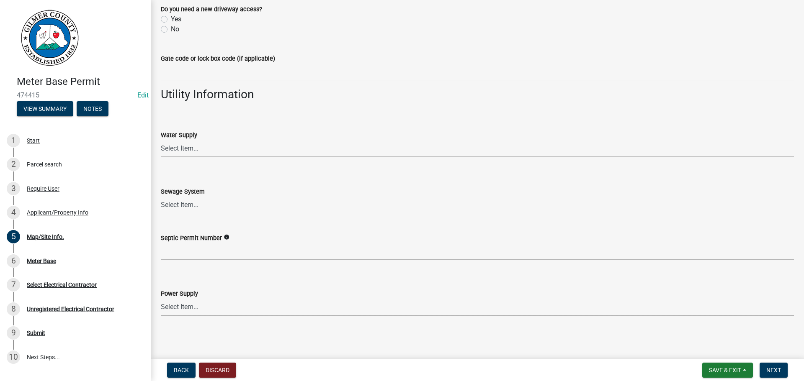
click at [213, 310] on select "Select Item... Amicalola EMC Blue Ridge EMC Tri-State Power Georgia Power" at bounding box center [477, 307] width 633 height 17
click at [161, 299] on select "Select Item... Amicalola EMC Blue Ridge EMC Tri-State Power Georgia Power" at bounding box center [477, 307] width 633 height 17
select select "c53c881c-384b-498d-8db1-c5ad9b2cb057"
click at [769, 372] on span "Next" at bounding box center [773, 370] width 15 height 7
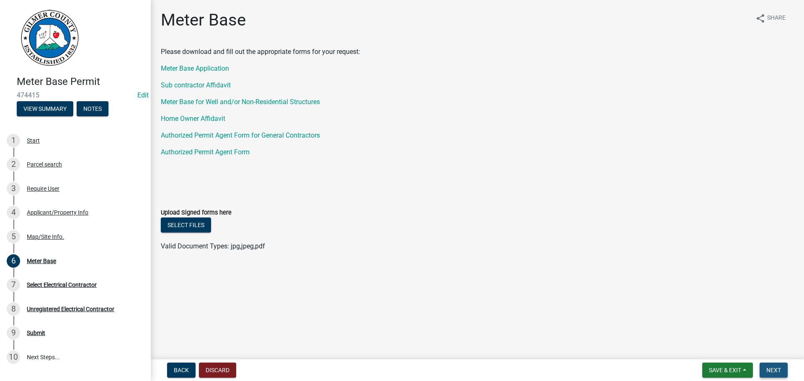
click at [772, 369] on span "Next" at bounding box center [773, 370] width 15 height 7
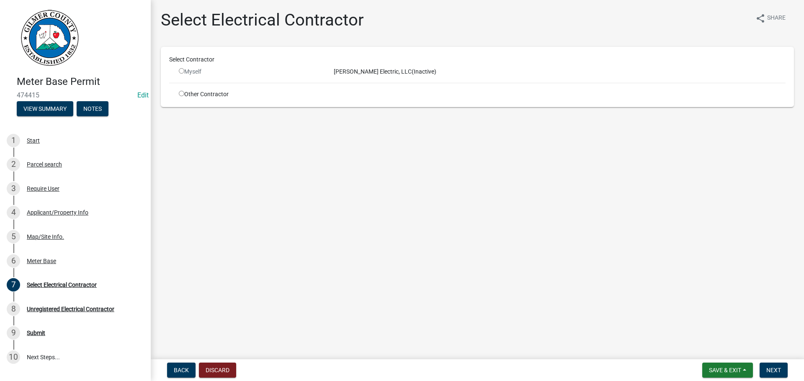
click at [203, 95] on div "Other Contractor" at bounding box center [249, 94] width 155 height 9
click at [181, 95] on input "radio" at bounding box center [181, 93] width 5 height 5
radio input "true"
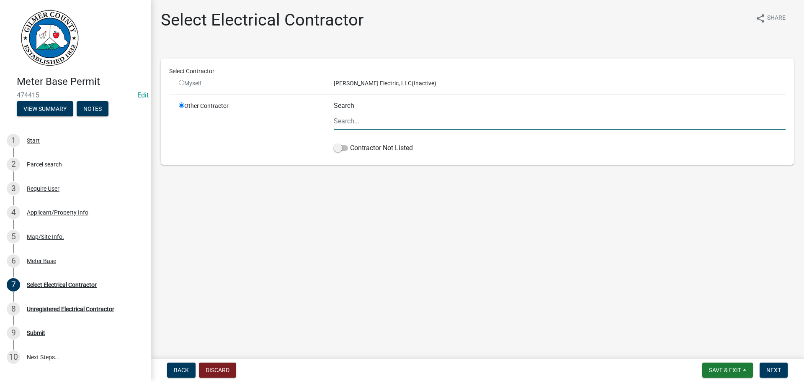
click at [357, 118] on input "Search" at bounding box center [560, 121] width 452 height 17
click at [354, 152] on label "Contractor Not Listed" at bounding box center [373, 148] width 79 height 10
click at [350, 143] on input "Contractor Not Listed" at bounding box center [350, 143] width 0 height 0
click at [774, 374] on span "Next" at bounding box center [773, 370] width 15 height 7
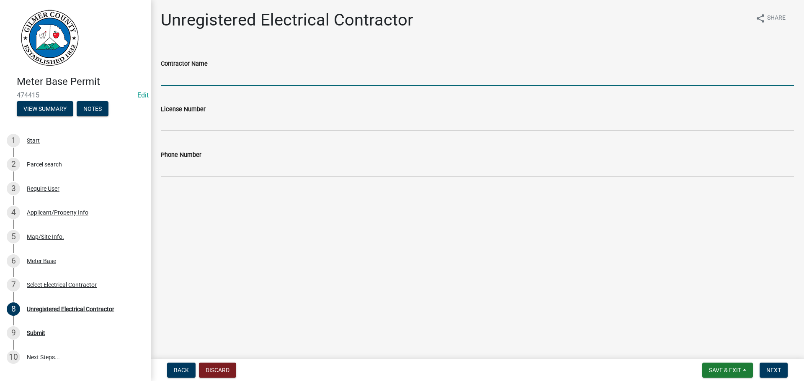
click at [182, 77] on input "Contractor Name" at bounding box center [477, 77] width 633 height 17
type input "BRAMLETT ELECTRIC"
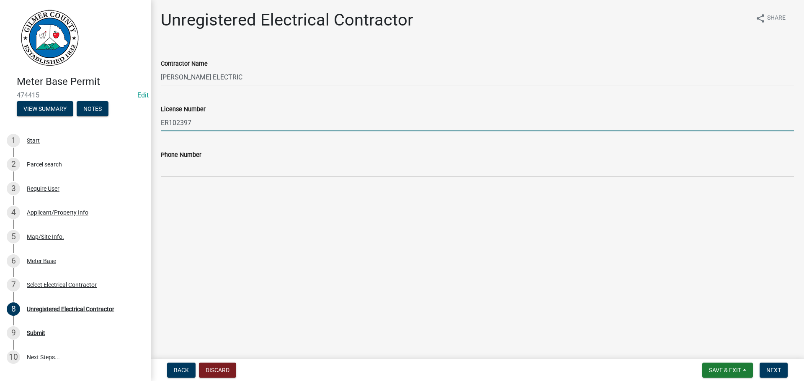
type input "ER102397"
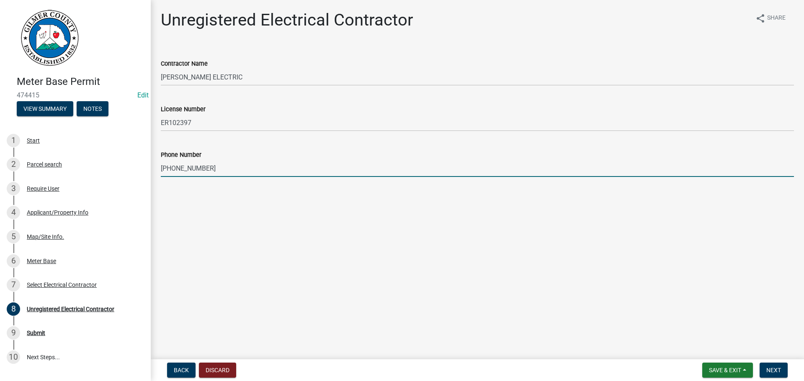
type input "706-669-0787"
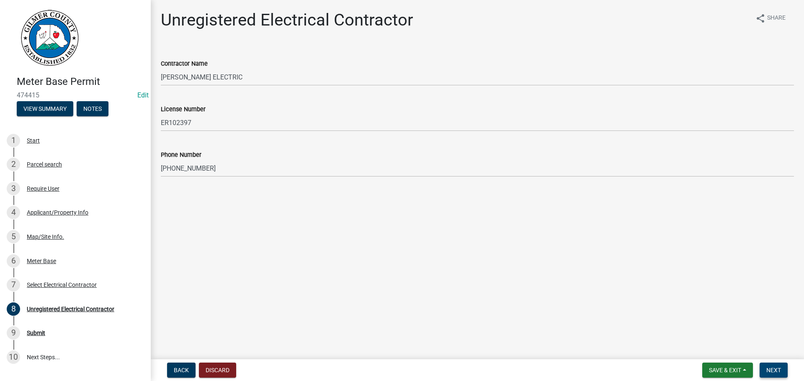
click at [779, 373] on span "Next" at bounding box center [773, 370] width 15 height 7
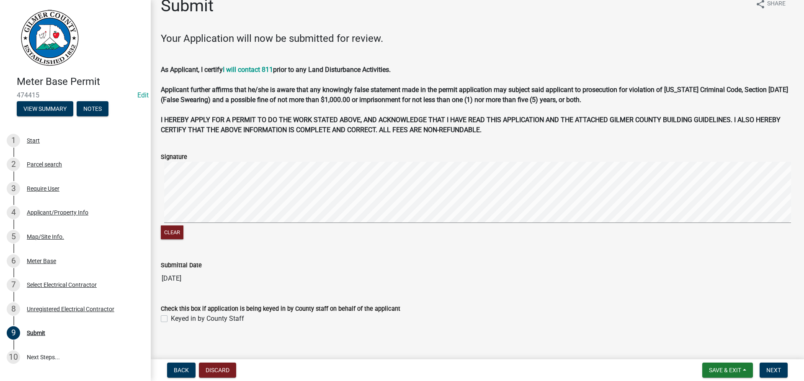
scroll to position [22, 0]
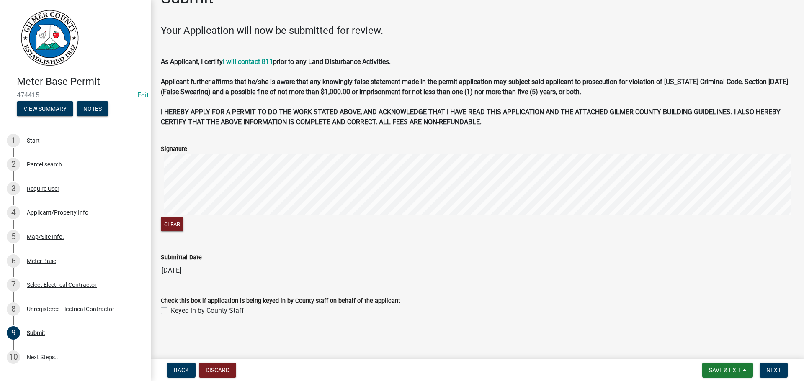
click at [232, 311] on label "Keyed in by County Staff" at bounding box center [207, 311] width 73 height 10
click at [176, 311] on input "Keyed in by County Staff" at bounding box center [173, 308] width 5 height 5
checkbox input "true"
click at [769, 370] on span "Next" at bounding box center [773, 370] width 15 height 7
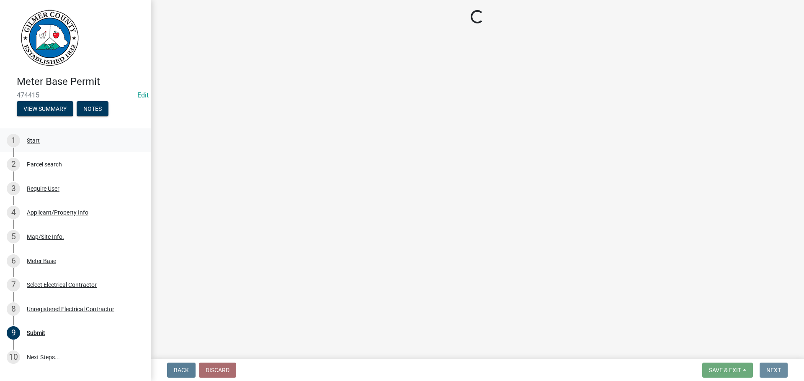
scroll to position [0, 0]
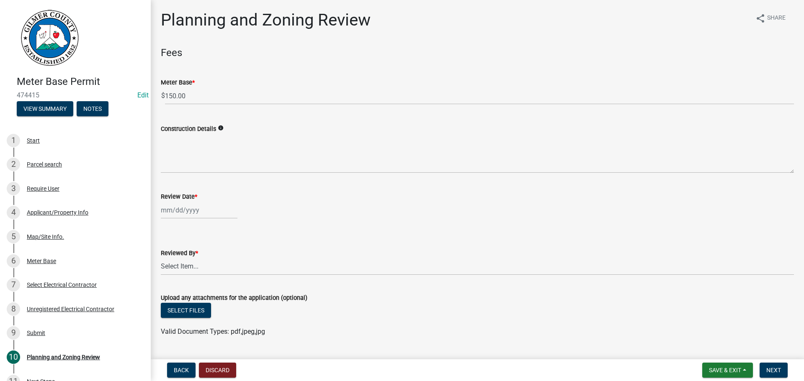
select select "9"
select select "2025"
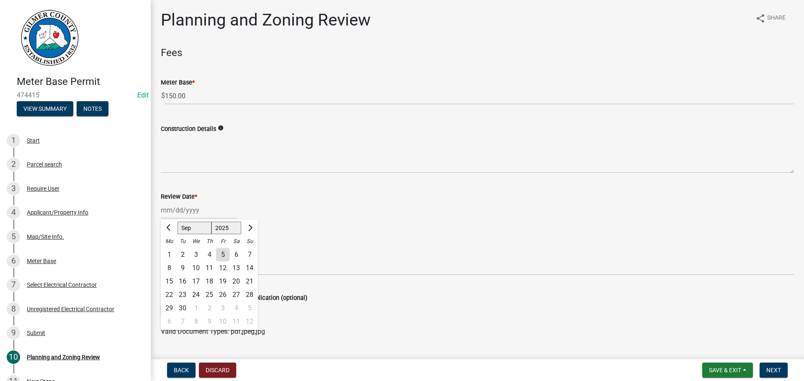
click at [189, 211] on div "Jan Feb Mar Apr May Jun Jul Aug Sep Oct Nov Dec 1525 1526 1527 1528 1529 1530 1…" at bounding box center [199, 210] width 77 height 17
click at [225, 254] on div "5" at bounding box center [222, 254] width 13 height 13
type input "[DATE]"
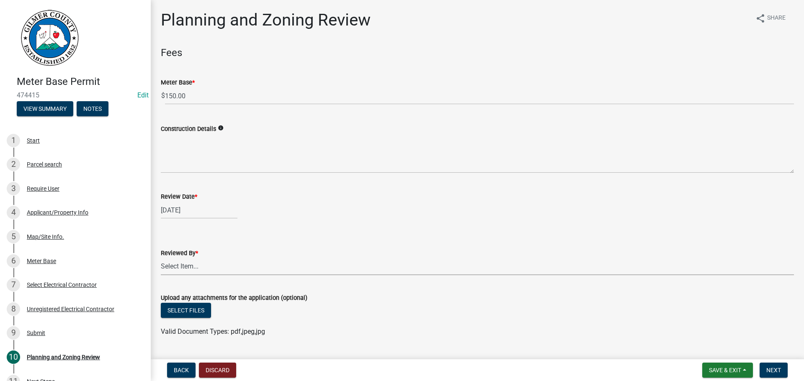
click at [215, 268] on select "Select Item... Andrew Mathis Art Wlochowski Becky Whitworth Joe Bouhl Karen Hen…" at bounding box center [477, 266] width 633 height 17
click at [161, 258] on select "Select Item... Andrew Mathis Art Wlochowski Becky Whitworth Joe Bouhl Karen Hen…" at bounding box center [477, 266] width 633 height 17
select select "5ce200eb-feb1-496b-8127-7891293955f5"
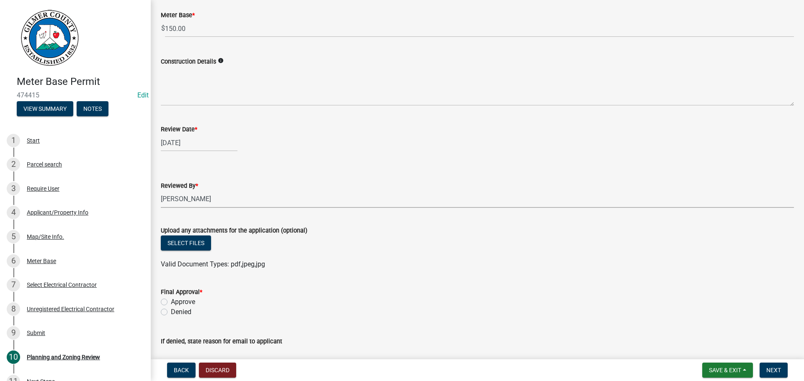
scroll to position [136, 0]
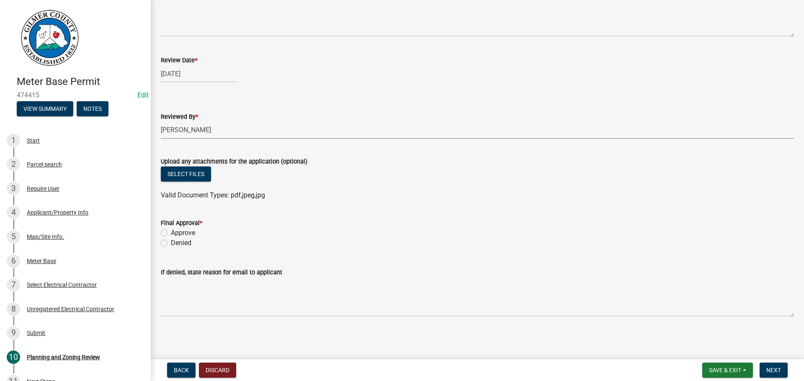
click at [185, 232] on label "Approve" at bounding box center [183, 233] width 24 height 10
click at [176, 232] on input "Approve" at bounding box center [173, 230] width 5 height 5
radio input "true"
click at [765, 375] on button "Next" at bounding box center [773, 370] width 28 height 15
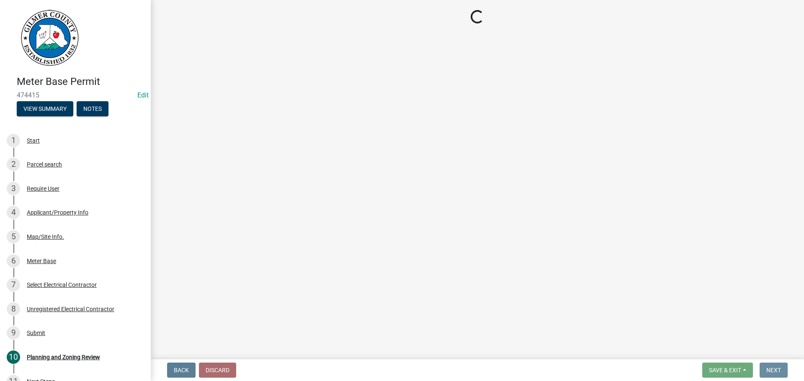
scroll to position [0, 0]
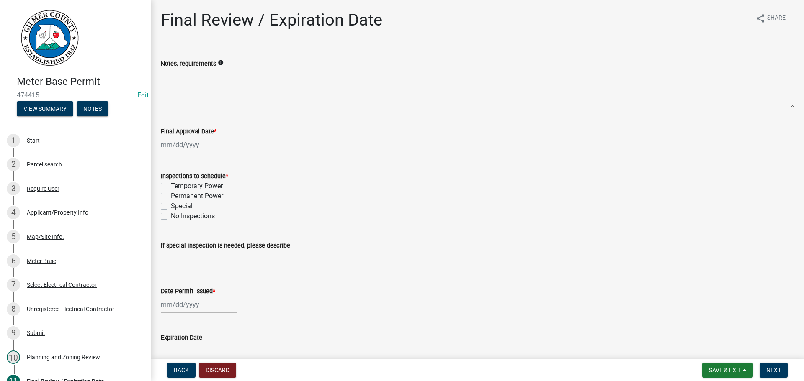
click at [196, 196] on label "Permanent Power" at bounding box center [197, 196] width 52 height 10
click at [176, 196] on input "Permanent Power" at bounding box center [173, 193] width 5 height 5
checkbox input "true"
checkbox input "false"
checkbox input "true"
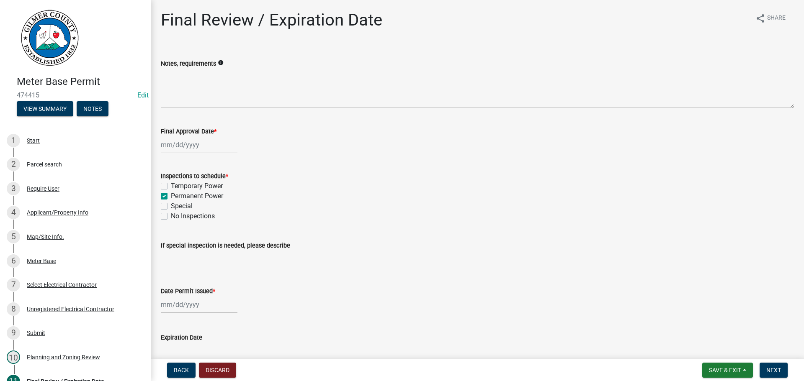
checkbox input "false"
click at [180, 141] on div at bounding box center [199, 144] width 77 height 17
select select "9"
select select "2025"
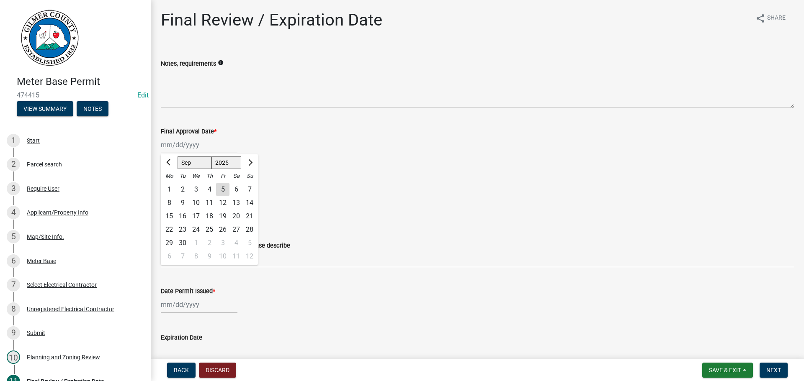
click at [221, 186] on div "5" at bounding box center [222, 189] width 13 height 13
type input "[DATE]"
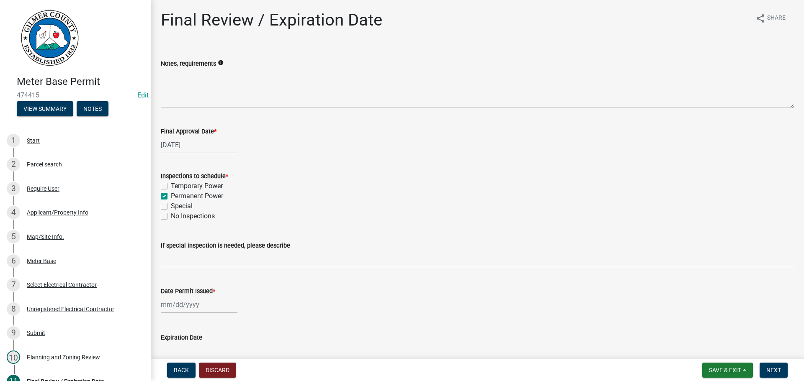
click at [193, 319] on wm-data-entity-input "Date Permit Issued *" at bounding box center [477, 298] width 633 height 46
select select "9"
select select "2025"
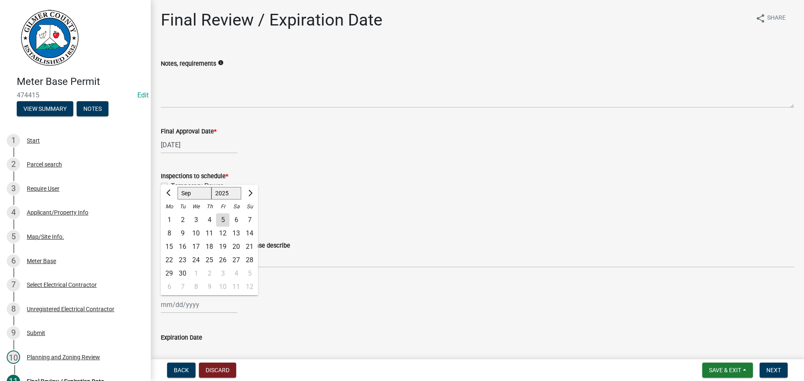
click at [193, 308] on div "Jan Feb Mar Apr May Jun Jul Aug Sep Oct Nov Dec 1525 1526 1527 1528 1529 1530 1…" at bounding box center [199, 304] width 77 height 17
click at [220, 217] on div "5" at bounding box center [222, 219] width 13 height 13
type input "[DATE]"
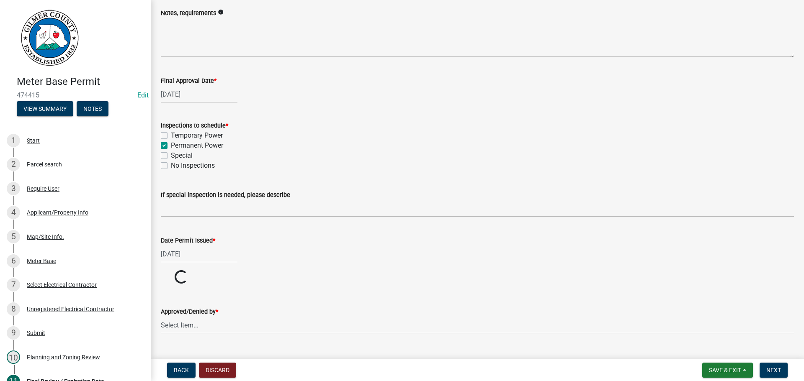
scroll to position [69, 0]
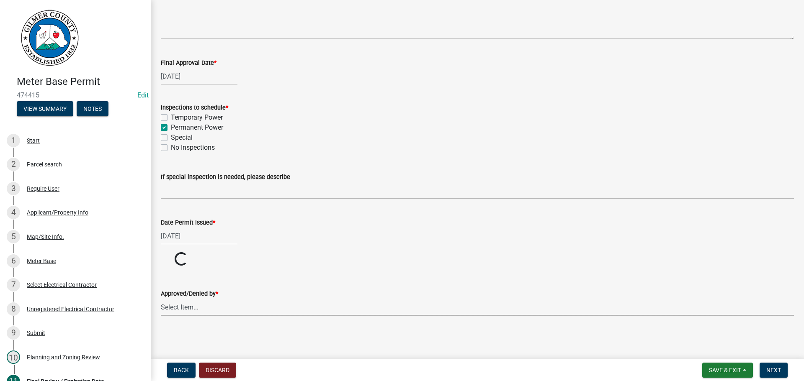
click at [216, 311] on form "Approved/Denied by * Select Item... Andrew Mathis Art Wlochowski Becky Whitwort…" at bounding box center [477, 297] width 633 height 37
click at [217, 334] on select "Select Item... Andrew Mathis Art Wlochowski Becky Whitworth Joe Bouhl Karen Hen…" at bounding box center [477, 339] width 633 height 17
click at [161, 331] on select "Select Item... Andrew Mathis Art Wlochowski Becky Whitworth Joe Bouhl Karen Hen…" at bounding box center [477, 339] width 633 height 17
select select "5ce200eb-feb1-496b-8127-7891293955f5"
click at [772, 369] on span "Next" at bounding box center [773, 370] width 15 height 7
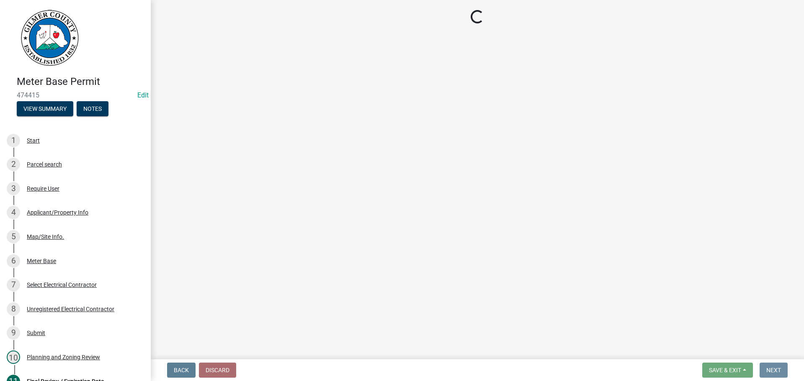
scroll to position [0, 0]
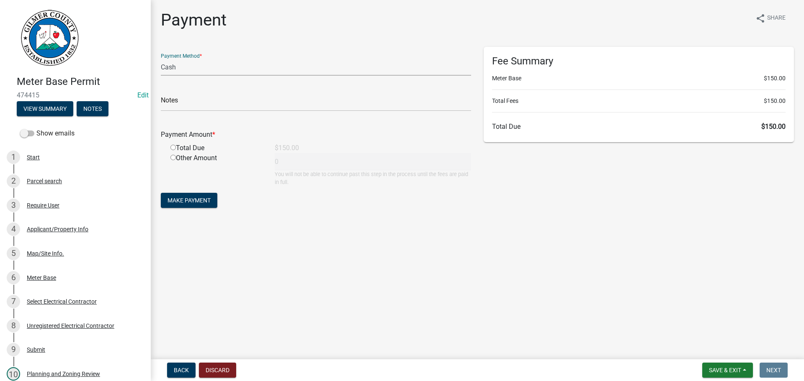
click at [270, 69] on select "Credit Card POS Check Cash" at bounding box center [316, 67] width 310 height 17
select select "1: 0"
click at [161, 59] on select "Credit Card POS Check Cash" at bounding box center [316, 67] width 310 height 17
click at [254, 97] on input "text" at bounding box center [316, 102] width 310 height 17
type input "1140"
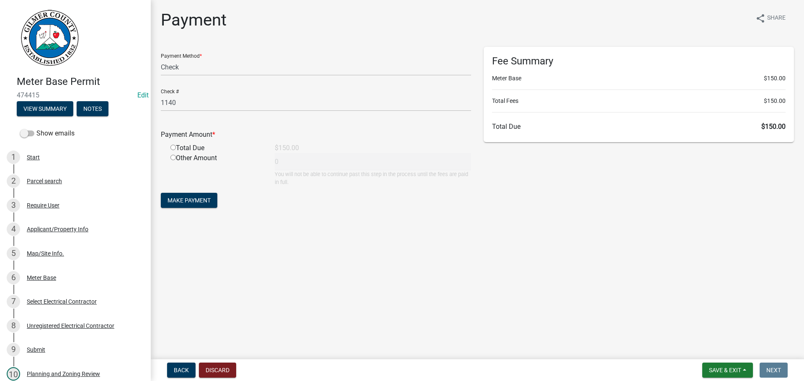
click at [173, 149] on input "radio" at bounding box center [172, 147] width 5 height 5
radio input "true"
type input "150"
drag, startPoint x: 171, startPoint y: 184, endPoint x: 170, endPoint y: 192, distance: 8.0
click at [171, 186] on div "Other Amount" at bounding box center [216, 169] width 104 height 33
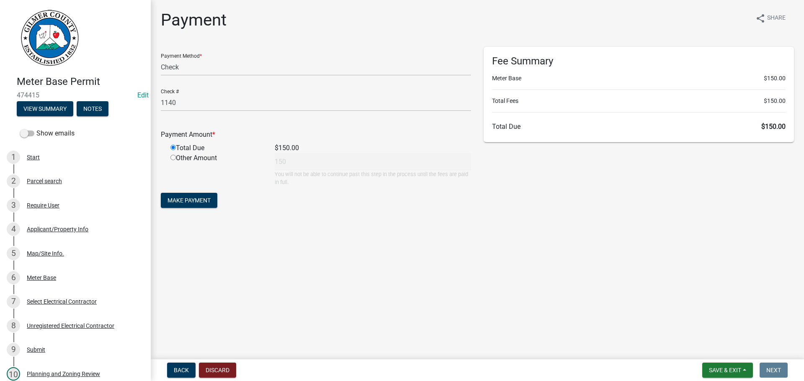
click at [170, 192] on form "Payment Method * Credit Card POS Check Cash Check # 1140 Payment Amount * Total…" at bounding box center [316, 128] width 310 height 163
click at [171, 198] on span "Make Payment" at bounding box center [188, 200] width 43 height 7
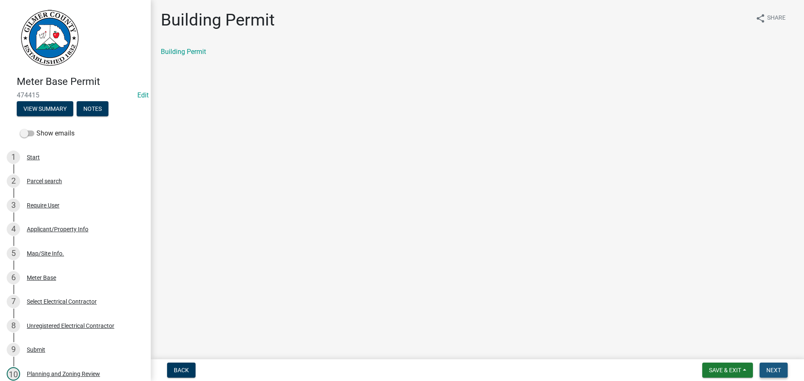
click at [774, 370] on span "Next" at bounding box center [773, 370] width 15 height 7
click at [772, 367] on span "Next" at bounding box center [773, 370] width 15 height 7
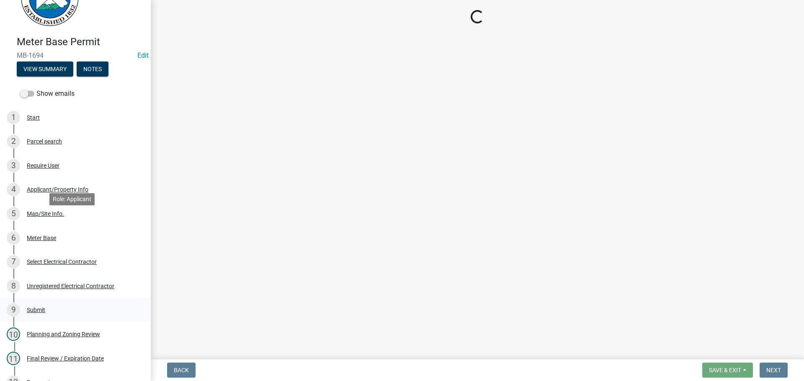
scroll to position [126, 0]
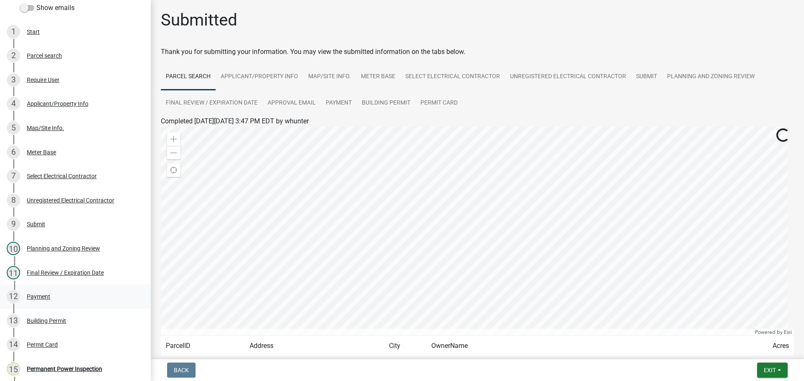
click at [54, 304] on link "12 Payment" at bounding box center [75, 297] width 151 height 24
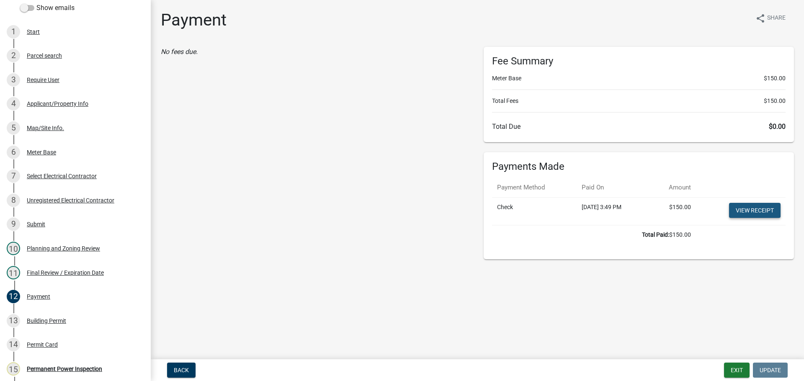
click at [741, 215] on link "View receipt" at bounding box center [754, 210] width 51 height 15
click at [732, 365] on button "Exit" at bounding box center [737, 370] width 26 height 15
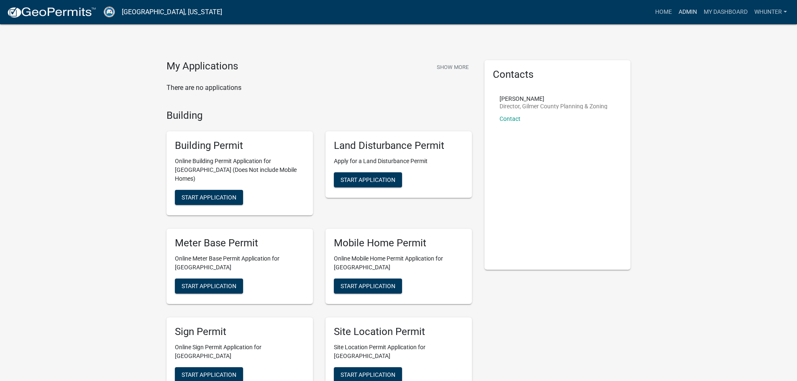
click at [686, 15] on link "Admin" at bounding box center [688, 12] width 25 height 16
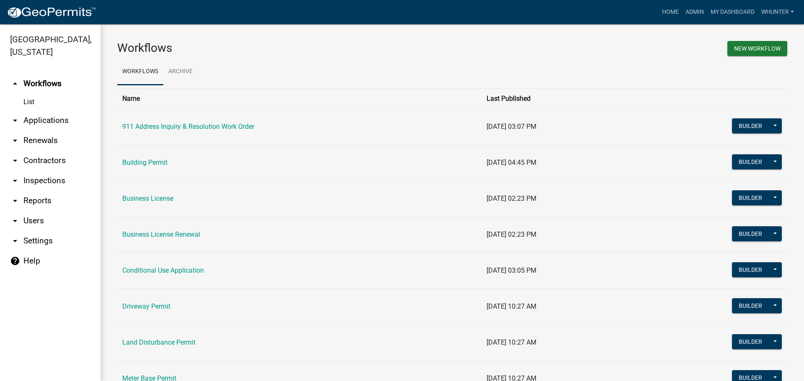
click at [71, 118] on link "arrow_drop_down Applications" at bounding box center [50, 121] width 100 height 20
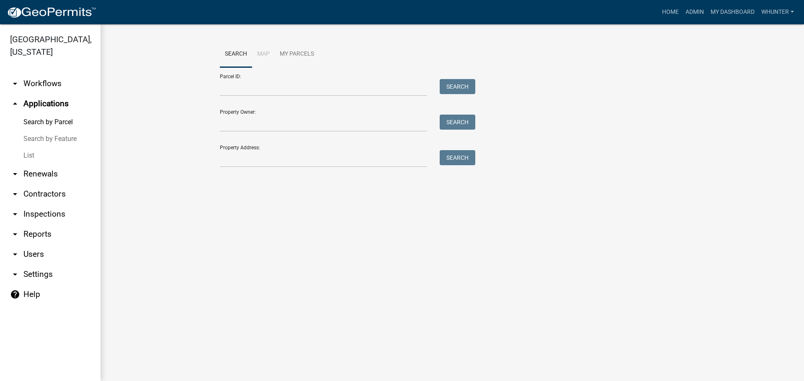
click at [56, 154] on link "List" at bounding box center [50, 155] width 100 height 17
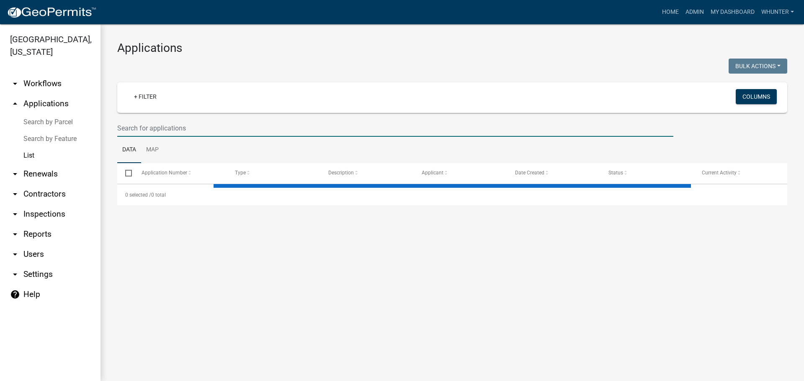
click at [180, 131] on input "text" at bounding box center [395, 128] width 556 height 17
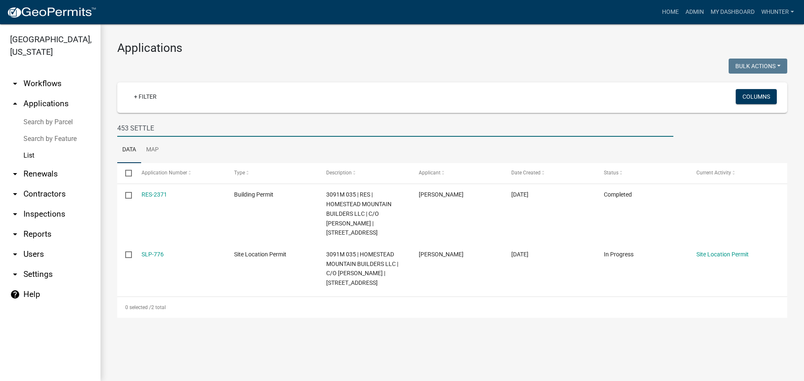
type input "453 SETTLE"
click at [665, 13] on link "Home" at bounding box center [669, 12] width 23 height 16
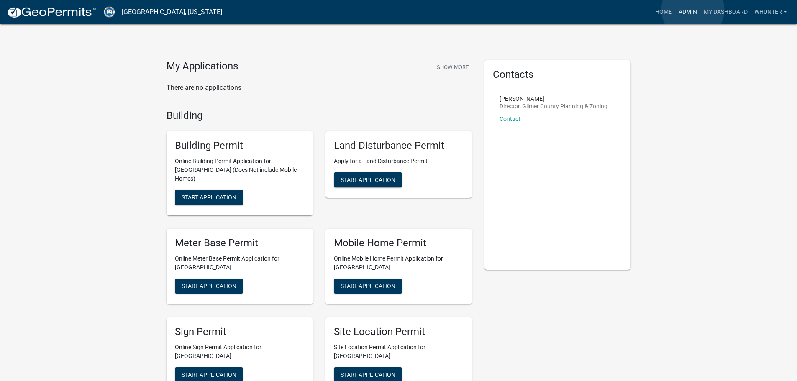
click at [693, 10] on link "Admin" at bounding box center [688, 12] width 25 height 16
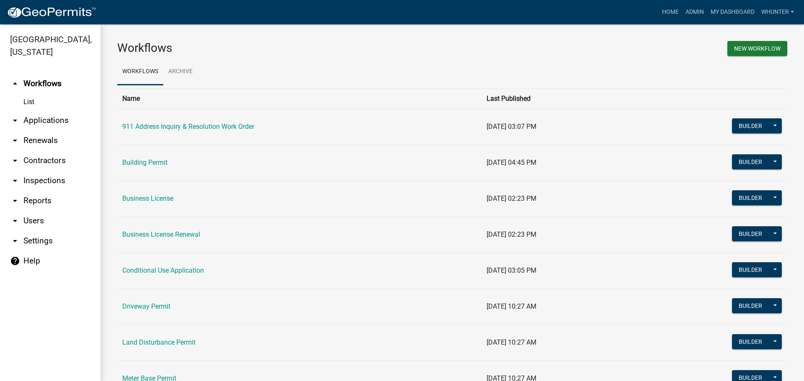
drag, startPoint x: 79, startPoint y: 125, endPoint x: 73, endPoint y: 130, distance: 7.4
click at [78, 125] on link "arrow_drop_down Applications" at bounding box center [50, 121] width 100 height 20
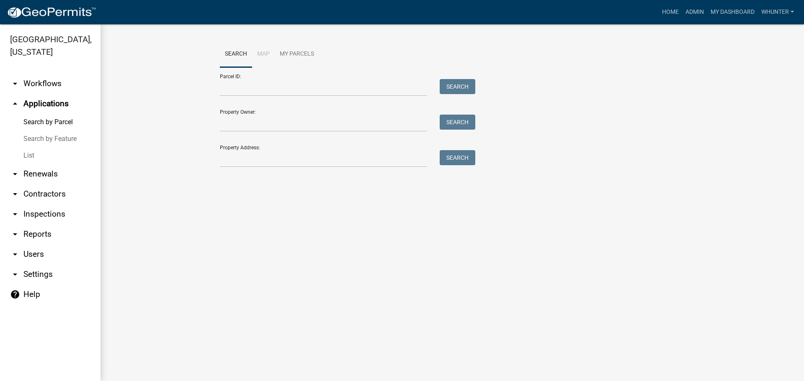
click at [70, 157] on link "List" at bounding box center [50, 155] width 100 height 17
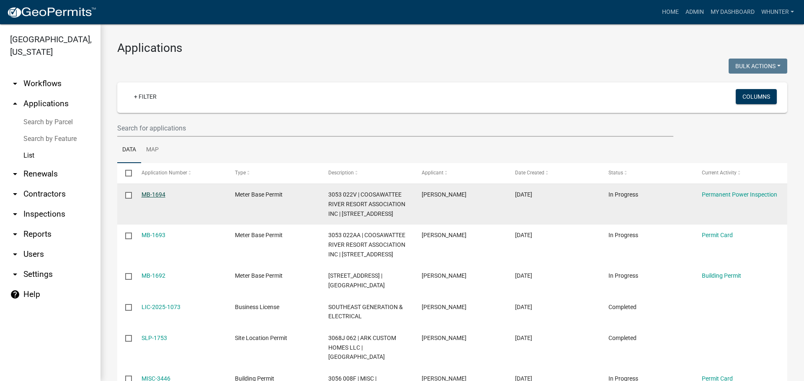
click at [152, 191] on link "MB-1694" at bounding box center [153, 194] width 24 height 7
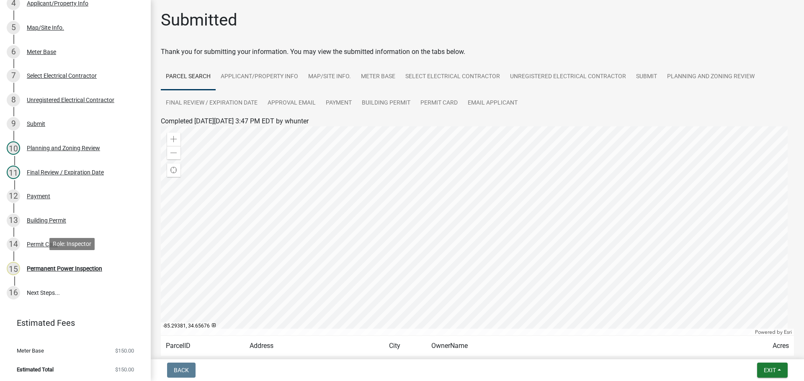
scroll to position [227, 0]
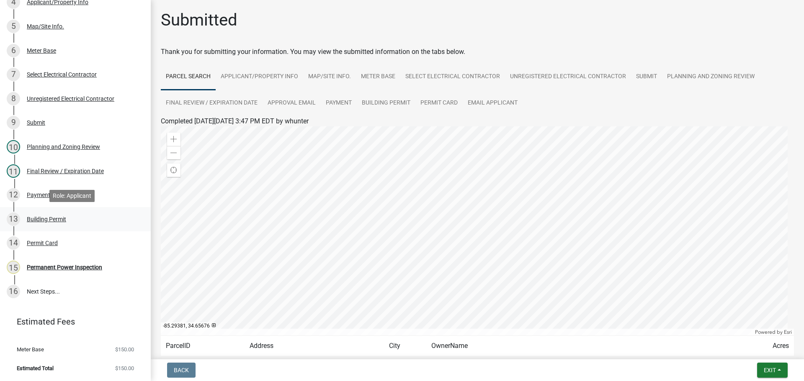
click at [64, 216] on div "Building Permit" at bounding box center [46, 219] width 39 height 6
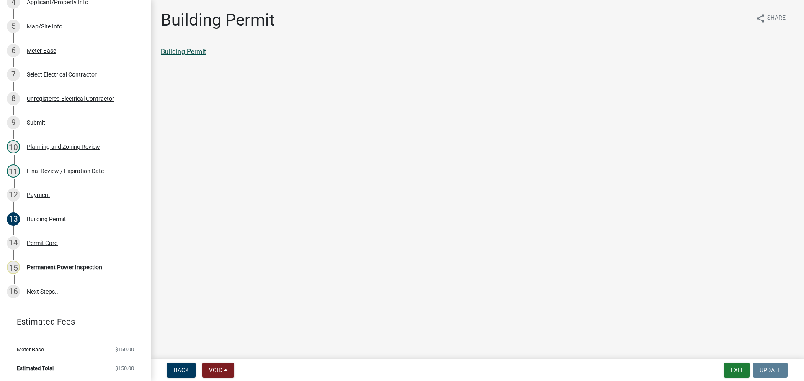
click at [188, 49] on link "Building Permit" at bounding box center [183, 52] width 45 height 8
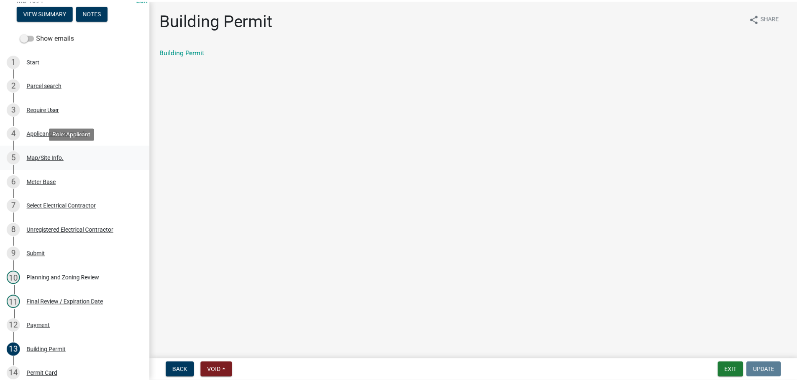
scroll to position [18, 0]
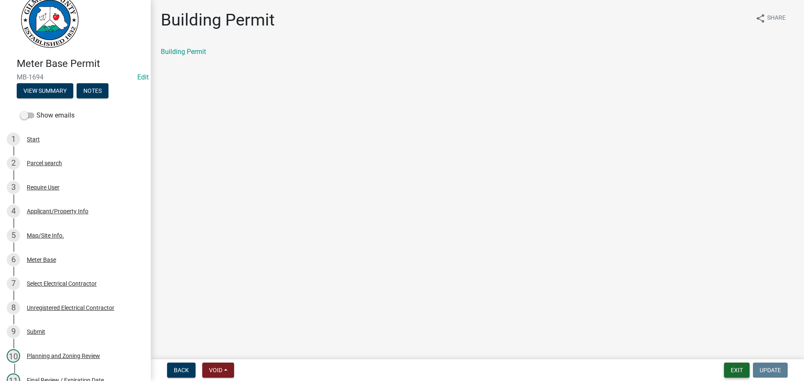
click at [737, 376] on button "Exit" at bounding box center [737, 370] width 26 height 15
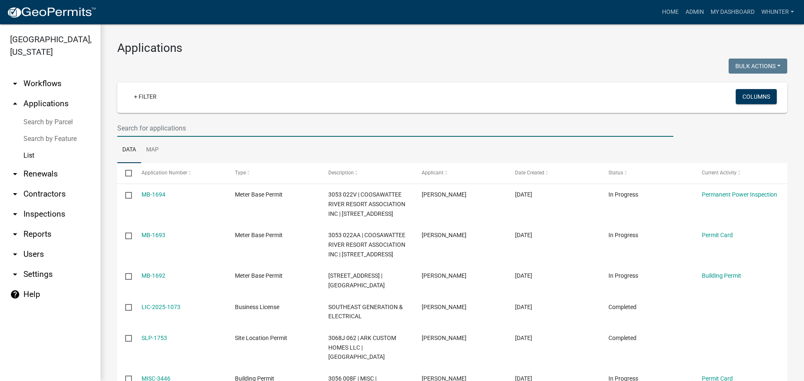
click at [176, 128] on input "text" at bounding box center [395, 128] width 556 height 17
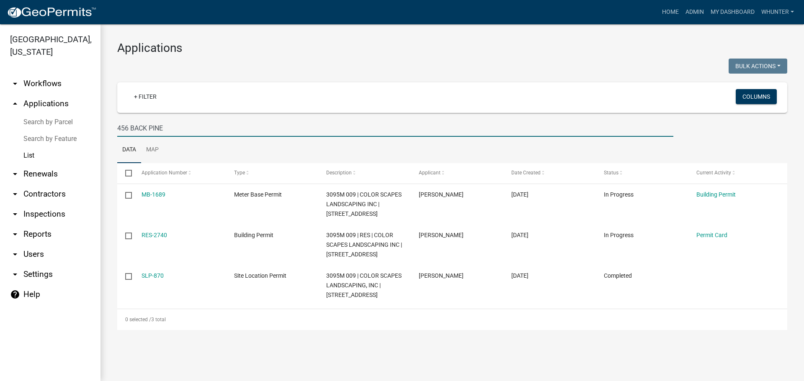
type input "456 BACK PINE"
click at [672, 9] on link "Home" at bounding box center [669, 12] width 23 height 16
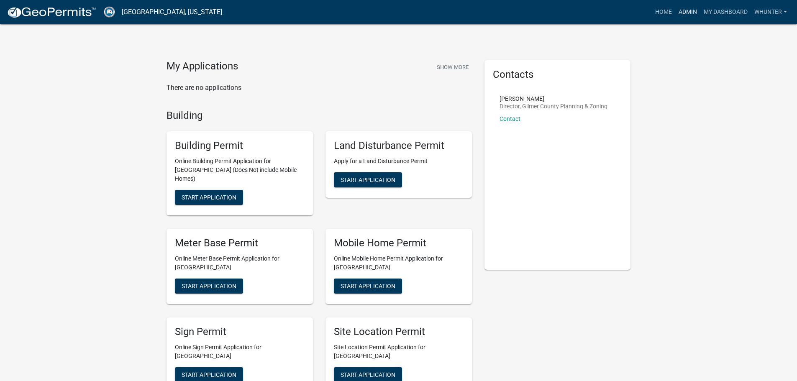
click at [688, 10] on link "Admin" at bounding box center [688, 12] width 25 height 16
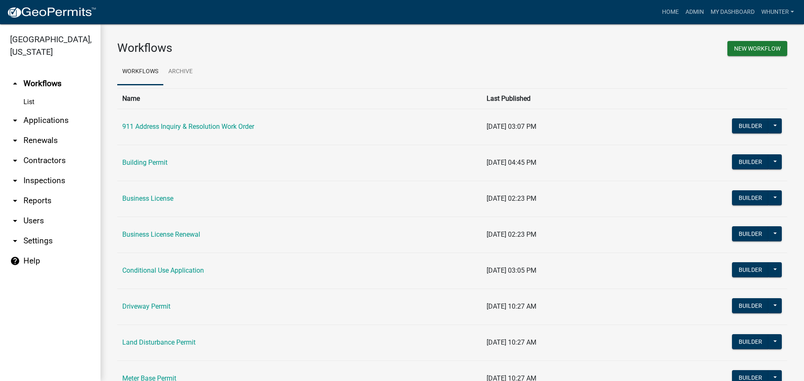
click at [48, 116] on link "arrow_drop_down Applications" at bounding box center [50, 121] width 100 height 20
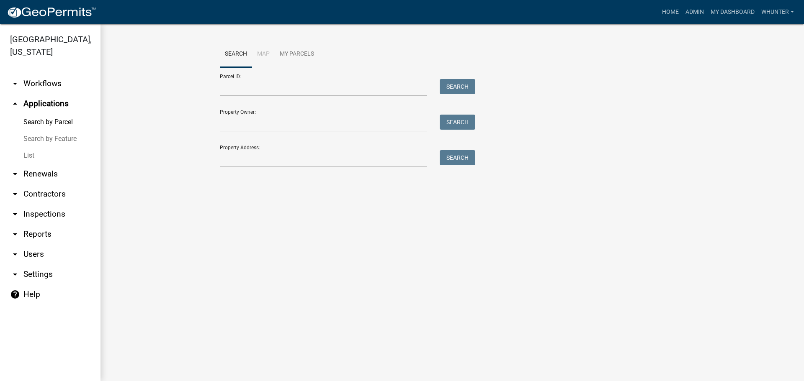
click at [45, 153] on link "List" at bounding box center [50, 155] width 100 height 17
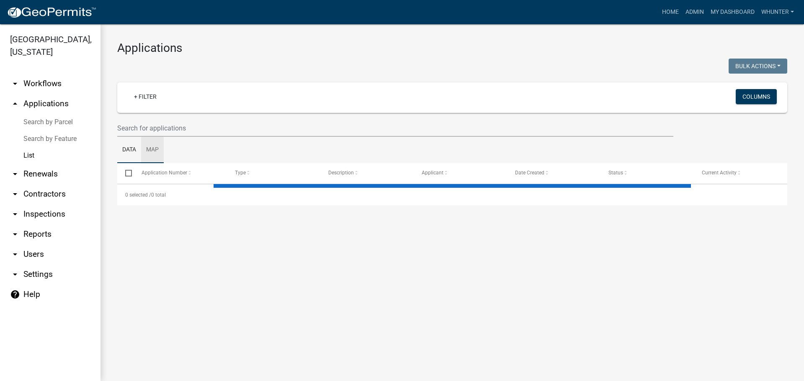
click at [145, 137] on link "Map" at bounding box center [152, 150] width 23 height 27
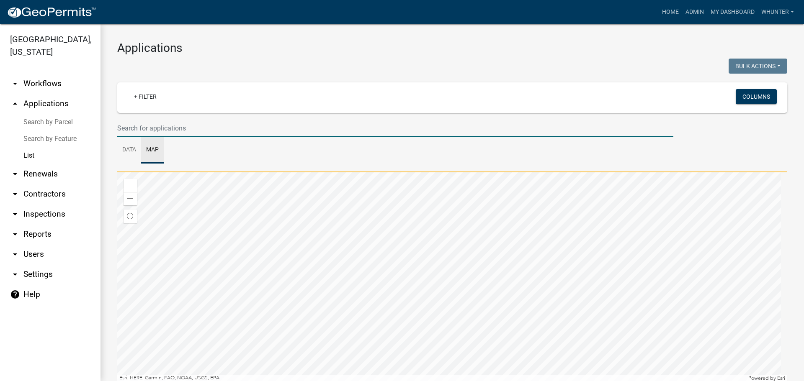
click at [175, 126] on input "text" at bounding box center [395, 128] width 556 height 17
click at [121, 147] on link "Data" at bounding box center [129, 150] width 24 height 27
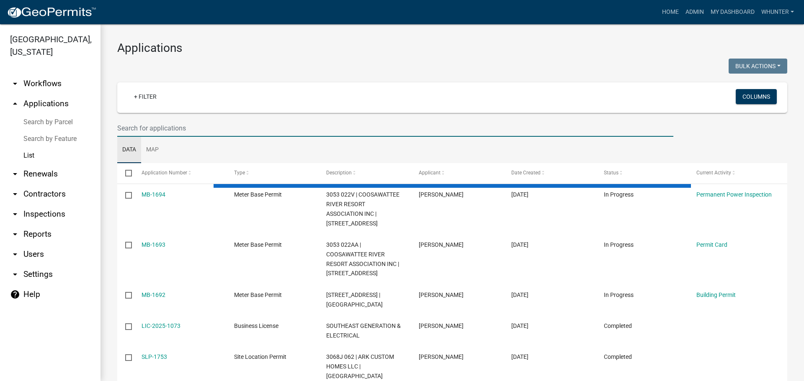
click at [141, 128] on input "text" at bounding box center [395, 128] width 556 height 17
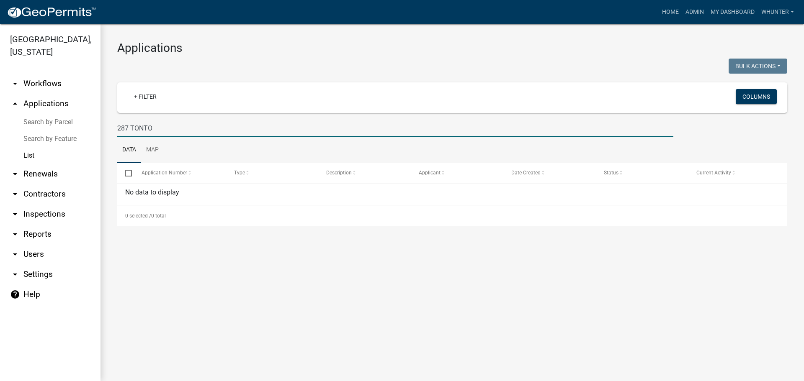
type input "287 TONTO"
click at [85, 113] on link "arrow_drop_up Applications" at bounding box center [50, 104] width 100 height 20
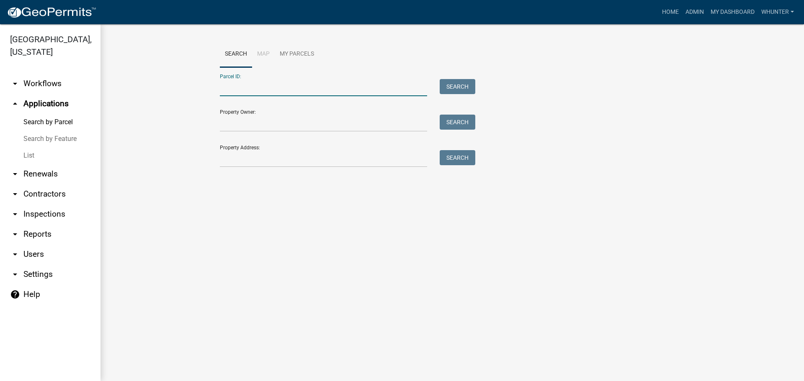
paste input "3093F 004"
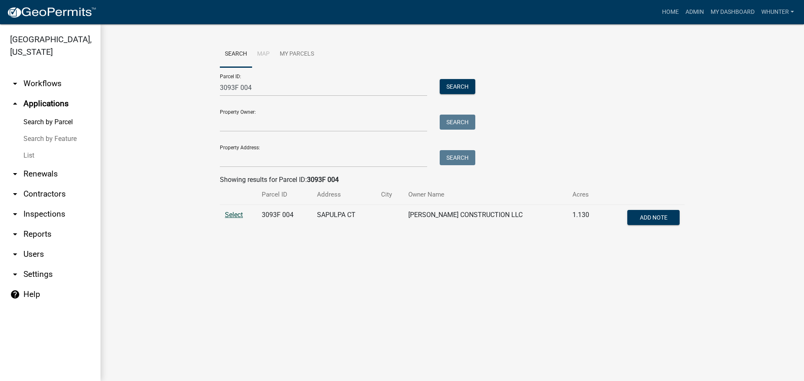
click at [242, 212] on span "Select" at bounding box center [234, 215] width 18 height 8
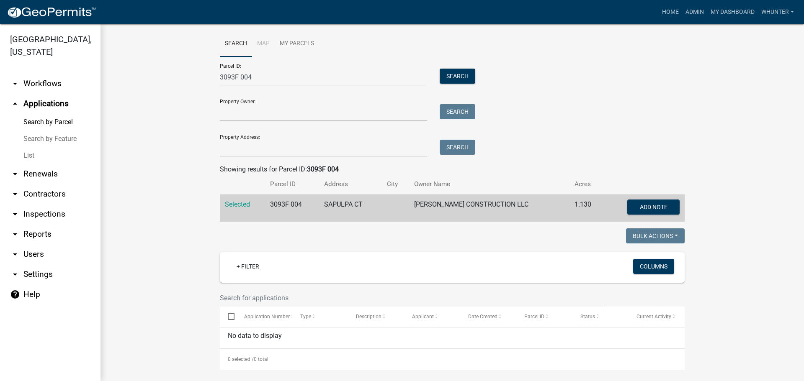
scroll to position [16, 0]
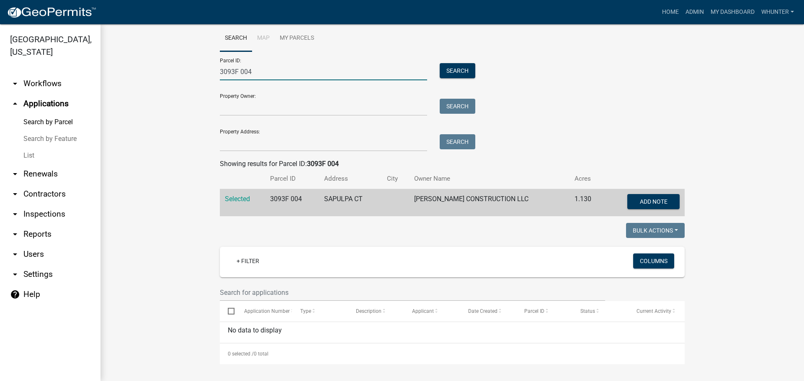
click at [259, 76] on input "3093F 004" at bounding box center [323, 71] width 207 height 17
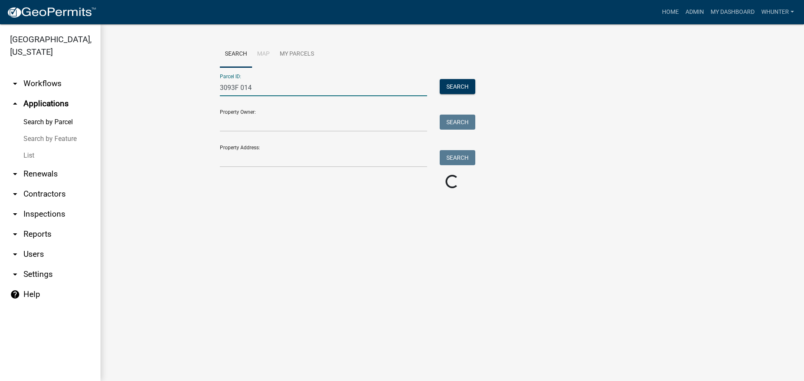
scroll to position [0, 0]
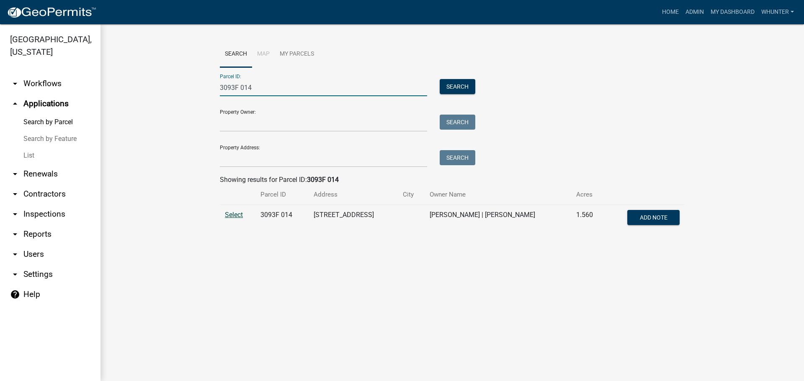
type input "3093F 014"
click at [238, 215] on span "Select" at bounding box center [234, 215] width 18 height 8
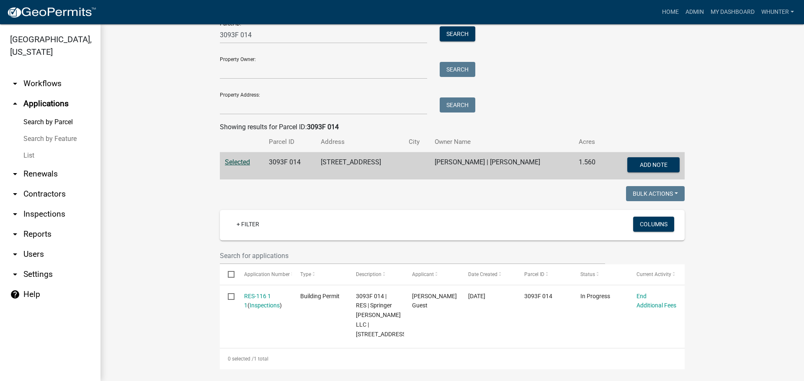
scroll to position [57, 0]
